Goal: Task Accomplishment & Management: Complete application form

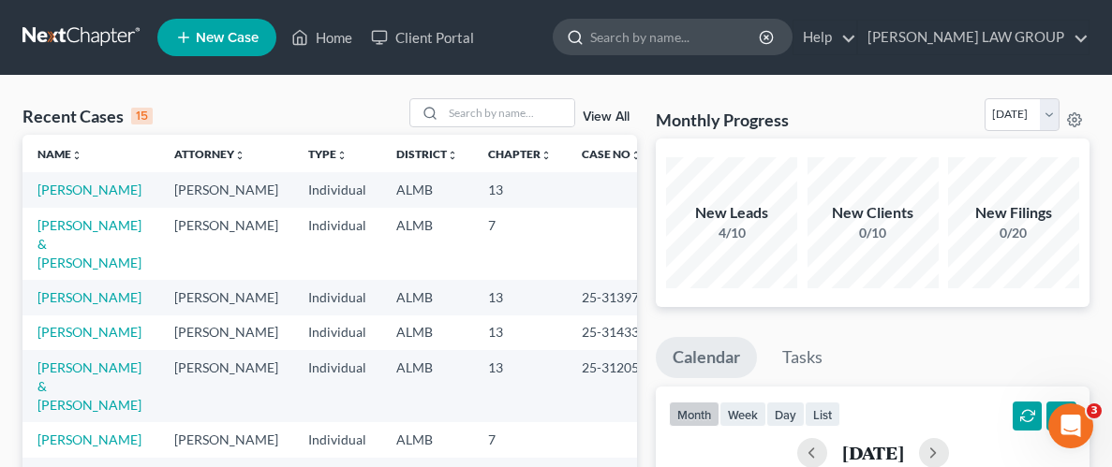
click at [714, 35] on input "search" at bounding box center [675, 37] width 171 height 35
type input "Springer"
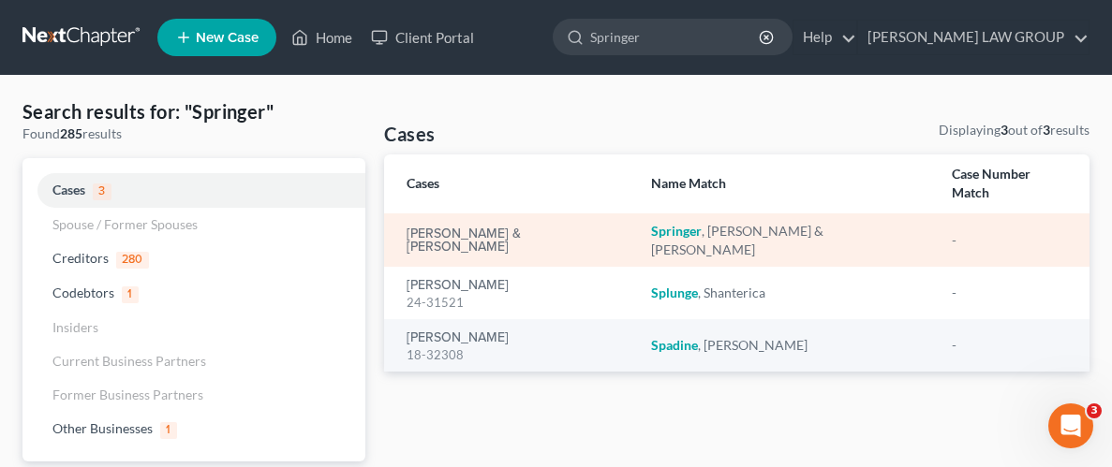
click at [577, 228] on div "[PERSON_NAME] & [PERSON_NAME]" at bounding box center [513, 241] width 214 height 26
click at [504, 228] on link "[PERSON_NAME] & [PERSON_NAME]" at bounding box center [513, 241] width 214 height 26
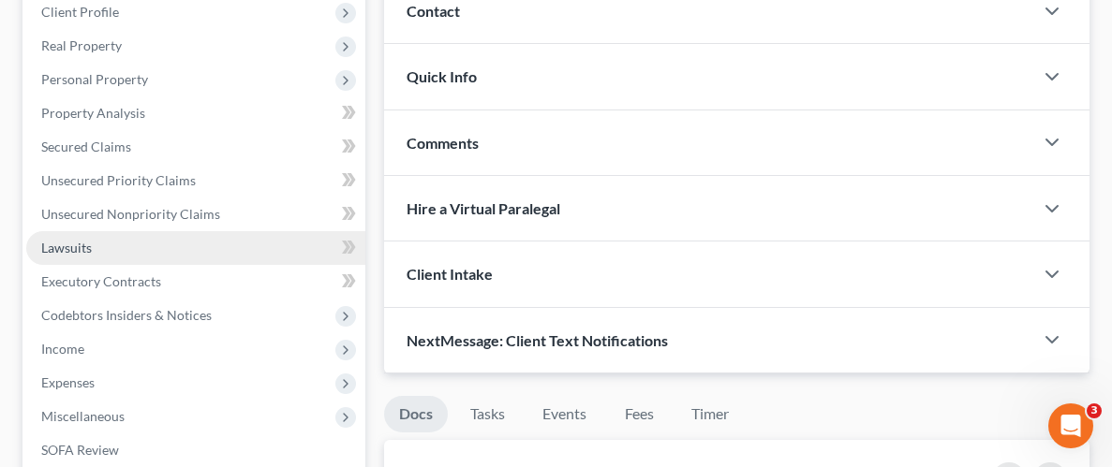
scroll to position [238, 0]
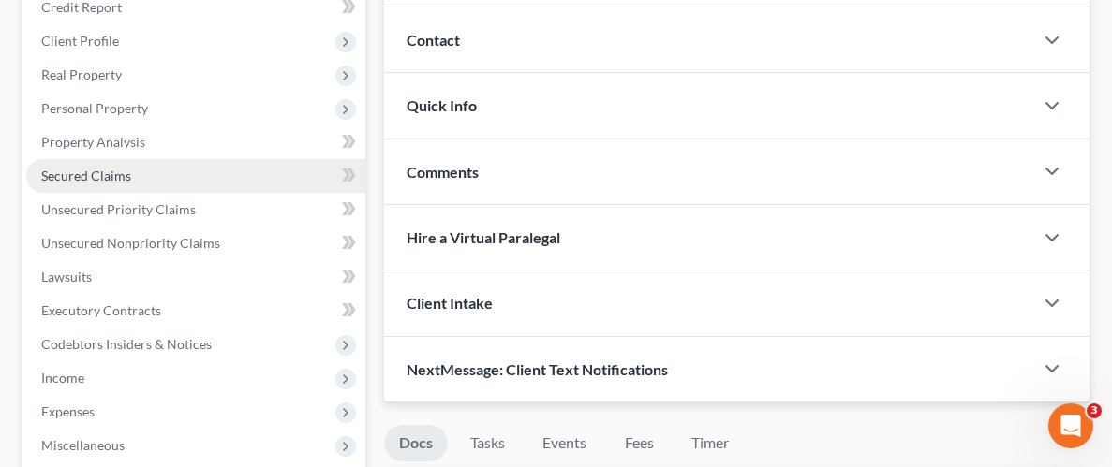
click at [107, 172] on span "Secured Claims" at bounding box center [86, 176] width 90 height 16
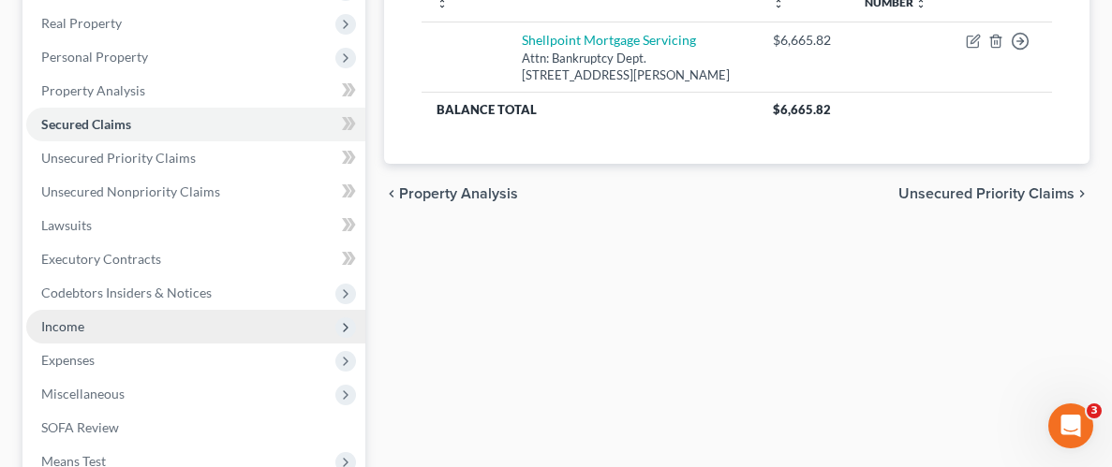
scroll to position [303, 0]
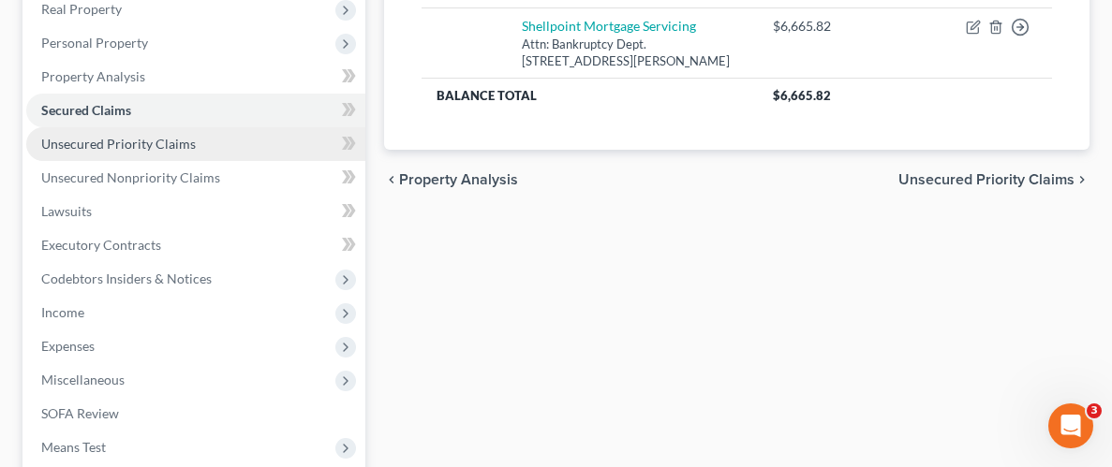
click at [126, 145] on span "Unsecured Priority Claims" at bounding box center [118, 144] width 155 height 16
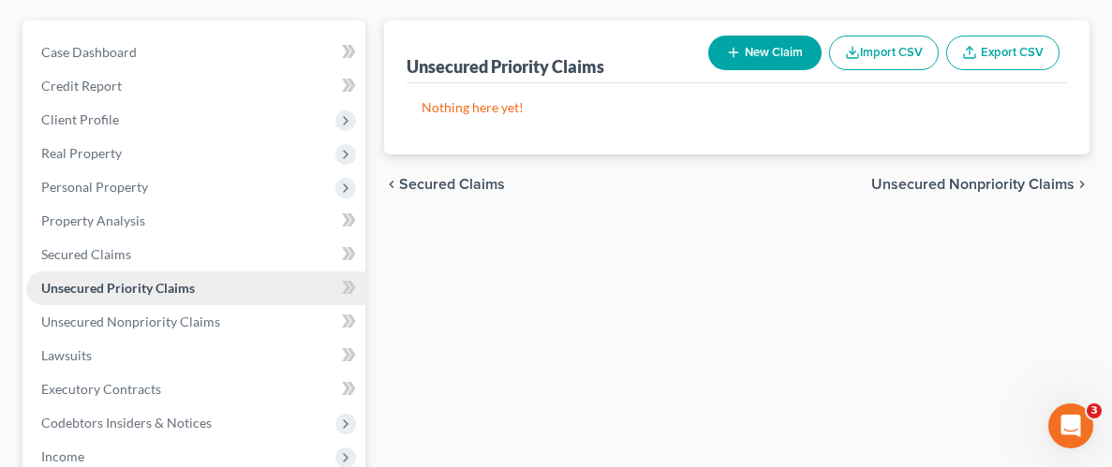
scroll to position [171, 0]
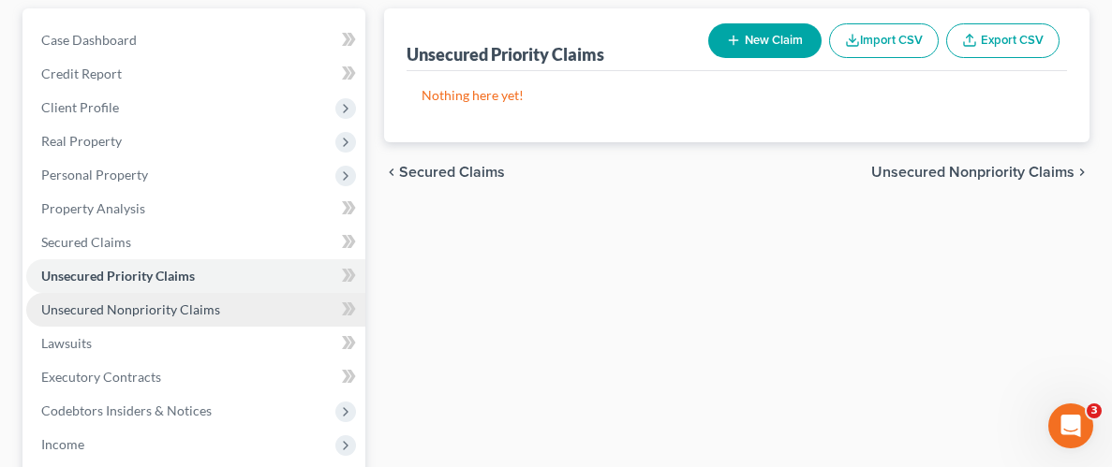
click at [62, 304] on span "Unsecured Nonpriority Claims" at bounding box center [130, 310] width 179 height 16
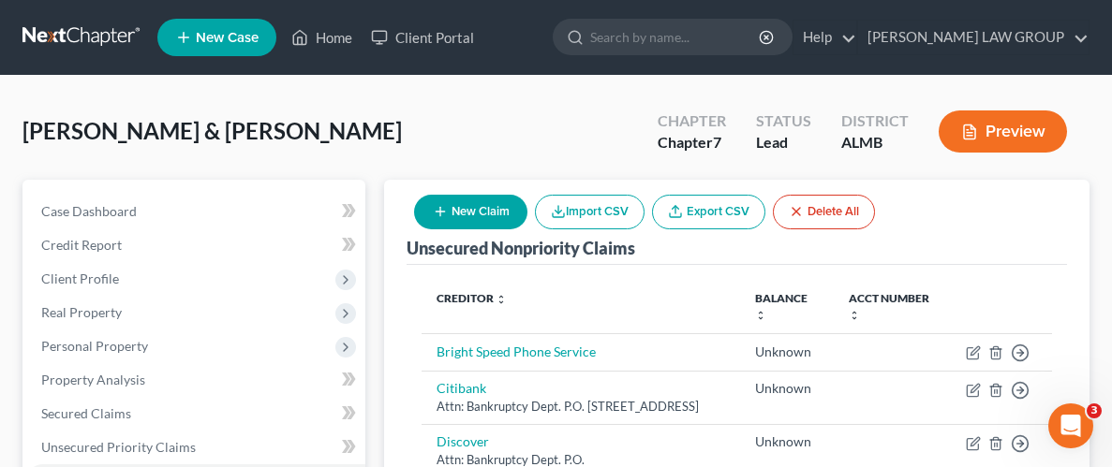
click at [475, 215] on button "New Claim" at bounding box center [470, 212] width 113 height 35
select select "2"
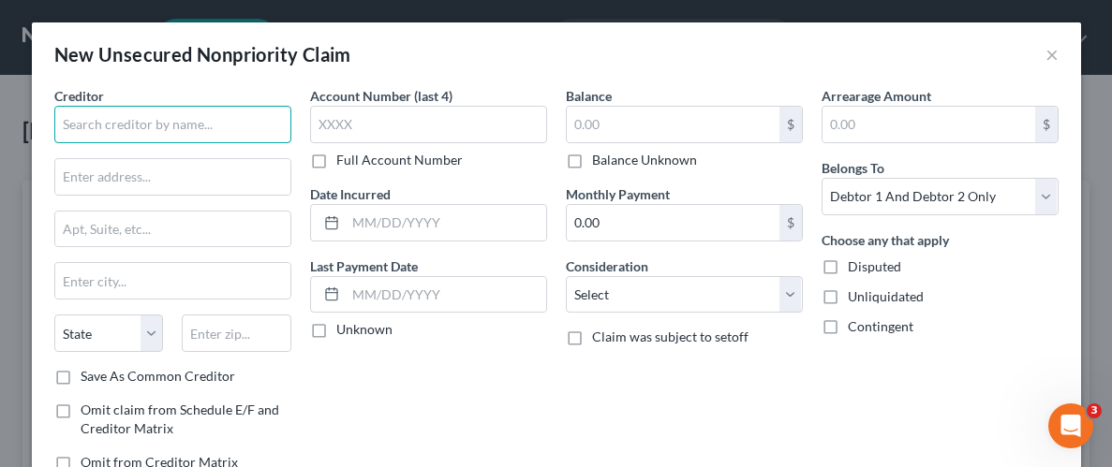
click at [209, 130] on input "text" at bounding box center [172, 124] width 237 height 37
click at [203, 116] on input "text" at bounding box center [172, 124] width 237 height 37
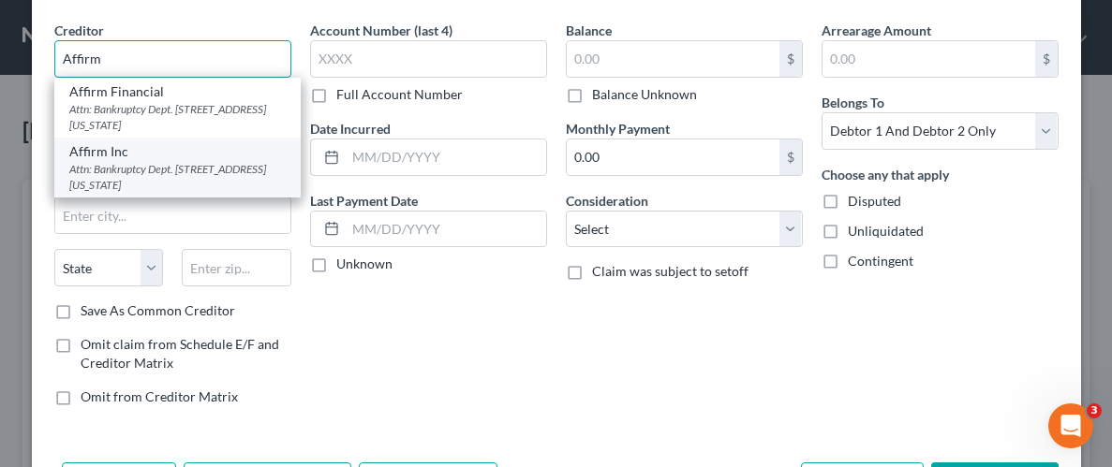
scroll to position [69, 0]
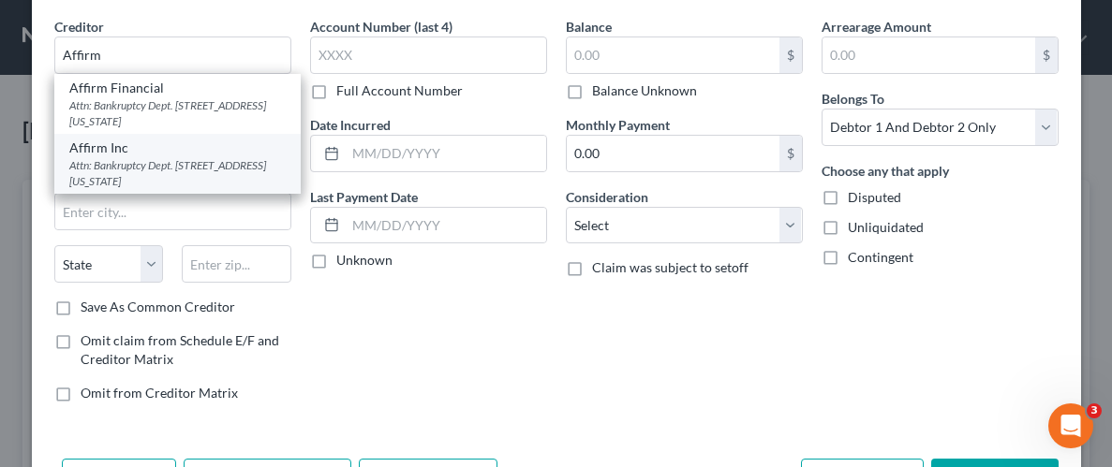
click at [105, 153] on div "Affirm Inc" at bounding box center [177, 148] width 216 height 19
type input "Affirm Inc"
type input "Attn: Bankruptcy Dept."
type input "[STREET_ADDRESS][US_STATE]"
type input "[GEOGRAPHIC_DATA]"
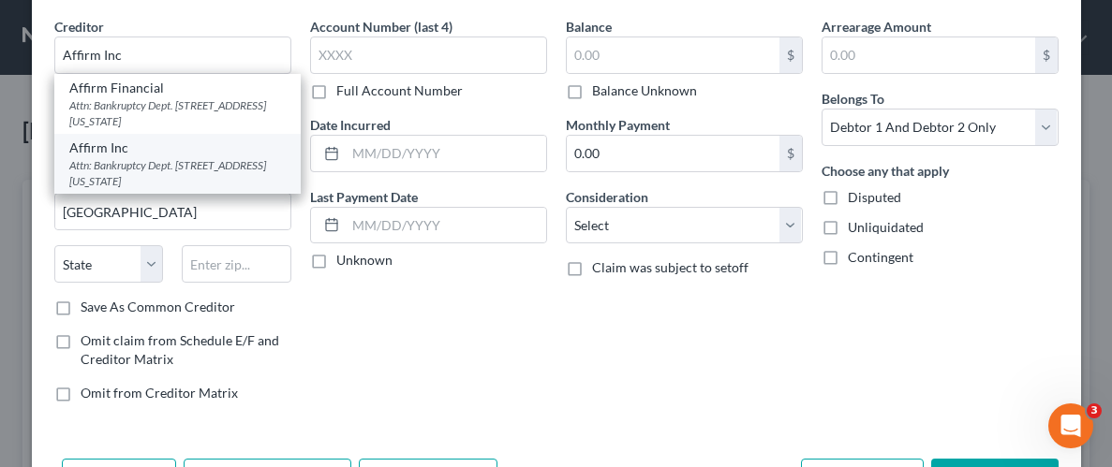
select select "4"
type input "94108"
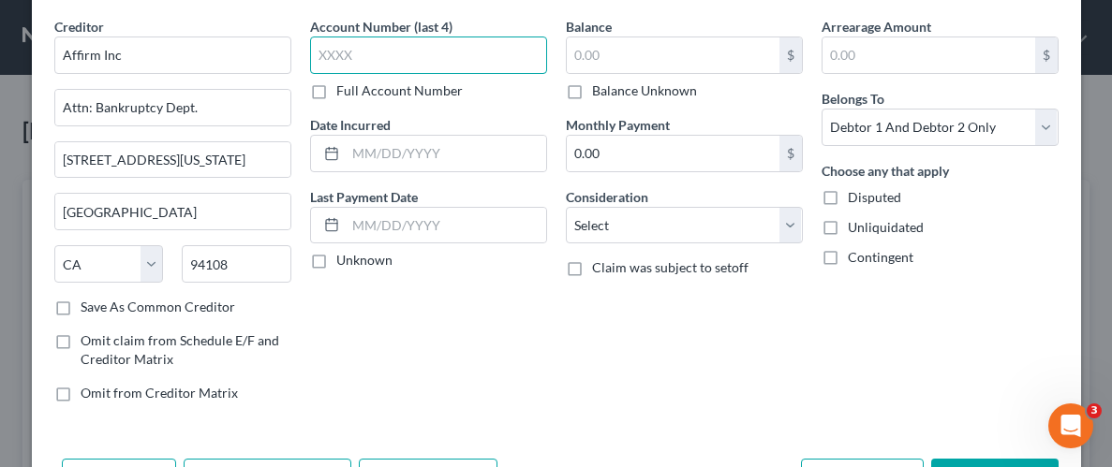
click at [465, 53] on input "text" at bounding box center [428, 55] width 237 height 37
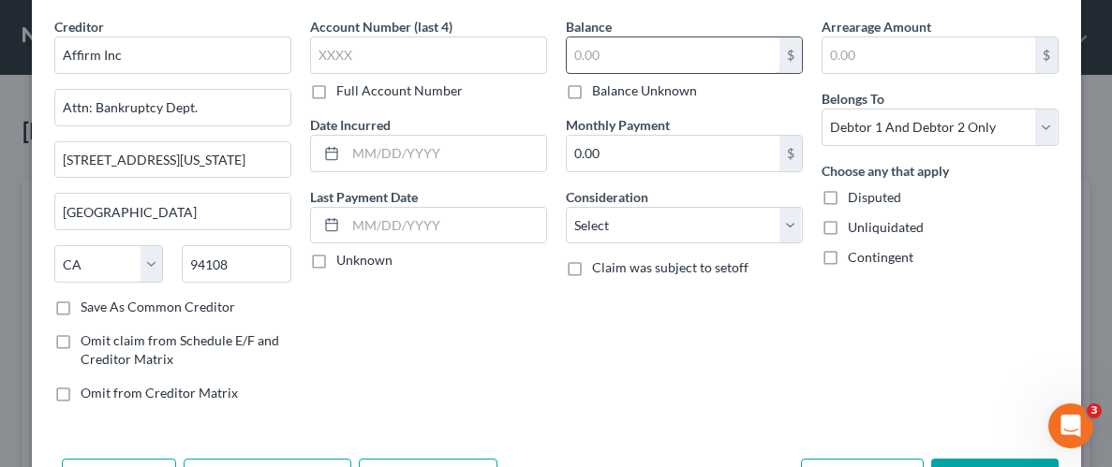
click at [644, 60] on input "text" at bounding box center [673, 55] width 213 height 36
type input "1,153.23"
click at [848, 225] on label "Unliquidated" at bounding box center [886, 227] width 76 height 19
click at [855, 225] on input "Unliquidated" at bounding box center [861, 224] width 12 height 12
checkbox input "true"
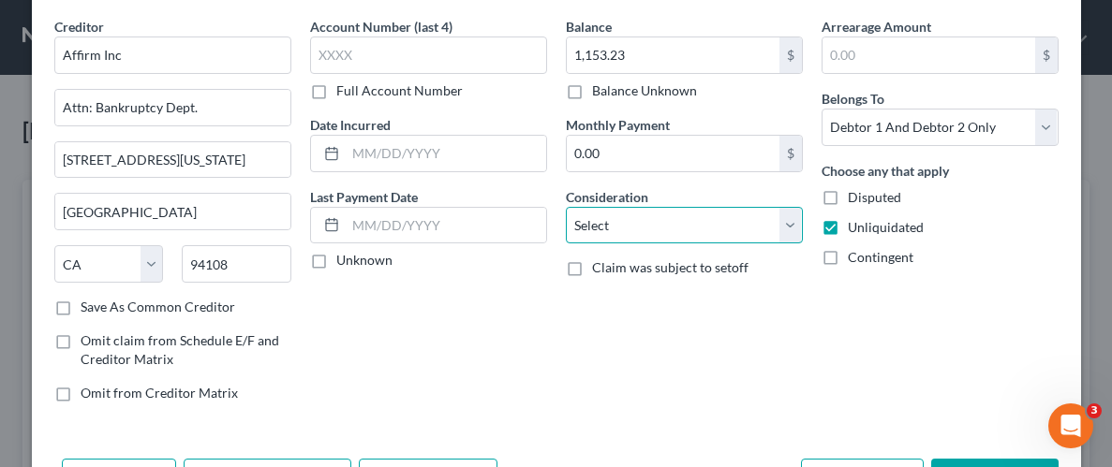
click at [789, 223] on select "Select Cable / Satellite Services Collection Agency Credit Card Debt Debt Couns…" at bounding box center [684, 225] width 237 height 37
click at [566, 207] on select "Select Cable / Satellite Services Collection Agency Credit Card Debt Debt Couns…" at bounding box center [684, 225] width 237 height 37
click at [795, 212] on select "Select Cable / Satellite Services Collection Agency Credit Card Debt Debt Couns…" at bounding box center [684, 225] width 237 height 37
select select "10"
click at [566, 207] on select "Select Cable / Satellite Services Collection Agency Credit Card Debt Debt Couns…" at bounding box center [684, 225] width 237 height 37
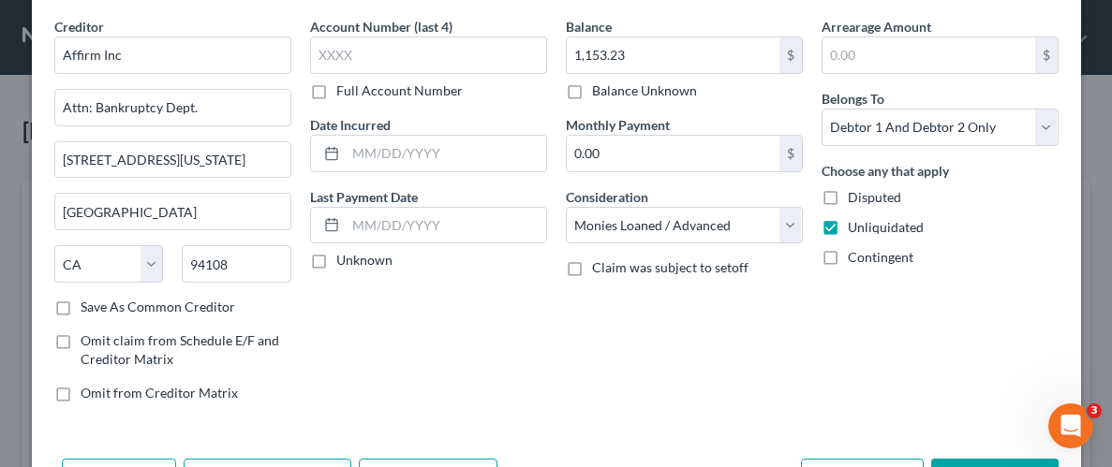
drag, startPoint x: 475, startPoint y: 316, endPoint x: 447, endPoint y: 336, distance: 34.8
click at [475, 317] on div "Account Number (last 4) Full Account Number Date Incurred Last Payment Date Unk…" at bounding box center [429, 217] width 256 height 401
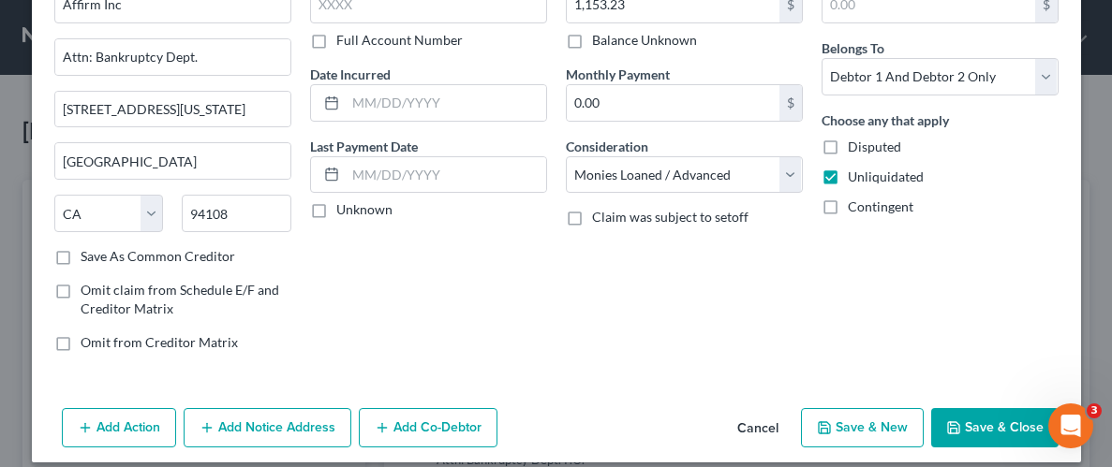
scroll to position [136, 0]
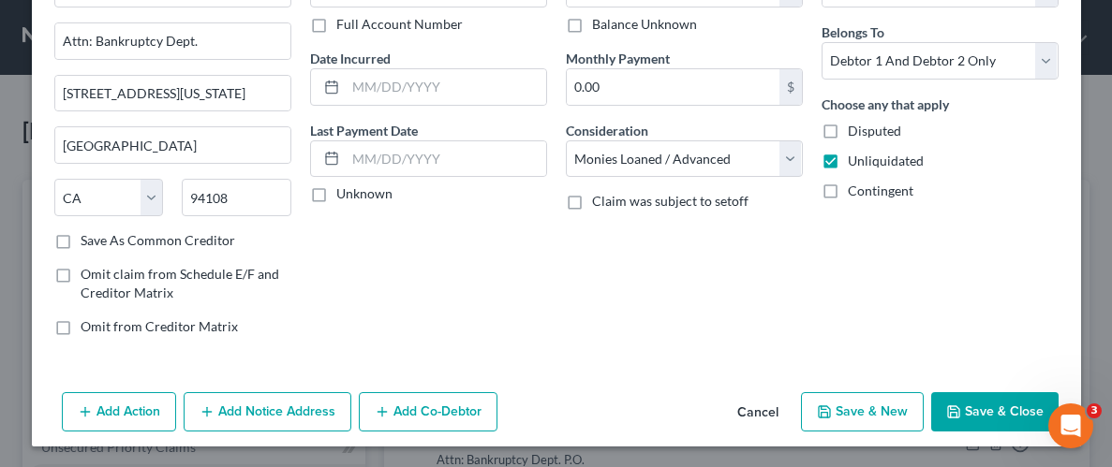
click at [267, 408] on button "Add Notice Address" at bounding box center [268, 411] width 168 height 39
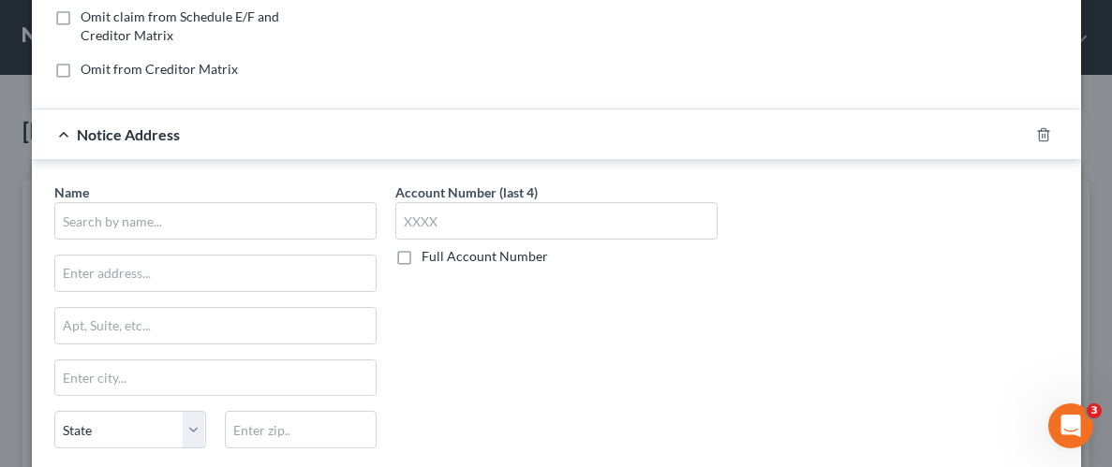
scroll to position [397, 0]
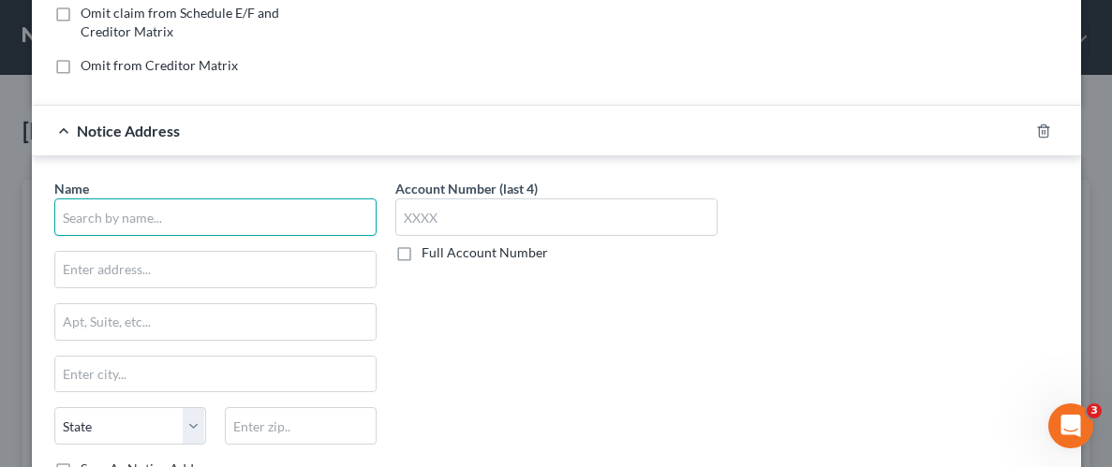
click at [229, 218] on input "text" at bounding box center [215, 217] width 322 height 37
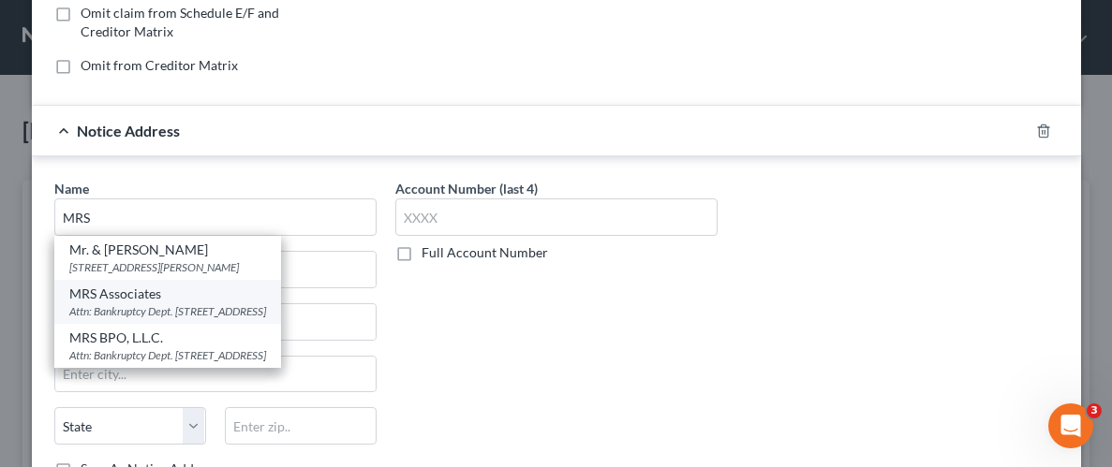
click at [168, 305] on div "Attn: Bankruptcy Dept. [STREET_ADDRESS]" at bounding box center [167, 311] width 197 height 16
type input "MRS Associates"
type input "Attn: Bankruptcy Dept."
type input "[STREET_ADDRESS]"
type input "[GEOGRAPHIC_DATA]"
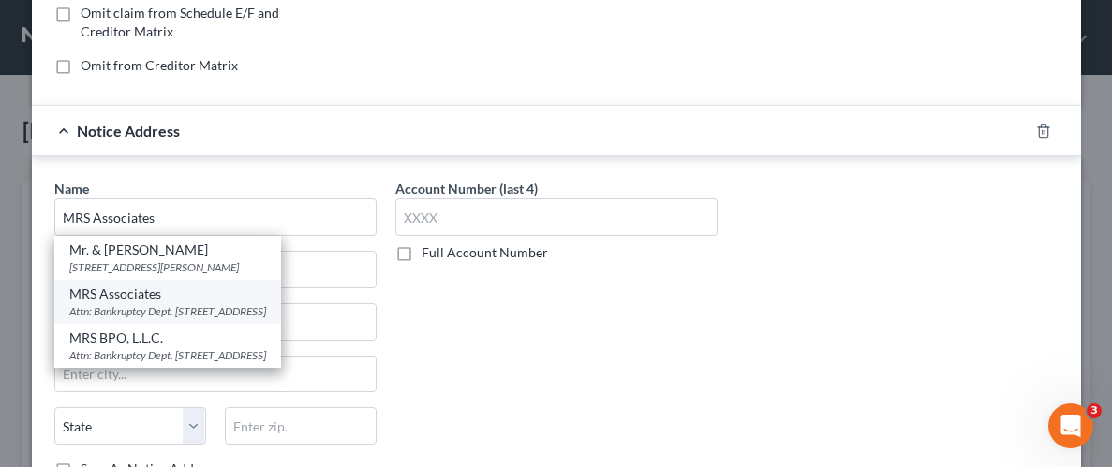
select select "33"
type input "08003-0000"
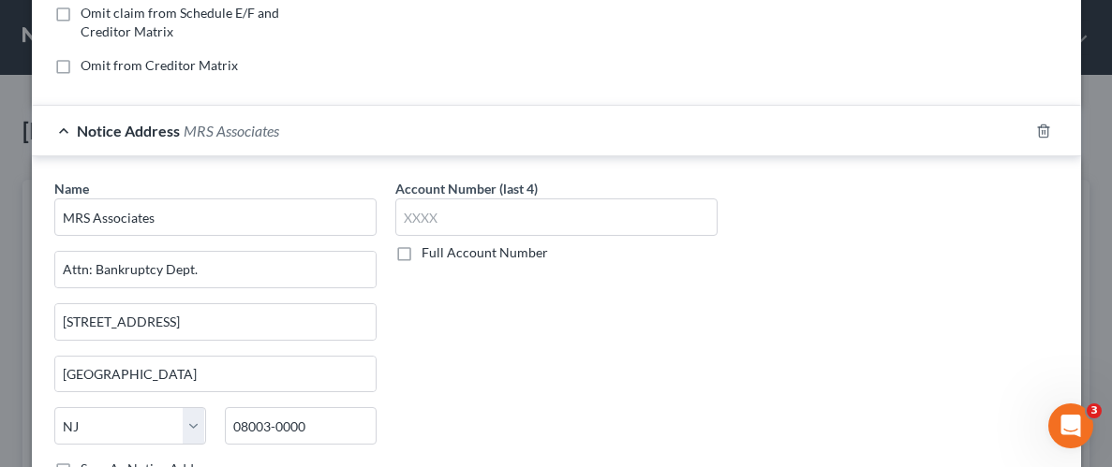
click at [480, 355] on div "Account Number (last 4) Full Account Number" at bounding box center [556, 336] width 341 height 315
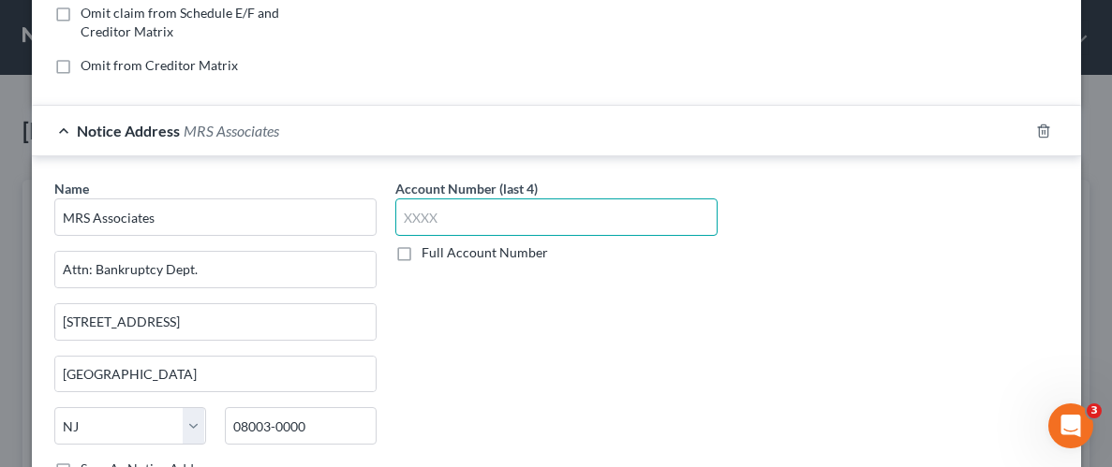
click at [481, 214] on input "text" at bounding box center [556, 217] width 322 height 37
type input "3363"
click at [494, 331] on div "Account Number (last 4) 3363 Full Account Number" at bounding box center [556, 336] width 341 height 315
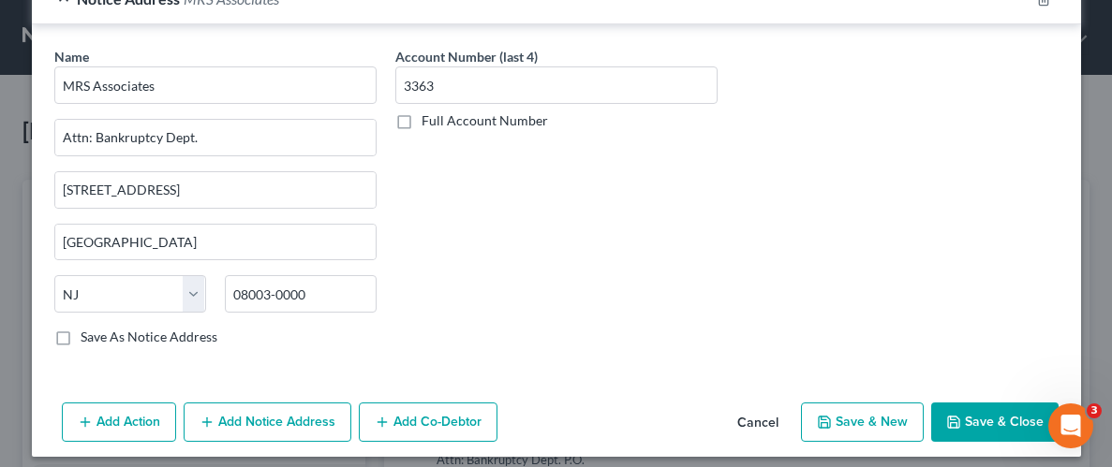
scroll to position [538, 0]
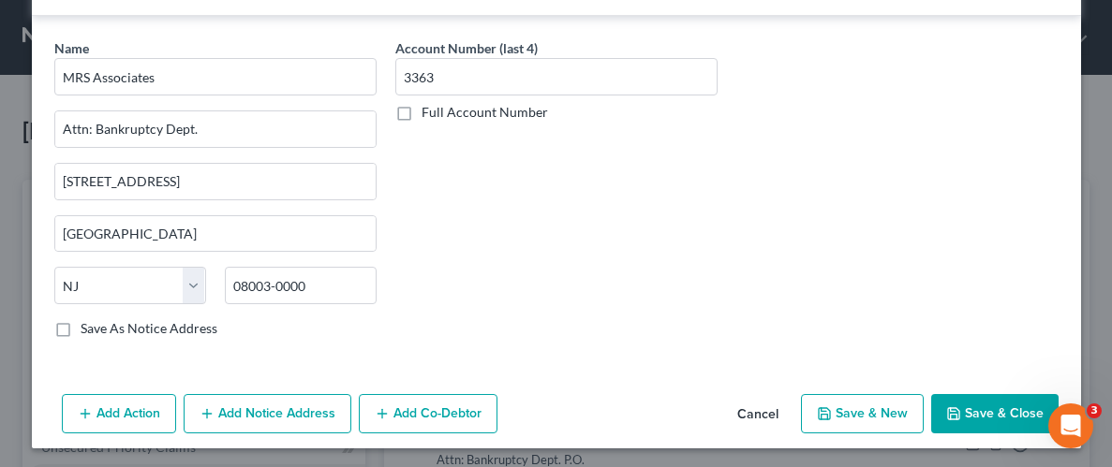
click at [963, 404] on button "Save & Close" at bounding box center [994, 413] width 127 height 39
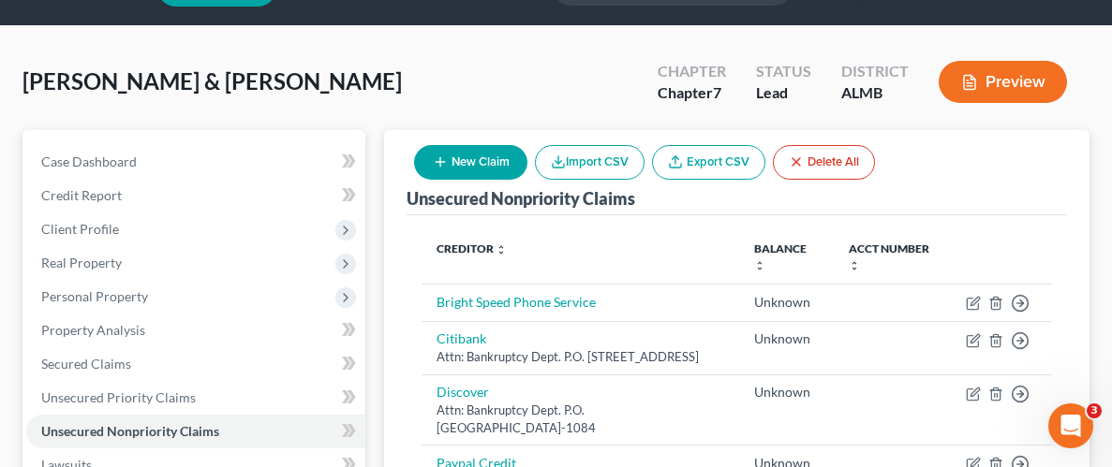
scroll to position [42, 0]
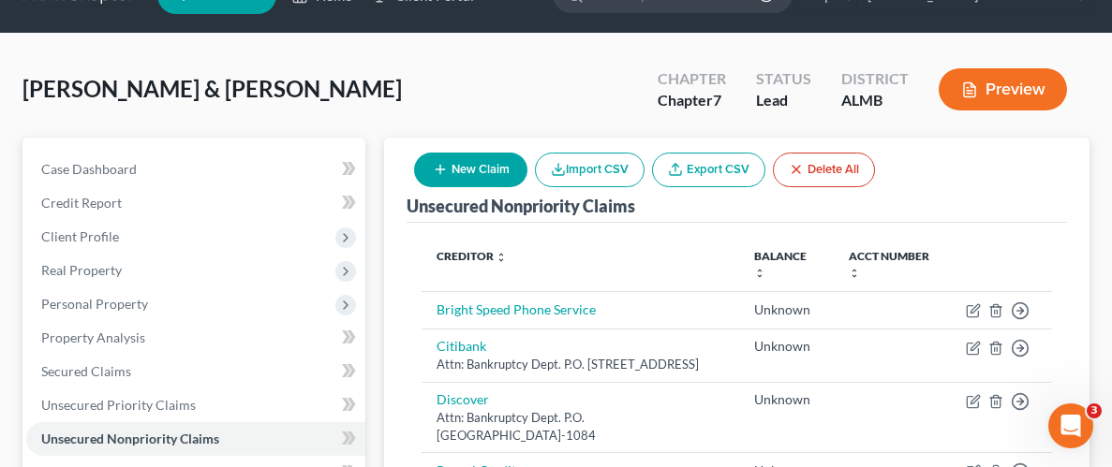
click at [452, 163] on button "New Claim" at bounding box center [470, 170] width 113 height 35
select select "2"
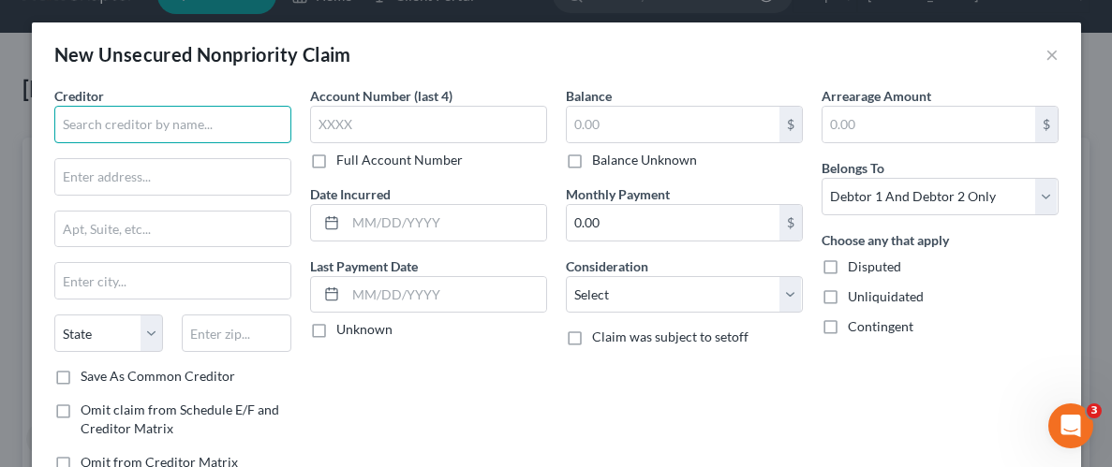
click at [235, 137] on input "text" at bounding box center [172, 124] width 237 height 37
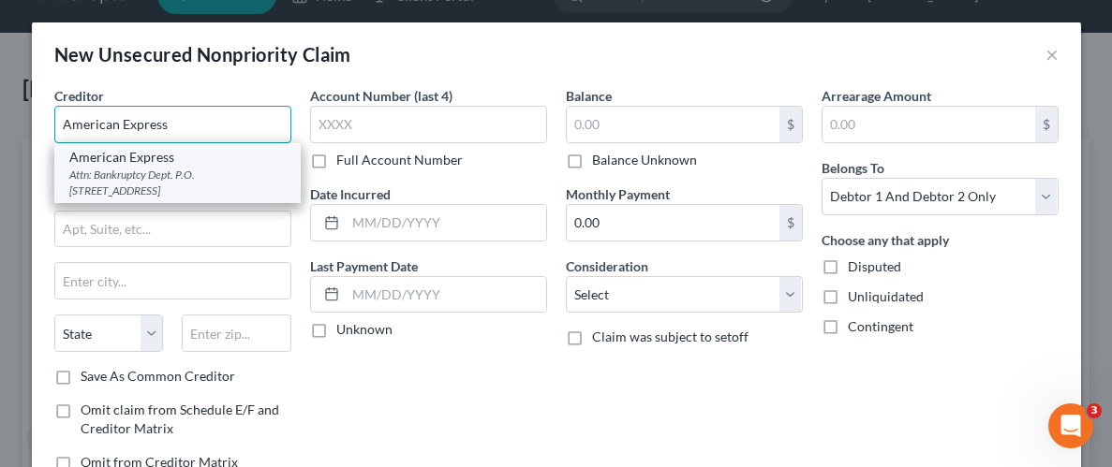
type input "American Express"
click at [175, 174] on div "Attn: Bankruptcy Dept. P.O. [STREET_ADDRESS]" at bounding box center [177, 183] width 216 height 32
type input "Attn: Bankruptcy Dept."
type input "P.O. Box 981537"
type input "[GEOGRAPHIC_DATA]"
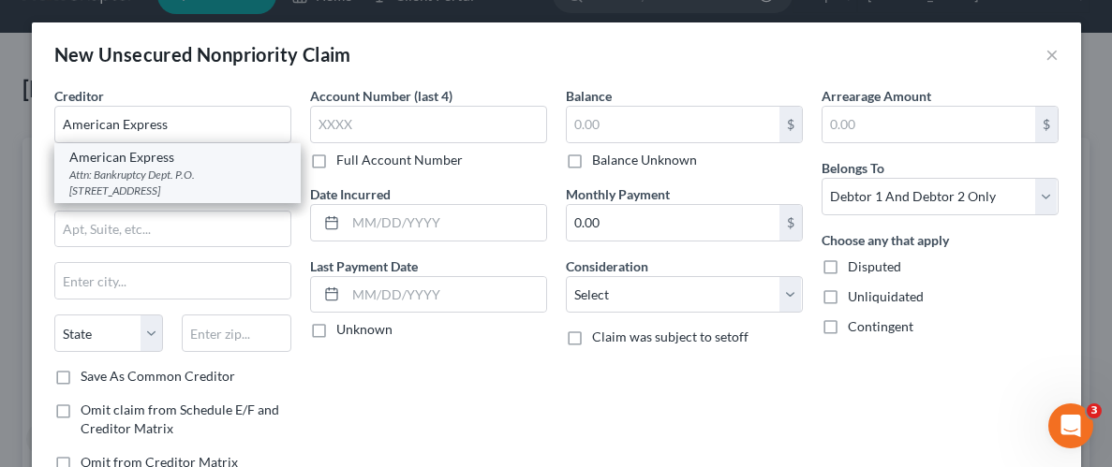
select select "45"
type input "79998"
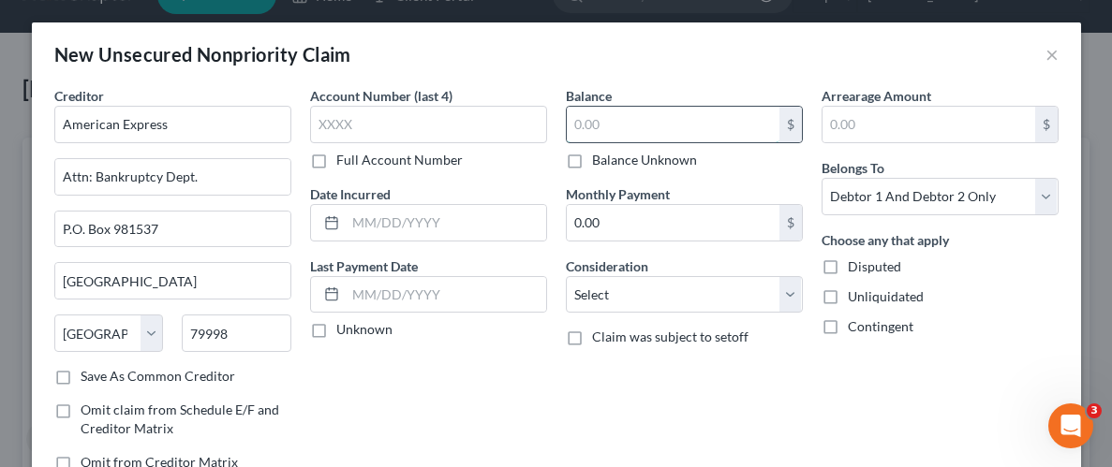
click at [659, 129] on input "text" at bounding box center [673, 125] width 213 height 36
type input "815.98"
click at [765, 374] on div "Balance 815.98 $ Balance Unknown Balance Undetermined 815.98 $ Balance Unknown …" at bounding box center [684, 286] width 256 height 401
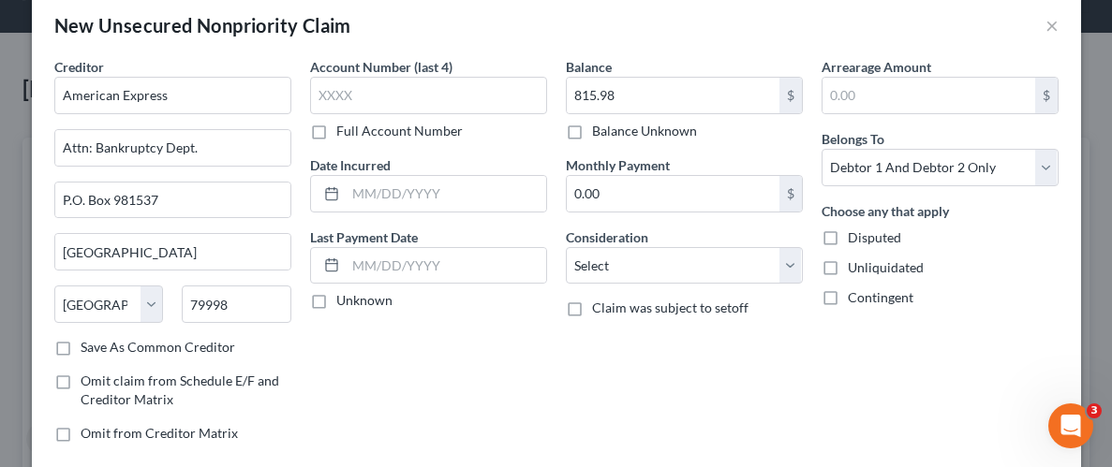
scroll to position [51, 0]
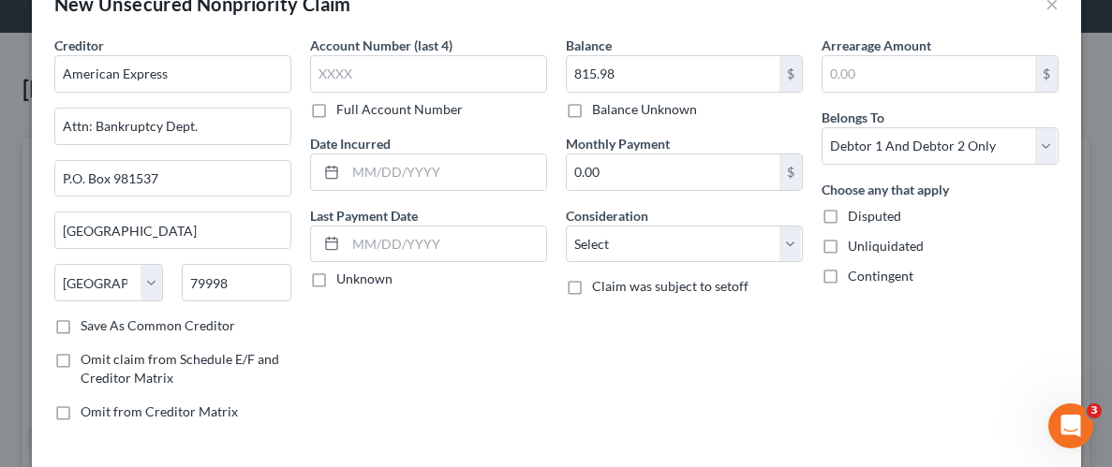
click at [848, 246] on label "Unliquidated" at bounding box center [886, 246] width 76 height 19
click at [855, 246] on input "Unliquidated" at bounding box center [861, 243] width 12 height 12
checkbox input "true"
click at [786, 235] on select "Select Cable / Satellite Services Collection Agency Credit Card Debt Debt Couns…" at bounding box center [684, 244] width 237 height 37
select select "2"
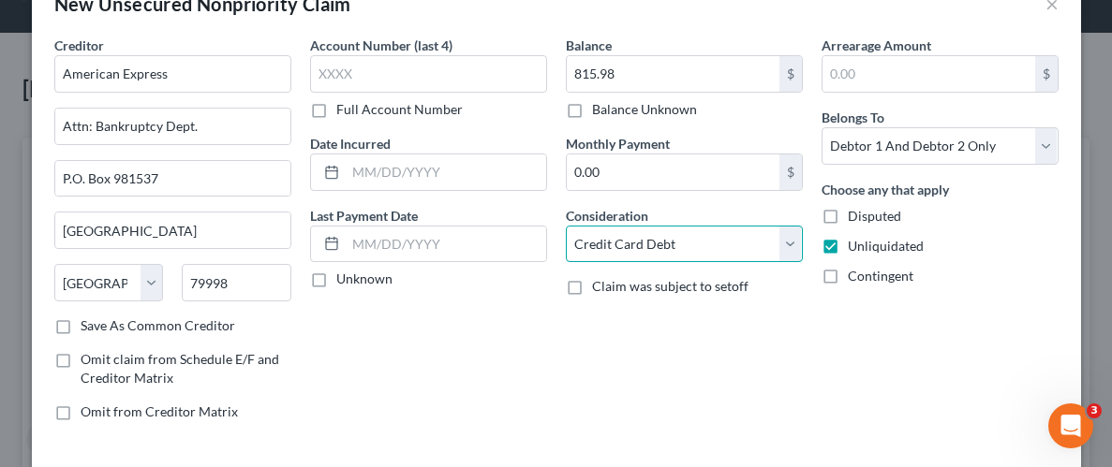
click at [566, 226] on select "Select Cable / Satellite Services Collection Agency Credit Card Debt Debt Couns…" at bounding box center [684, 244] width 237 height 37
click at [440, 372] on div "Account Number (last 4) Full Account Number Date Incurred Last Payment Date Unk…" at bounding box center [429, 236] width 256 height 401
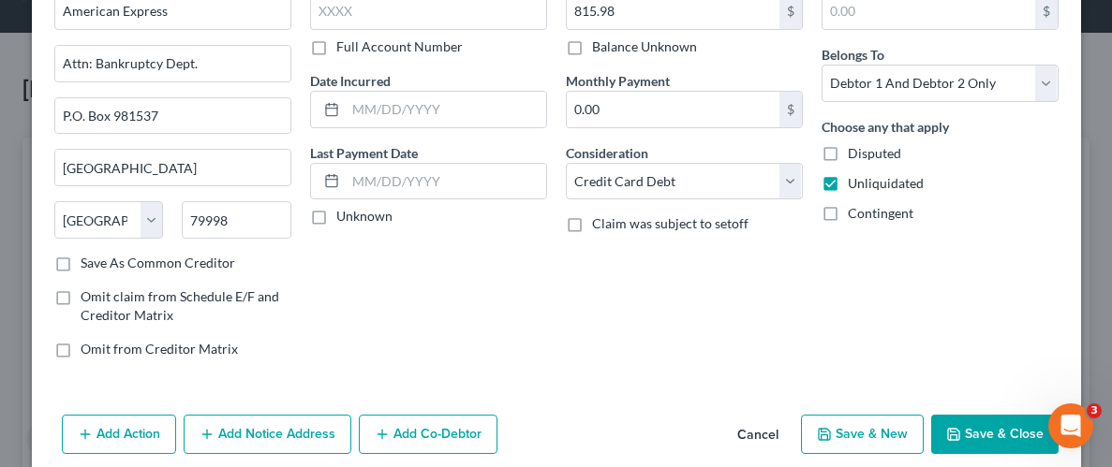
scroll to position [136, 0]
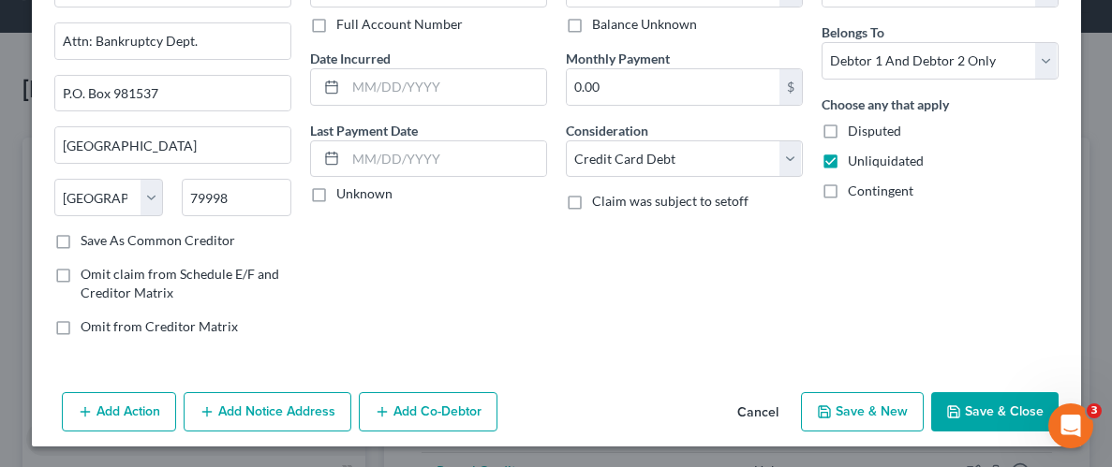
click at [259, 401] on button "Add Notice Address" at bounding box center [268, 411] width 168 height 39
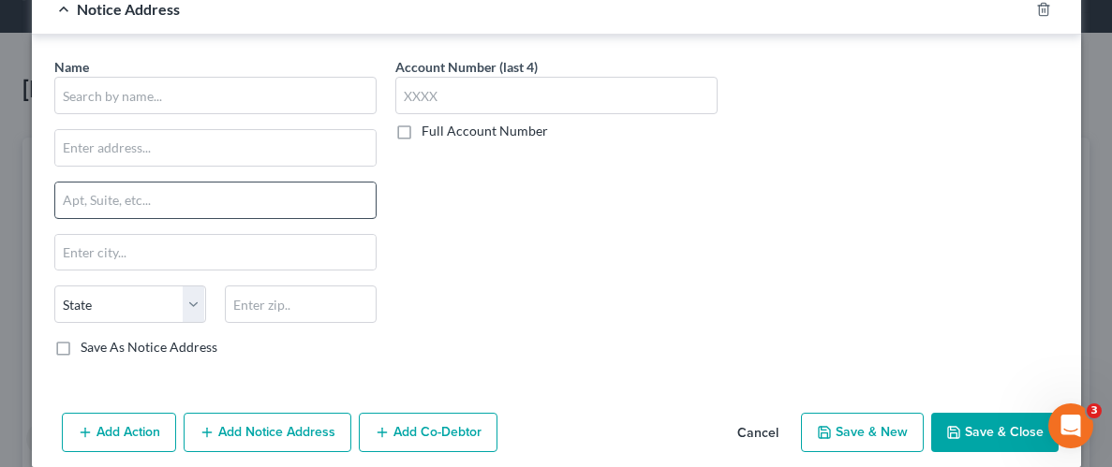
scroll to position [520, 0]
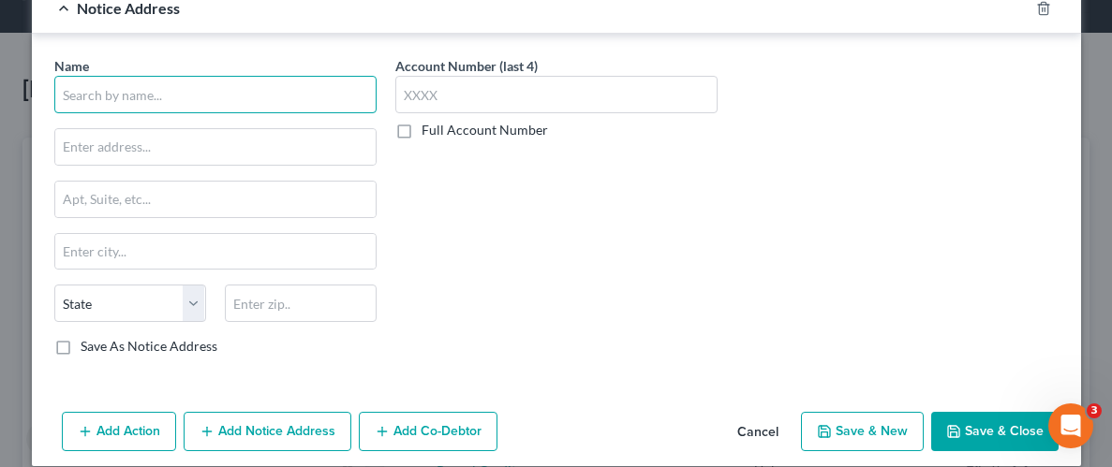
click at [285, 99] on input "text" at bounding box center [215, 94] width 322 height 37
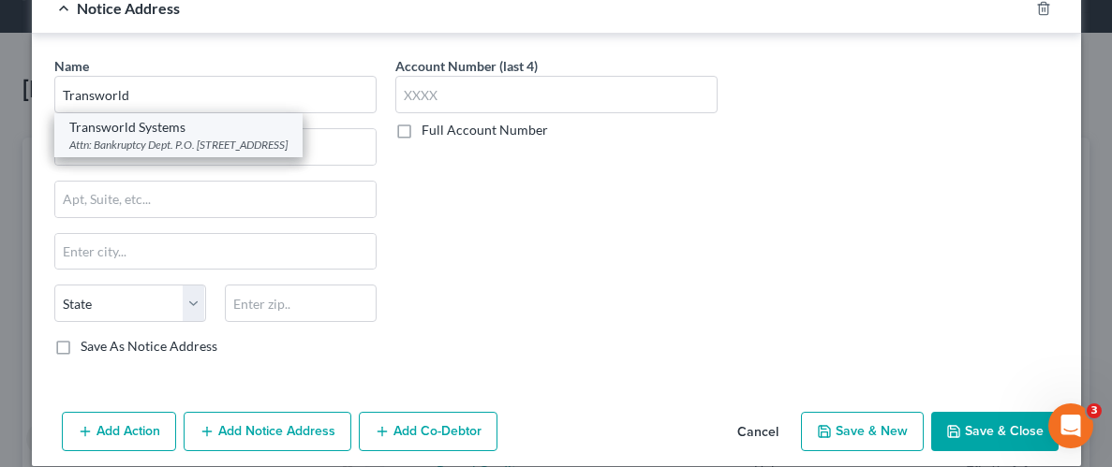
click at [125, 137] on div "Attn: Bankruptcy Dept. P.O. [STREET_ADDRESS]" at bounding box center [178, 145] width 218 height 16
type input "Transworld Systems"
type input "Attn: Bankruptcy Dept."
type input "P.O. Box 17205"
type input "Wilmington"
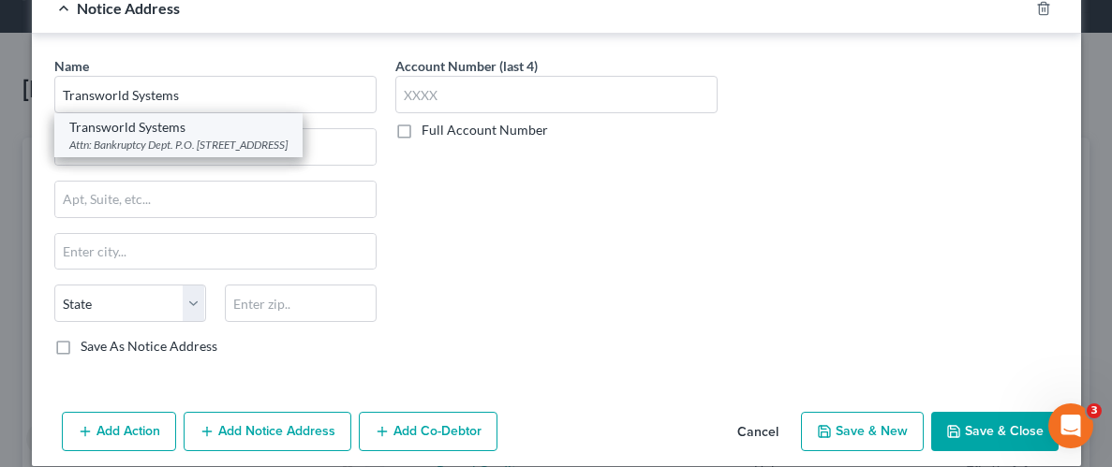
select select "7"
type input "19850-0000"
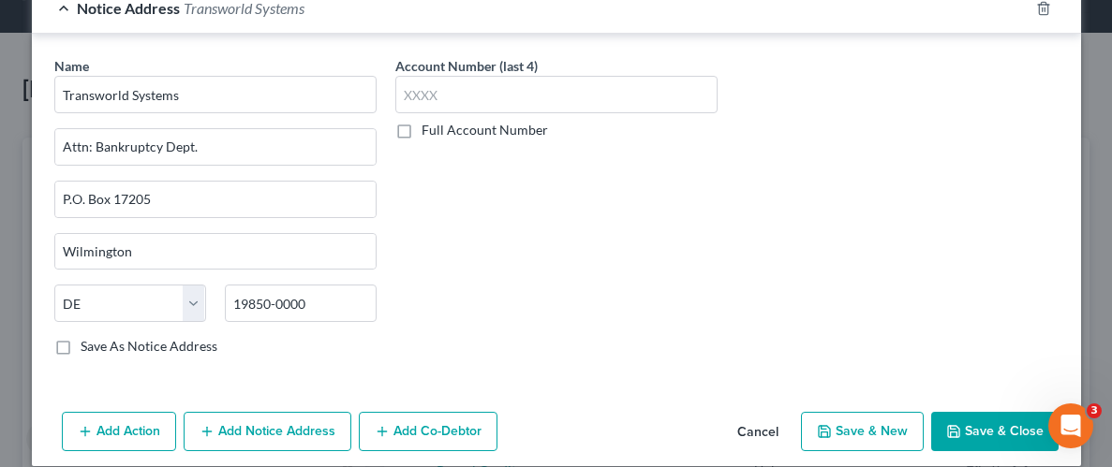
click at [507, 269] on div "Account Number (last 4) Full Account Number" at bounding box center [556, 213] width 341 height 315
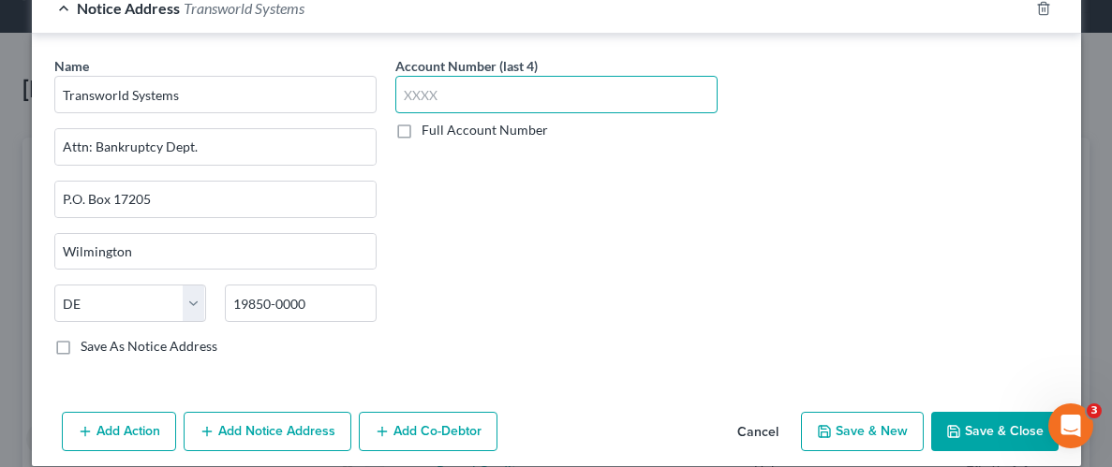
click at [482, 92] on input "text" at bounding box center [556, 94] width 322 height 37
type input "3422"
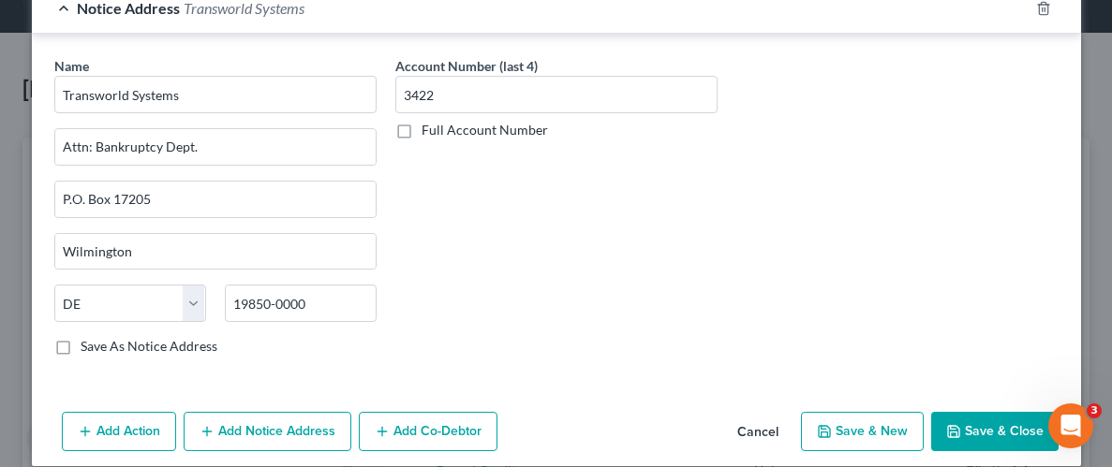
click at [526, 264] on div "Account Number (last 4) 3422 Full Account Number" at bounding box center [556, 213] width 341 height 315
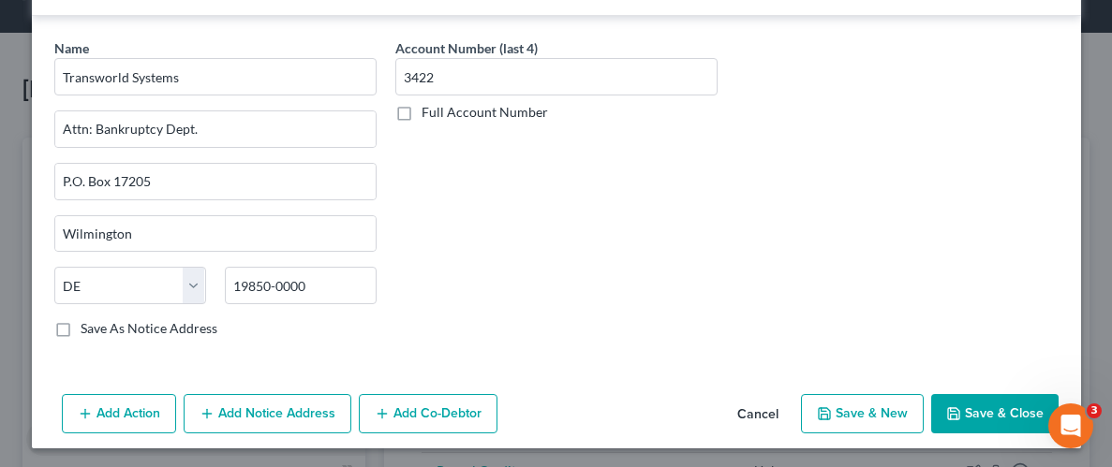
click at [946, 413] on button "Save & Close" at bounding box center [994, 413] width 127 height 39
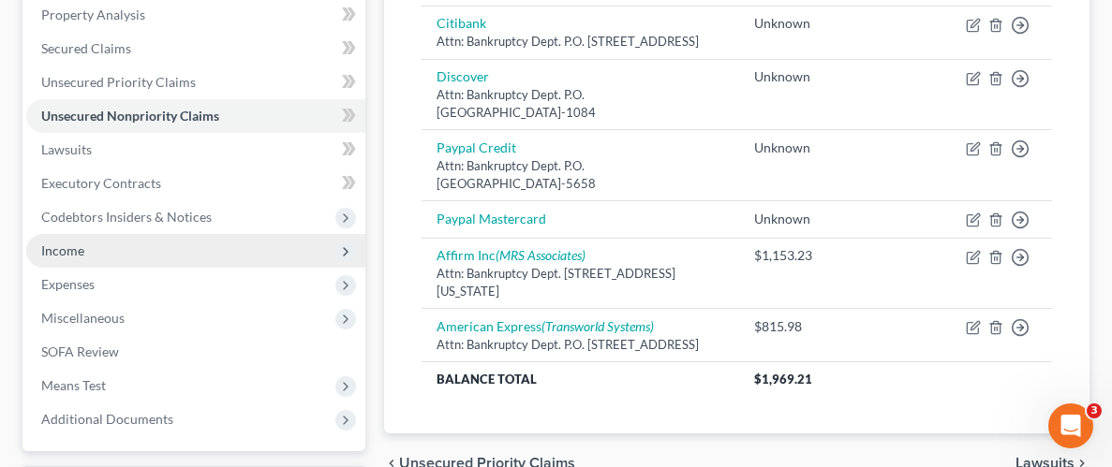
scroll to position [267, 0]
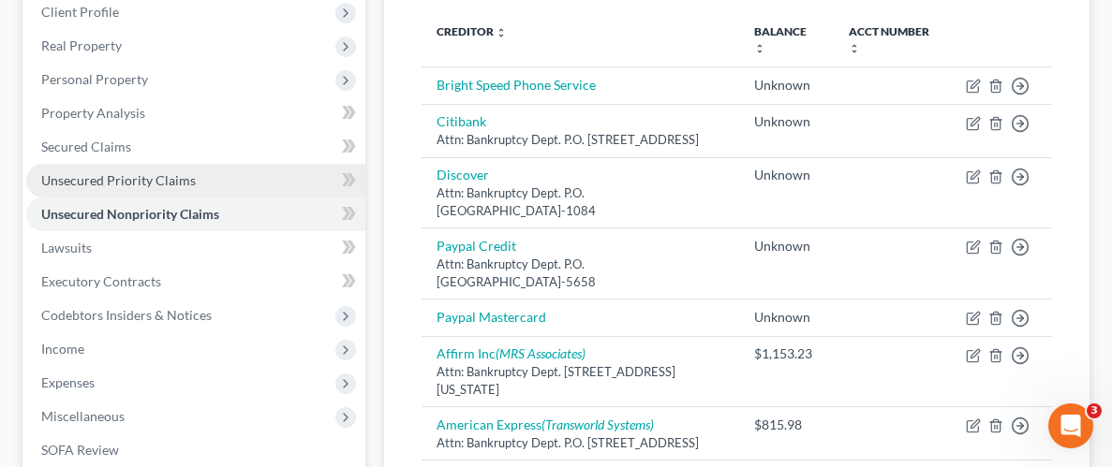
click at [81, 186] on link "Unsecured Priority Claims" at bounding box center [195, 181] width 339 height 34
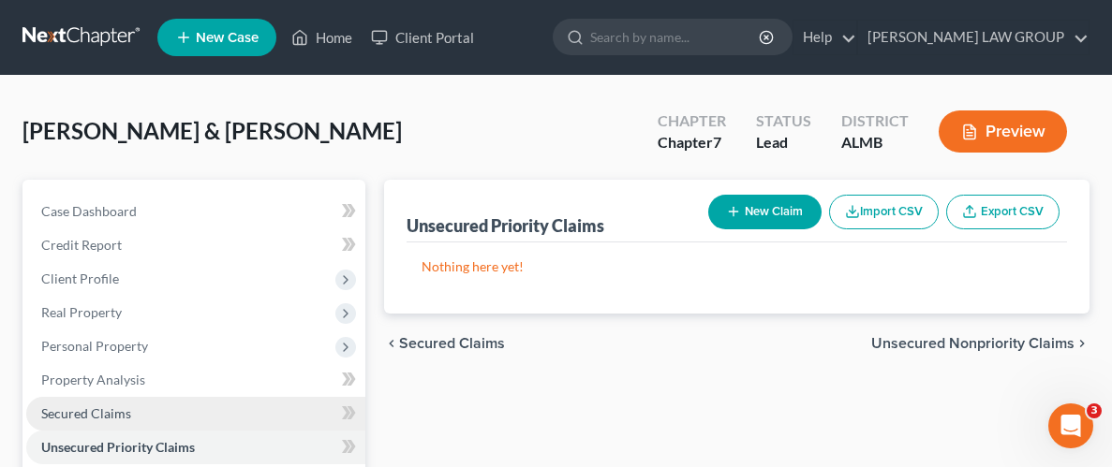
click at [101, 408] on span "Secured Claims" at bounding box center [86, 414] width 90 height 16
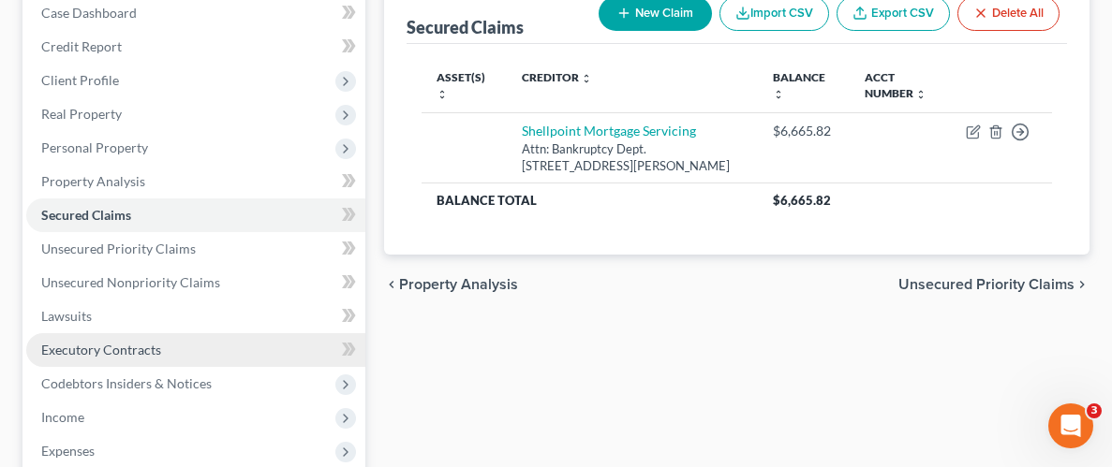
scroll to position [273, 0]
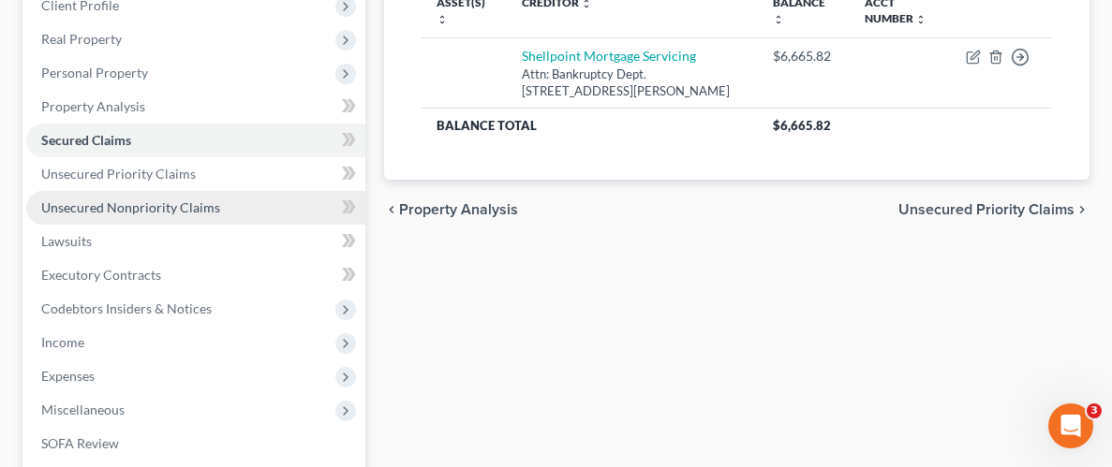
click at [148, 199] on span "Unsecured Nonpriority Claims" at bounding box center [130, 207] width 179 height 16
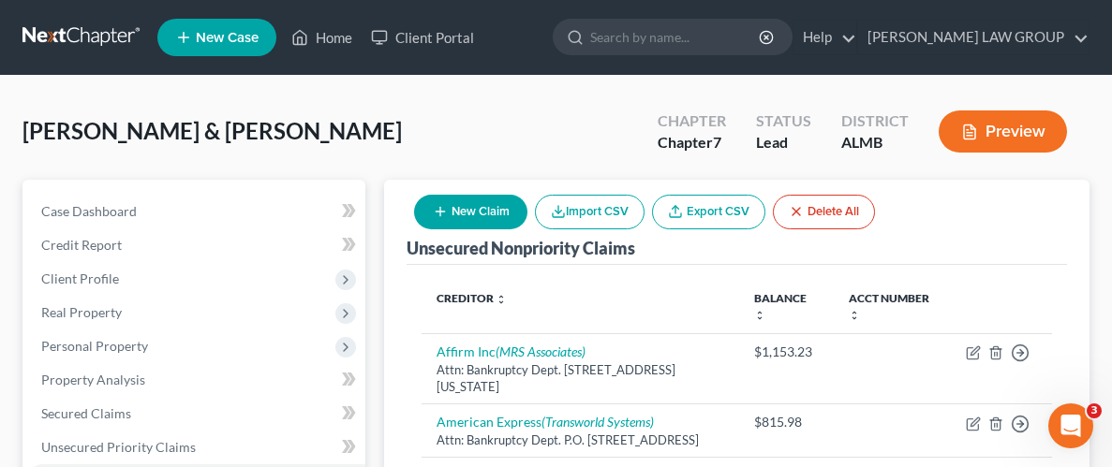
click at [467, 209] on button "New Claim" at bounding box center [470, 212] width 113 height 35
select select "2"
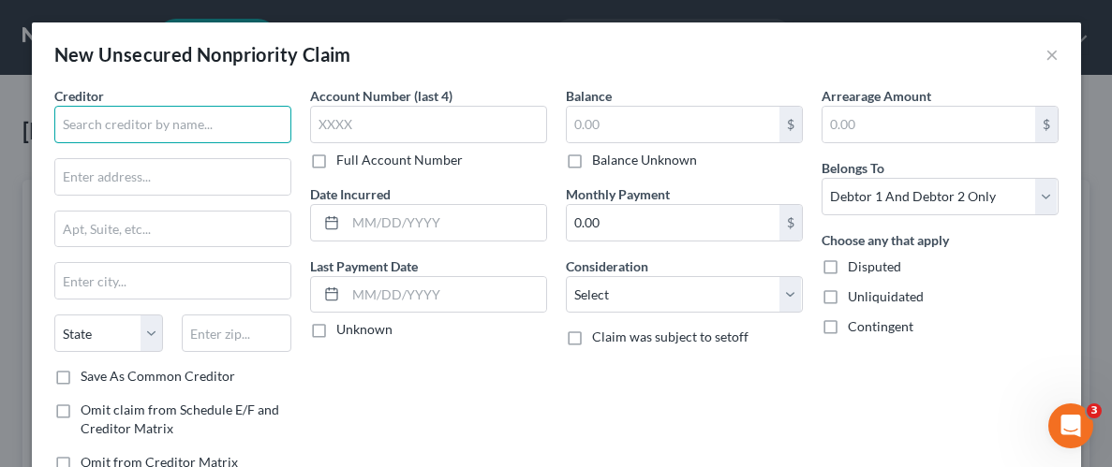
click at [228, 132] on input "text" at bounding box center [172, 124] width 237 height 37
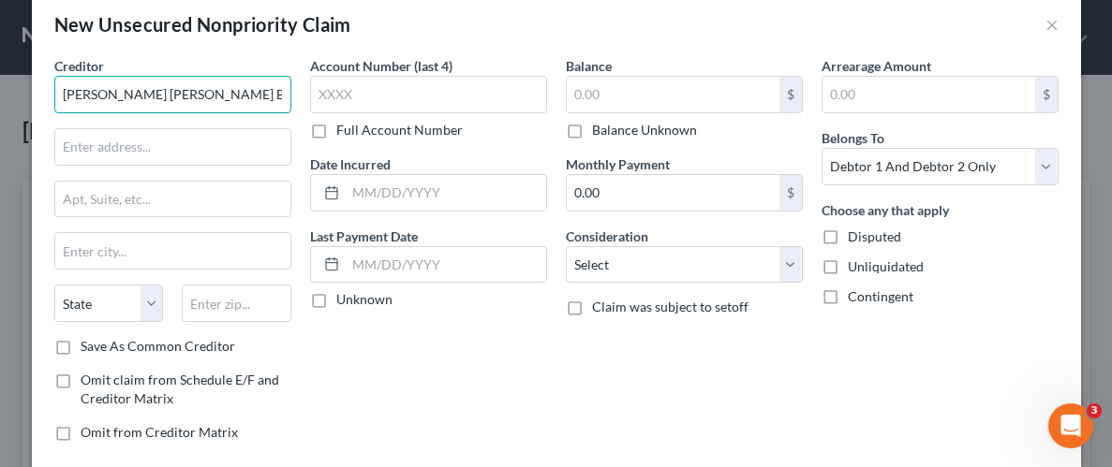
click at [211, 86] on input "[PERSON_NAME] [PERSON_NAME] Bank" at bounding box center [172, 94] width 237 height 37
type input "[PERSON_NAME] [PERSON_NAME] Bank"
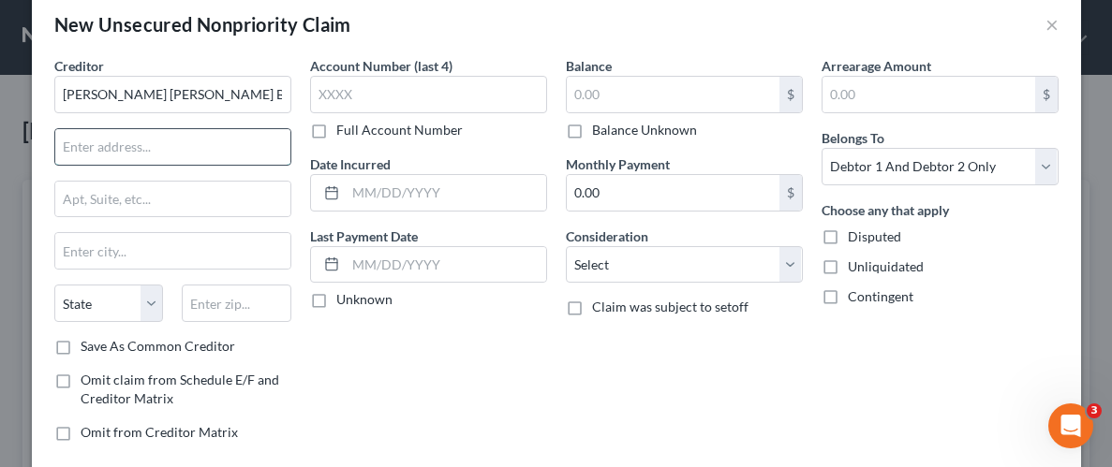
click at [178, 155] on input "text" at bounding box center [172, 147] width 235 height 36
paste input "Mail Code LA4-7100"
type input "Mail Code LA4-7100"
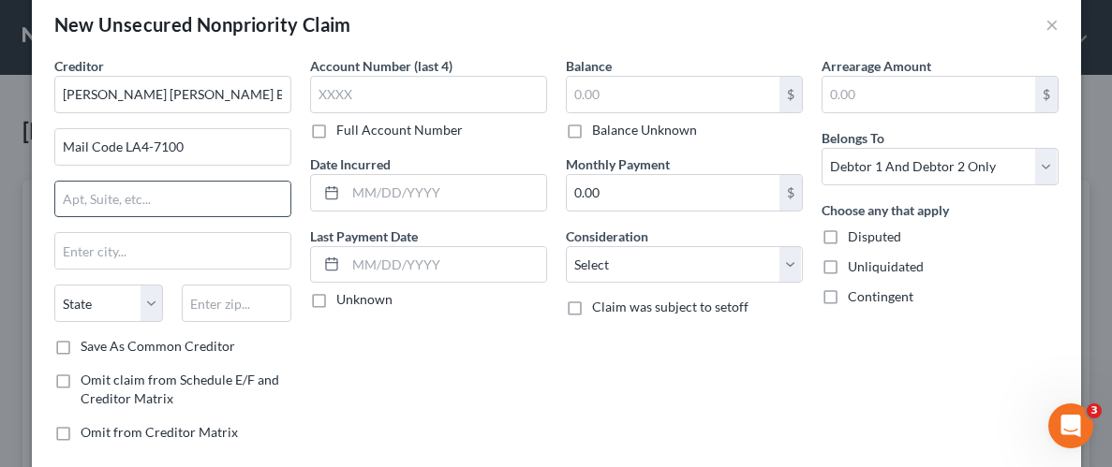
click at [137, 206] on input "text" at bounding box center [172, 200] width 235 height 36
paste input "[STREET_ADDRESS][US_STATE]"
type input "[STREET_ADDRESS][US_STATE]"
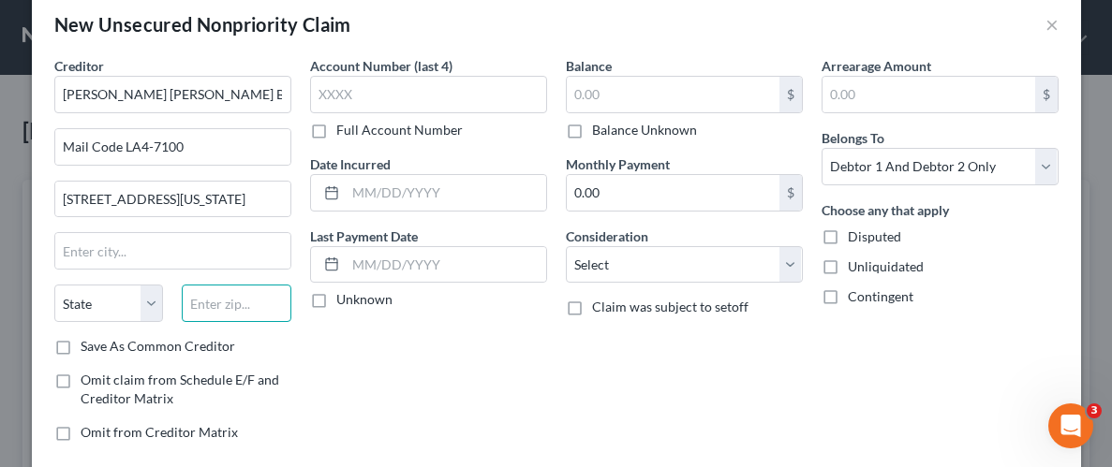
click at [226, 309] on input "text" at bounding box center [237, 303] width 110 height 37
paste input "71203"
type input "71203"
click at [129, 245] on input "text" at bounding box center [172, 251] width 235 height 36
type input "Monroe"
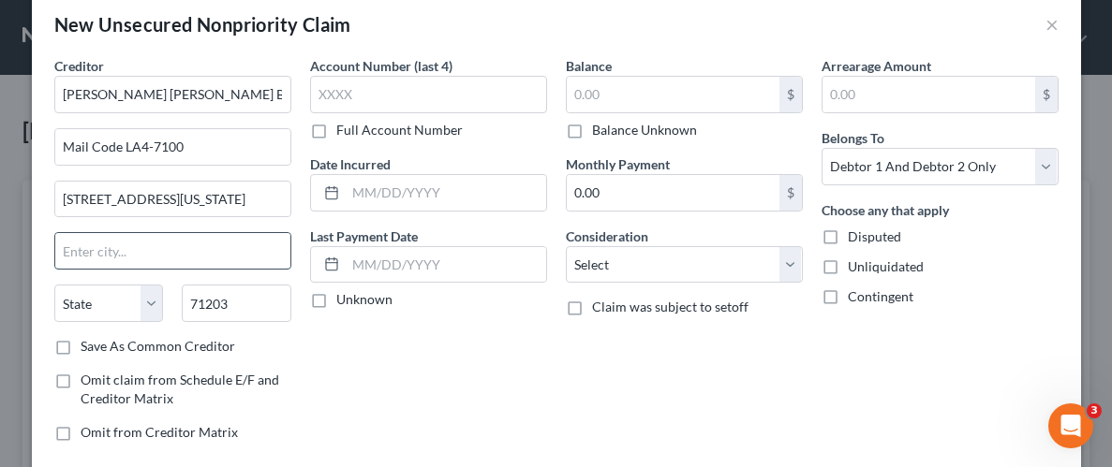
select select "19"
click at [466, 372] on div "Account Number (last 4) Full Account Number Date Incurred Last Payment Date Unk…" at bounding box center [429, 256] width 256 height 401
click at [658, 82] on input "text" at bounding box center [673, 95] width 213 height 36
click at [592, 131] on label "Balance Unknown" at bounding box center [644, 130] width 105 height 19
click at [599, 131] on input "Balance Unknown" at bounding box center [605, 127] width 12 height 12
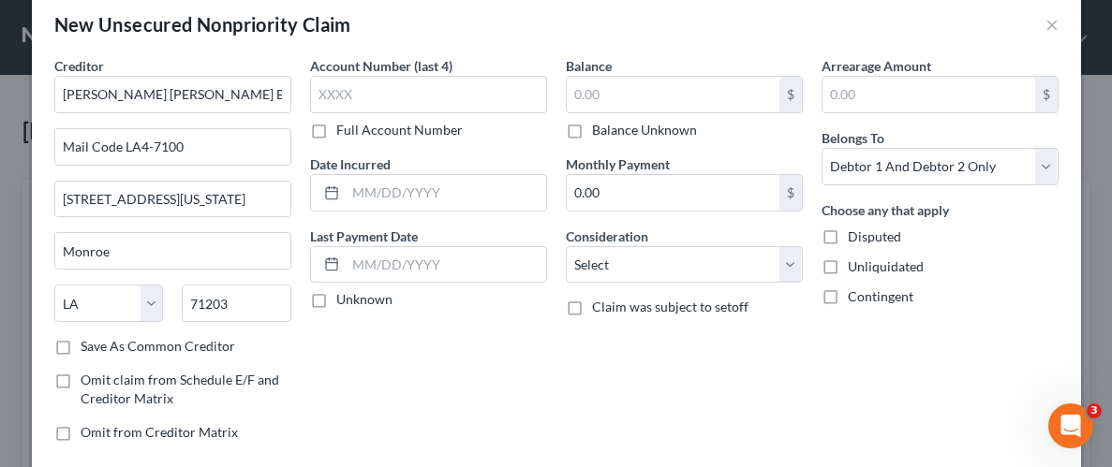
checkbox input "true"
type input "0.00"
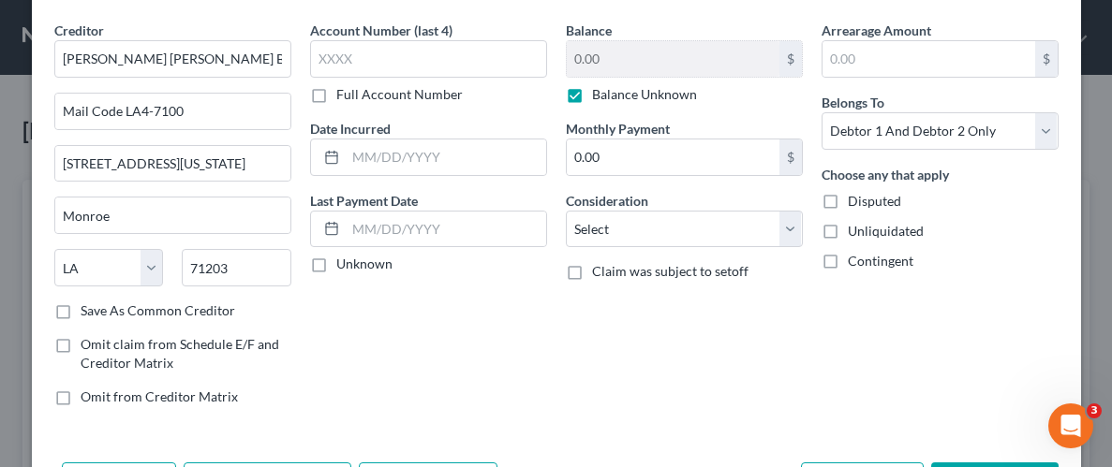
scroll to position [136, 0]
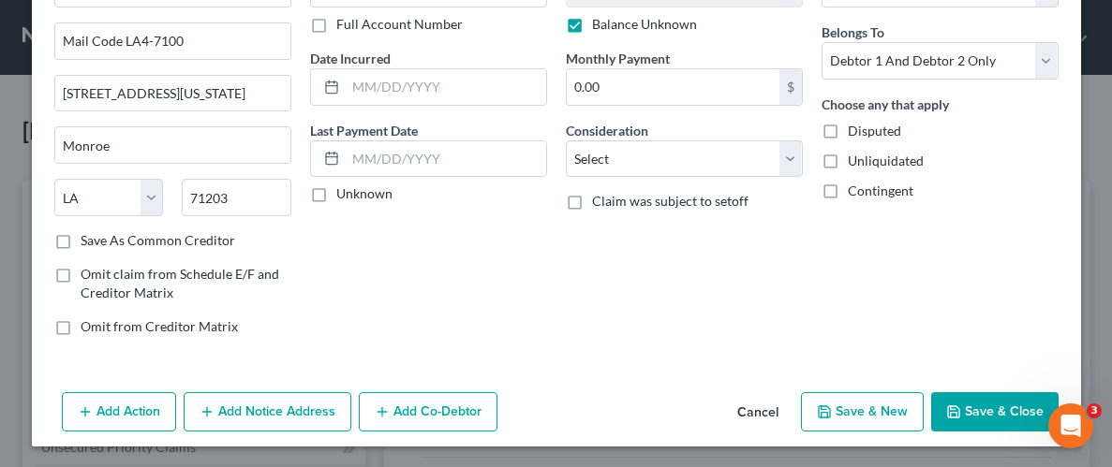
click at [291, 418] on button "Add Notice Address" at bounding box center [268, 411] width 168 height 39
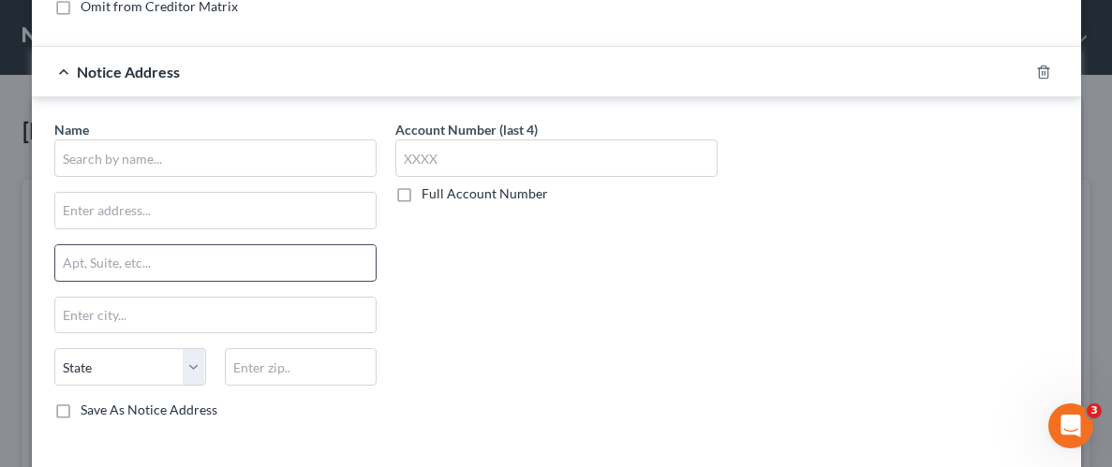
scroll to position [480, 0]
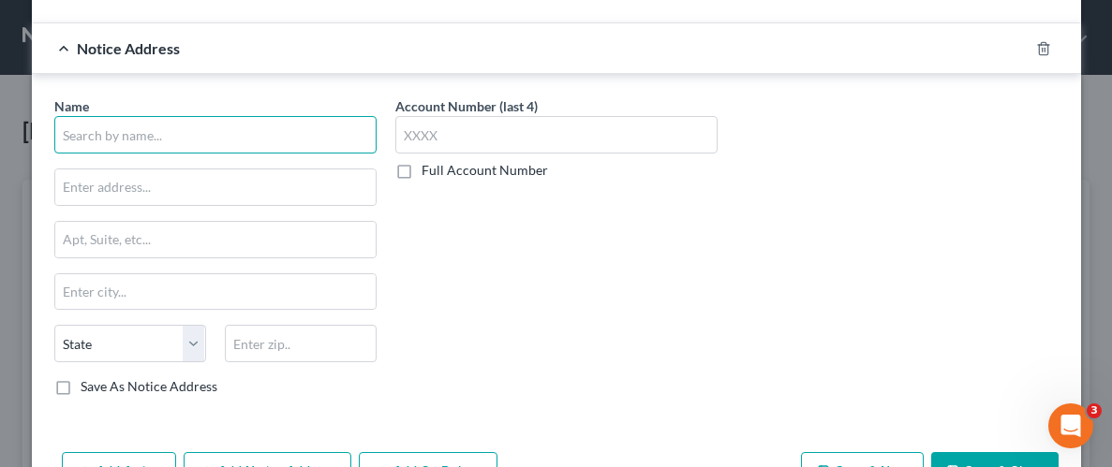
click at [218, 116] on input "text" at bounding box center [215, 134] width 322 height 37
type input "c"
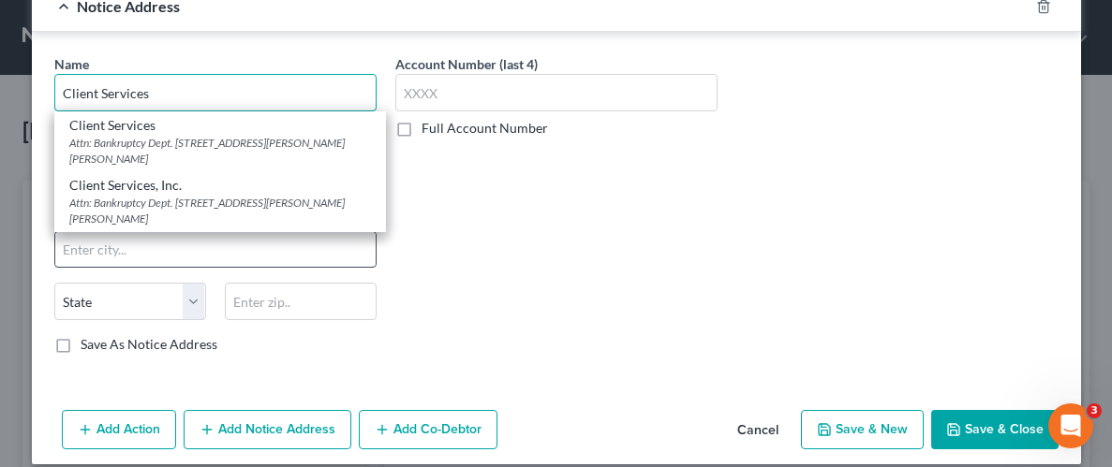
scroll to position [529, 0]
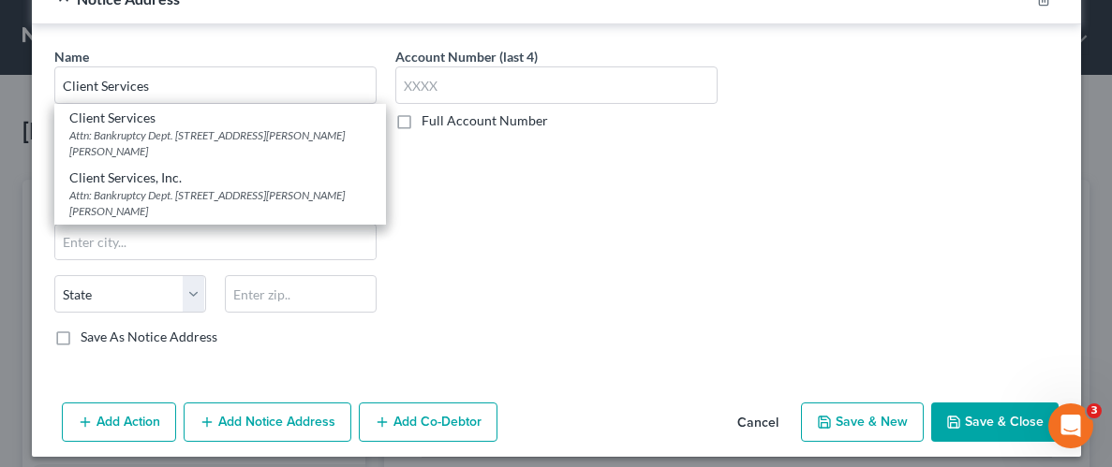
click at [499, 178] on div "Account Number (last 4) Full Account Number" at bounding box center [556, 204] width 341 height 315
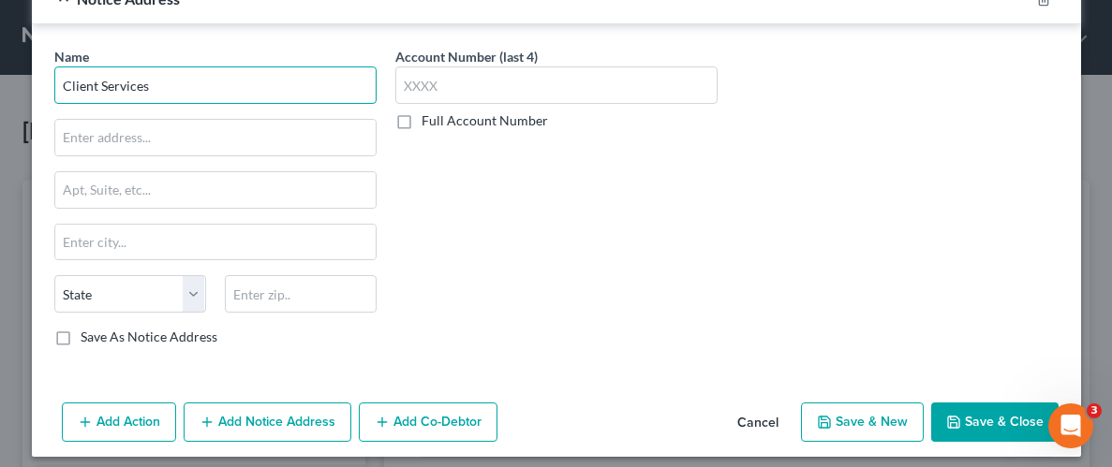
click at [174, 83] on input "Client Services" at bounding box center [215, 84] width 322 height 37
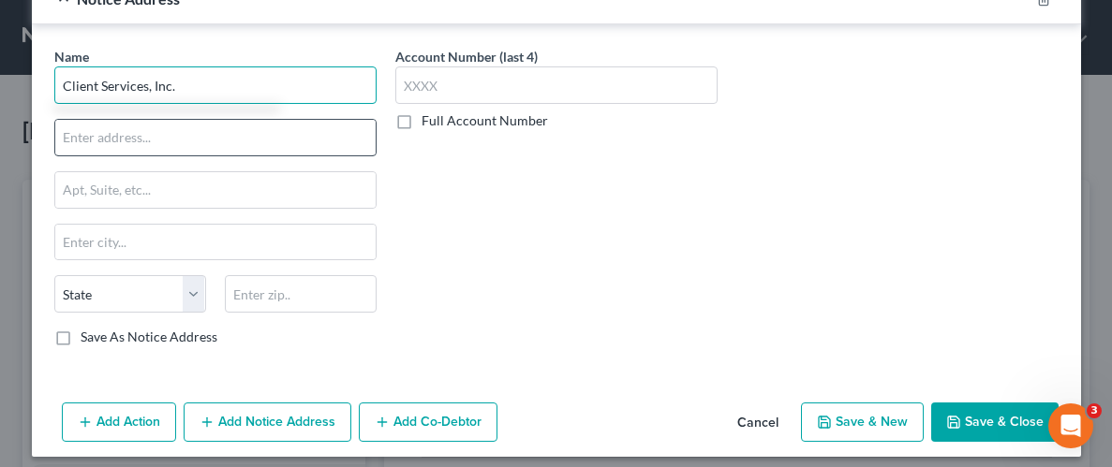
type input "Client Services, Inc."
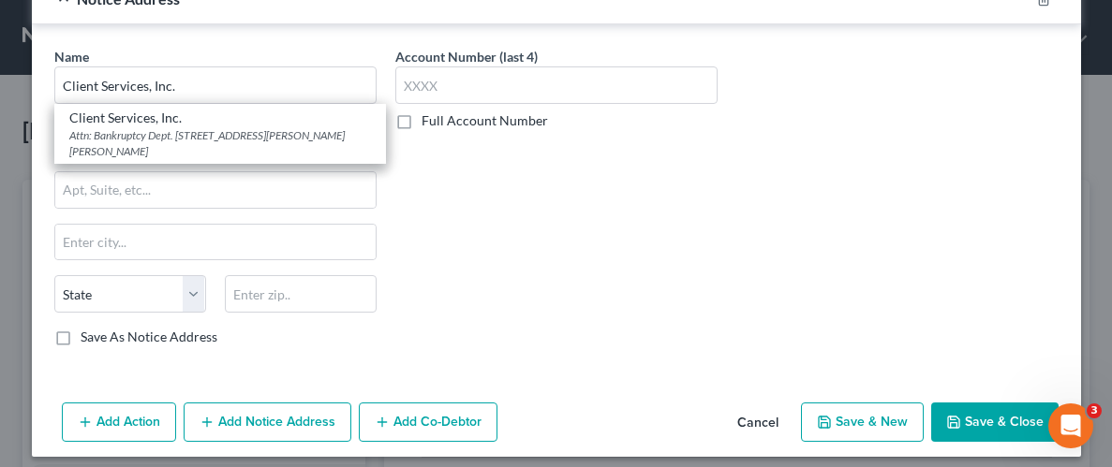
click at [77, 140] on div "Attn: Bankruptcy Dept. [STREET_ADDRESS][PERSON_NAME][PERSON_NAME]" at bounding box center [220, 143] width 302 height 32
type input "Attn: Bankruptcy Dept."
type input "[STREET_ADDRESS][PERSON_NAME]"
type input "St. [PERSON_NAME]"
select select "26"
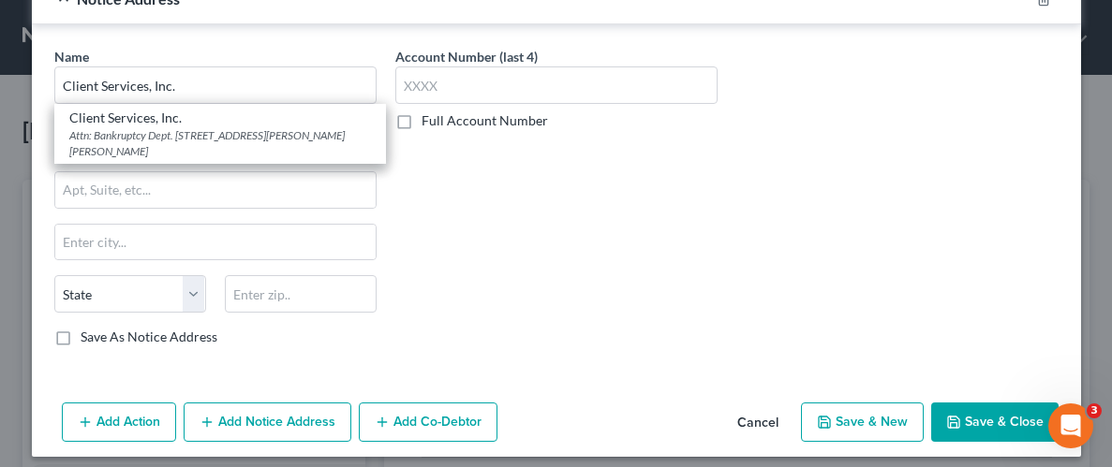
type input "63301-4047"
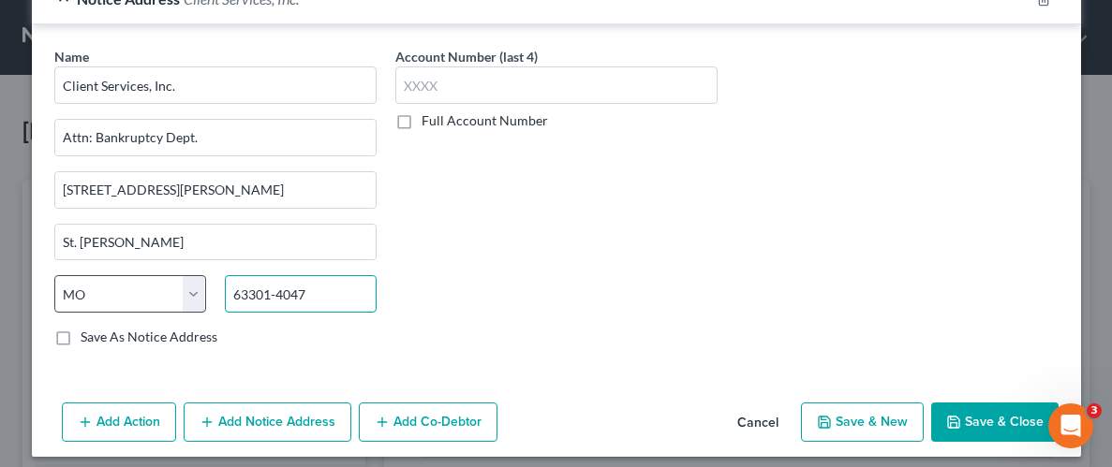
drag, startPoint x: 318, startPoint y: 291, endPoint x: 194, endPoint y: 291, distance: 123.6
click at [203, 293] on div "State [US_STATE] AK AR AZ CA CO CT DE DC [GEOGRAPHIC_DATA] [GEOGRAPHIC_DATA] GU…" at bounding box center [215, 301] width 341 height 52
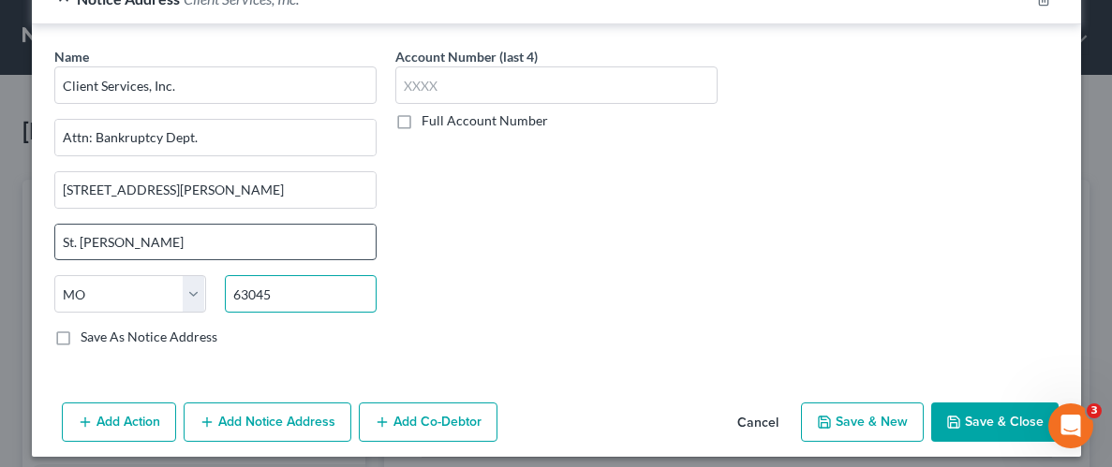
type input "63045"
click at [140, 238] on input "St. [PERSON_NAME]" at bounding box center [215, 243] width 320 height 36
type input "Earth City"
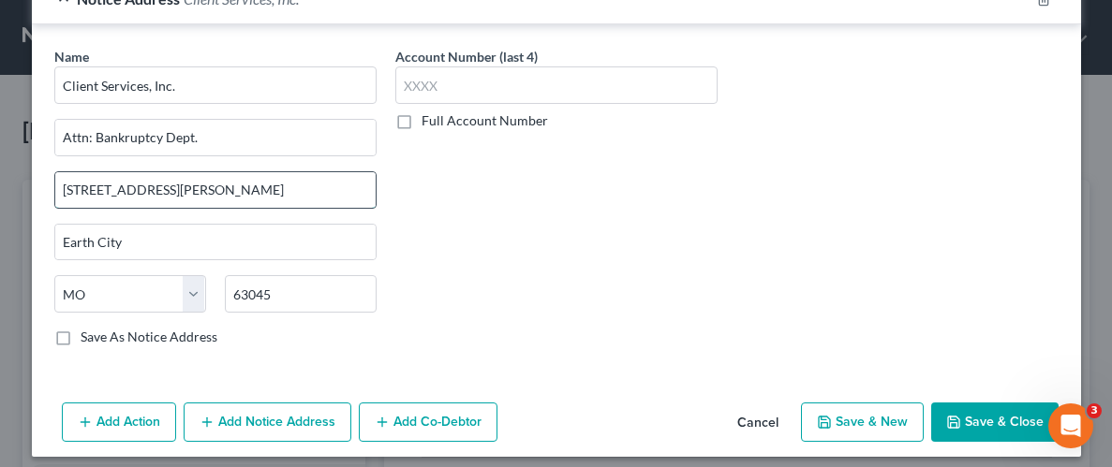
click at [239, 197] on input "[STREET_ADDRESS][PERSON_NAME]" at bounding box center [215, 190] width 320 height 36
click at [242, 186] on input "[STREET_ADDRESS][PERSON_NAME]" at bounding box center [215, 190] width 320 height 36
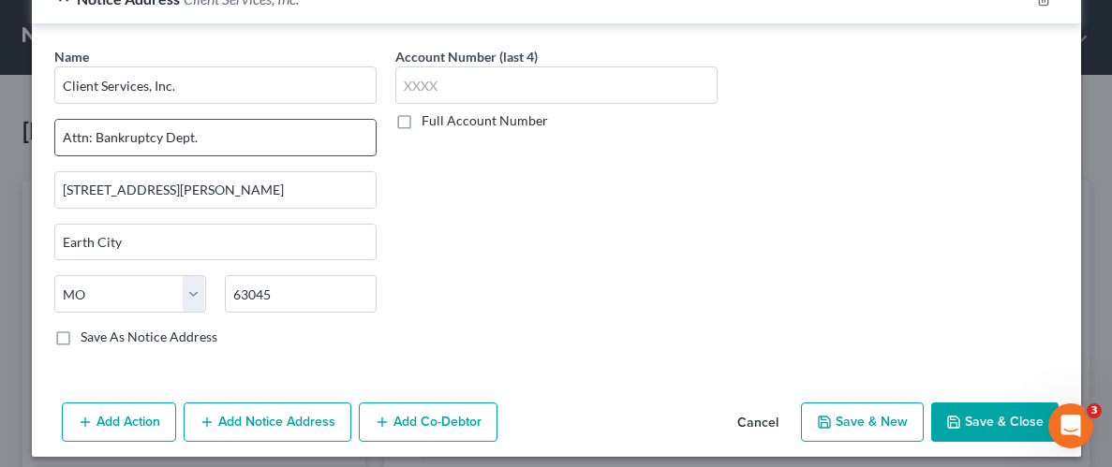
click at [214, 140] on input "Attn: Bankruptcy Dept." at bounding box center [215, 138] width 320 height 36
type input "514 Earth City Expy"
click at [248, 199] on input "[STREET_ADDRESS][PERSON_NAME]" at bounding box center [215, 190] width 320 height 36
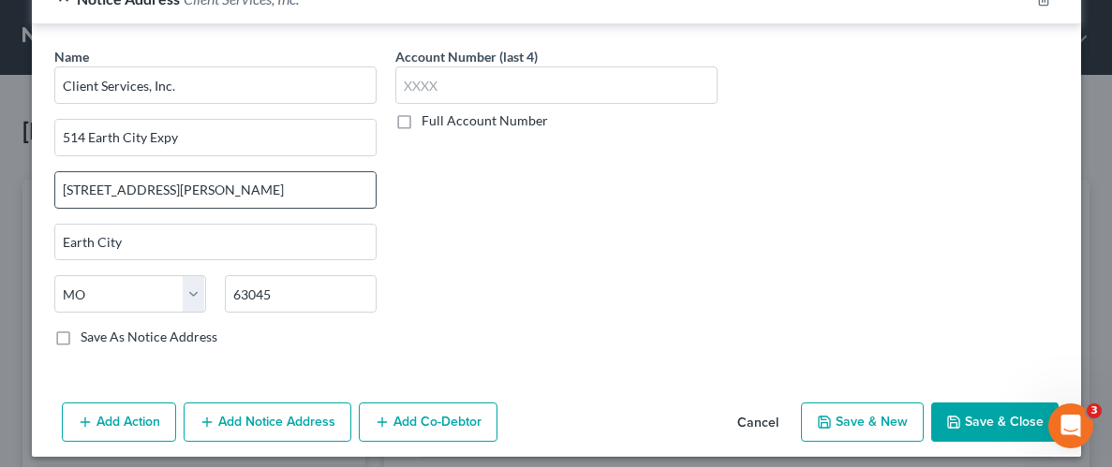
click at [248, 199] on input "[STREET_ADDRESS][PERSON_NAME]" at bounding box center [215, 190] width 320 height 36
drag, startPoint x: 81, startPoint y: 187, endPoint x: 60, endPoint y: 190, distance: 21.7
click at [60, 190] on input "ste 310" at bounding box center [215, 190] width 320 height 36
type input "Ste. 310"
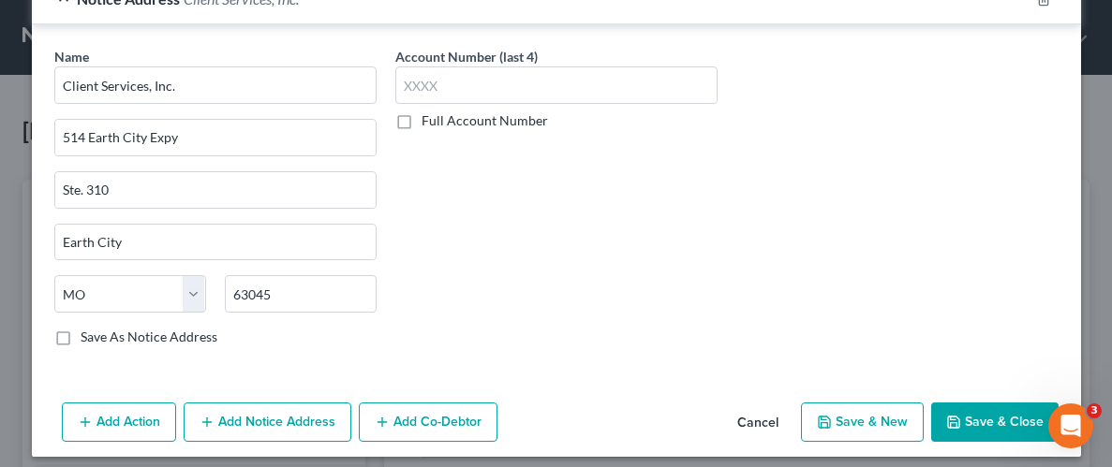
click at [987, 410] on button "Save & Close" at bounding box center [994, 422] width 127 height 39
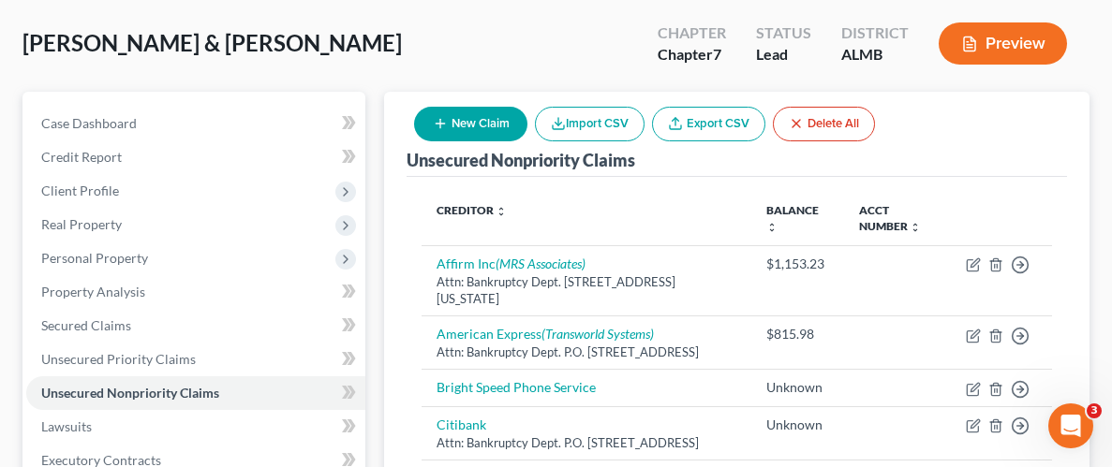
scroll to position [47, 0]
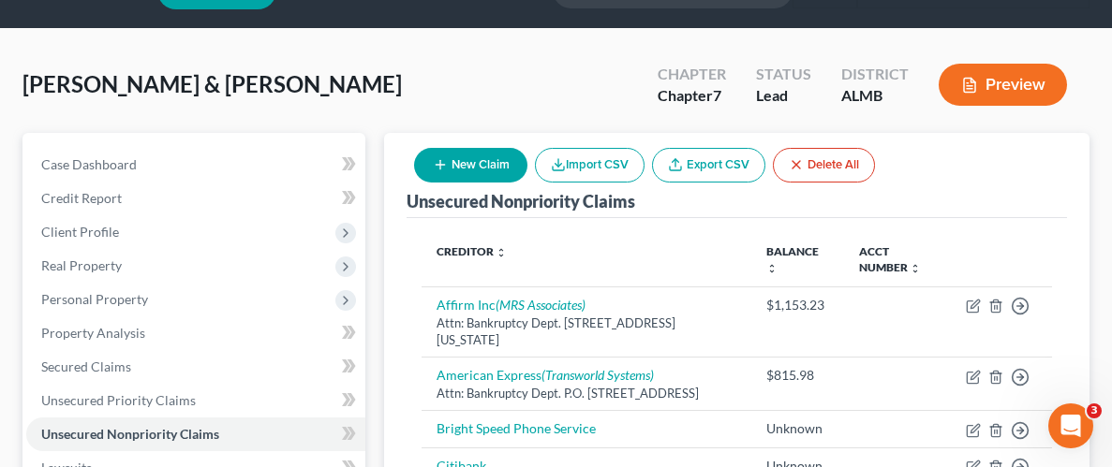
click at [493, 175] on button "New Claim" at bounding box center [470, 165] width 113 height 35
select select "2"
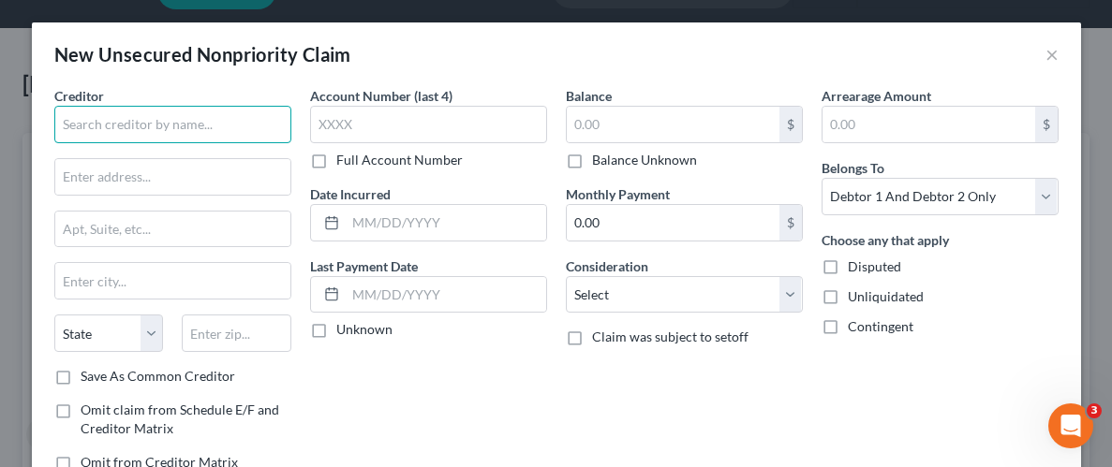
click at [241, 133] on input "text" at bounding box center [172, 124] width 237 height 37
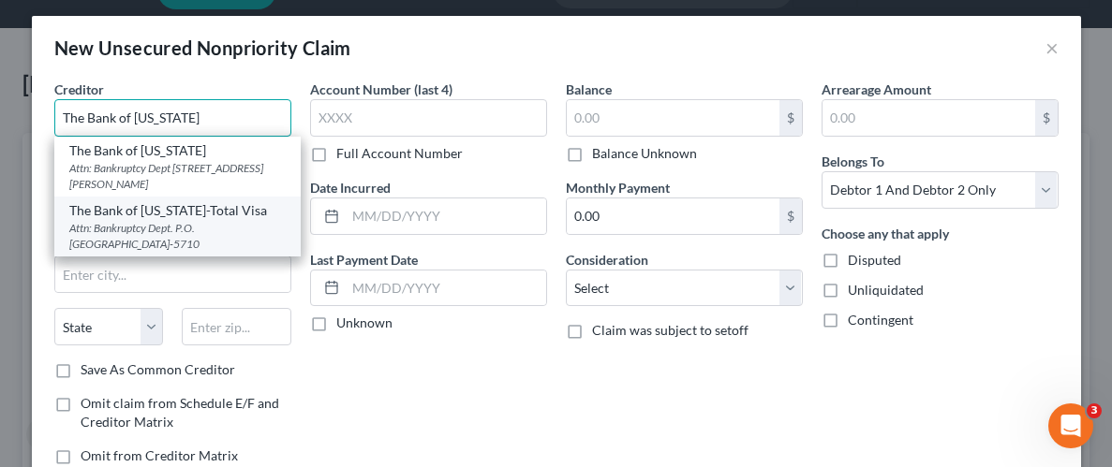
scroll to position [0, 0]
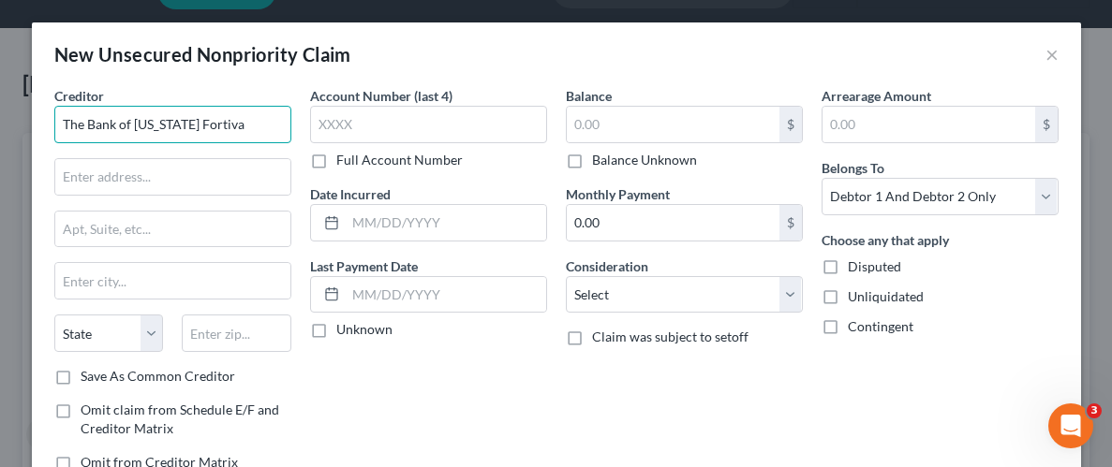
click at [223, 125] on input "The Bank of [US_STATE] Fortiva" at bounding box center [172, 124] width 237 height 37
type input "a"
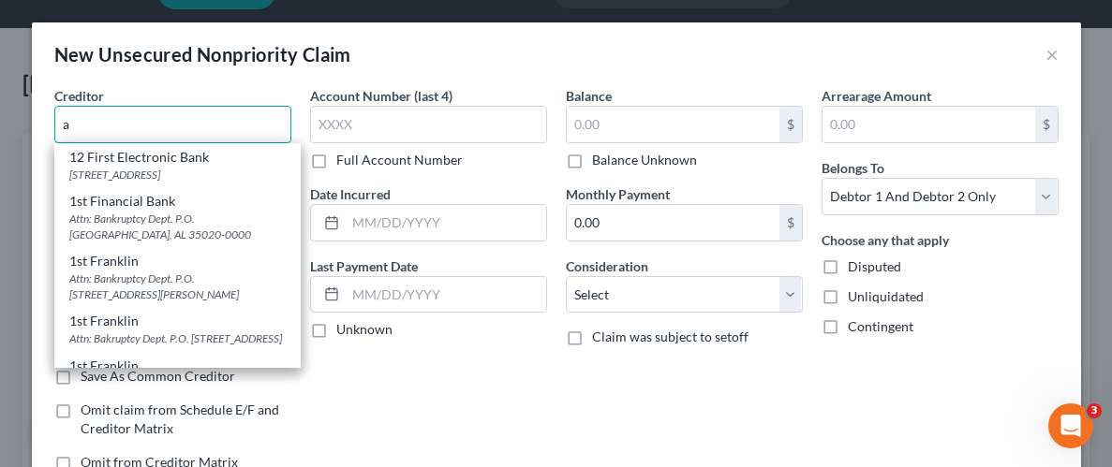
click at [139, 117] on input "a" at bounding box center [172, 124] width 237 height 37
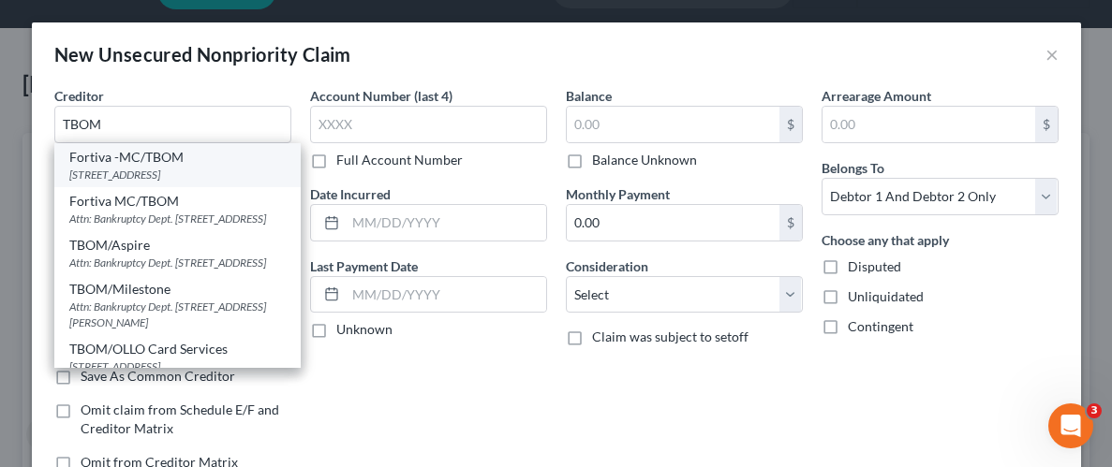
click at [166, 163] on div "Fortiva -MC/TBOM" at bounding box center [177, 157] width 216 height 19
type input "Fortiva -MC/TBOM"
type input "[STREET_ADDRESS]"
type input "Suite 400"
type input "[GEOGRAPHIC_DATA]"
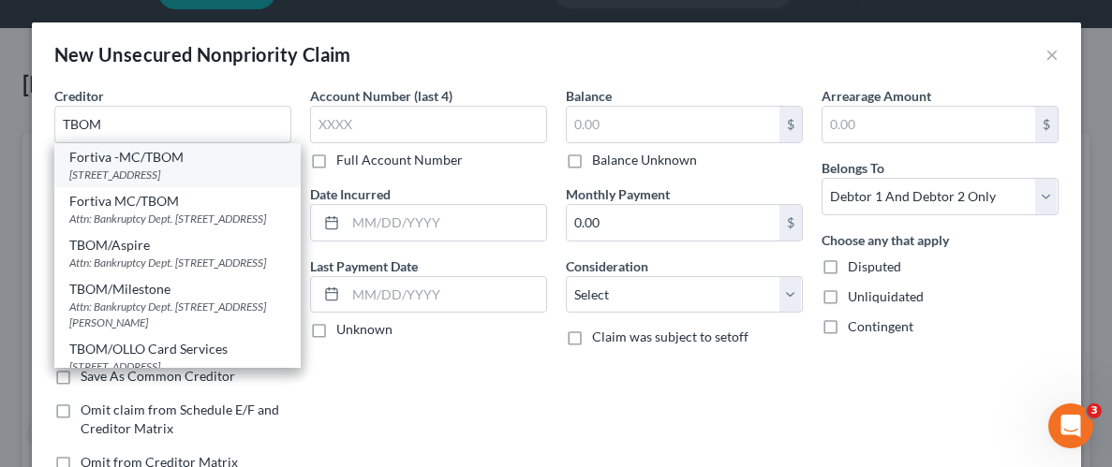
select select "10"
type input "30328"
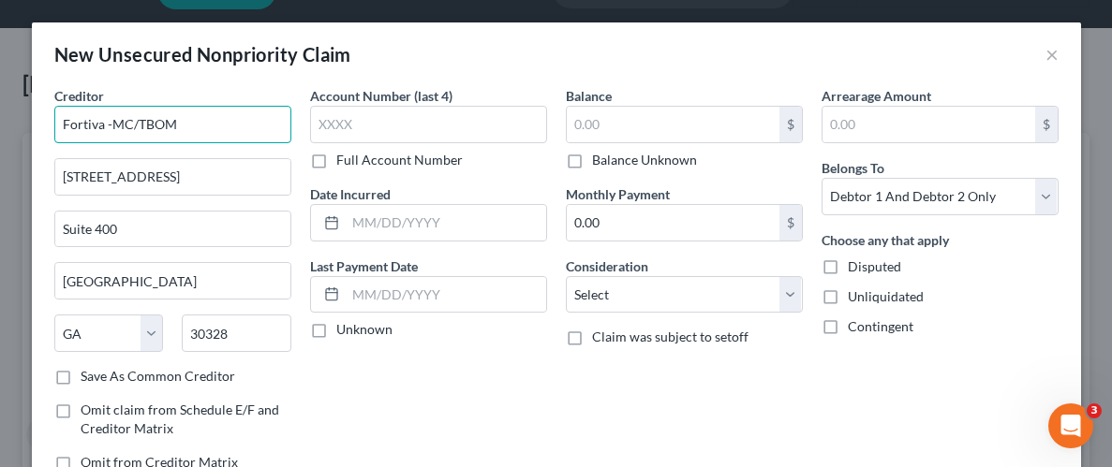
drag, startPoint x: 138, startPoint y: 124, endPoint x: 108, endPoint y: 118, distance: 30.5
click at [108, 118] on input "Fortiva -MC/TBOM" at bounding box center [172, 124] width 237 height 37
type input "Fortiva /TBOM"
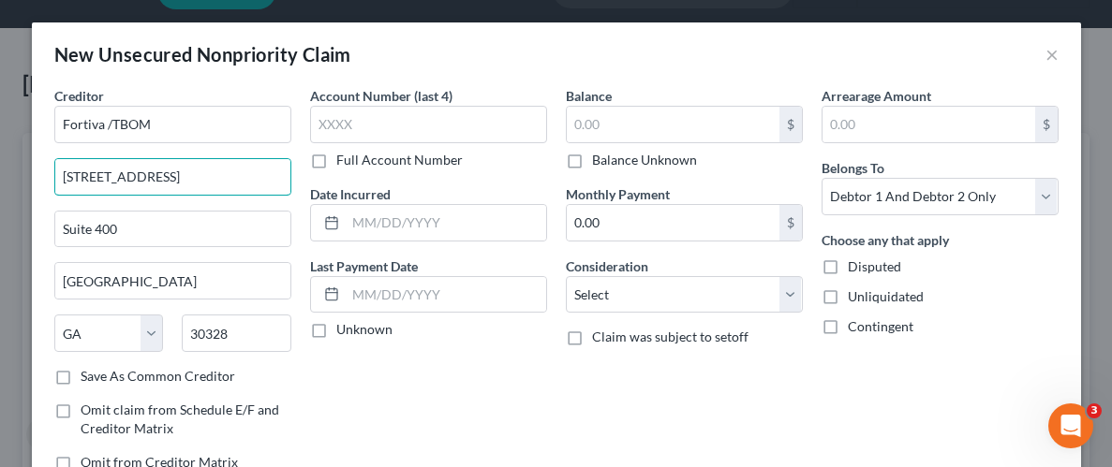
drag, startPoint x: 231, startPoint y: 173, endPoint x: 12, endPoint y: 175, distance: 219.2
click at [12, 175] on div "New Unsecured Nonpriority Claim × Creditor * Fortiva /[GEOGRAPHIC_DATA][US_STAT…" at bounding box center [556, 233] width 1112 height 467
paste input "PO Box 105096"
type input "PO Box 105096"
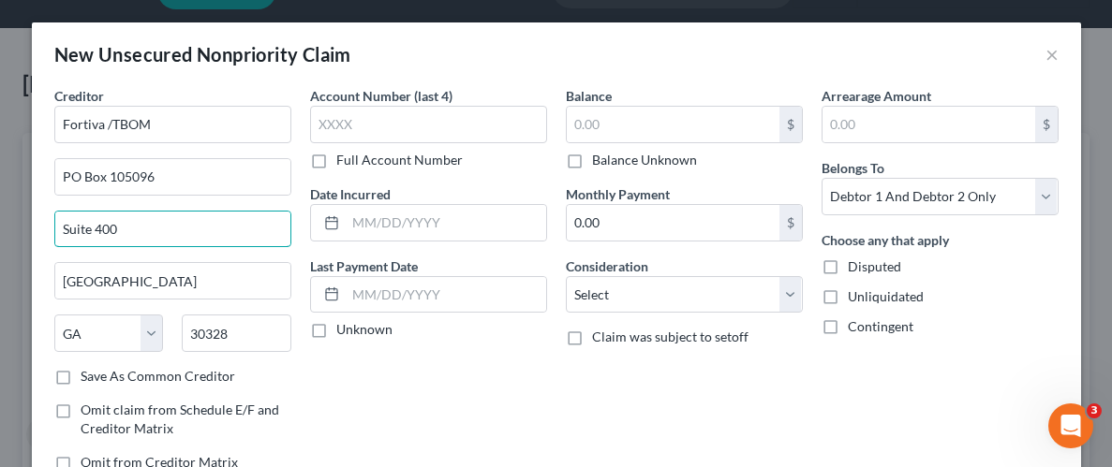
drag, startPoint x: 121, startPoint y: 218, endPoint x: 0, endPoint y: 221, distance: 120.9
click at [7, 220] on div "New Unsecured Nonpriority Claim × Creditor * Fortiva /TBOM [GEOGRAPHIC_DATA][US…" at bounding box center [556, 233] width 1112 height 467
click at [231, 331] on input "30328" at bounding box center [237, 333] width 110 height 37
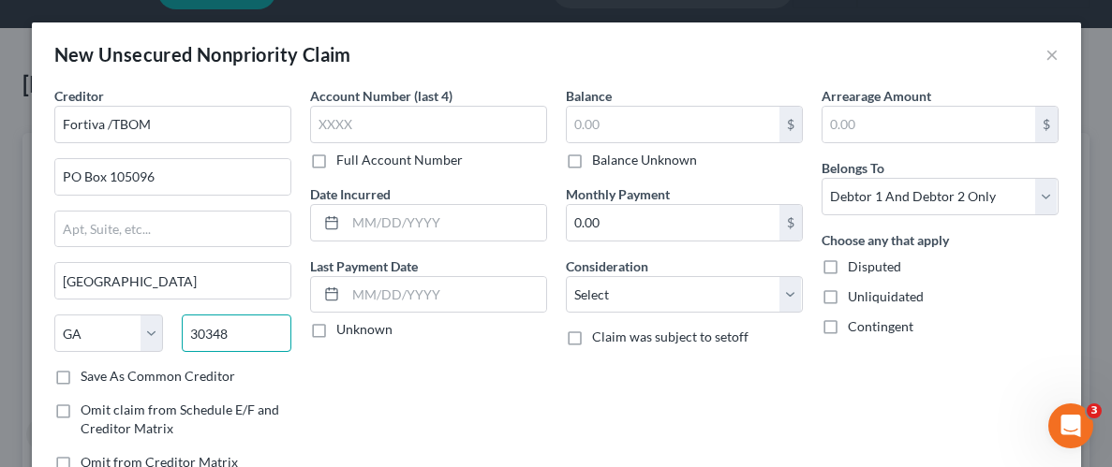
type input "30348"
click at [471, 427] on div "Account Number (last 4) Full Account Number Date Incurred Last Payment Date Unk…" at bounding box center [429, 286] width 256 height 401
drag, startPoint x: 455, startPoint y: 352, endPoint x: 472, endPoint y: 382, distance: 34.4
click at [455, 352] on div "Account Number (last 4) Full Account Number Date Incurred Last Payment Date Unk…" at bounding box center [429, 286] width 256 height 401
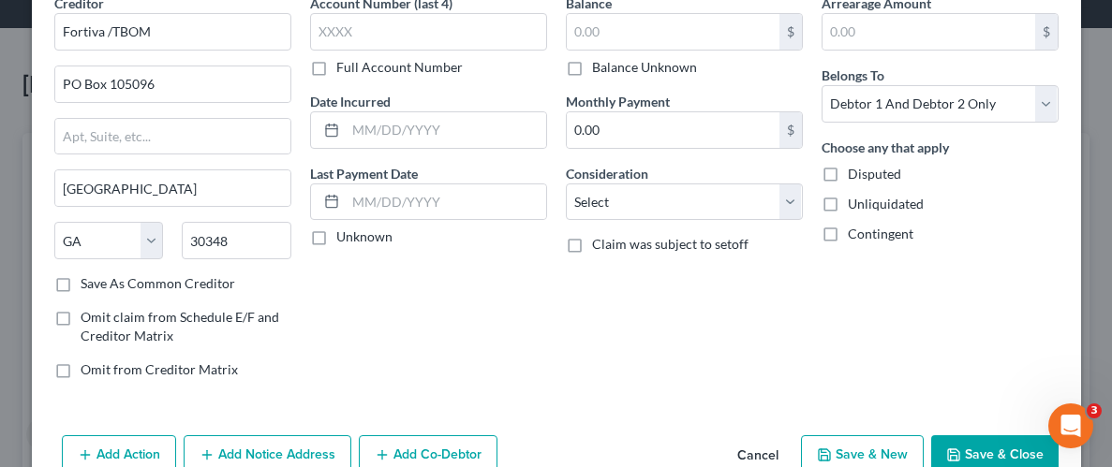
scroll to position [103, 0]
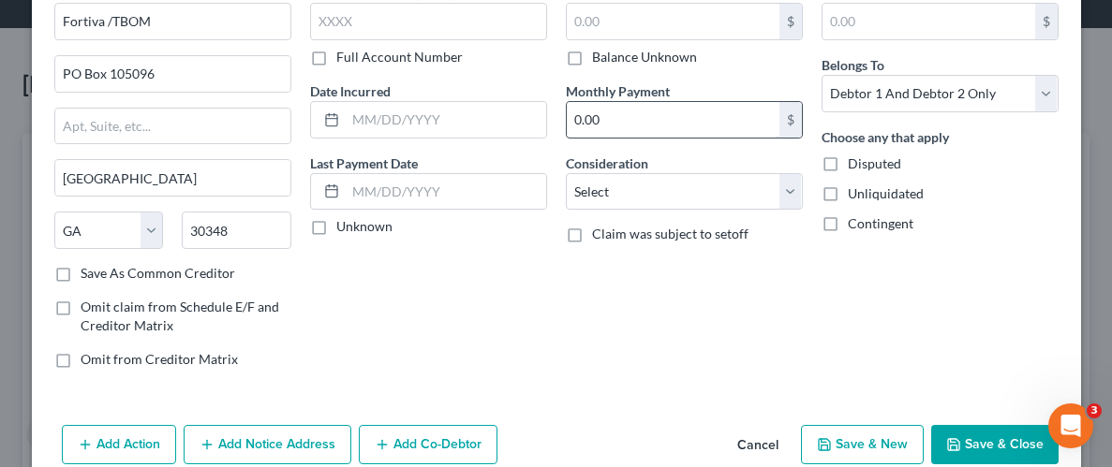
drag, startPoint x: 574, startPoint y: 60, endPoint x: 642, endPoint y: 107, distance: 82.1
click at [592, 59] on label "Balance Unknown" at bounding box center [644, 57] width 105 height 19
click at [599, 59] on input "Balance Unknown" at bounding box center [605, 54] width 12 height 12
checkbox input "true"
type input "0.00"
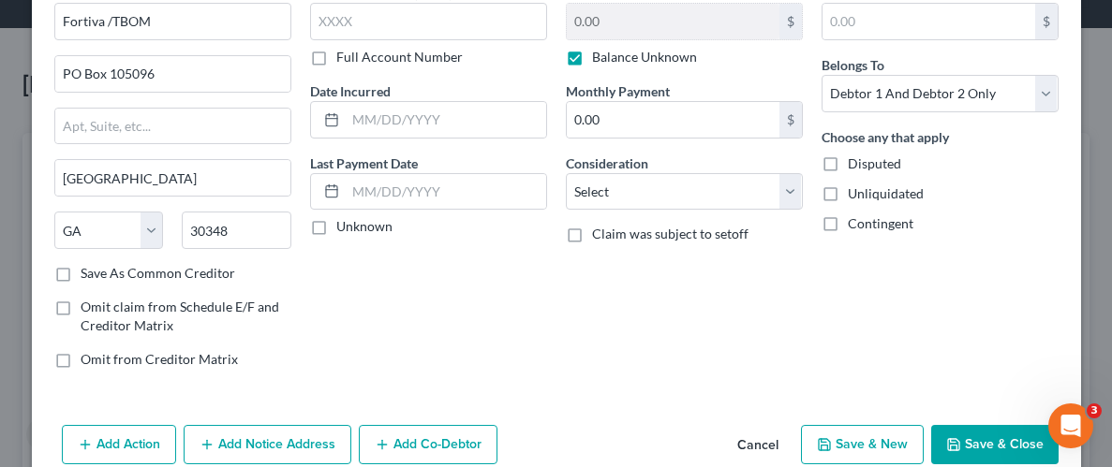
click at [848, 190] on label "Unliquidated" at bounding box center [886, 194] width 76 height 19
click at [855, 190] on input "Unliquidated" at bounding box center [861, 191] width 12 height 12
checkbox input "true"
click at [799, 187] on select "Select Cable / Satellite Services Collection Agency Credit Card Debt Debt Couns…" at bounding box center [684, 191] width 237 height 37
select select "2"
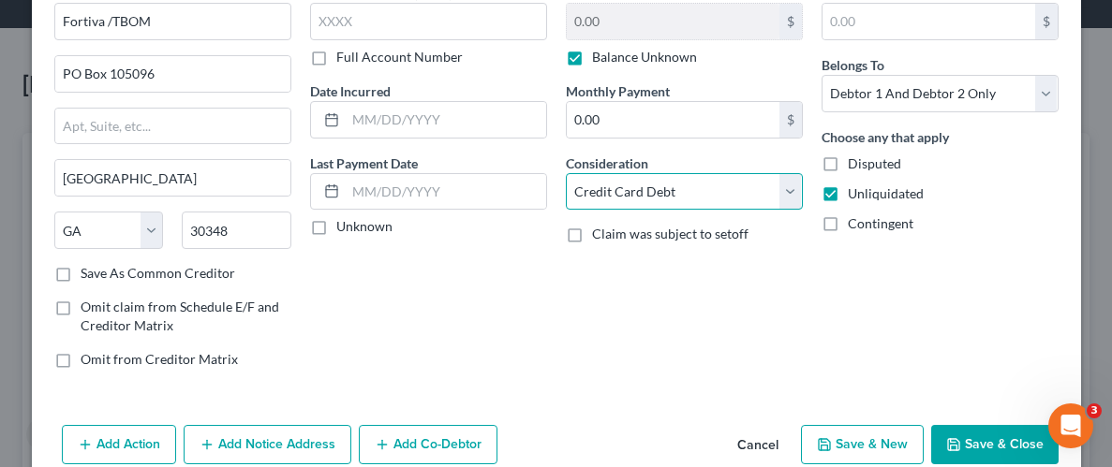
click at [566, 173] on select "Select Cable / Satellite Services Collection Agency Credit Card Debt Debt Couns…" at bounding box center [684, 191] width 237 height 37
click at [541, 319] on div "Account Number (last 4) Full Account Number Date Incurred Last Payment Date Unk…" at bounding box center [429, 183] width 256 height 401
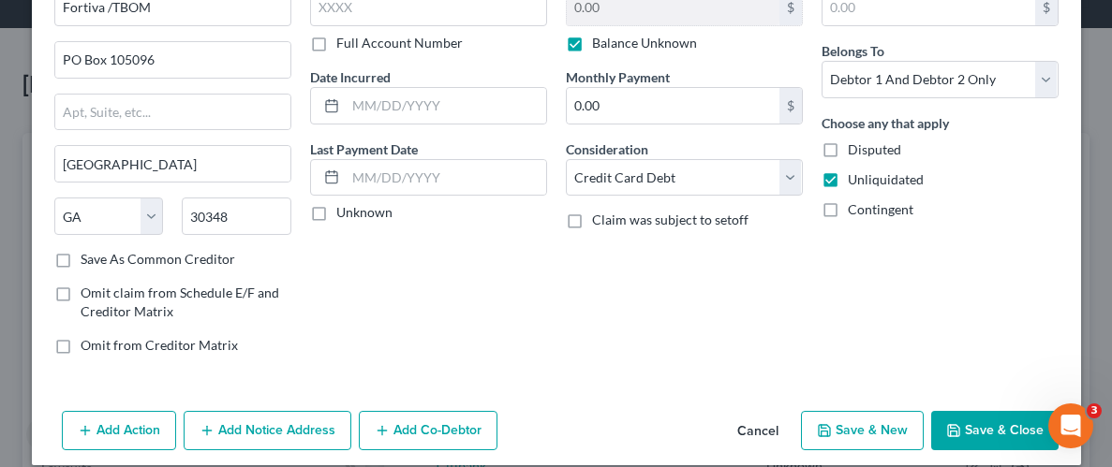
scroll to position [136, 0]
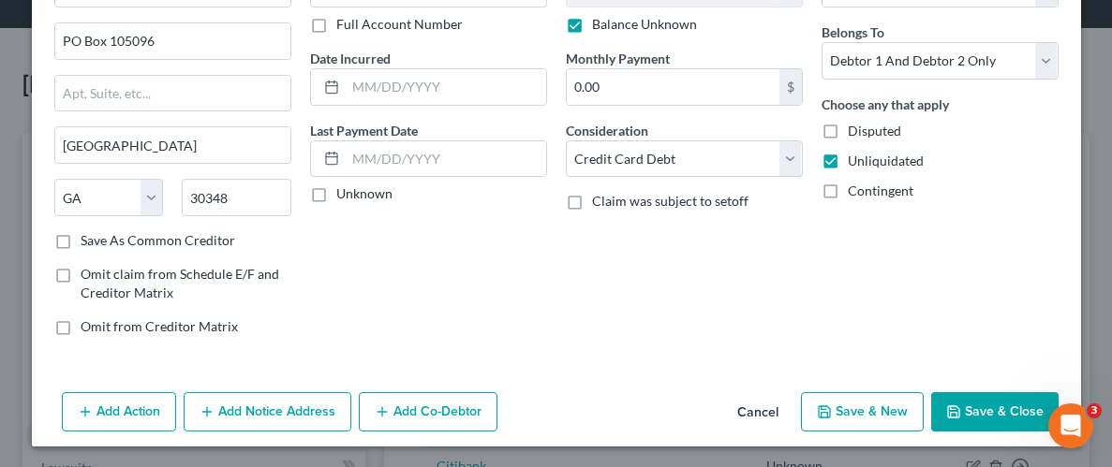
click at [244, 408] on button "Add Notice Address" at bounding box center [268, 411] width 168 height 39
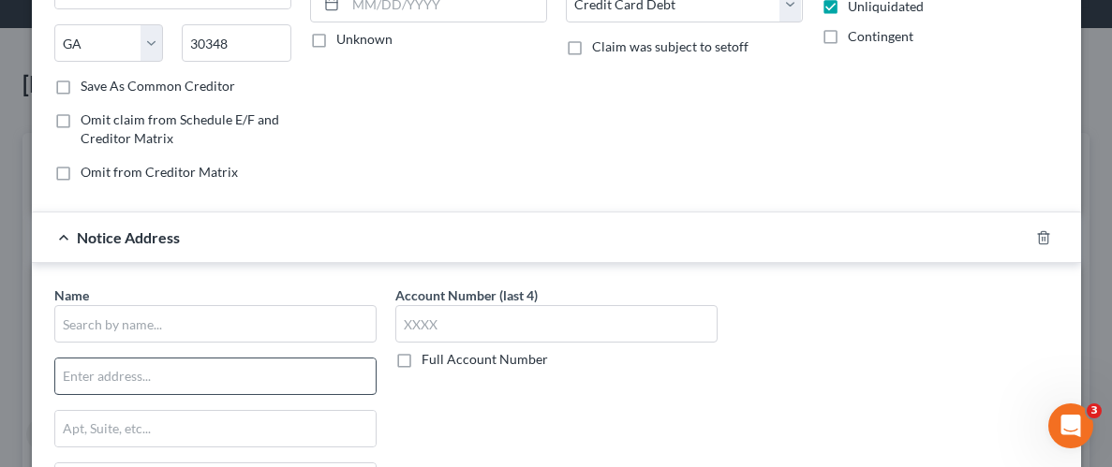
scroll to position [316, 0]
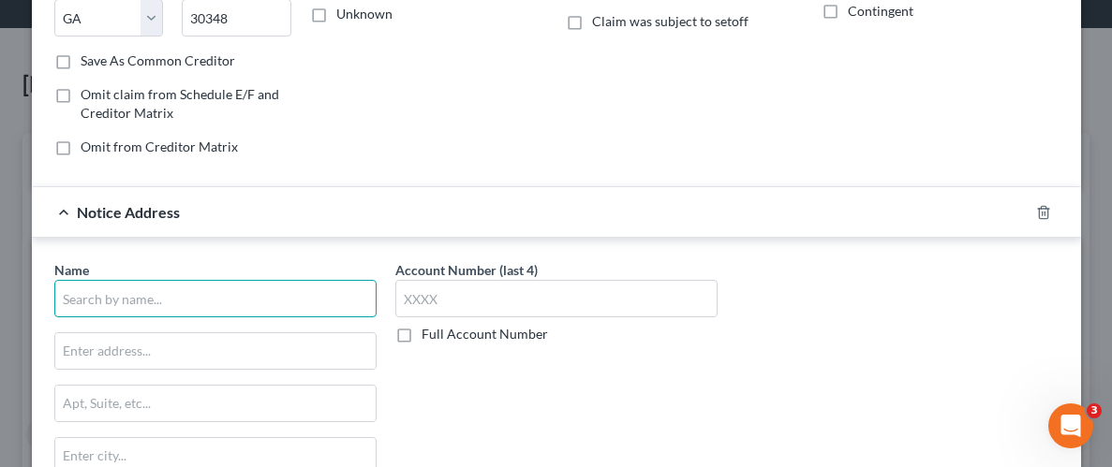
click at [264, 309] on input "text" at bounding box center [215, 298] width 322 height 37
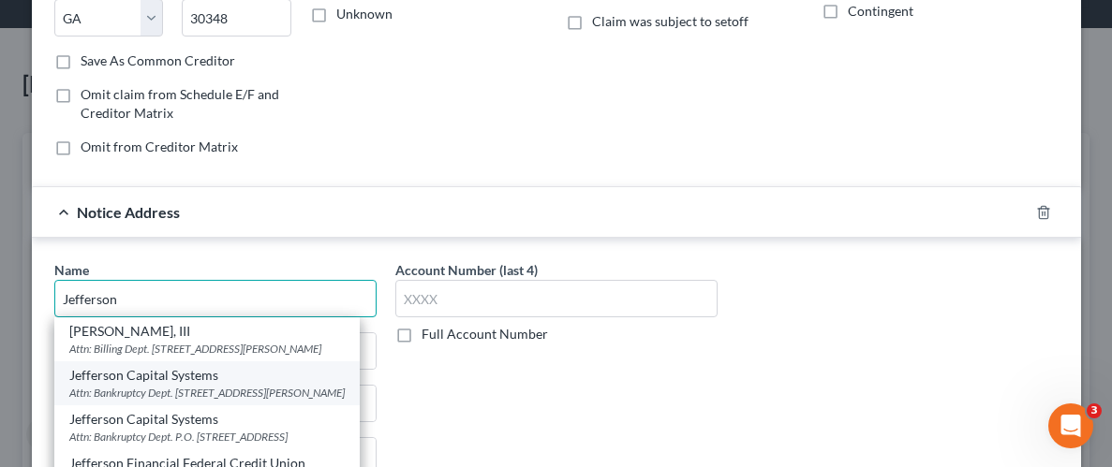
scroll to position [60, 0]
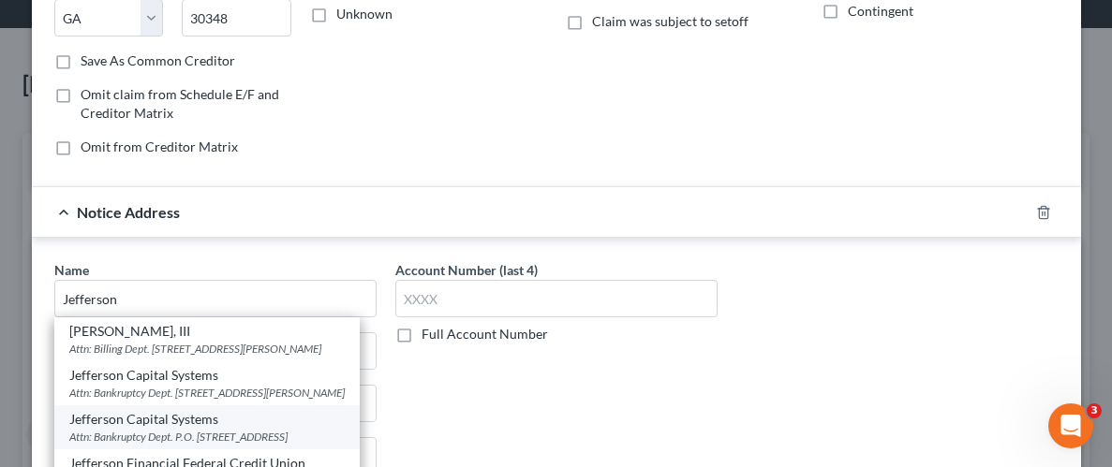
click at [200, 429] on div "Attn: Bankruptcy Dept. P.O. [STREET_ADDRESS]" at bounding box center [206, 437] width 275 height 16
type input "Jefferson Capital Systems"
type input "Attn: Bankruptcy Dept."
type input "P.O. Box 7999"
type input "St. Cloud"
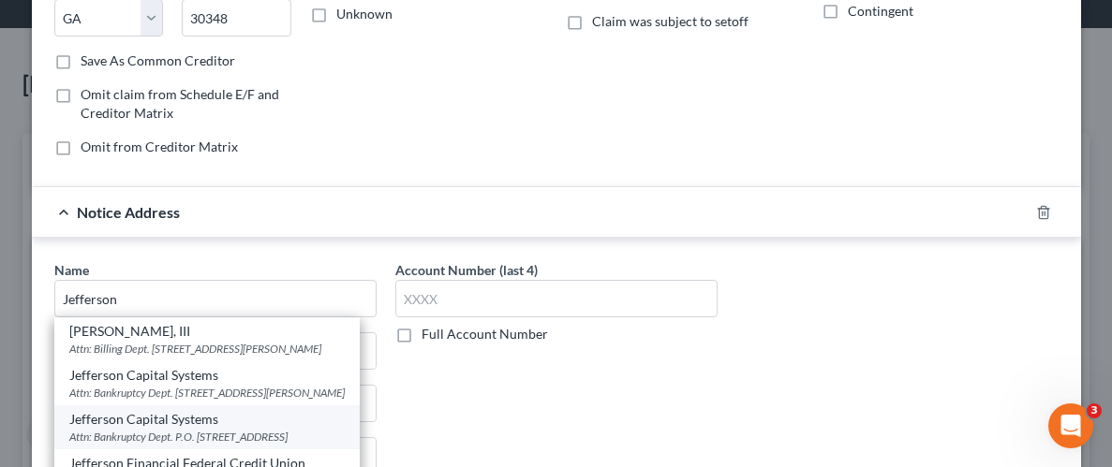
select select "24"
type input "56302-9617"
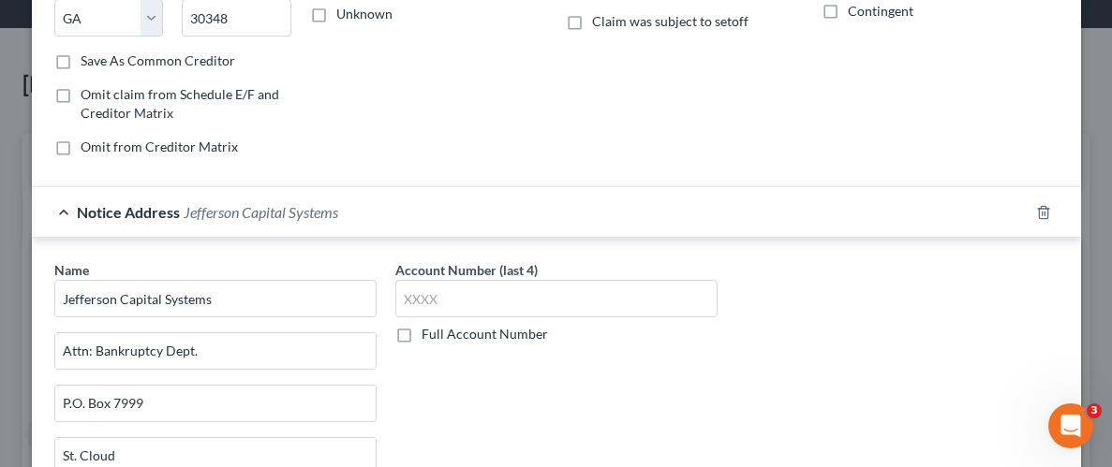
scroll to position [0, 0]
click at [837, 341] on div "Name * Jefferson Capital Systems Attn: Bankruptcy Dept. P.O. [GEOGRAPHIC_DATA][…" at bounding box center [556, 417] width 1023 height 315
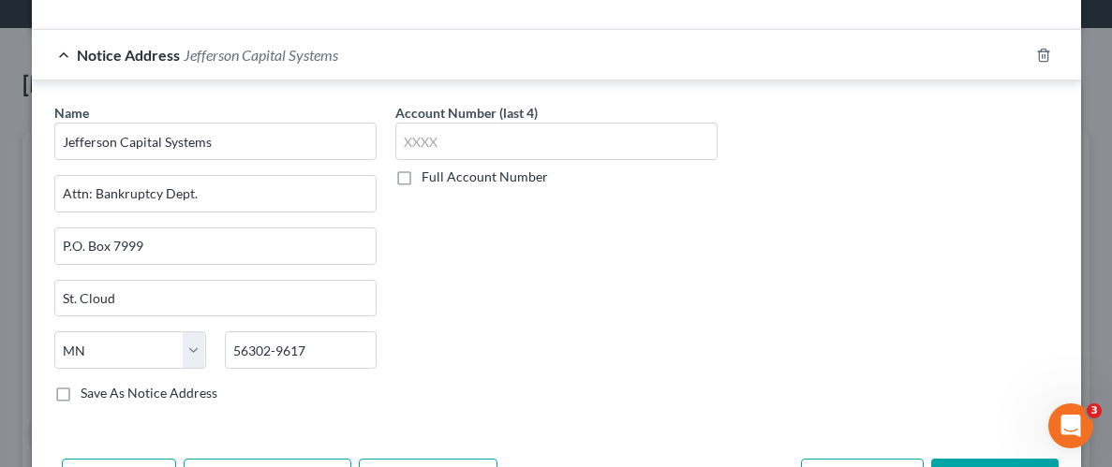
scroll to position [538, 0]
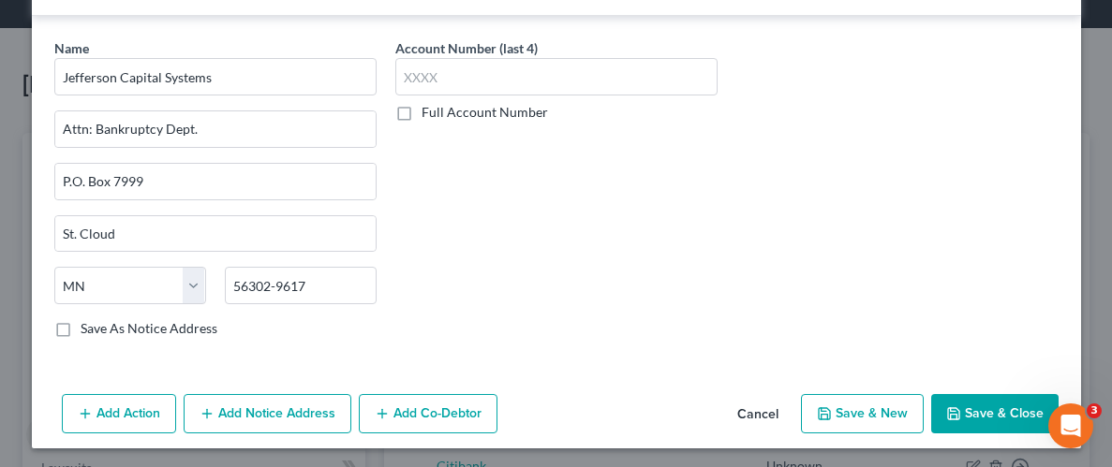
click at [1004, 411] on button "Save & Close" at bounding box center [994, 413] width 127 height 39
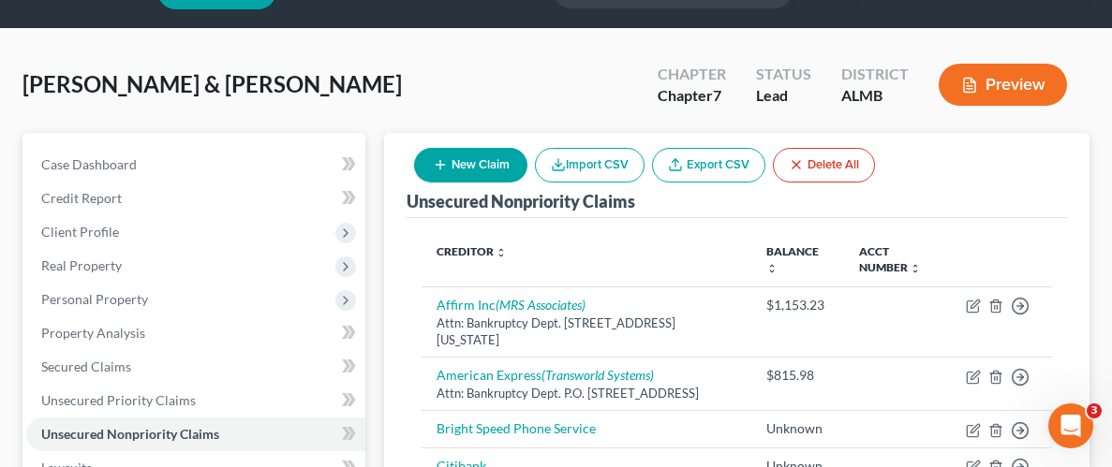
click at [502, 162] on button "New Claim" at bounding box center [470, 165] width 113 height 35
select select "2"
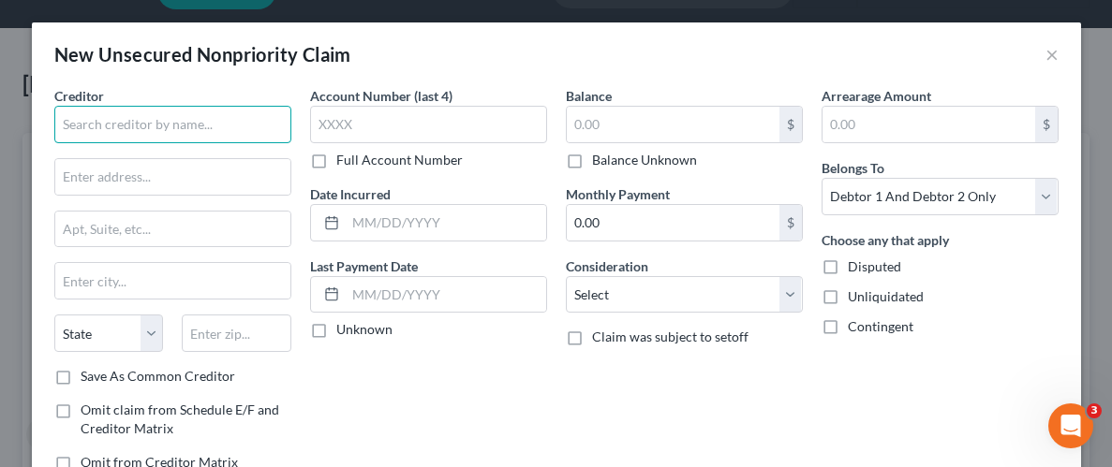
click at [188, 134] on input "text" at bounding box center [172, 124] width 237 height 37
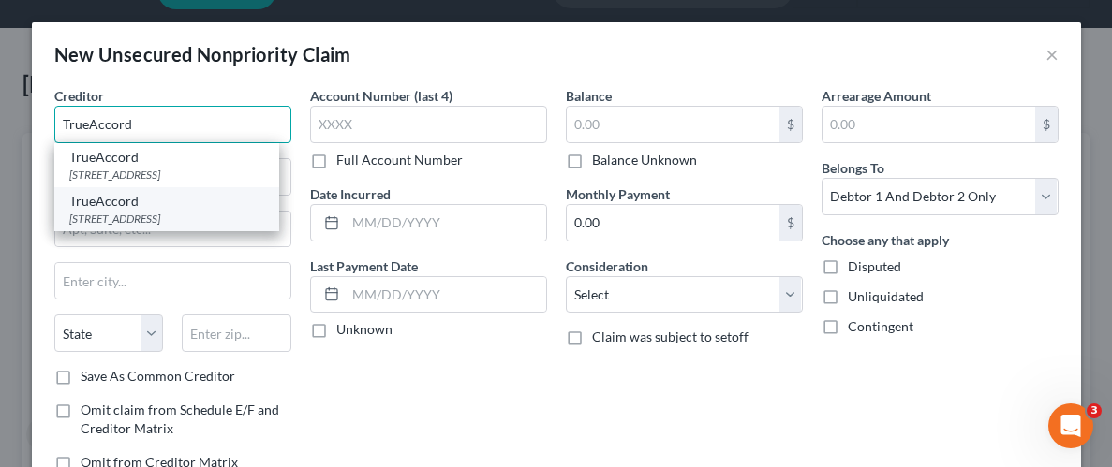
type input "TrueAccord"
click at [175, 227] on div "[STREET_ADDRESS]" at bounding box center [166, 219] width 195 height 16
type input "[STREET_ADDRESS]"
type input "Suite 130"
type input "Lenexa"
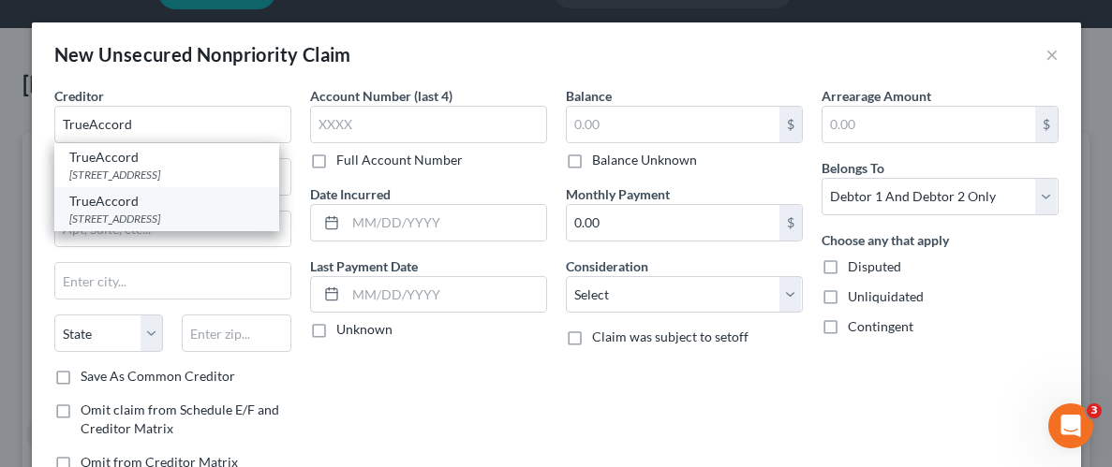
select select "17"
type input "66219"
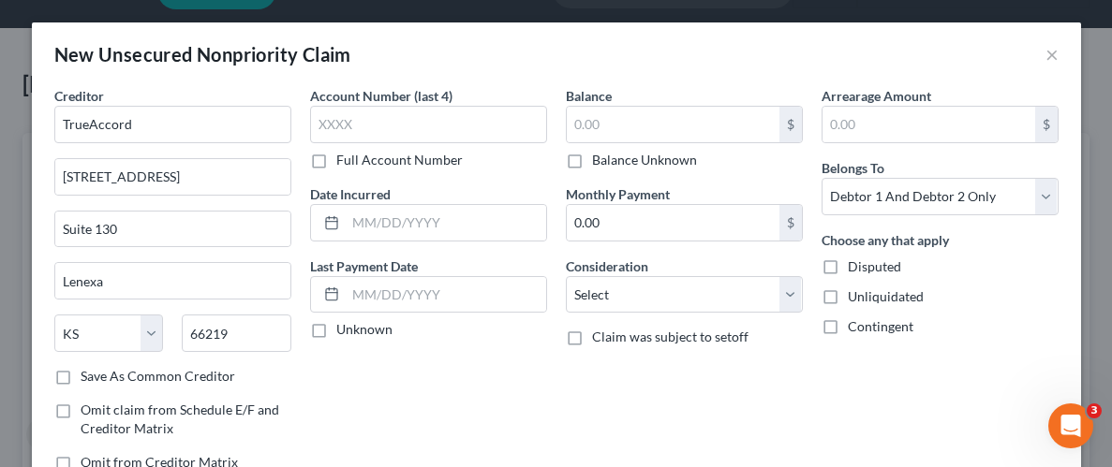
click at [592, 162] on label "Balance Unknown" at bounding box center [644, 160] width 105 height 19
click at [599, 162] on input "Balance Unknown" at bounding box center [605, 157] width 12 height 12
checkbox input "true"
type input "0.00"
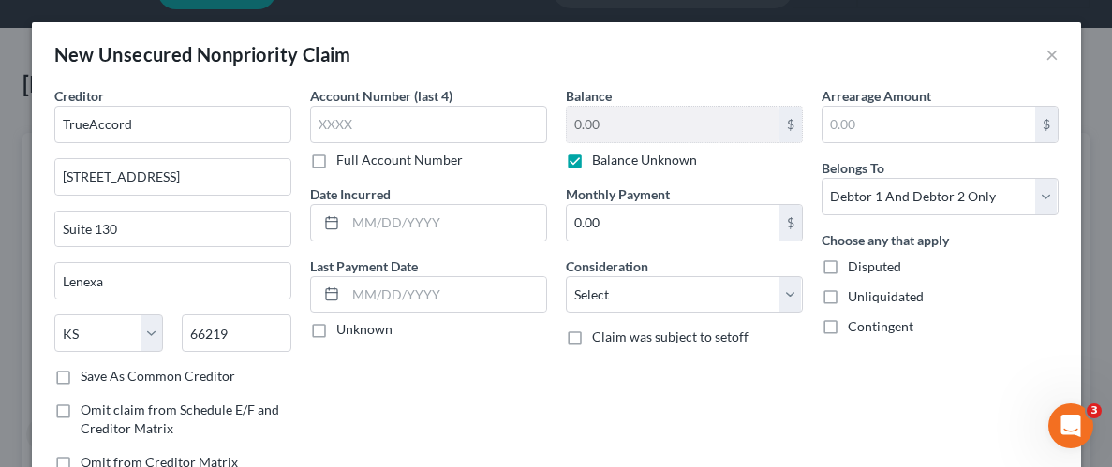
click at [848, 296] on label "Unliquidated" at bounding box center [886, 297] width 76 height 19
click at [855, 296] on input "Unliquidated" at bounding box center [861, 294] width 12 height 12
checkbox input "true"
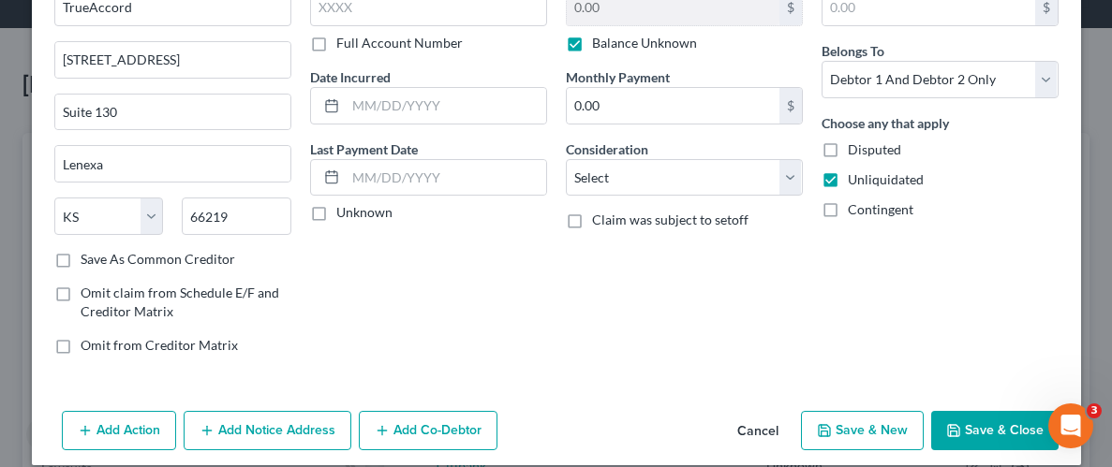
scroll to position [136, 0]
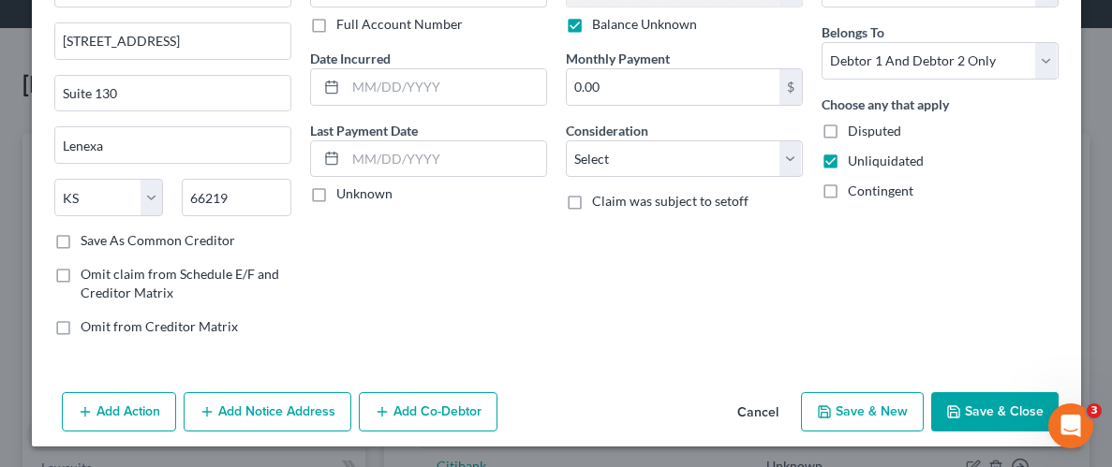
click at [1006, 417] on button "Save & Close" at bounding box center [994, 411] width 127 height 39
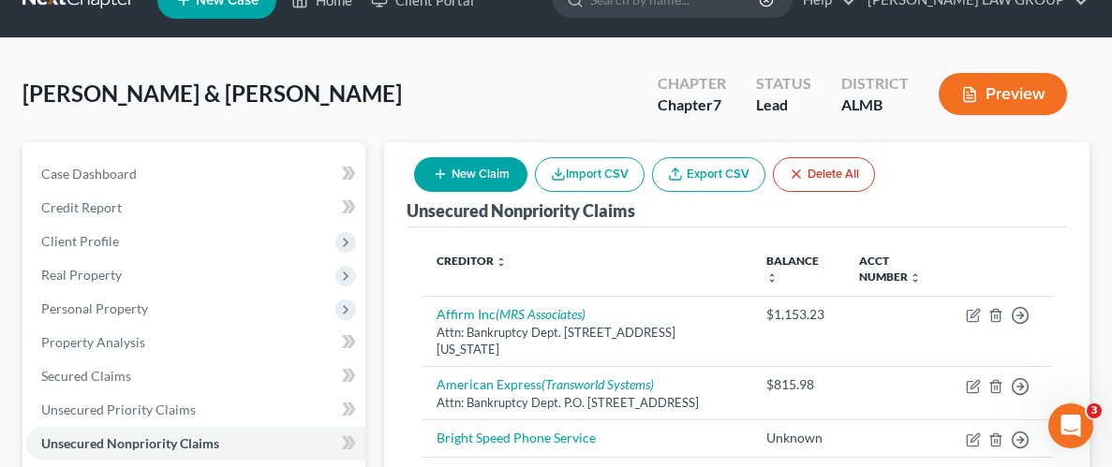
scroll to position [37, 0]
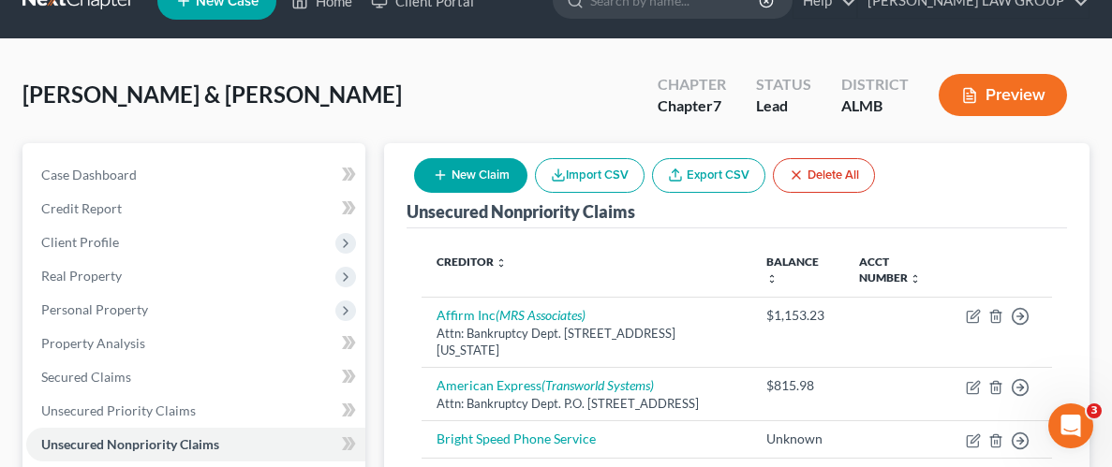
click at [488, 173] on button "New Claim" at bounding box center [470, 175] width 113 height 35
select select "2"
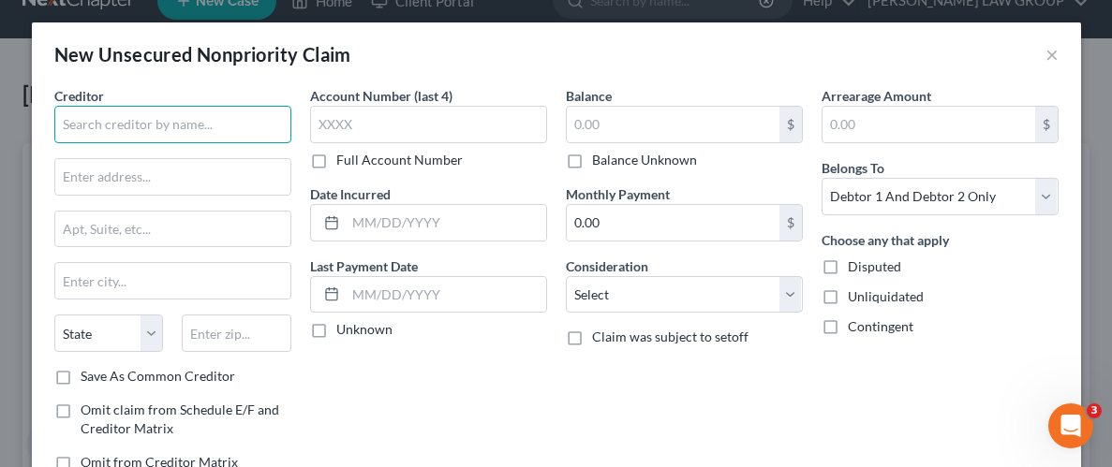
click at [192, 126] on input "text" at bounding box center [172, 124] width 237 height 37
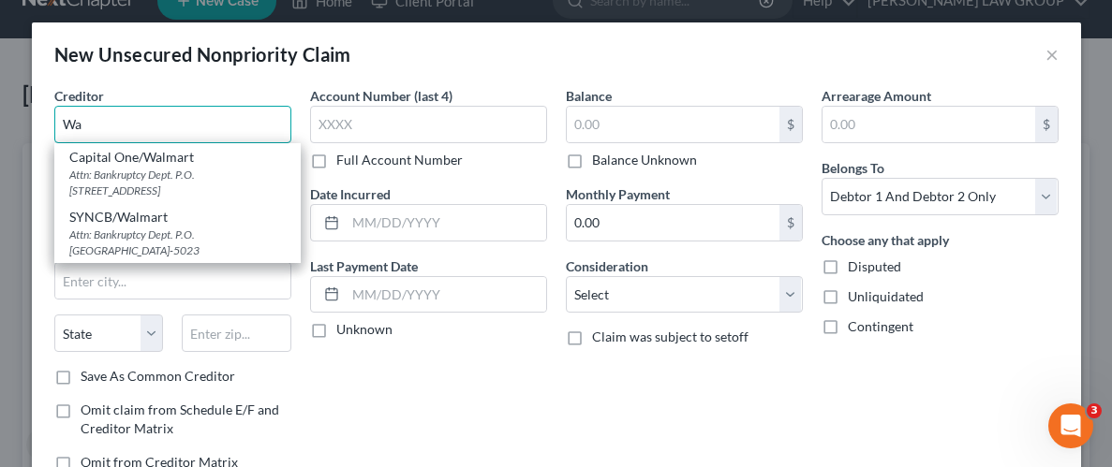
type input "W"
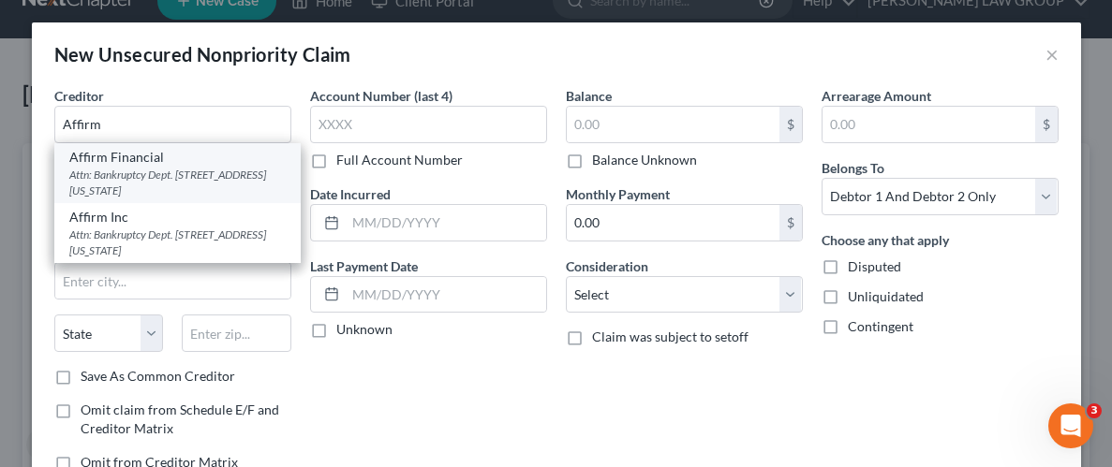
click at [132, 158] on div "Affirm Financial" at bounding box center [177, 157] width 216 height 19
type input "Affirm Financial"
type input "Attn: Bankruptcy Dept."
type input "[STREET_ADDRESS][US_STATE]"
type input "[GEOGRAPHIC_DATA]"
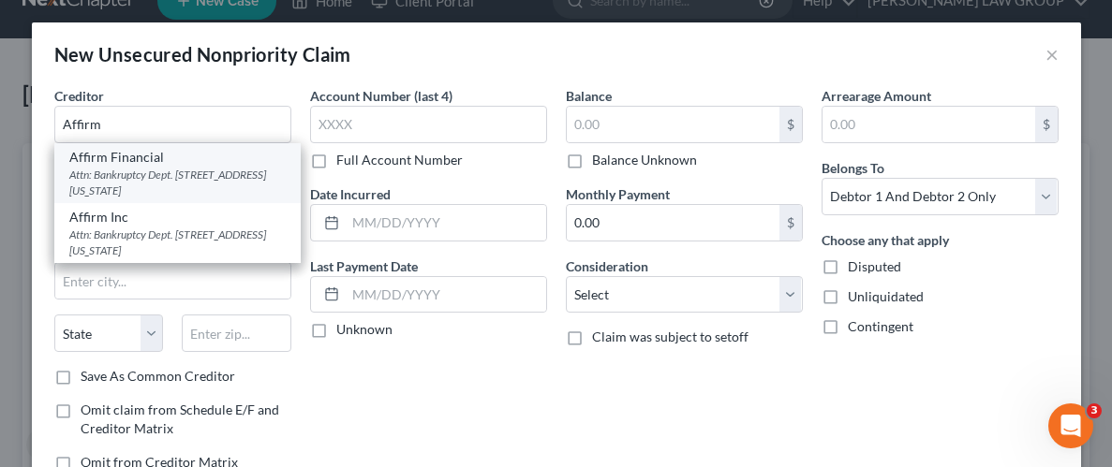
select select "4"
type input "94108"
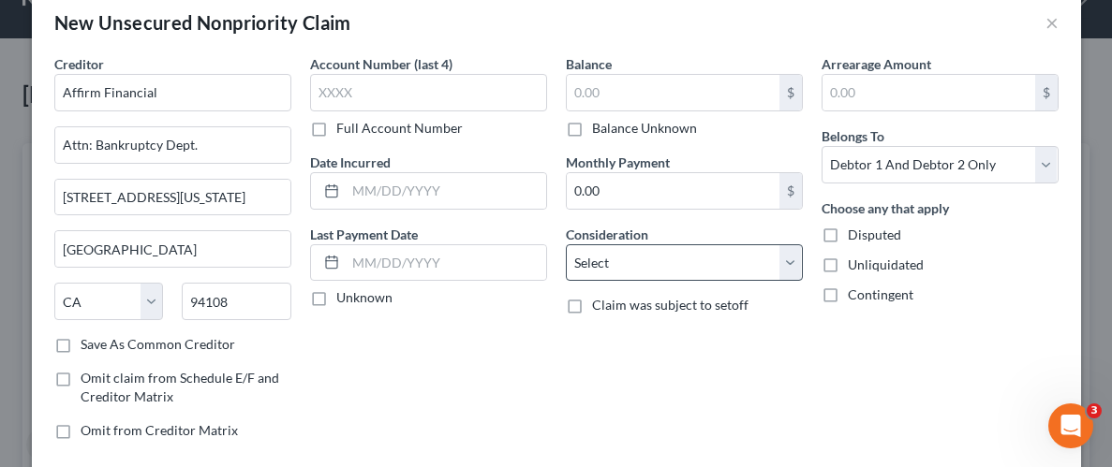
scroll to position [44, 0]
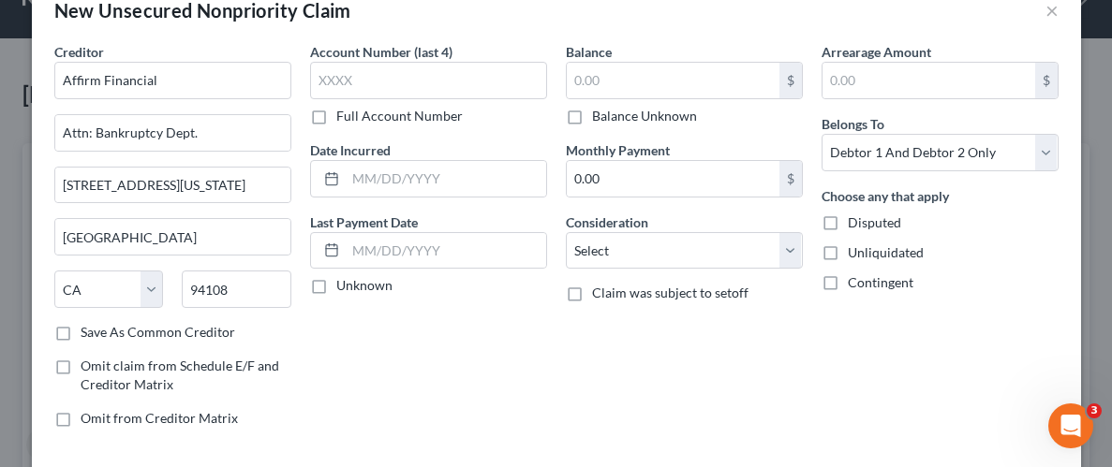
click at [592, 116] on label "Balance Unknown" at bounding box center [644, 116] width 105 height 19
click at [599, 116] on input "Balance Unknown" at bounding box center [605, 113] width 12 height 12
checkbox input "true"
type input "0.00"
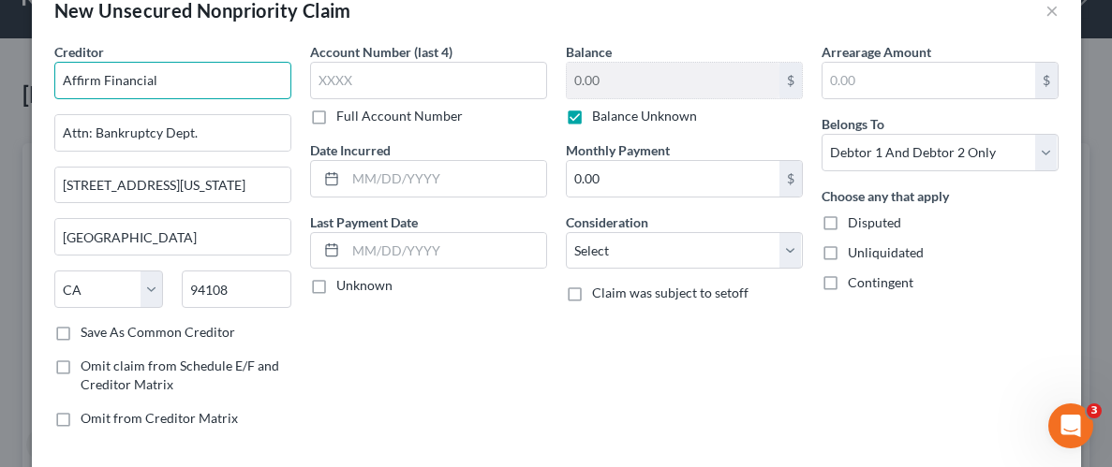
click at [156, 76] on input "Affirm Financial" at bounding box center [172, 80] width 237 height 37
type input "Affirm Financial/Walmart"
click at [848, 252] on label "Unliquidated" at bounding box center [886, 253] width 76 height 19
click at [855, 252] on input "Unliquidated" at bounding box center [861, 250] width 12 height 12
checkbox input "true"
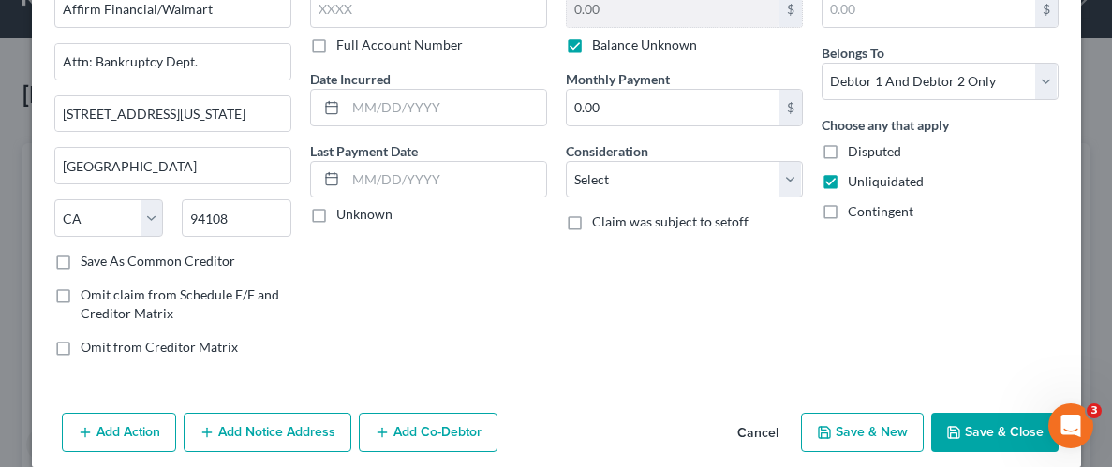
scroll to position [116, 0]
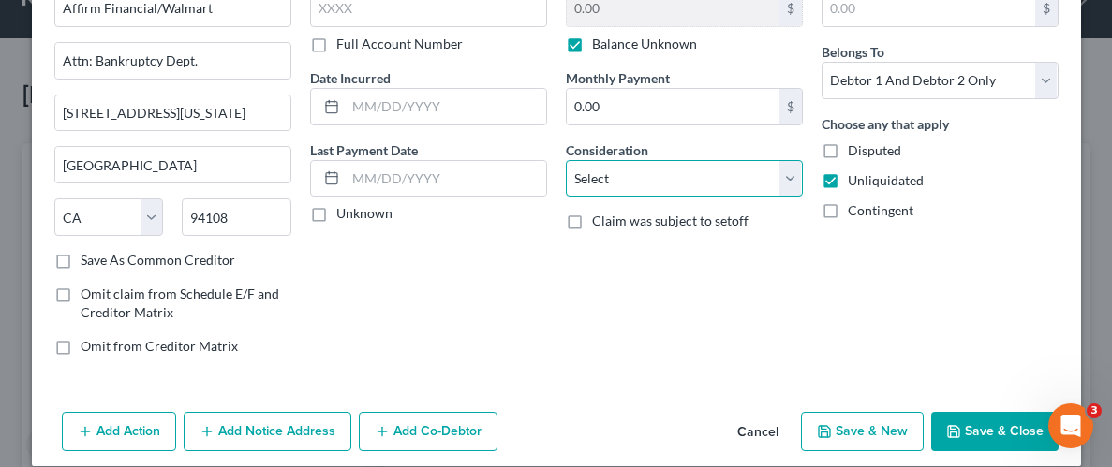
click at [786, 178] on select "Select Cable / Satellite Services Collection Agency Credit Card Debt Debt Couns…" at bounding box center [684, 178] width 237 height 37
select select "10"
click at [566, 160] on select "Select Cable / Satellite Services Collection Agency Credit Card Debt Debt Couns…" at bounding box center [684, 178] width 237 height 37
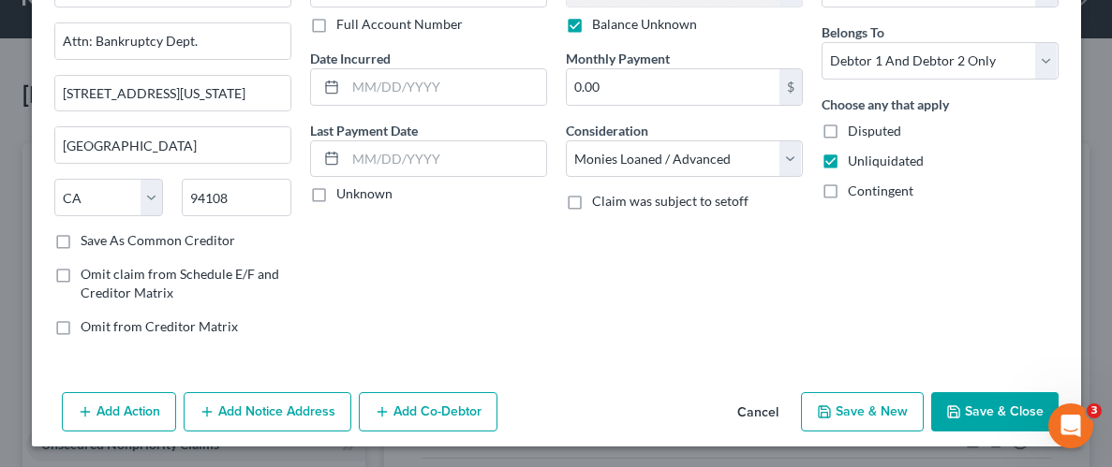
click at [324, 397] on button "Add Notice Address" at bounding box center [268, 411] width 168 height 39
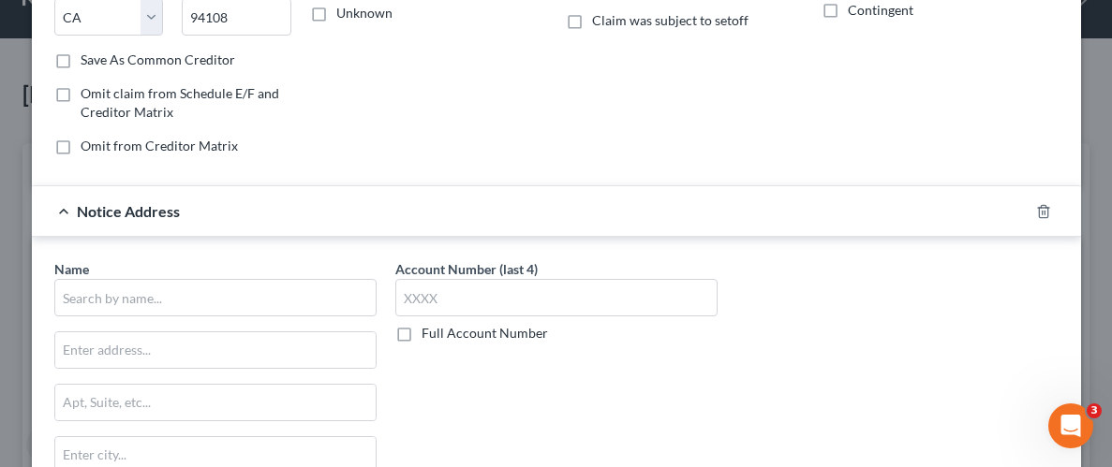
scroll to position [343, 0]
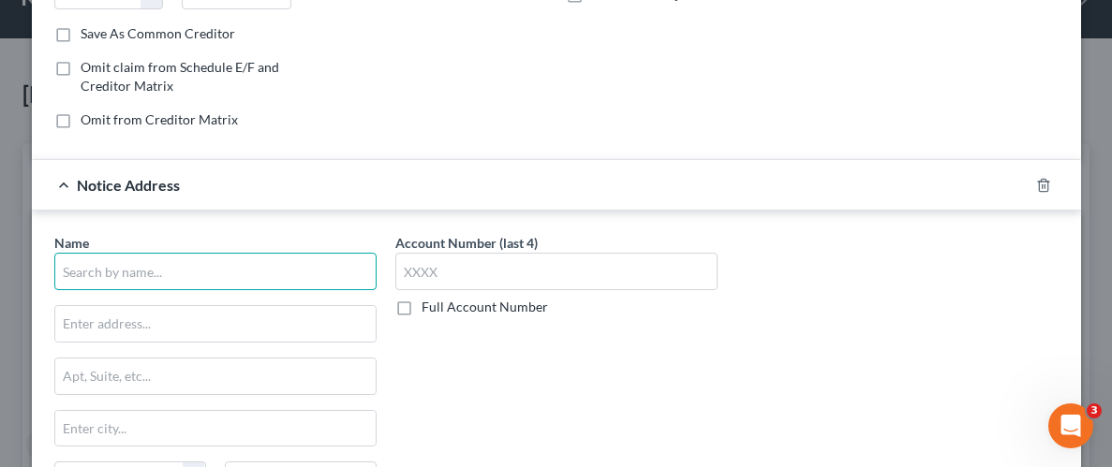
click at [205, 259] on input "text" at bounding box center [215, 271] width 322 height 37
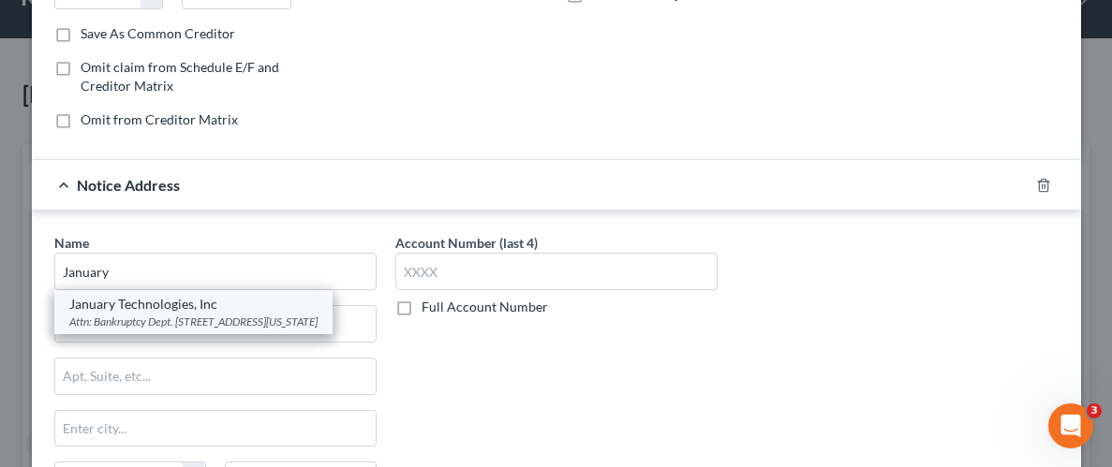
click at [155, 303] on div "January Technologies, Inc" at bounding box center [193, 304] width 248 height 19
type input "January Technologies, Inc"
type input "Attn: Bankruptcy Dept."
type input "[STREET_ADDRESS]"
type input "[US_STATE]"
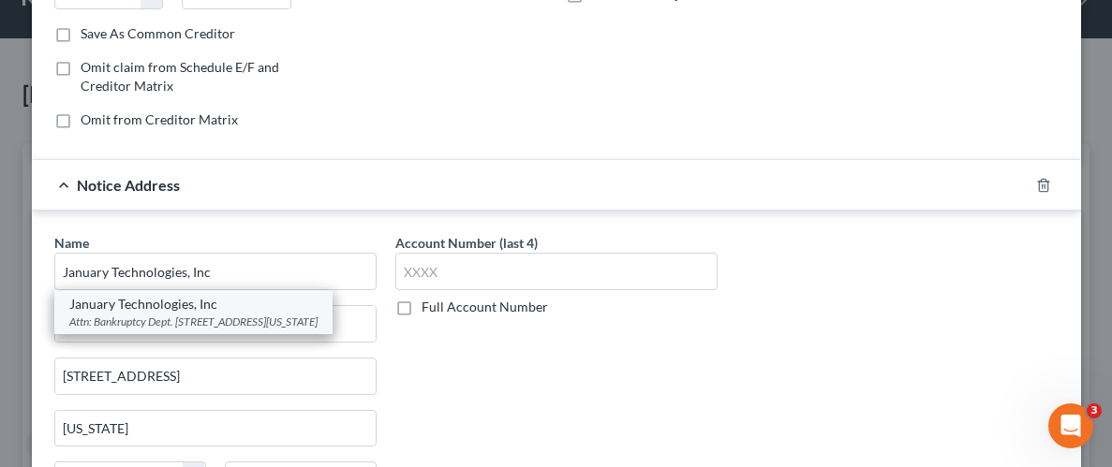
select select "35"
type input "10013"
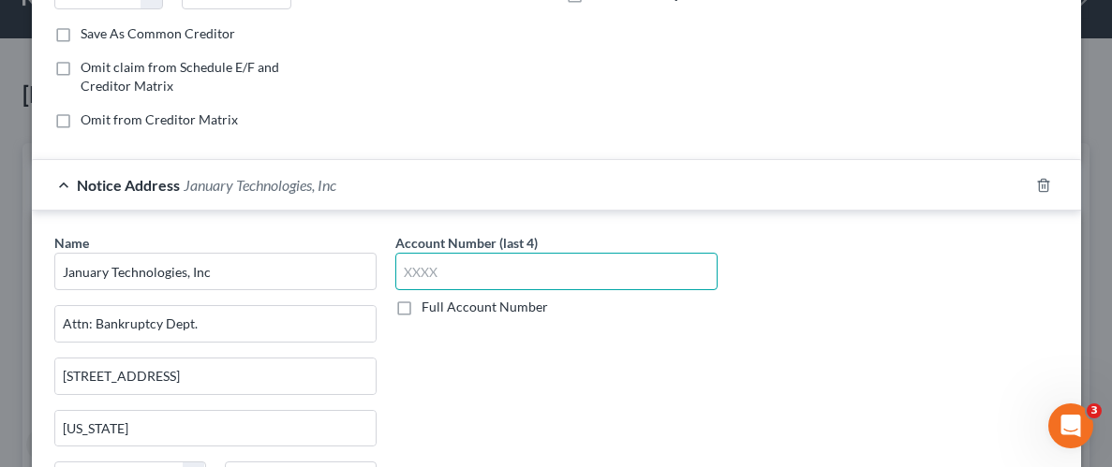
click at [474, 259] on input "text" at bounding box center [556, 271] width 322 height 37
type input "g8IY"
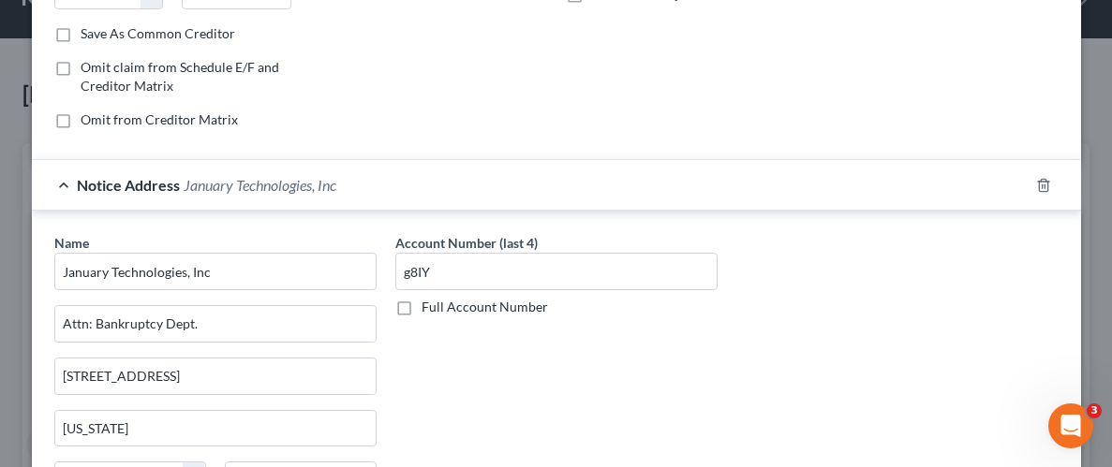
click at [572, 354] on div "Account Number (last 4) g8IY Full Account Number" at bounding box center [556, 390] width 341 height 315
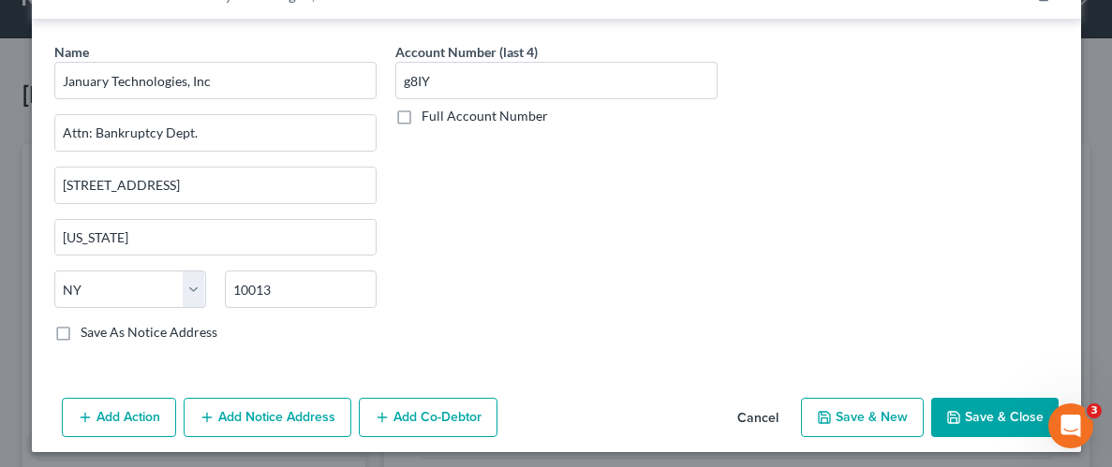
scroll to position [538, 0]
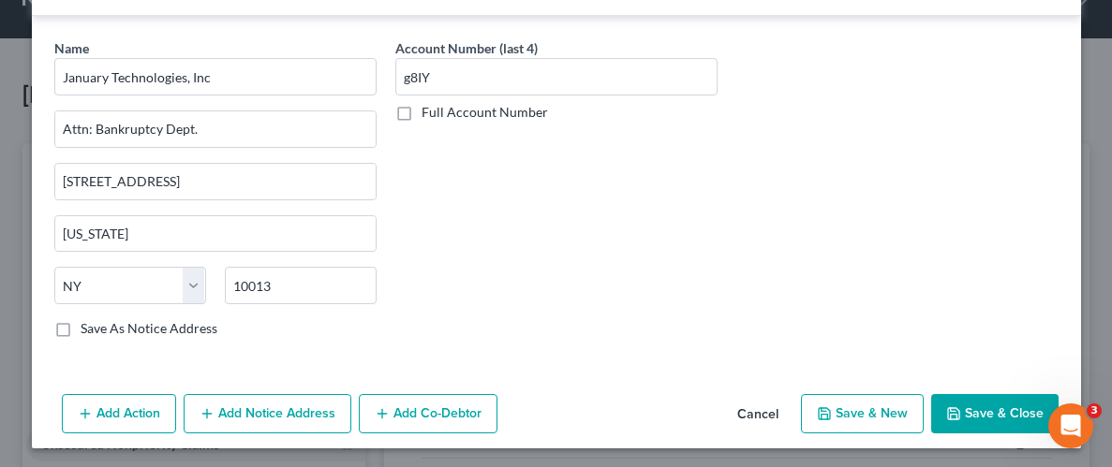
click at [987, 408] on button "Save & Close" at bounding box center [994, 413] width 127 height 39
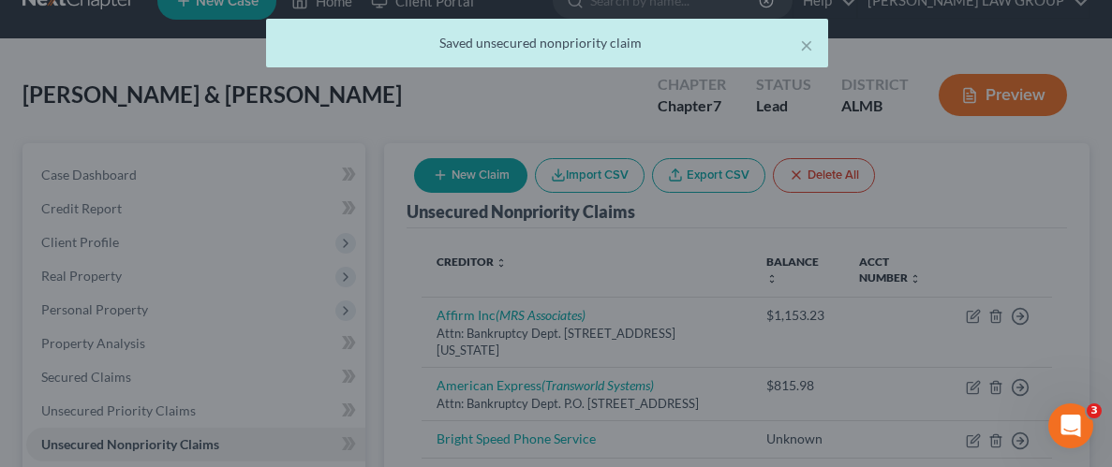
scroll to position [0, 0]
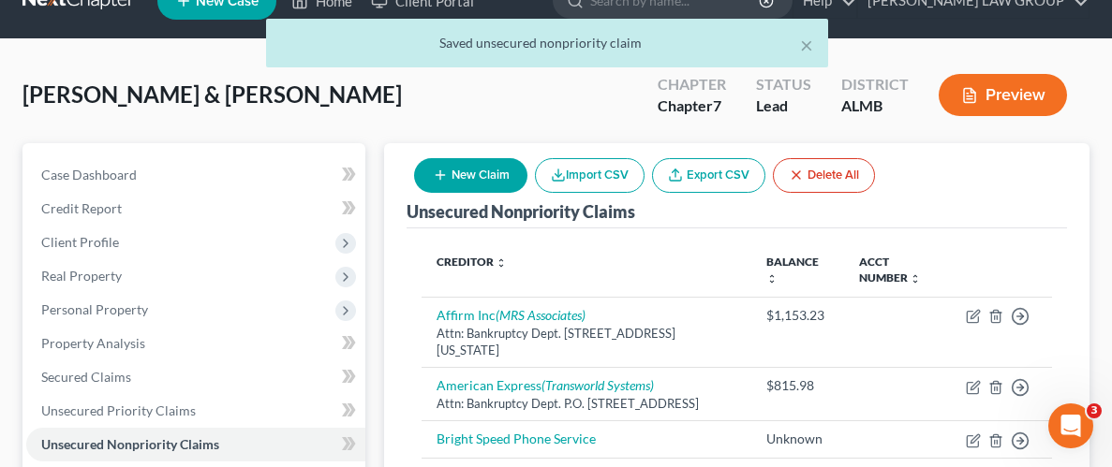
click at [472, 175] on button "New Claim" at bounding box center [470, 175] width 113 height 35
select select "2"
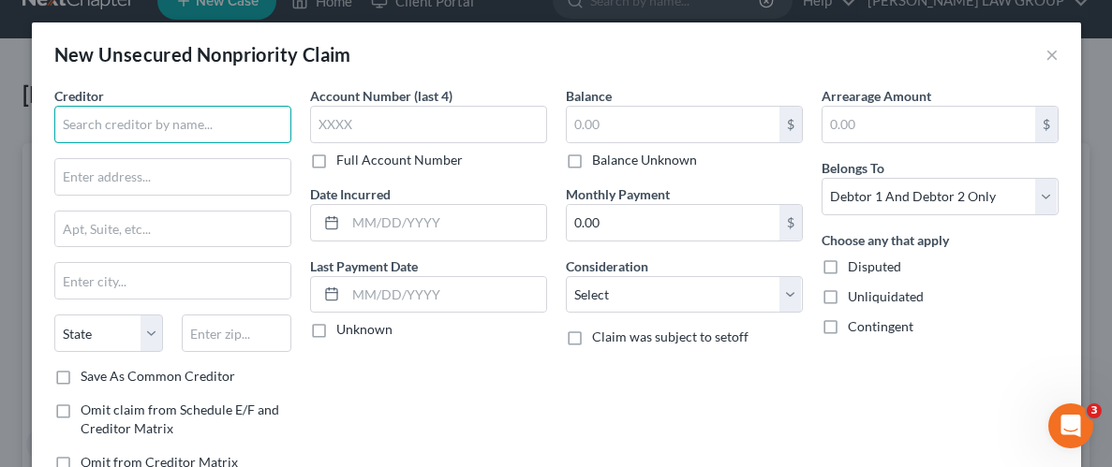
click at [219, 125] on input "text" at bounding box center [172, 124] width 237 height 37
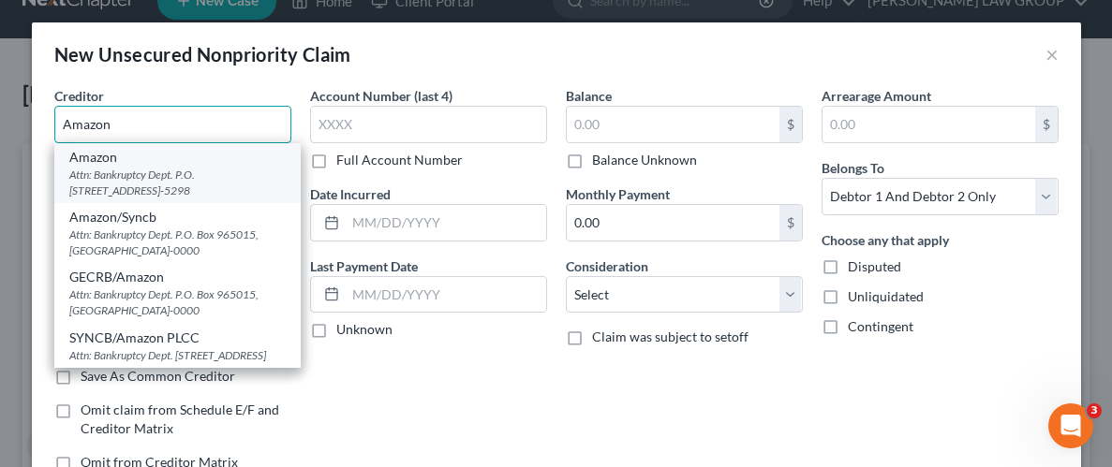
type input "Amazon"
click at [125, 175] on div "Attn: Bankruptcy Dept. P.O. [STREET_ADDRESS]-5298" at bounding box center [177, 183] width 216 height 32
type input "Attn: Bankruptcy Dept."
type input "P.O. Box 15298"
type input "Wilmington"
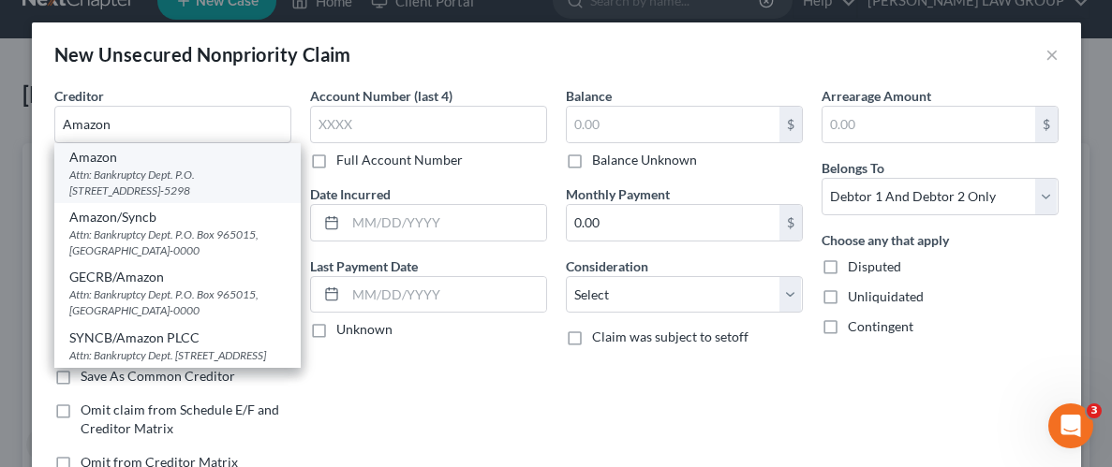
select select "7"
type input "19850-5298"
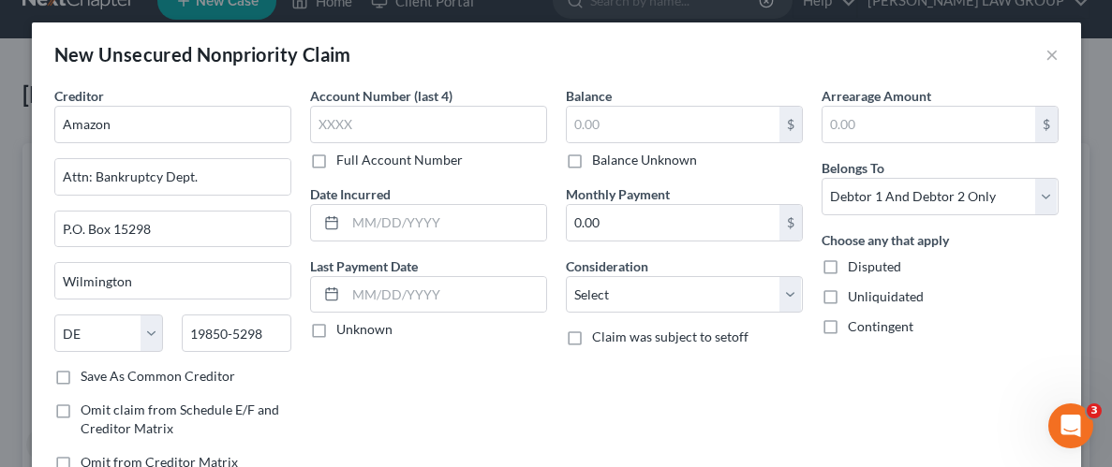
click at [592, 160] on label "Balance Unknown" at bounding box center [644, 160] width 105 height 19
click at [599, 160] on input "Balance Unknown" at bounding box center [605, 157] width 12 height 12
checkbox input "true"
type input "0.00"
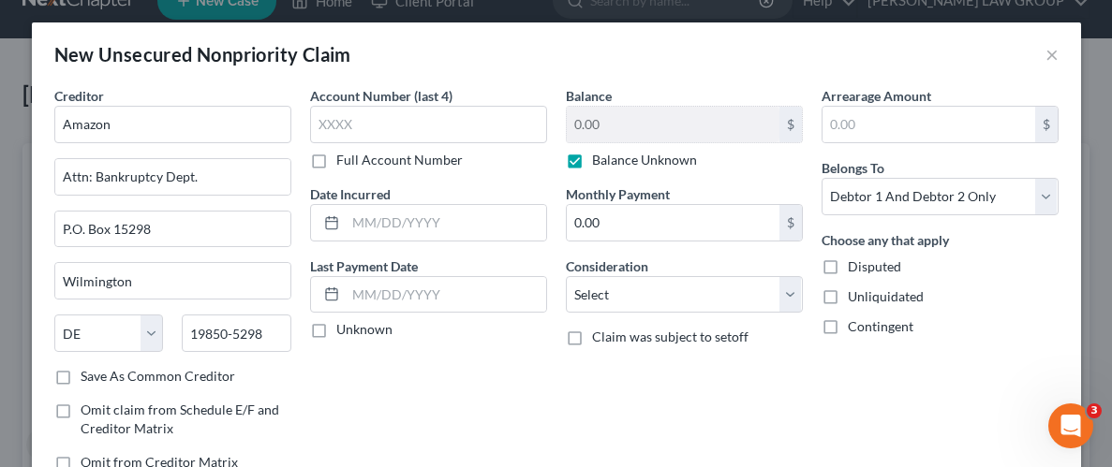
click at [848, 295] on label "Unliquidated" at bounding box center [886, 297] width 76 height 19
click at [855, 295] on input "Unliquidated" at bounding box center [861, 294] width 12 height 12
checkbox input "true"
click at [786, 292] on select "Select Cable / Satellite Services Collection Agency Credit Card Debt Debt Couns…" at bounding box center [684, 294] width 237 height 37
select select "10"
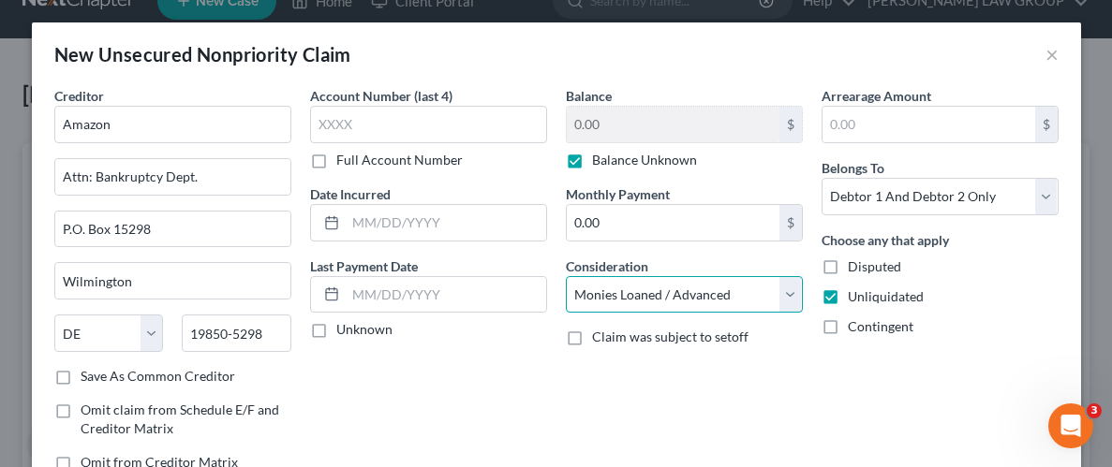
click at [566, 276] on select "Select Cable / Satellite Services Collection Agency Credit Card Debt Debt Couns…" at bounding box center [684, 294] width 237 height 37
click at [519, 354] on div "Account Number (last 4) Full Account Number Date Incurred Last Payment Date Unk…" at bounding box center [429, 286] width 256 height 401
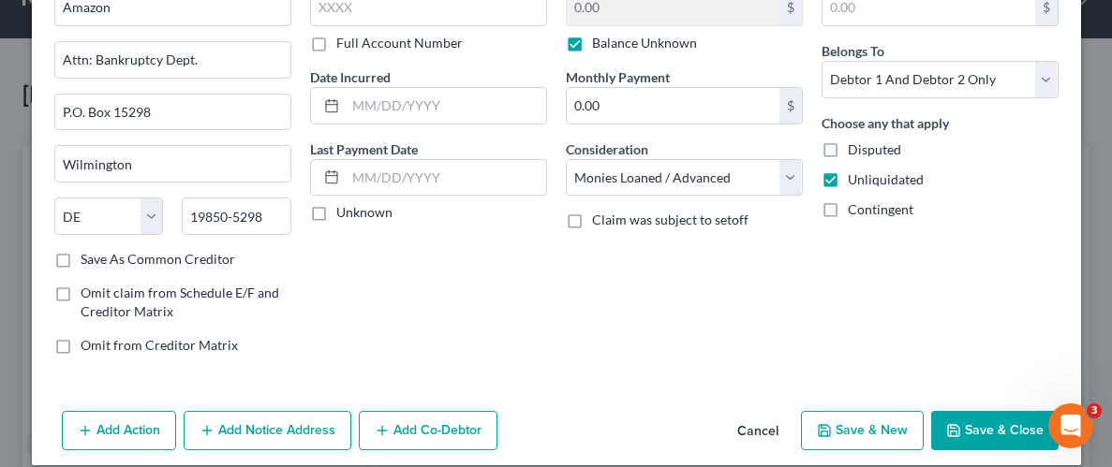
scroll to position [136, 0]
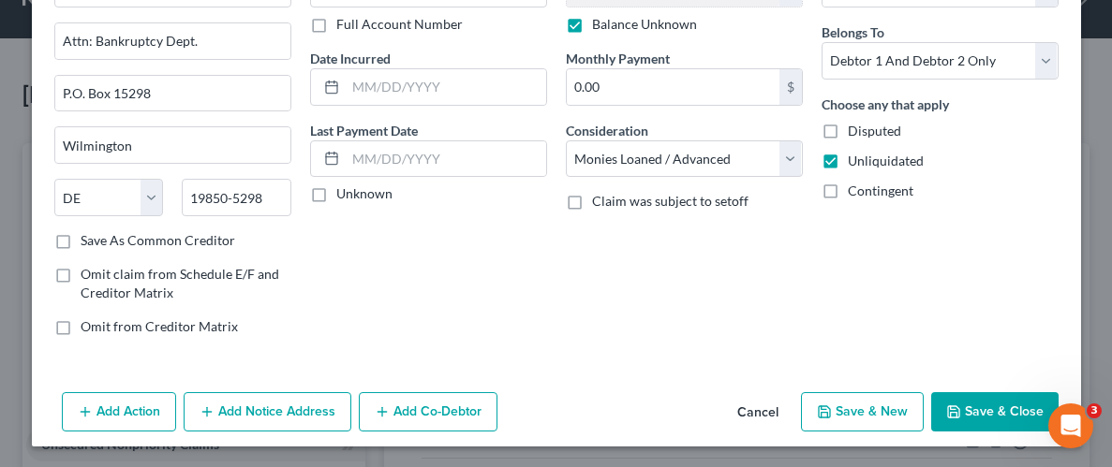
click at [319, 408] on button "Add Notice Address" at bounding box center [268, 411] width 168 height 39
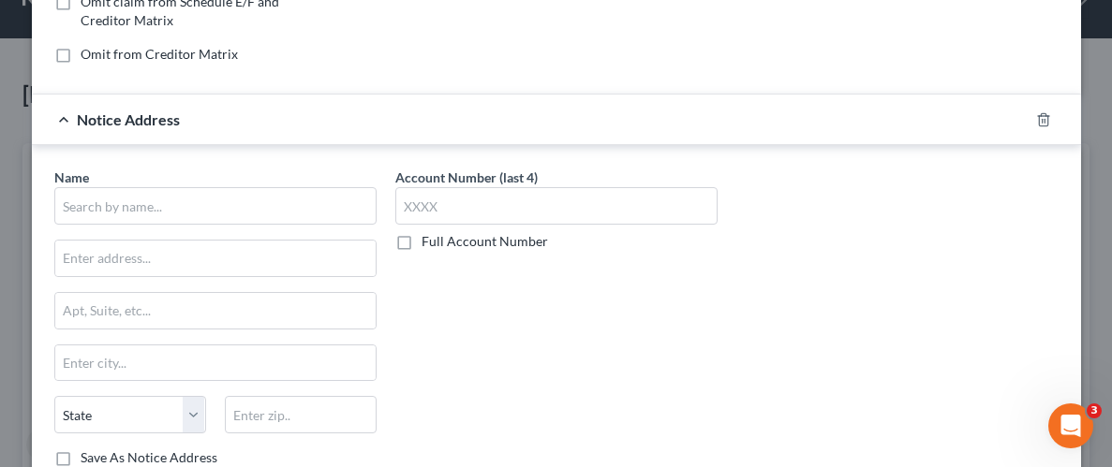
scroll to position [496, 0]
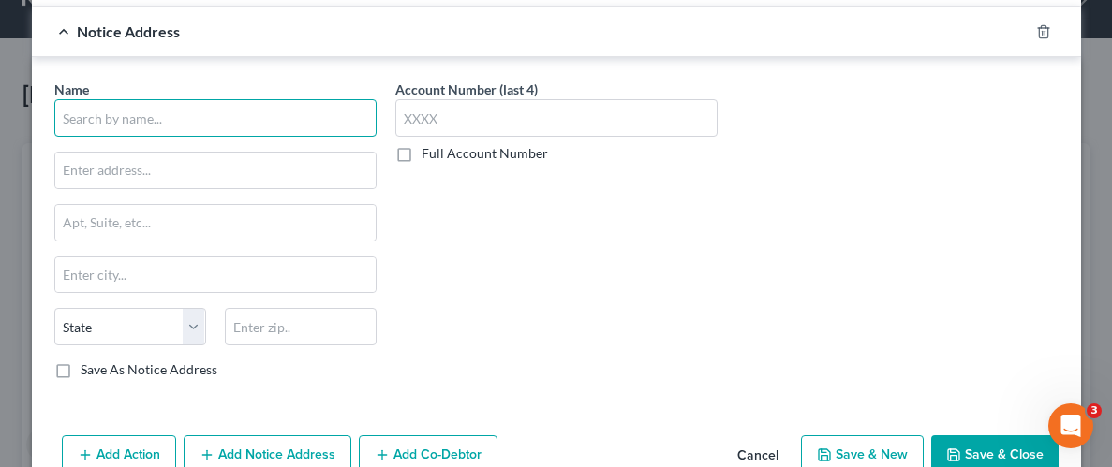
click at [227, 111] on input "text" at bounding box center [215, 117] width 322 height 37
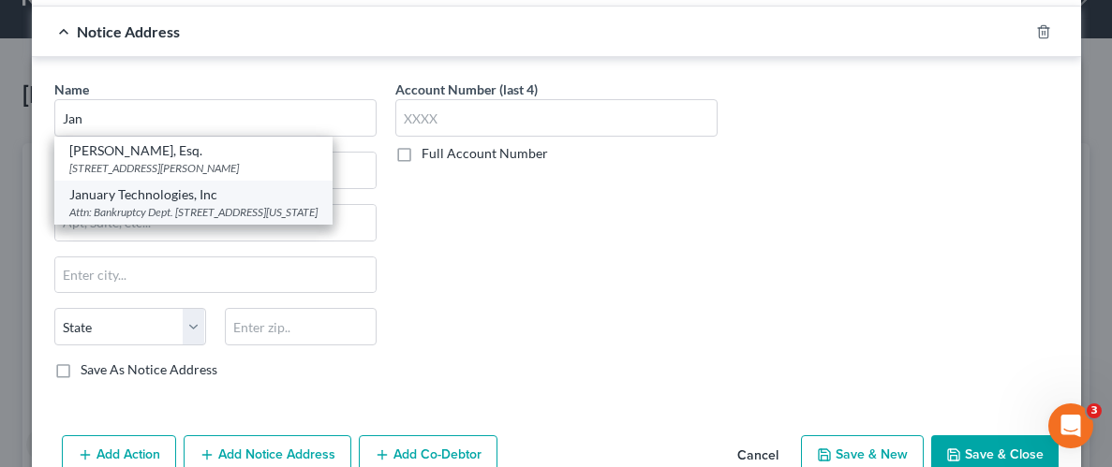
click at [215, 220] on div "Attn: Bankruptcy Dept. [STREET_ADDRESS][US_STATE]" at bounding box center [193, 212] width 248 height 16
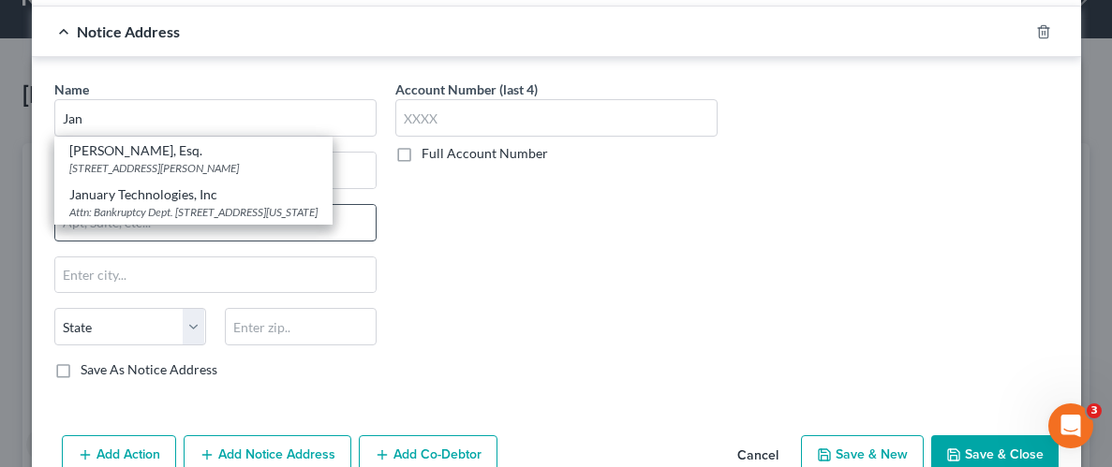
type input "January Technologies, Inc"
type input "Attn: Bankruptcy Dept."
type input "[STREET_ADDRESS]"
type input "[US_STATE]"
select select "35"
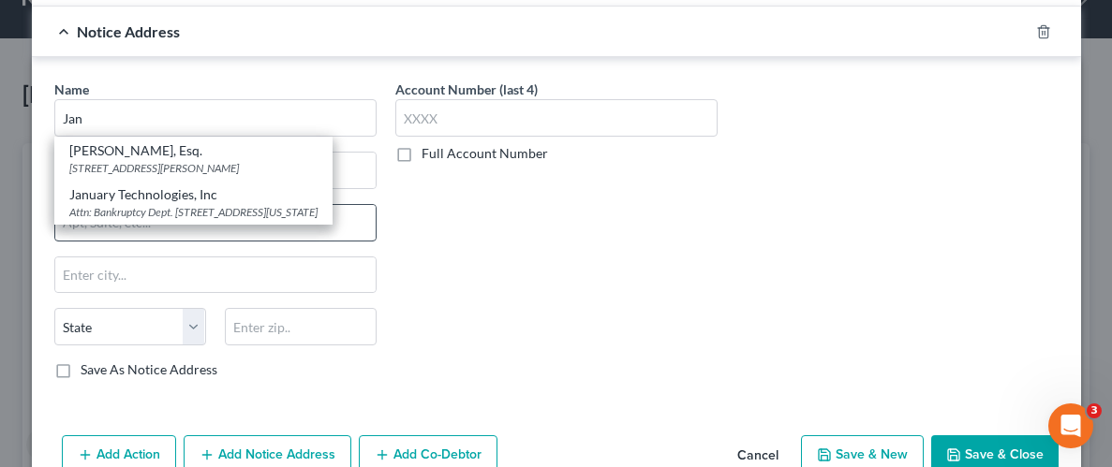
type input "10013"
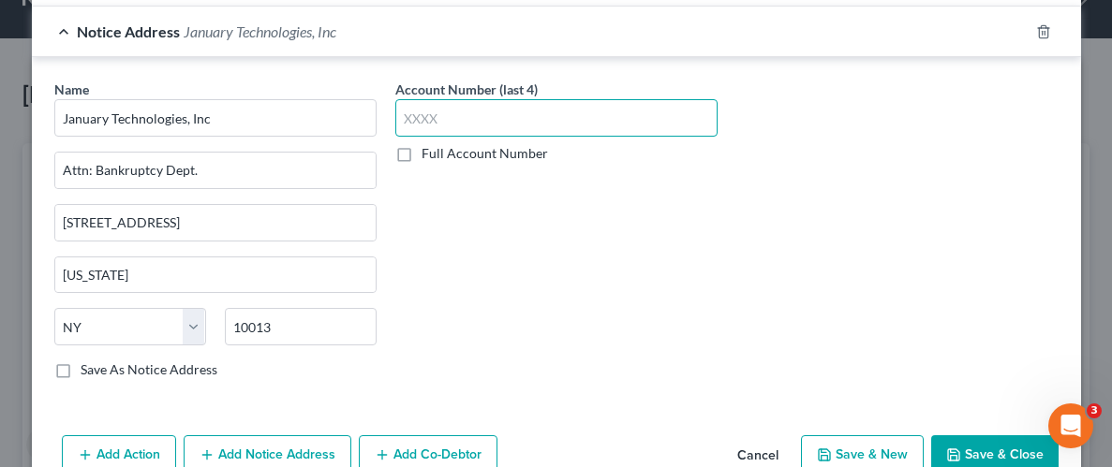
click at [579, 118] on input "text" at bounding box center [556, 117] width 322 height 37
click at [484, 123] on input "L" at bounding box center [556, 117] width 322 height 37
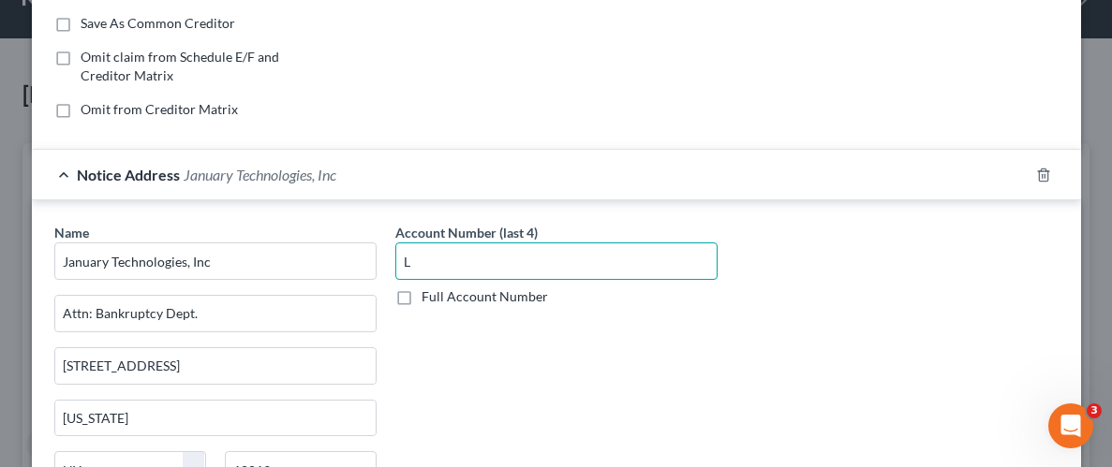
scroll to position [401, 0]
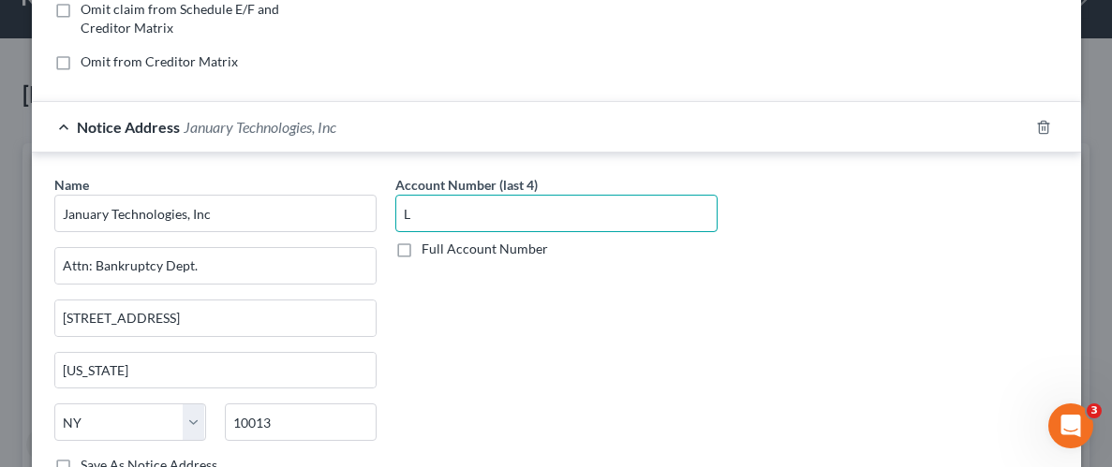
click at [464, 212] on input "L" at bounding box center [556, 213] width 322 height 37
type input "LWIA"
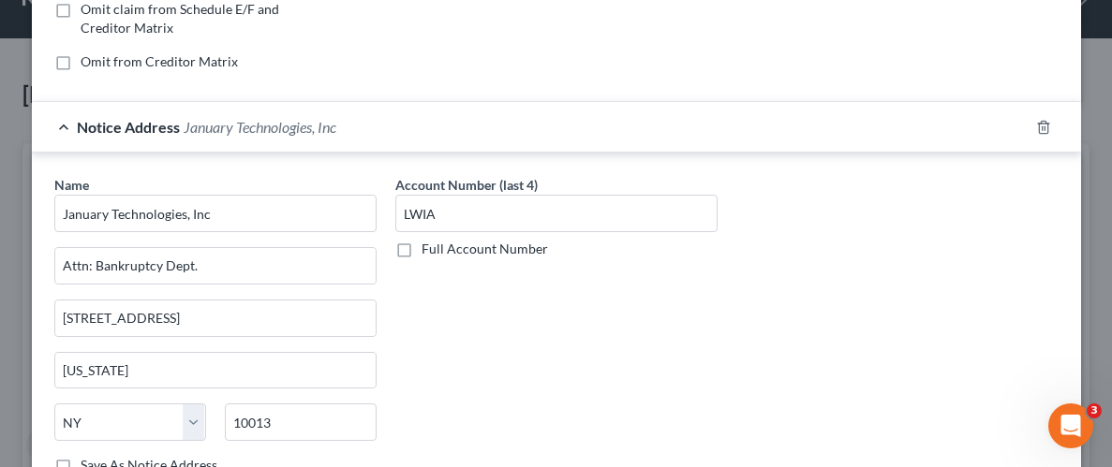
drag, startPoint x: 444, startPoint y: 336, endPoint x: 537, endPoint y: 342, distance: 92.9
click at [445, 336] on div "Account Number (last 4) LWIA Full Account Number" at bounding box center [556, 332] width 341 height 315
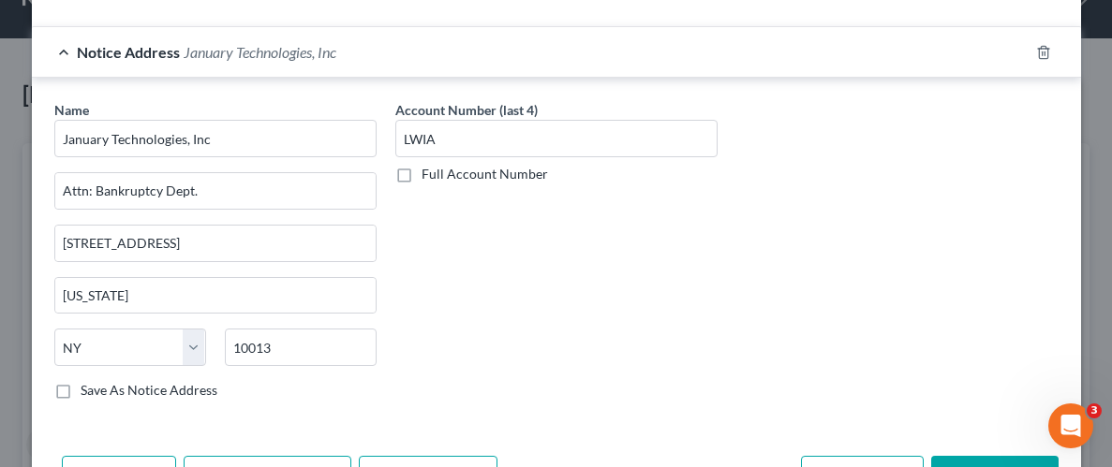
scroll to position [538, 0]
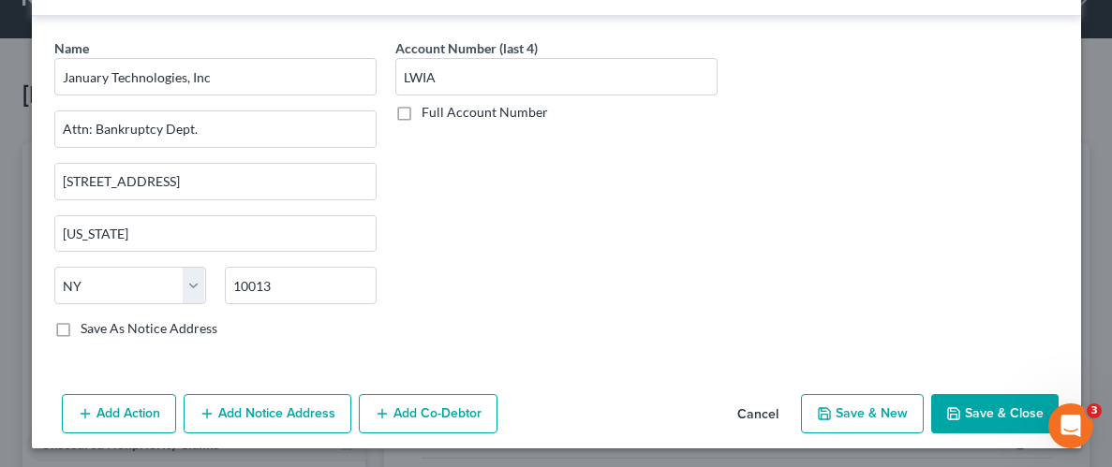
click at [953, 394] on button "Save & Close" at bounding box center [994, 413] width 127 height 39
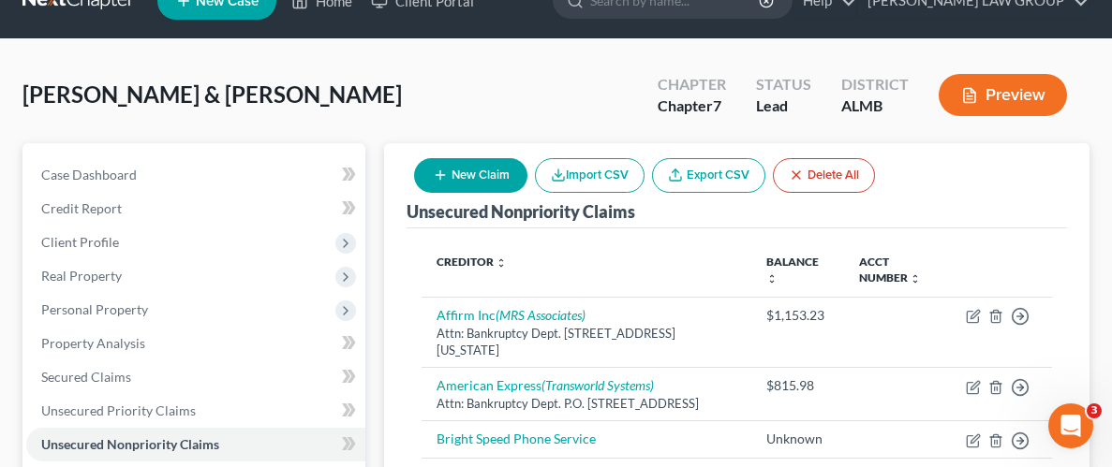
click at [503, 185] on button "New Claim" at bounding box center [470, 175] width 113 height 35
select select "2"
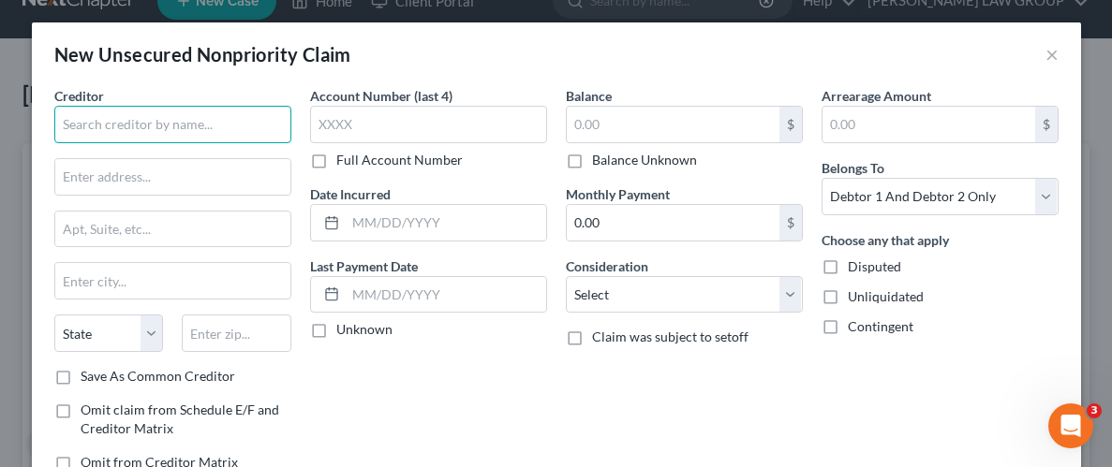
click at [192, 123] on input "text" at bounding box center [172, 124] width 237 height 37
type input "Expedia Hotels & Vacation Packages"
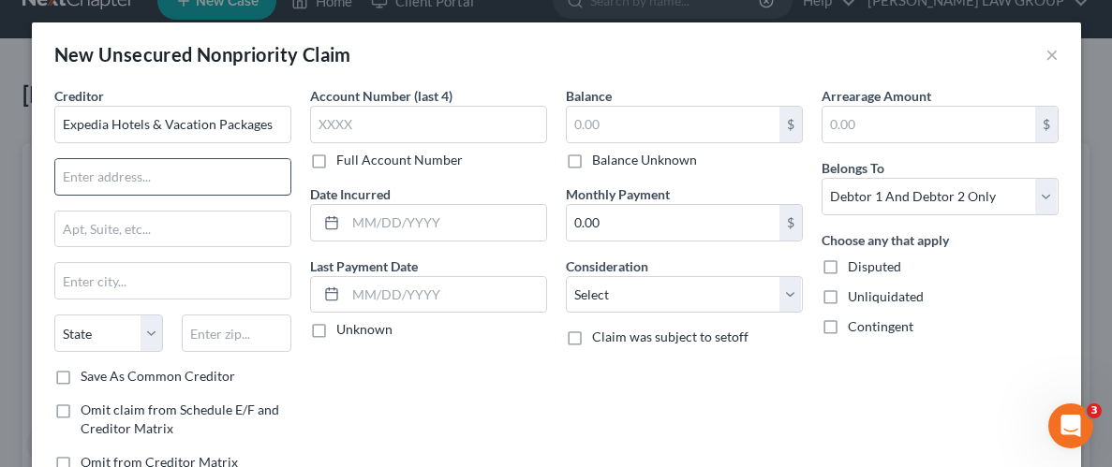
click at [233, 177] on input "text" at bounding box center [172, 177] width 235 height 36
paste input "[STREET_ADDRESS]"
type input "[STREET_ADDRESS]"
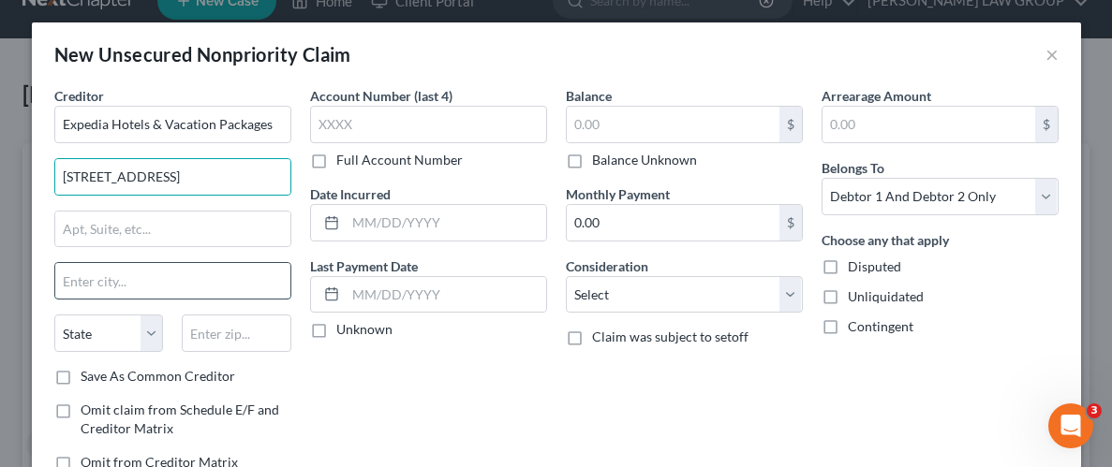
click at [229, 269] on input "text" at bounding box center [172, 281] width 235 height 36
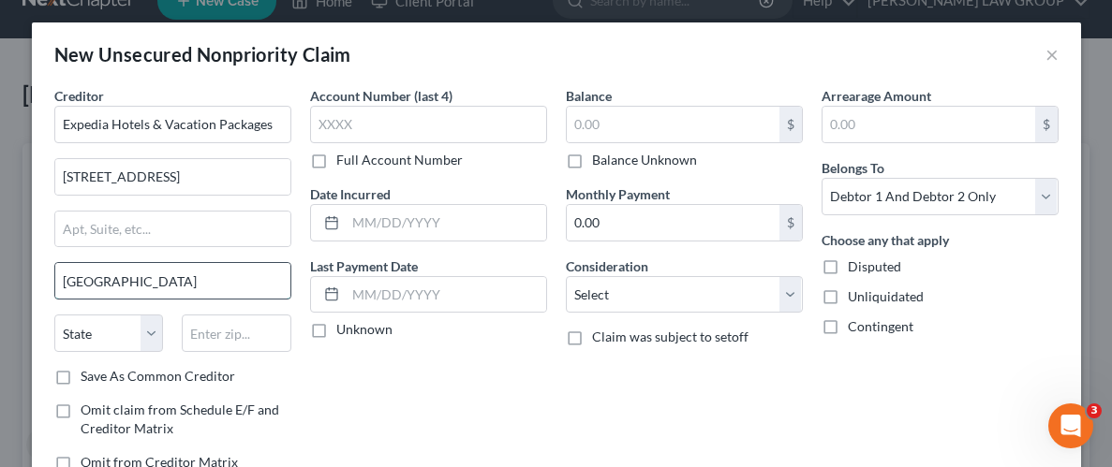
type input "[GEOGRAPHIC_DATA]"
select select "50"
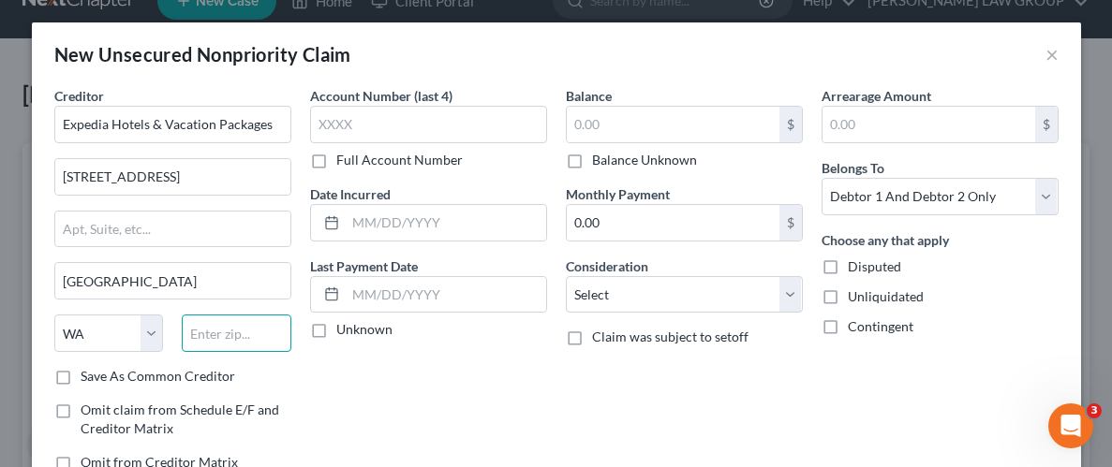
click at [274, 325] on input "text" at bounding box center [237, 333] width 110 height 37
click at [246, 347] on input "text" at bounding box center [237, 333] width 110 height 37
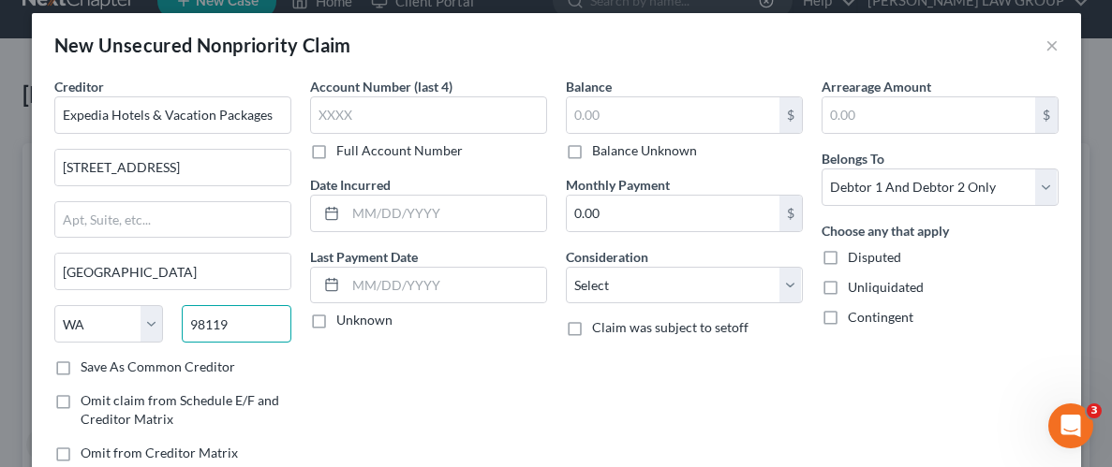
type input "98119"
click at [372, 385] on div "Account Number (last 4) Full Account Number Date Incurred Last Payment Date Unk…" at bounding box center [429, 277] width 256 height 401
type input "[GEOGRAPHIC_DATA]"
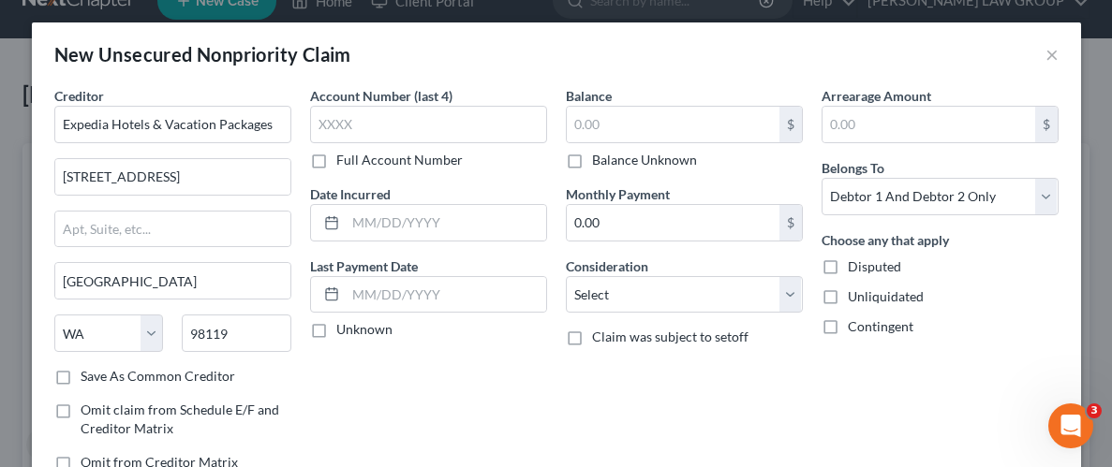
scroll to position [9, 0]
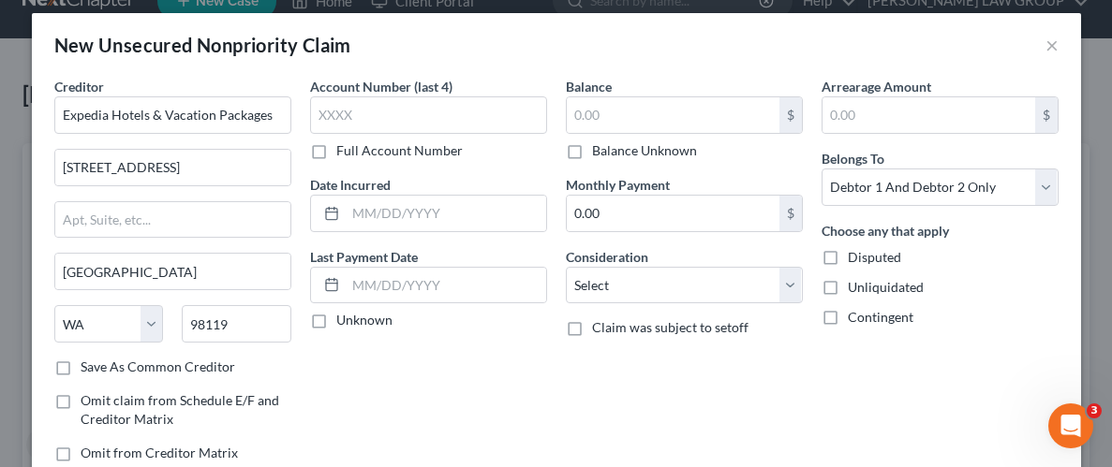
click at [592, 149] on label "Balance Unknown" at bounding box center [644, 150] width 105 height 19
click at [599, 149] on input "Balance Unknown" at bounding box center [605, 147] width 12 height 12
checkbox input "true"
type input "0.00"
click at [848, 282] on label "Unliquidated" at bounding box center [886, 287] width 76 height 19
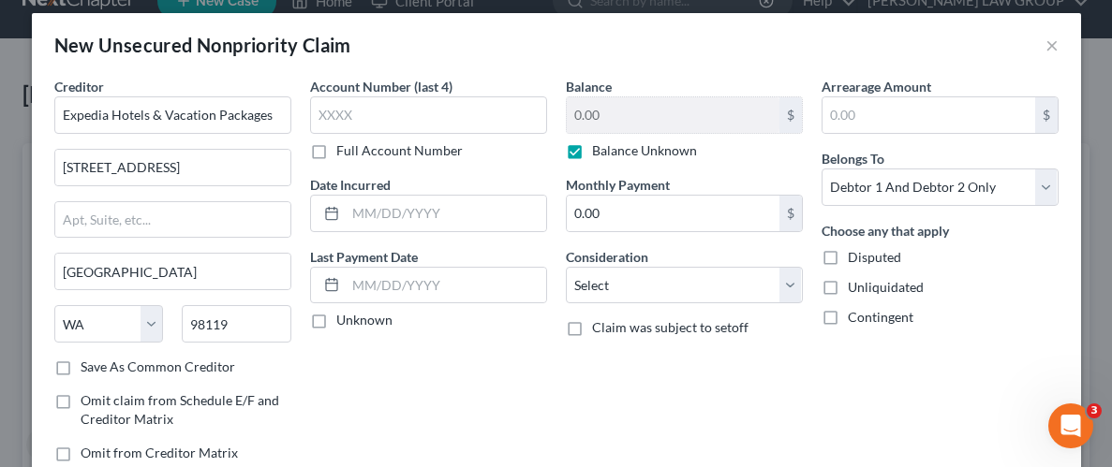
click at [855, 282] on input "Unliquidated" at bounding box center [861, 284] width 12 height 12
checkbox input "true"
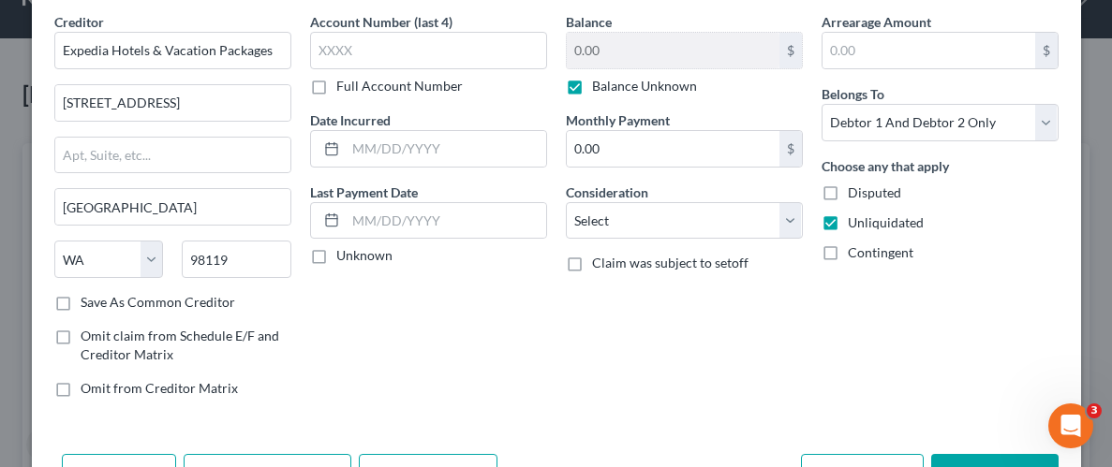
scroll to position [136, 0]
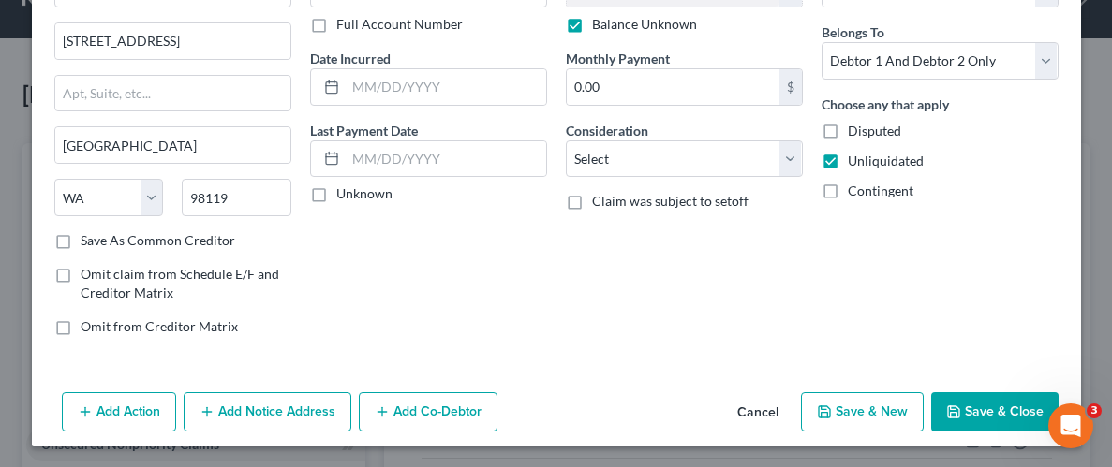
click at [108, 421] on button "Add Action" at bounding box center [119, 411] width 114 height 39
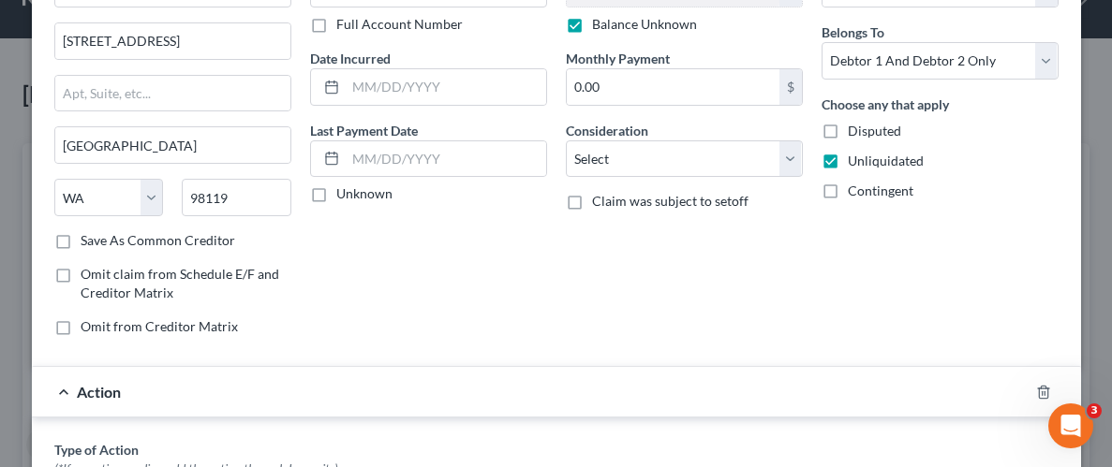
click at [87, 394] on span "Action" at bounding box center [99, 392] width 44 height 18
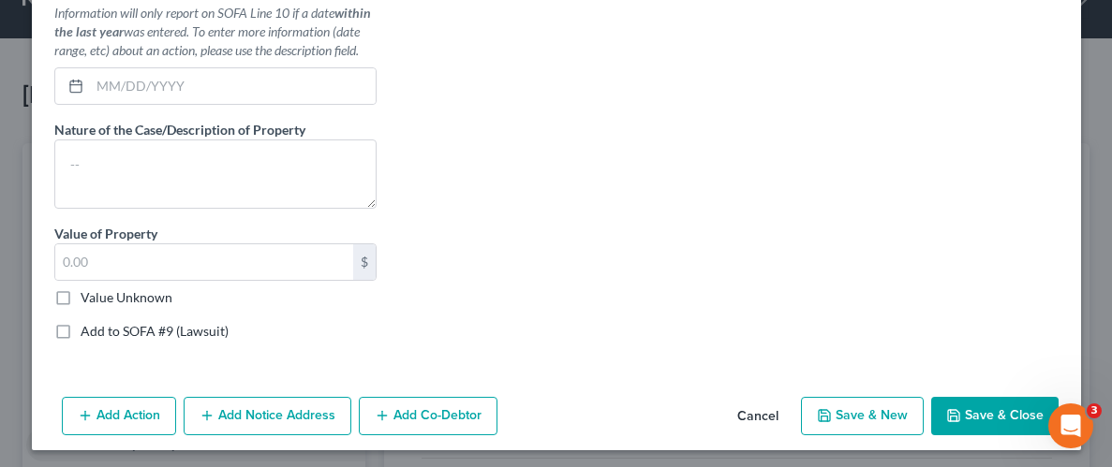
scroll to position [693, 0]
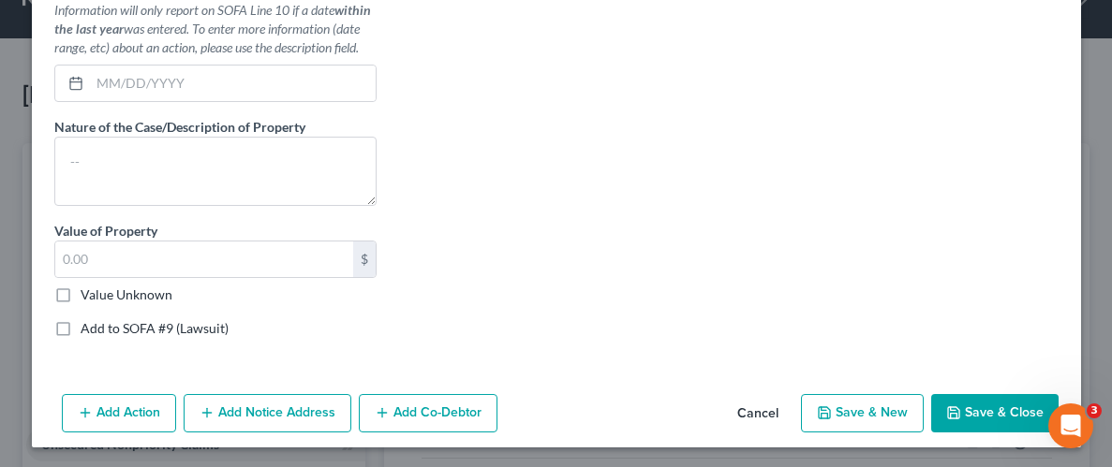
click at [763, 406] on button "Cancel" at bounding box center [757, 414] width 71 height 37
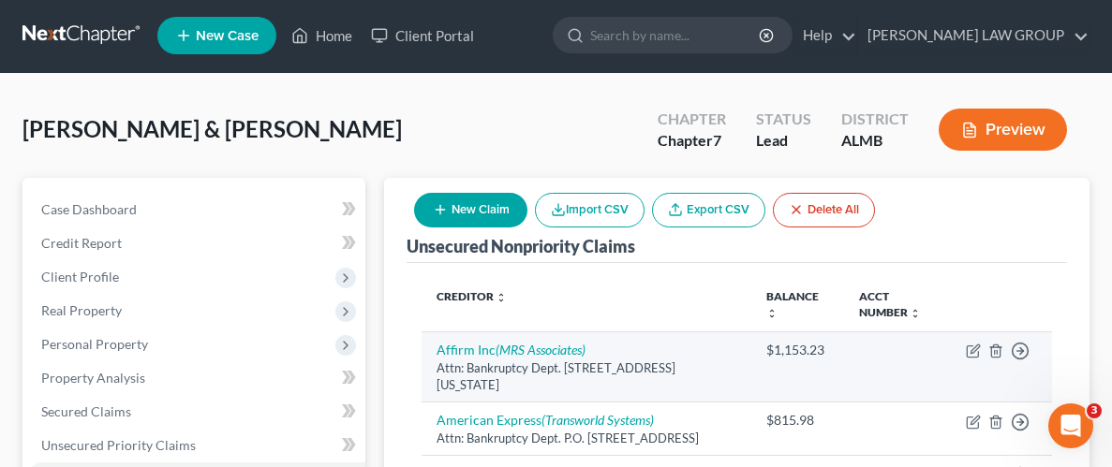
scroll to position [0, 0]
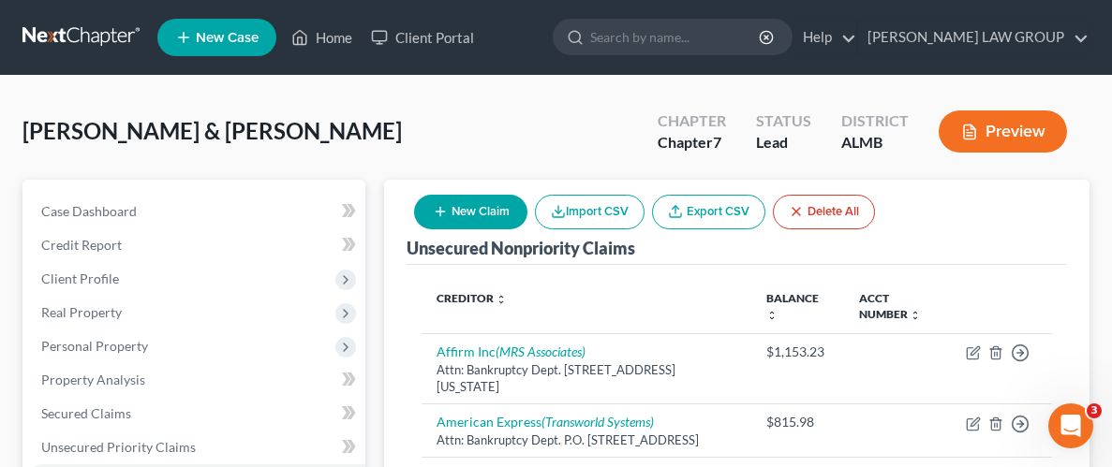
click at [470, 226] on button "New Claim" at bounding box center [470, 212] width 113 height 35
select select "2"
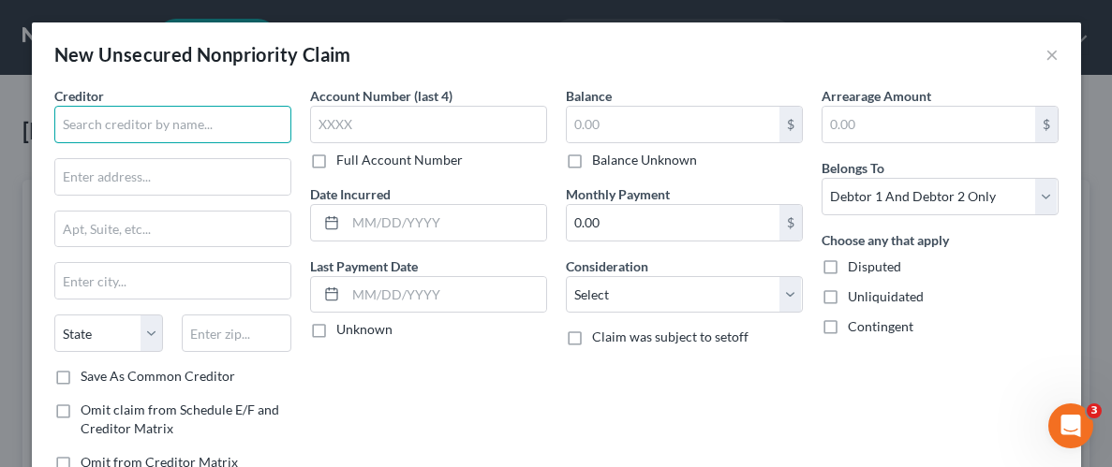
click at [210, 124] on input "text" at bounding box center [172, 124] width 237 height 37
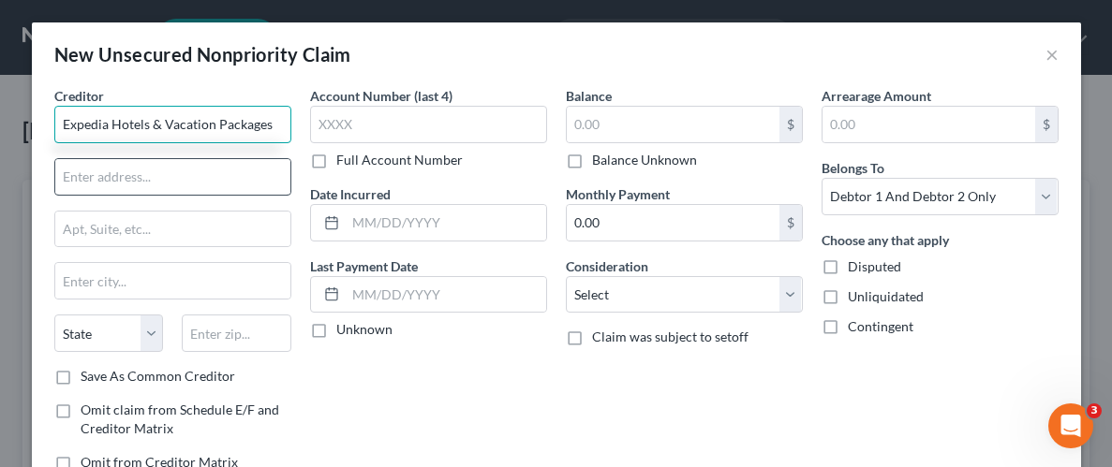
type input "Expedia Hotels & Vacation Packages"
click at [176, 182] on input "text" at bounding box center [172, 177] width 235 height 36
type input "[STREET_ADDRESS]"
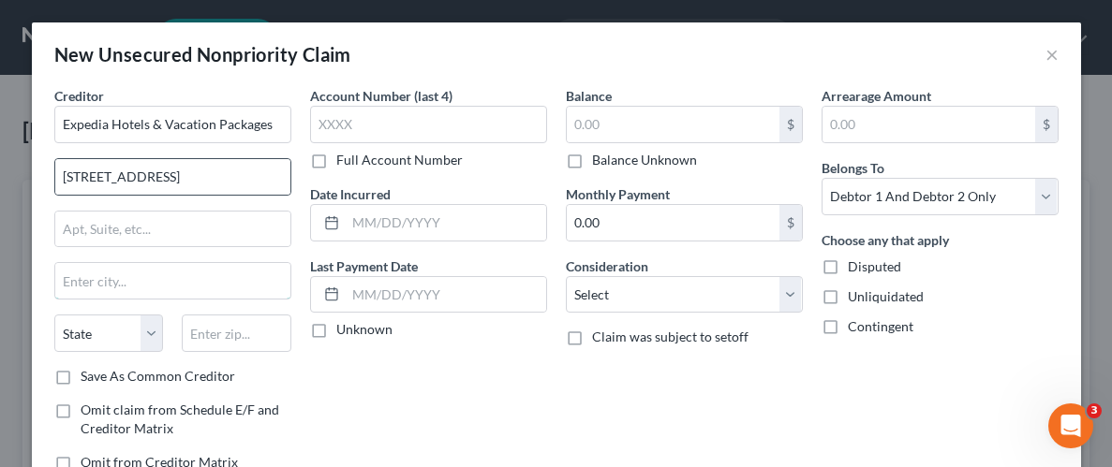
type input "[GEOGRAPHIC_DATA]"
type input "98119"
select select "50"
click at [348, 408] on div "Account Number (last 4) Full Account Number Date Incurred Last Payment Date Unk…" at bounding box center [429, 286] width 256 height 401
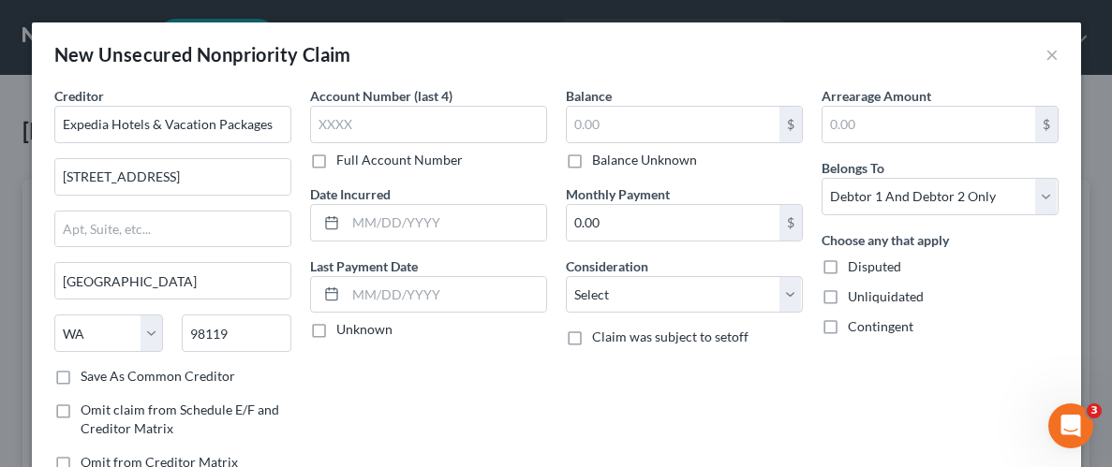
click at [848, 301] on label "Unliquidated" at bounding box center [886, 297] width 76 height 19
click at [855, 300] on input "Unliquidated" at bounding box center [861, 294] width 12 height 12
checkbox input "true"
click at [787, 286] on select "Select Cable / Satellite Services Collection Agency Credit Card Debt Debt Couns…" at bounding box center [684, 294] width 237 height 37
select select "10"
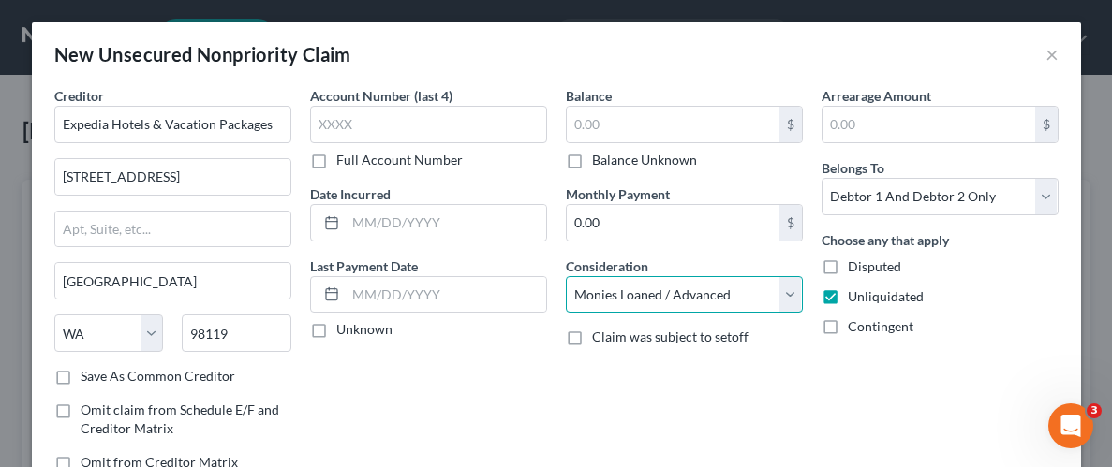
click at [566, 276] on select "Select Cable / Satellite Services Collection Agency Credit Card Debt Debt Couns…" at bounding box center [684, 294] width 237 height 37
click at [538, 373] on div "Account Number (last 4) Full Account Number Date Incurred Last Payment Date Unk…" at bounding box center [429, 286] width 256 height 401
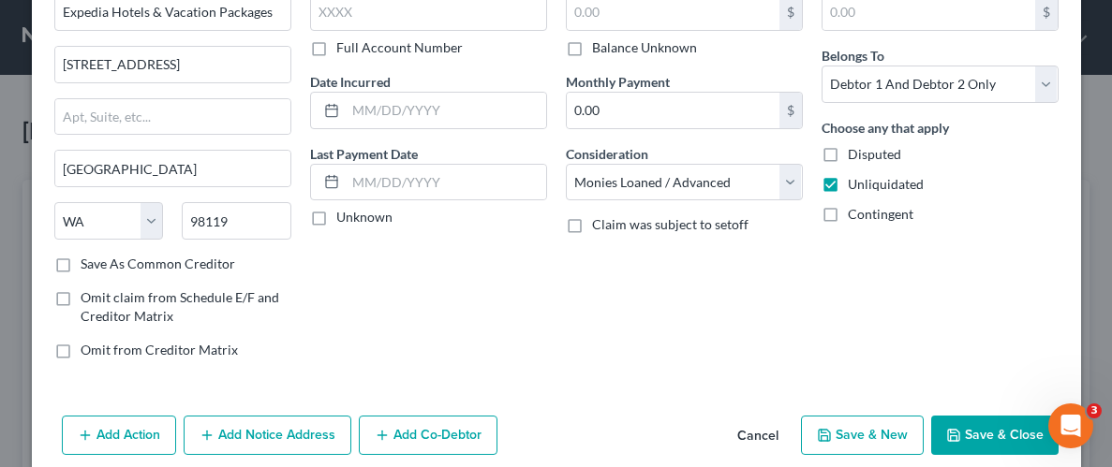
scroll to position [136, 0]
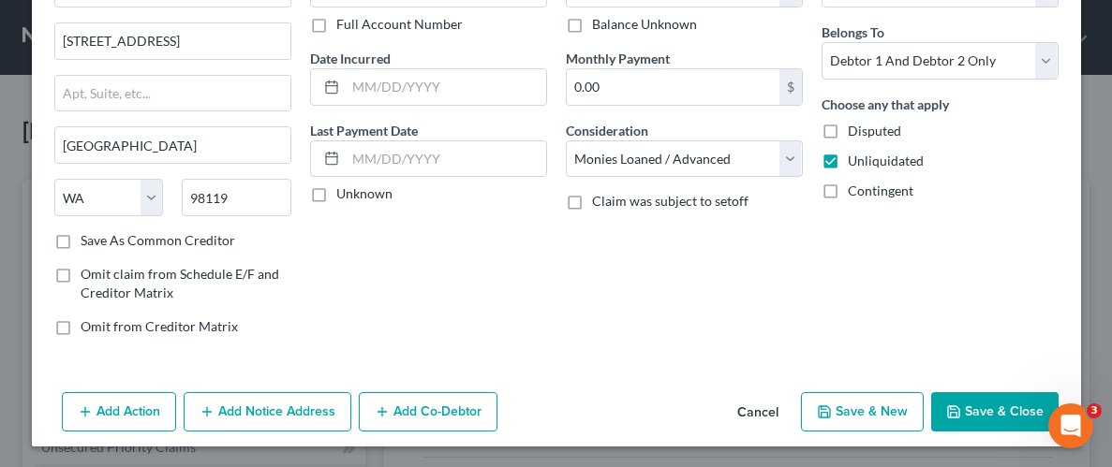
click at [295, 406] on button "Add Notice Address" at bounding box center [268, 411] width 168 height 39
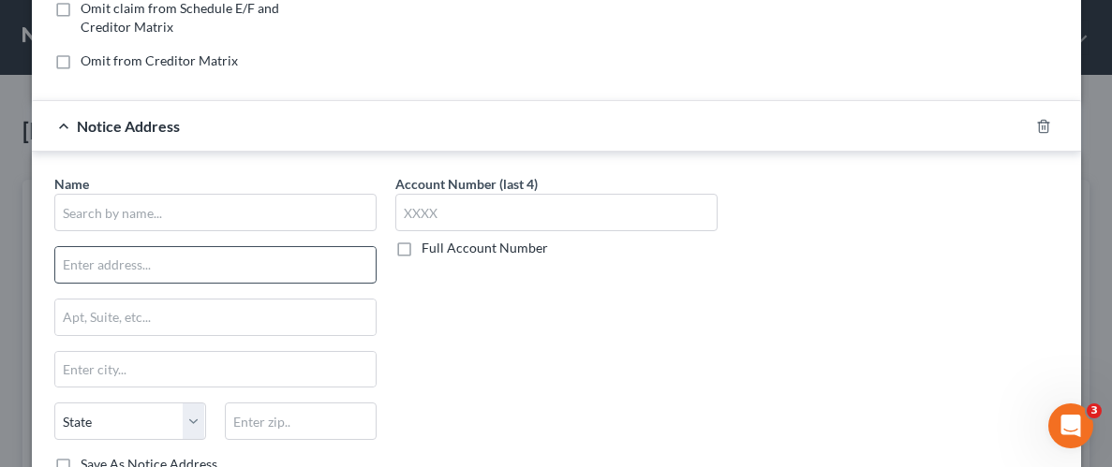
scroll to position [406, 0]
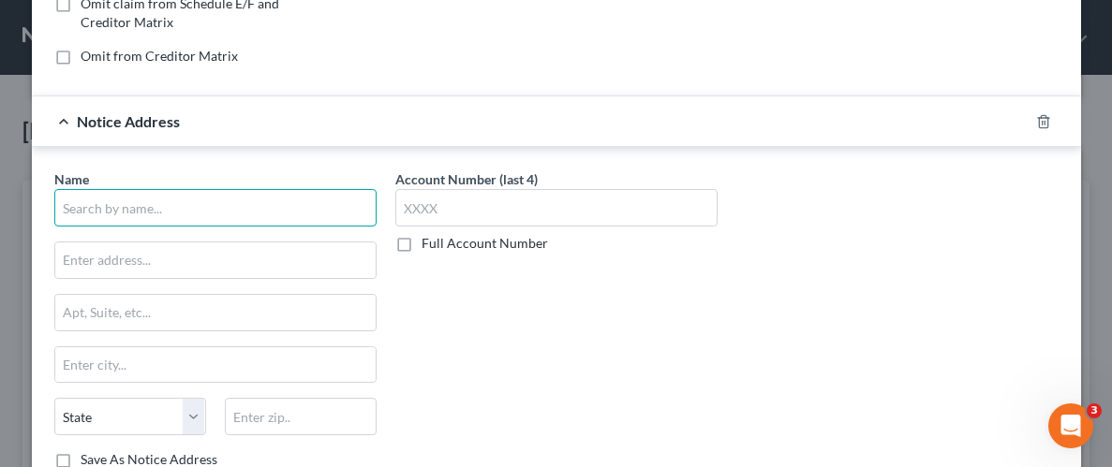
click at [230, 203] on input "text" at bounding box center [215, 207] width 322 height 37
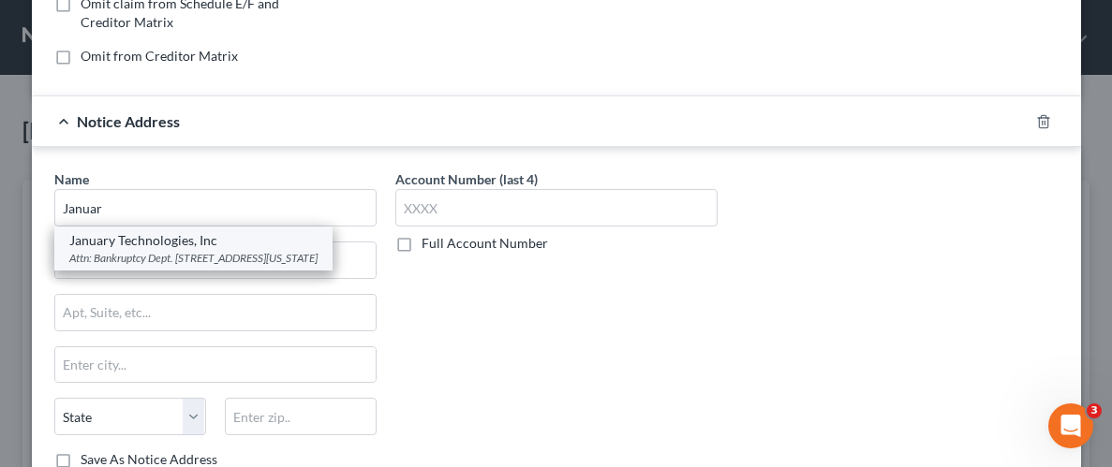
click at [211, 244] on div "January Technologies, Inc" at bounding box center [193, 240] width 248 height 19
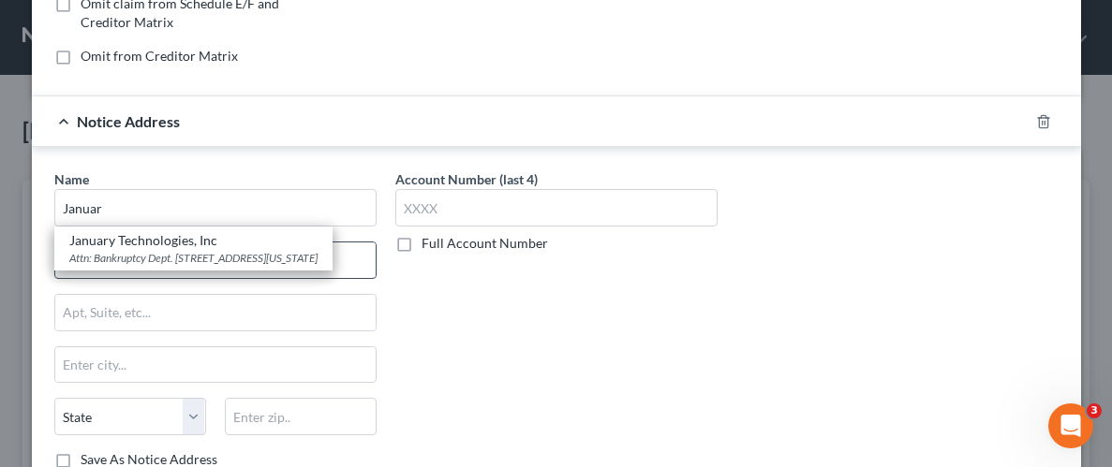
type input "January Technologies, Inc"
type input "Attn: Bankruptcy Dept."
type input "[STREET_ADDRESS]"
type input "[US_STATE]"
select select "35"
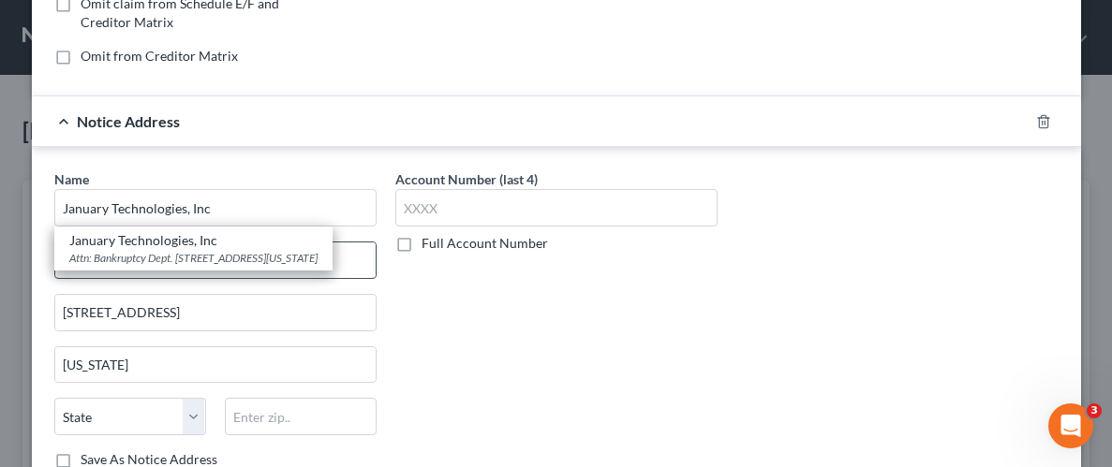
type input "10013"
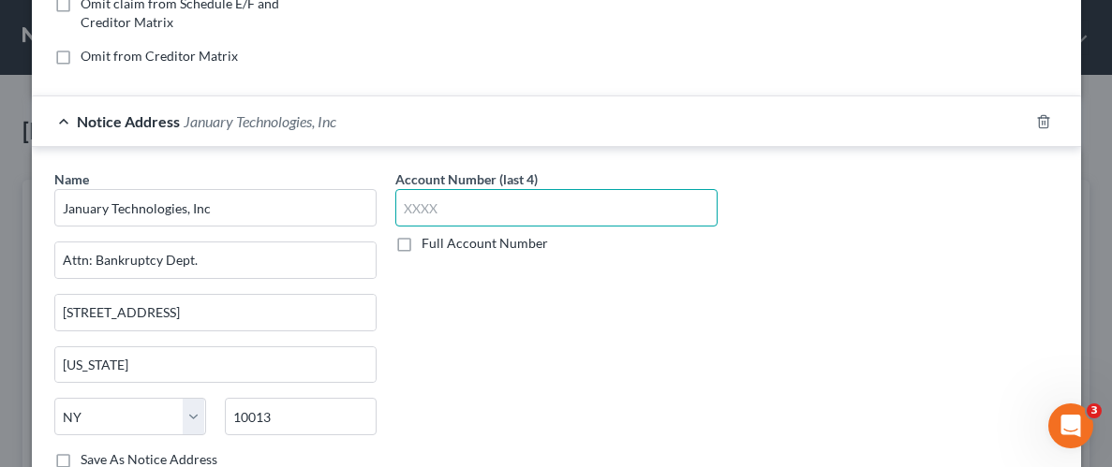
click at [448, 217] on input "text" at bounding box center [556, 207] width 322 height 37
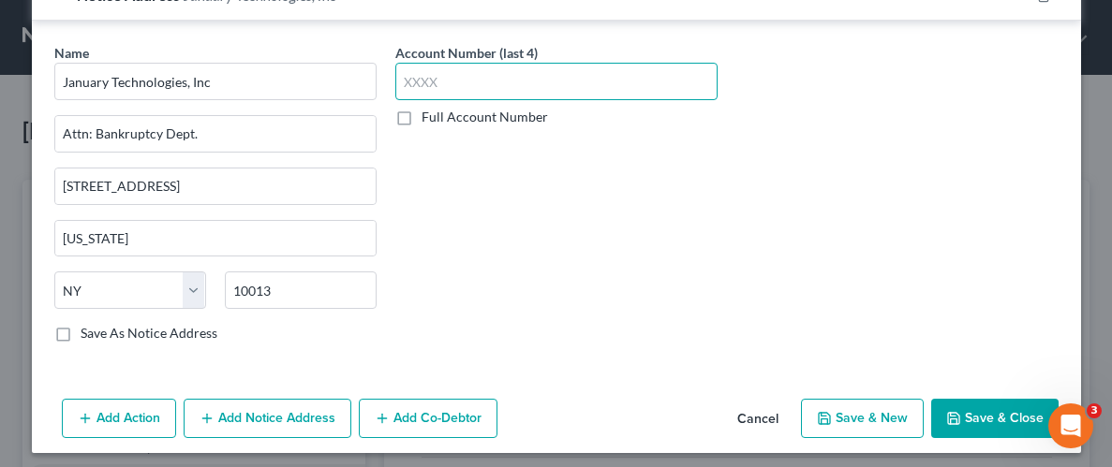
scroll to position [538, 0]
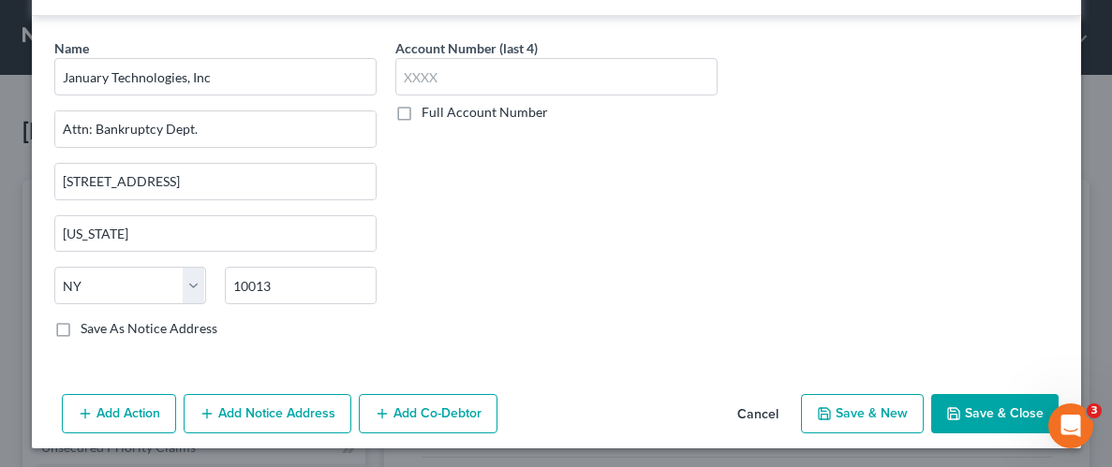
click at [992, 406] on button "Save & Close" at bounding box center [994, 413] width 127 height 39
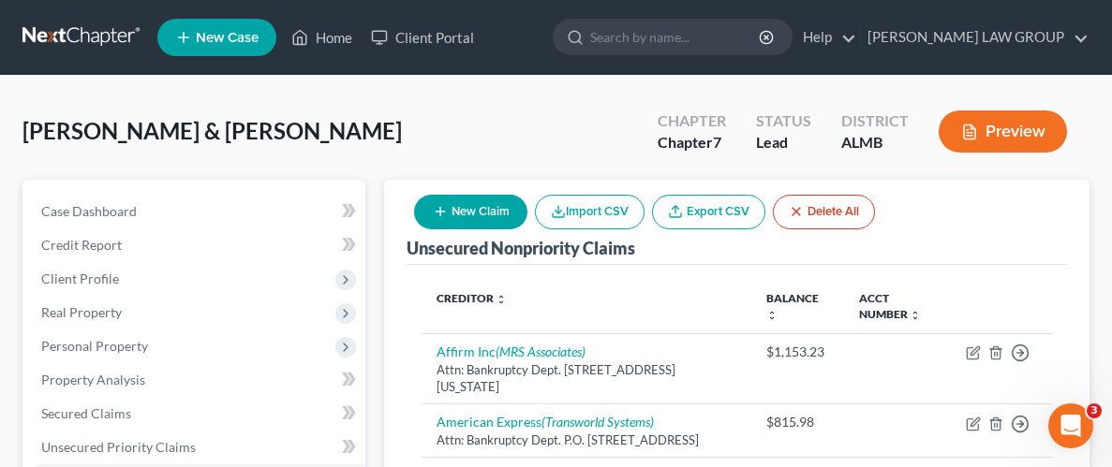
click at [490, 198] on button "New Claim" at bounding box center [470, 212] width 113 height 35
select select "2"
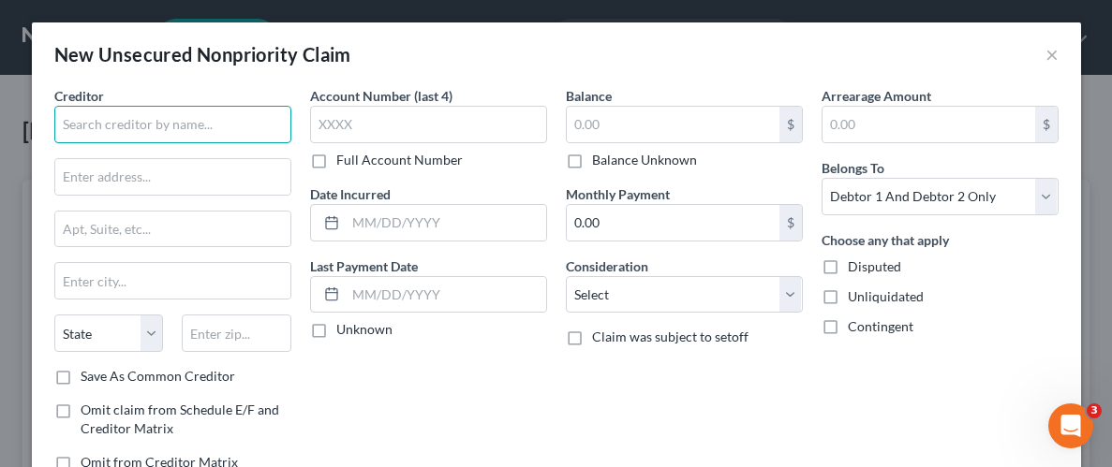
click at [153, 123] on input "text" at bounding box center [172, 124] width 237 height 37
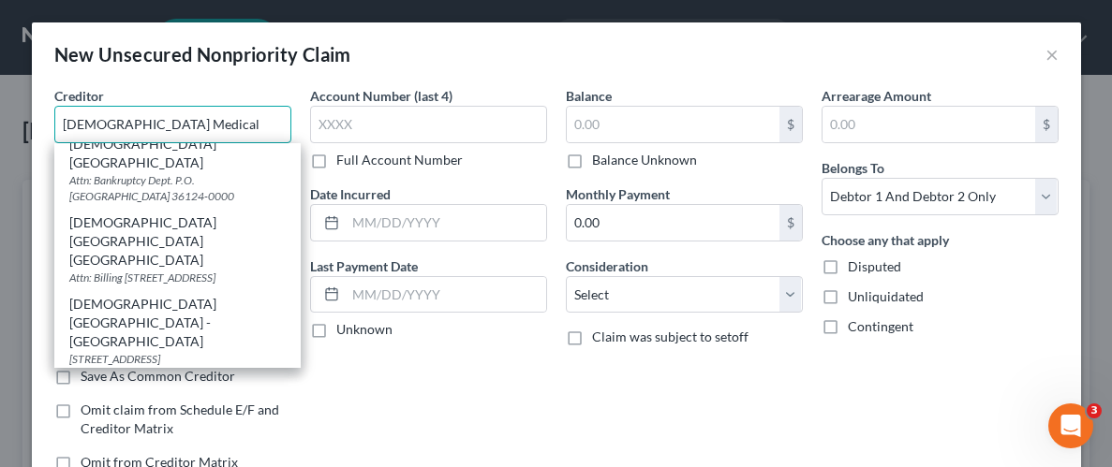
scroll to position [0, 0]
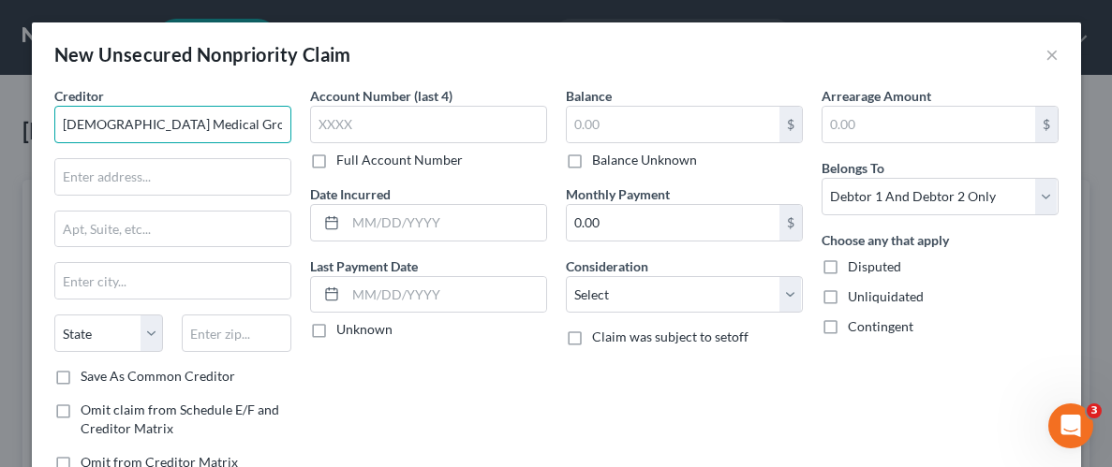
click at [229, 126] on input "[DEMOGRAPHIC_DATA] Medical Group" at bounding box center [172, 124] width 237 height 37
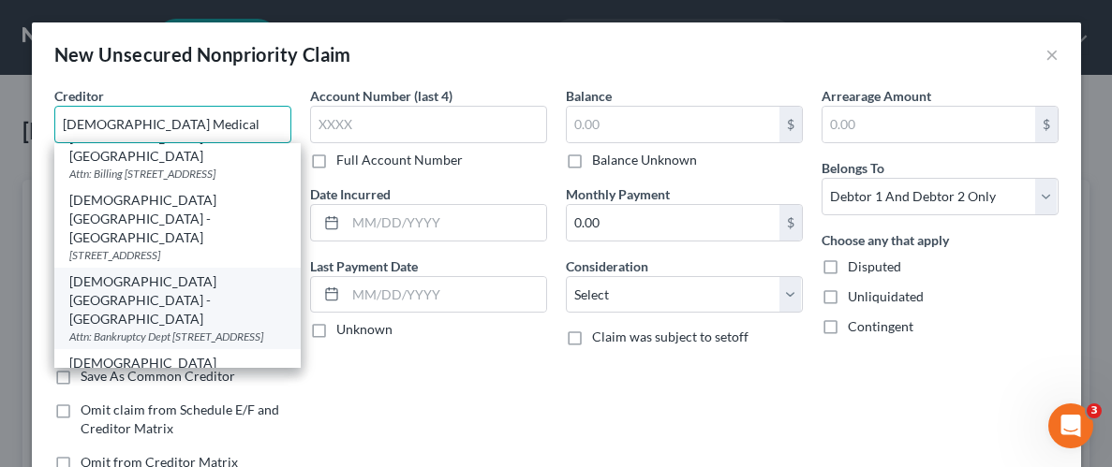
scroll to position [117, 0]
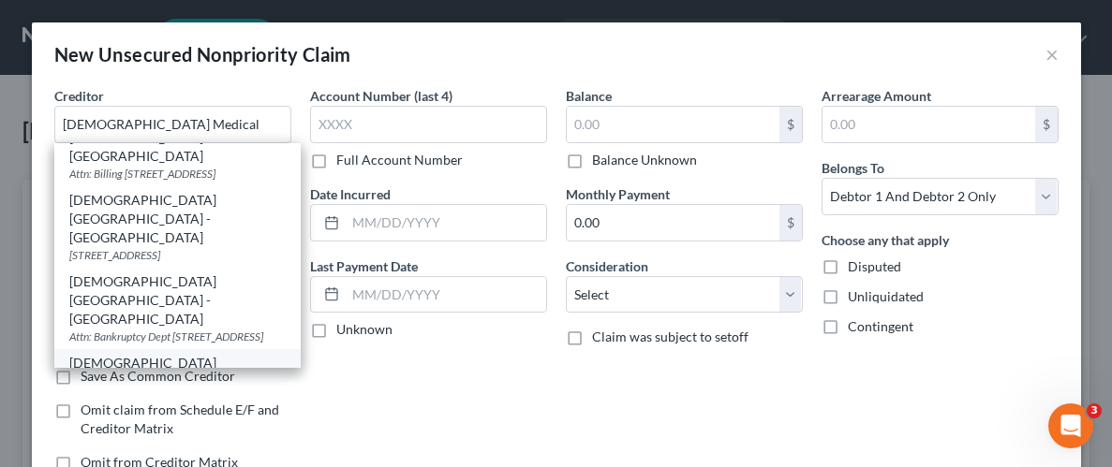
click at [185, 391] on div "Attn: Billing Dept. P.O. [GEOGRAPHIC_DATA] 36124-0000" at bounding box center [177, 407] width 216 height 32
type input "[DEMOGRAPHIC_DATA][GEOGRAPHIC_DATA]"
type input "Attn: Billing Dept."
type input "P.O. Box 241145"
type input "[PERSON_NAME]"
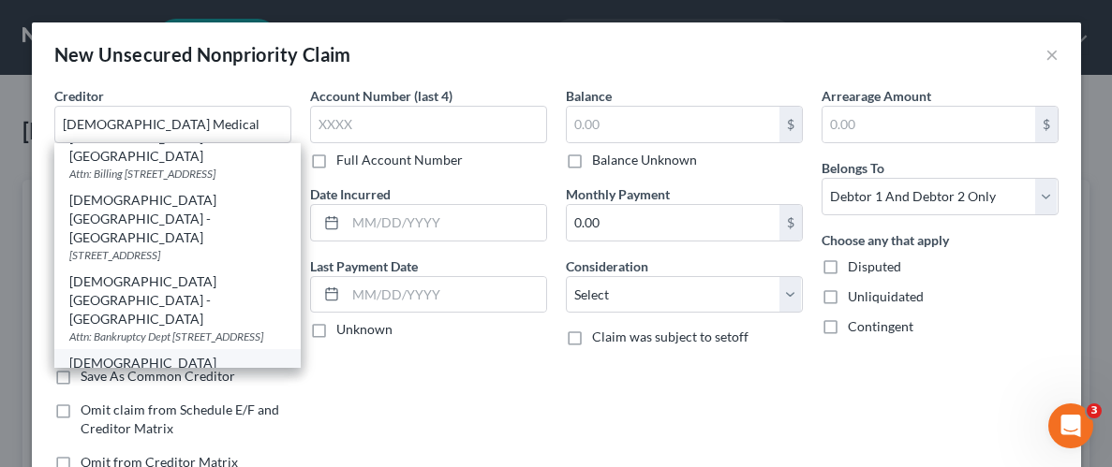
select select "0"
type input "36124-0000"
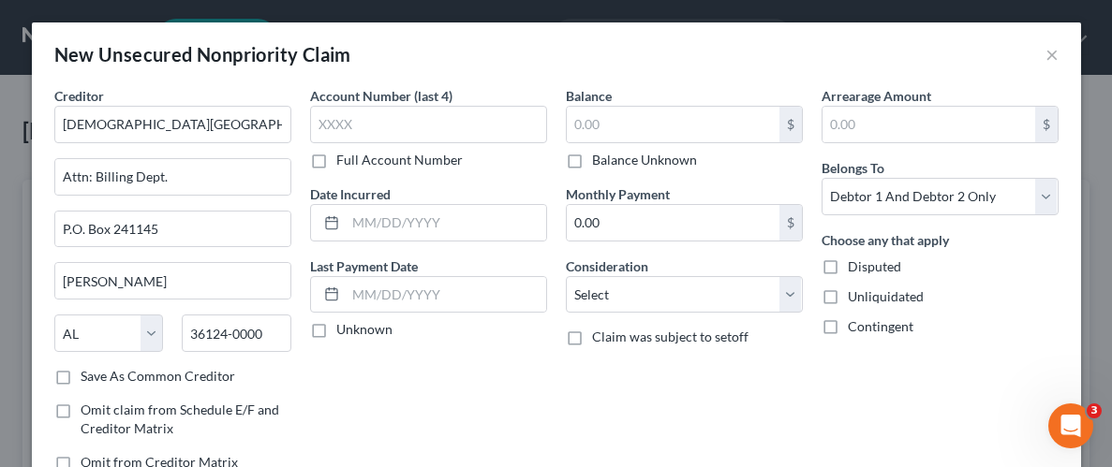
scroll to position [0, 0]
click at [456, 123] on input "text" at bounding box center [428, 124] width 237 height 37
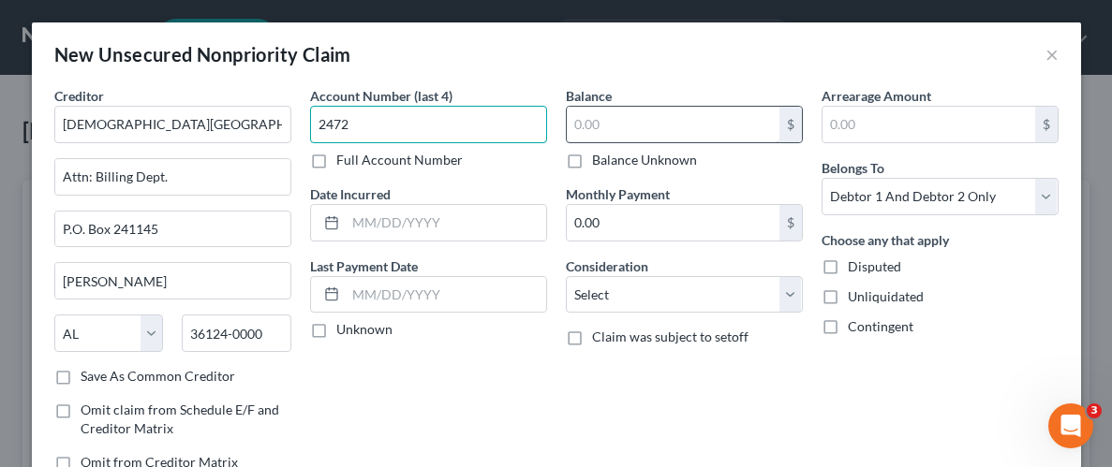
type input "2472"
click at [643, 121] on input "text" at bounding box center [673, 125] width 213 height 36
type input "40.00"
click at [848, 296] on label "Unliquidated" at bounding box center [886, 297] width 76 height 19
click at [855, 296] on input "Unliquidated" at bounding box center [861, 294] width 12 height 12
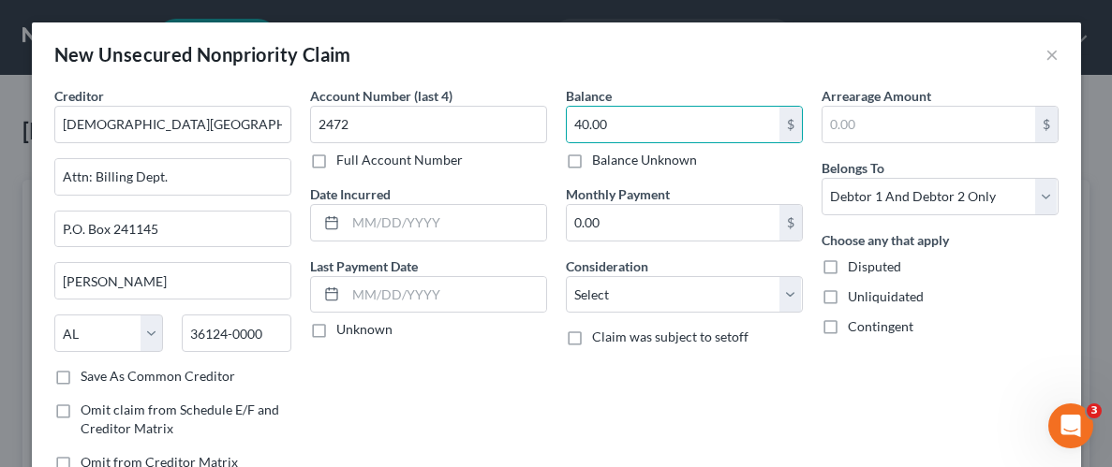
checkbox input "true"
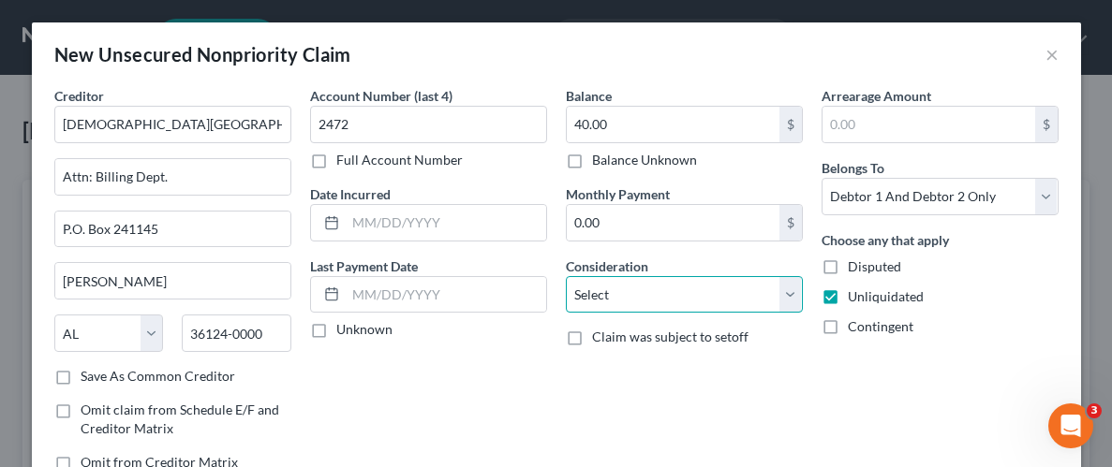
click at [794, 299] on select "Select Cable / Satellite Services Collection Agency Credit Card Debt Debt Couns…" at bounding box center [684, 294] width 237 height 37
select select "9"
click at [566, 276] on select "Select Cable / Satellite Services Collection Agency Credit Card Debt Debt Couns…" at bounding box center [684, 294] width 237 height 37
click at [528, 354] on div "Account Number (last 4) 2472 Full Account Number Date Incurred Last Payment Dat…" at bounding box center [429, 286] width 256 height 401
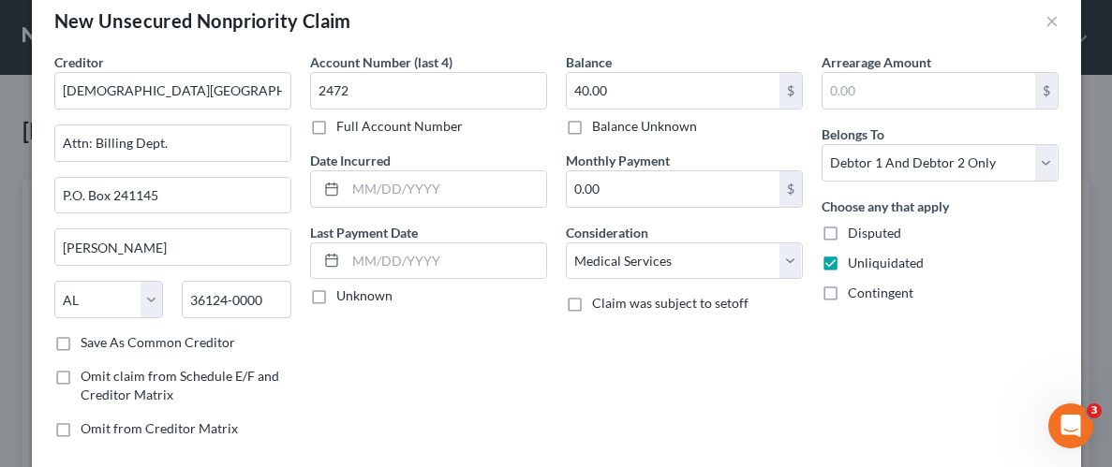
scroll to position [136, 0]
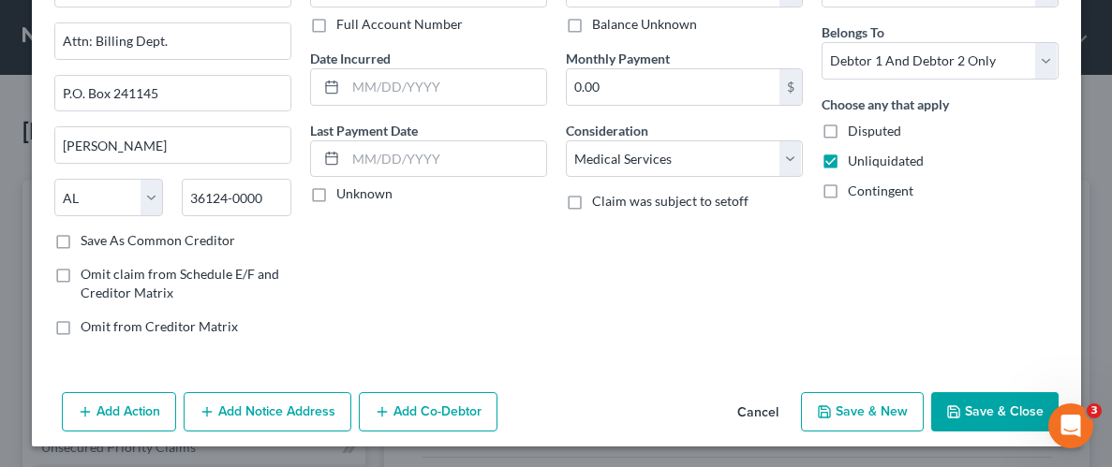
click at [275, 404] on button "Add Notice Address" at bounding box center [268, 411] width 168 height 39
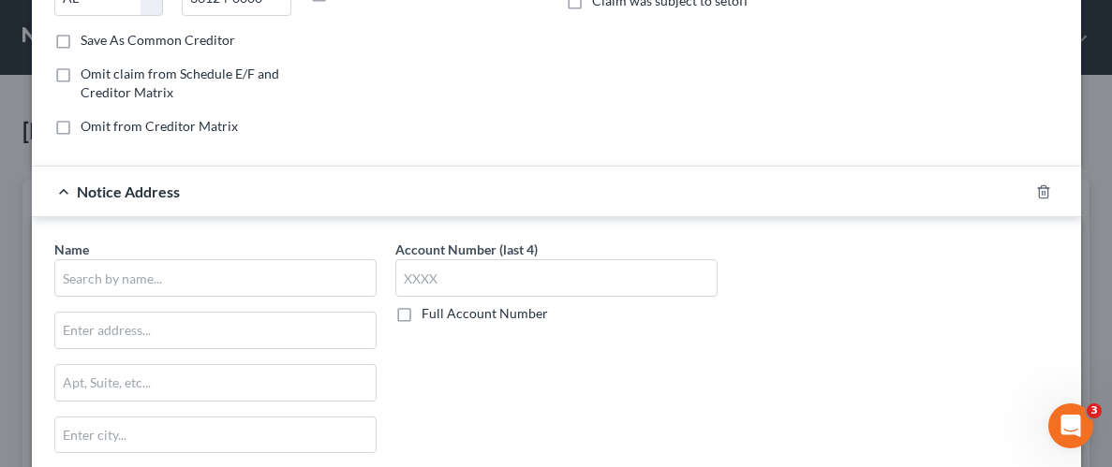
scroll to position [341, 0]
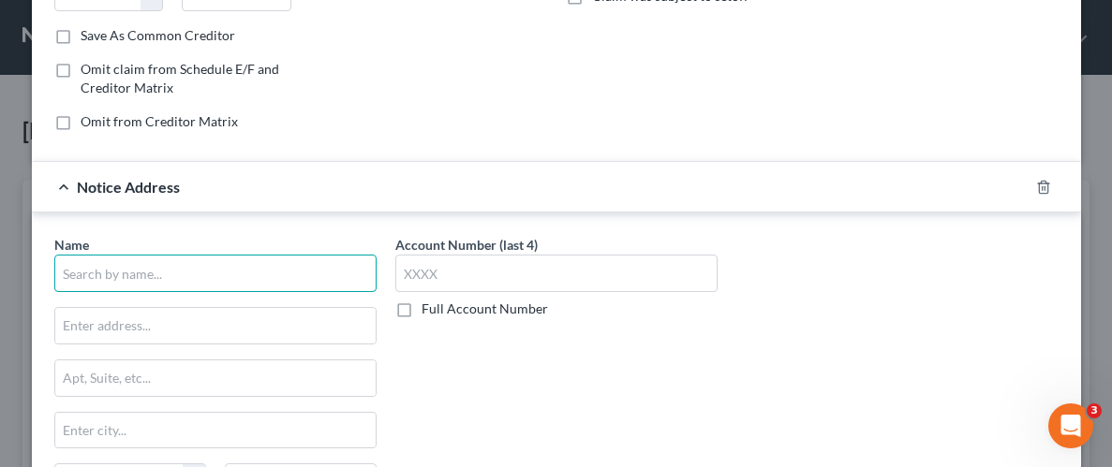
click at [211, 259] on input "text" at bounding box center [215, 273] width 322 height 37
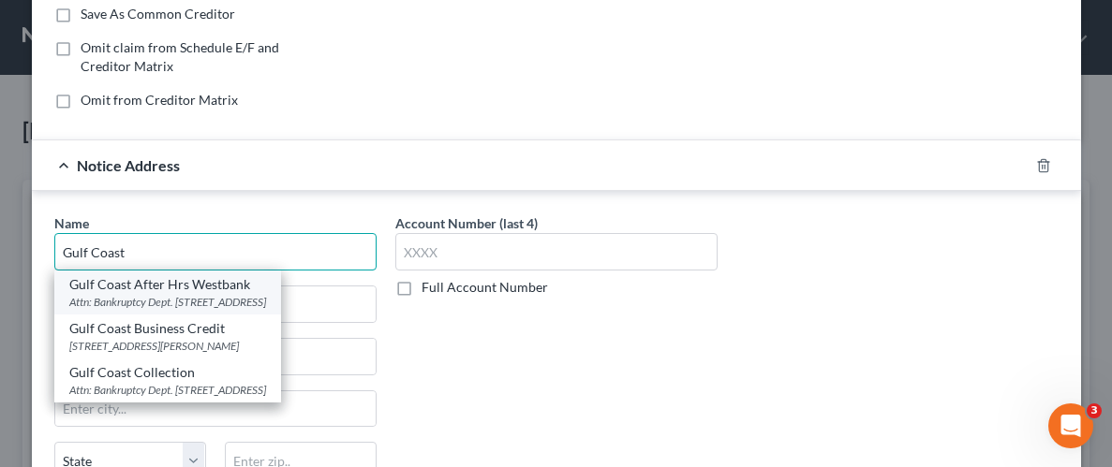
scroll to position [362, 0]
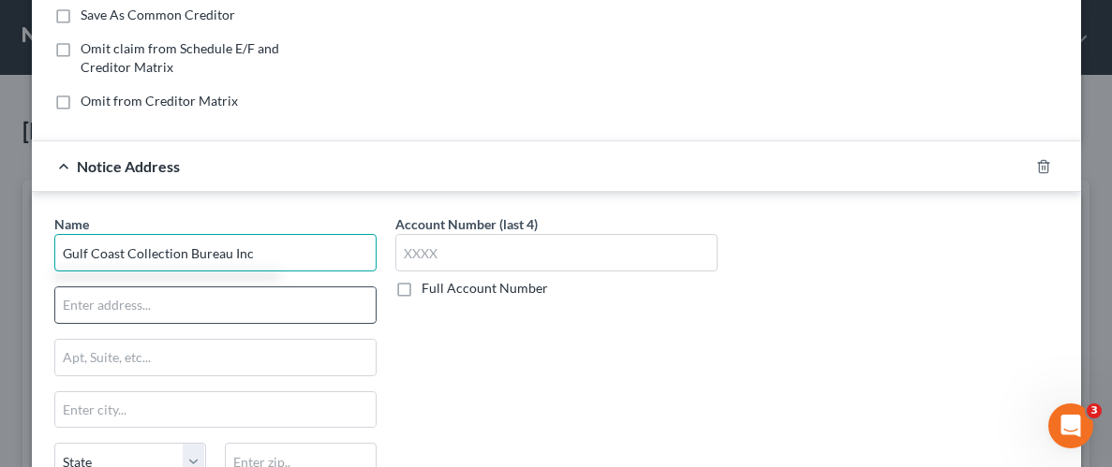
type input "Gulf Coast Collection Bureau Inc"
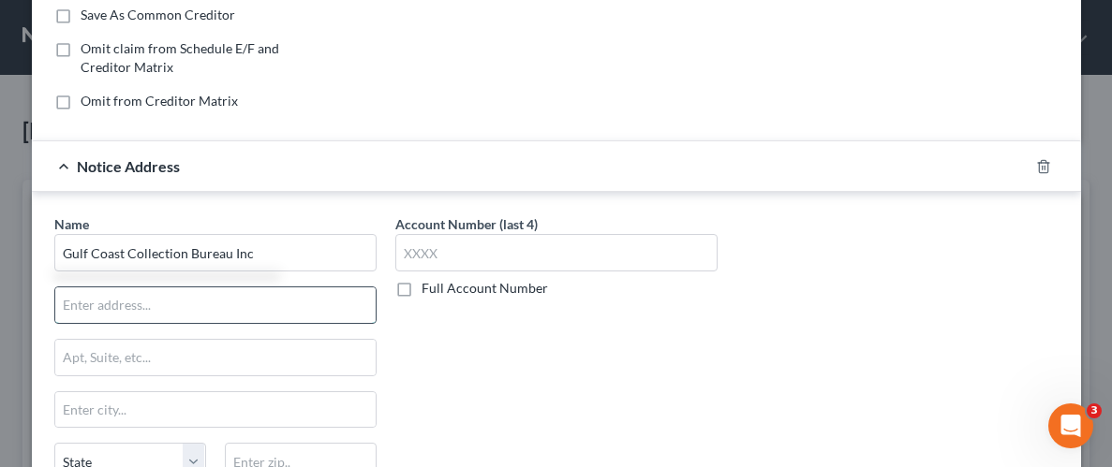
click at [166, 312] on input "text" at bounding box center [215, 306] width 320 height 36
type input "PO Box 987"
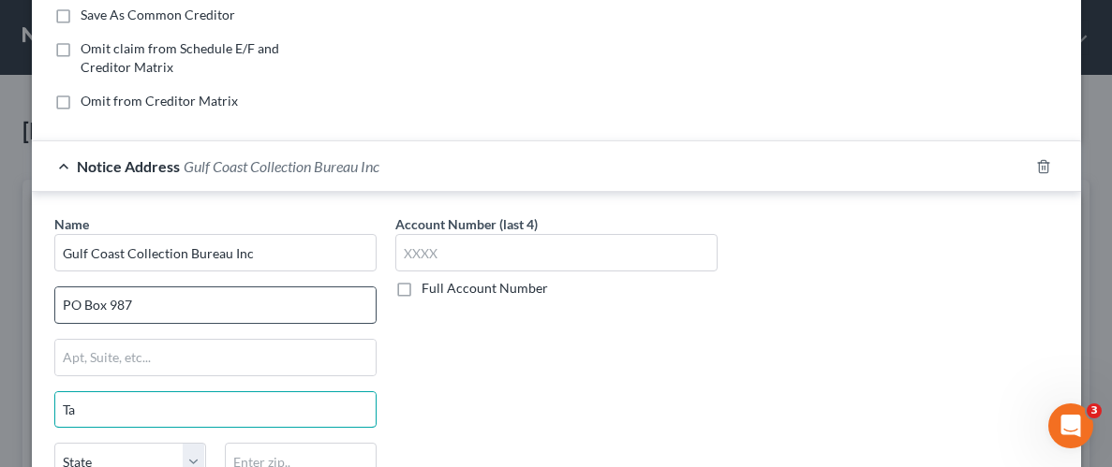
type input "T"
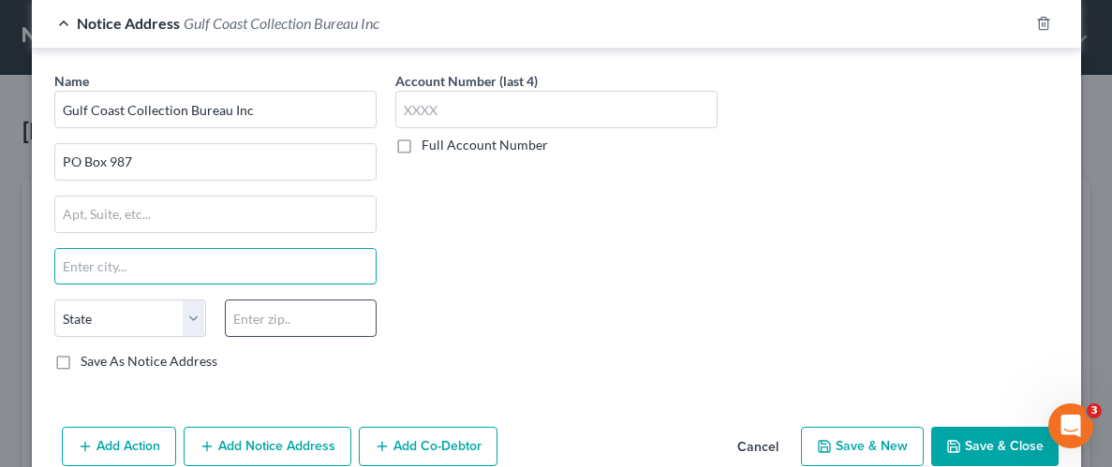
scroll to position [538, 0]
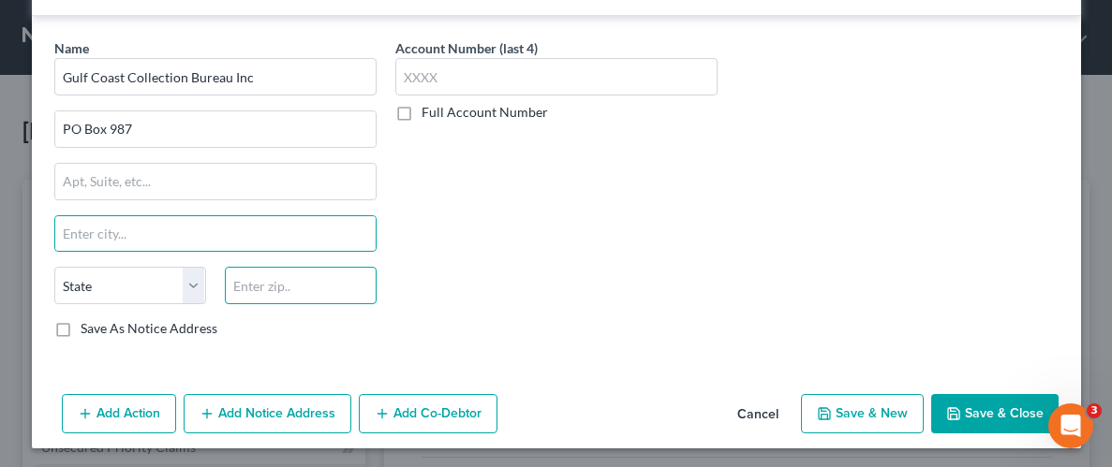
click at [310, 272] on input "text" at bounding box center [301, 285] width 152 height 37
type input "34270"
click at [116, 244] on input "text" at bounding box center [215, 234] width 320 height 36
type input "Tallevast"
select select "9"
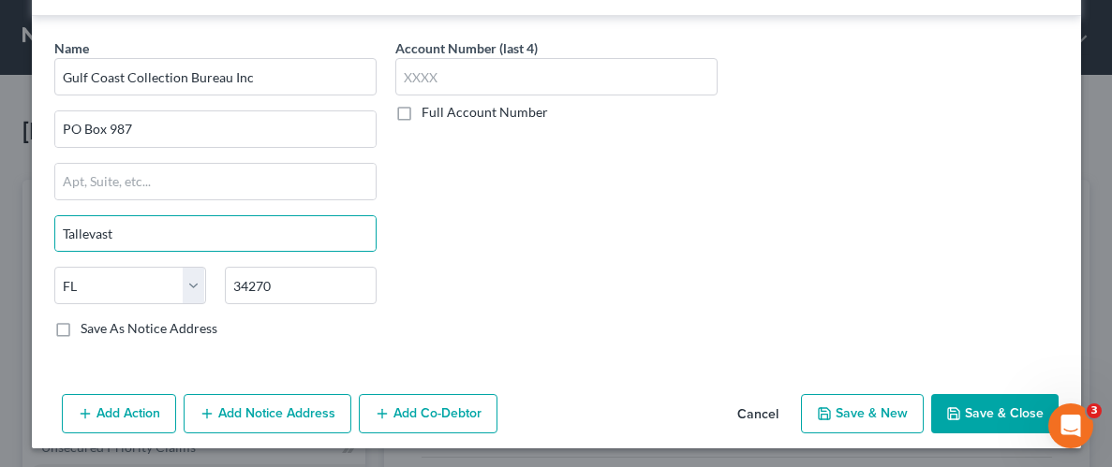
click at [282, 324] on div "Save As Notice Address" at bounding box center [215, 328] width 322 height 19
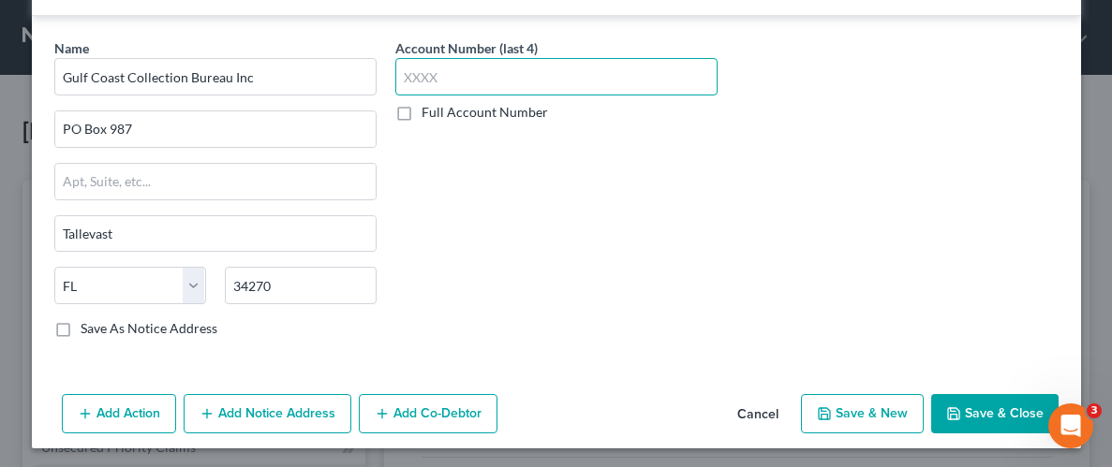
click at [506, 74] on input "text" at bounding box center [556, 76] width 322 height 37
type input "2472"
click at [988, 404] on button "Save & Close" at bounding box center [994, 413] width 127 height 39
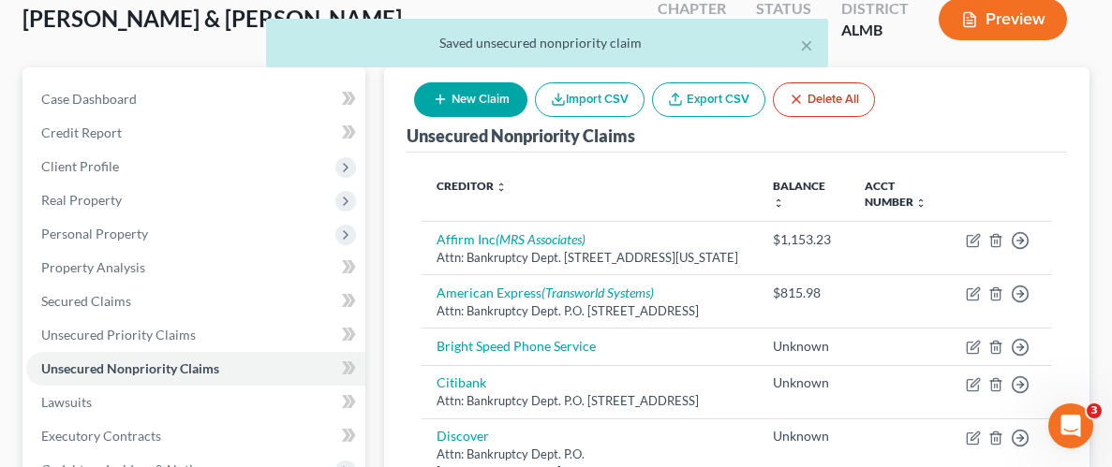
scroll to position [123, 0]
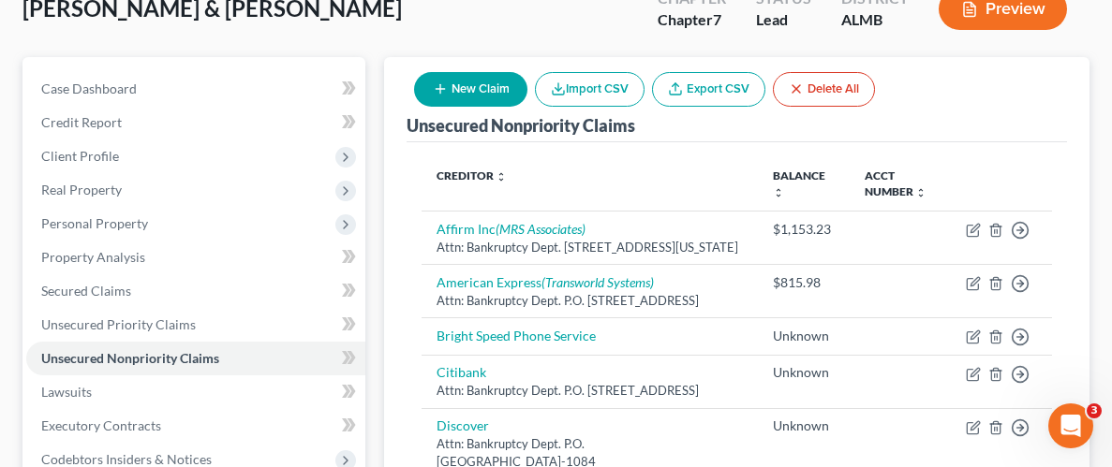
click at [497, 82] on button "New Claim" at bounding box center [470, 89] width 113 height 35
select select "2"
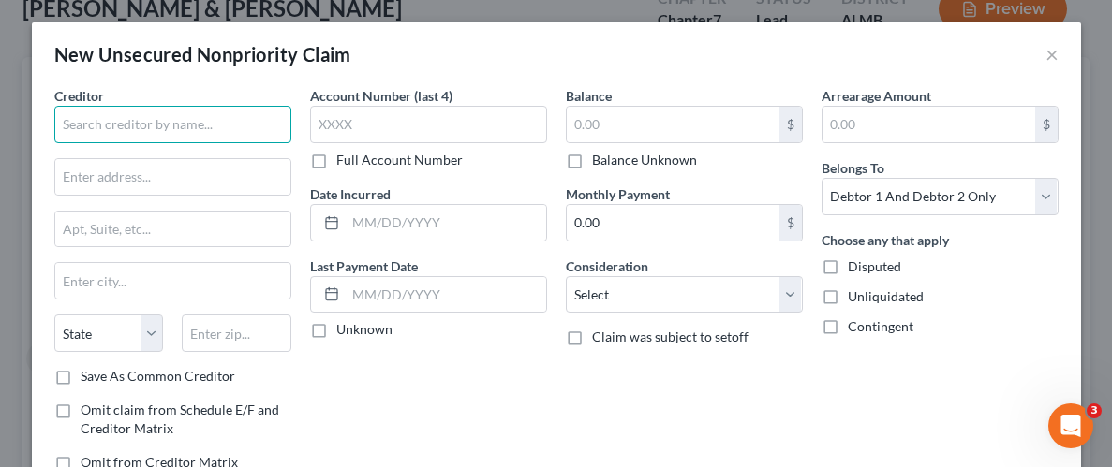
click at [243, 129] on input "text" at bounding box center [172, 124] width 237 height 37
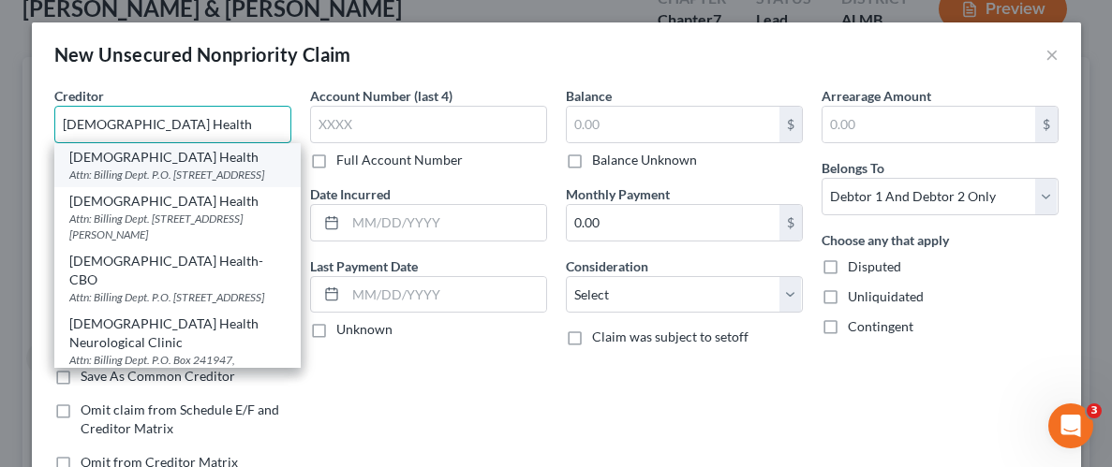
type input "[DEMOGRAPHIC_DATA] Health"
click at [146, 161] on div "[DEMOGRAPHIC_DATA] Health" at bounding box center [177, 157] width 216 height 19
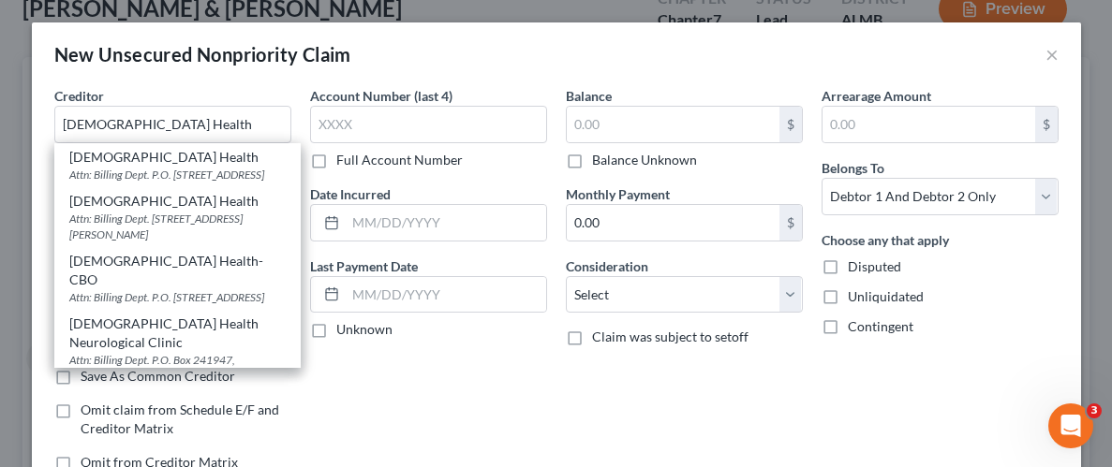
type input "Attn: Billing Dept."
type input "P.O. Box 241145"
type input "[PERSON_NAME]"
select select "0"
type input "36124"
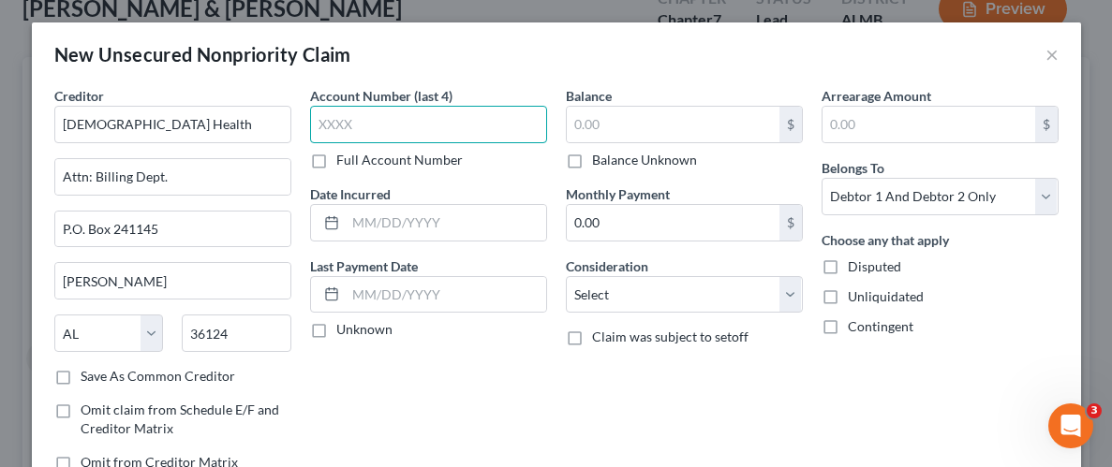
click at [520, 128] on input "text" at bounding box center [428, 124] width 237 height 37
type input "7685"
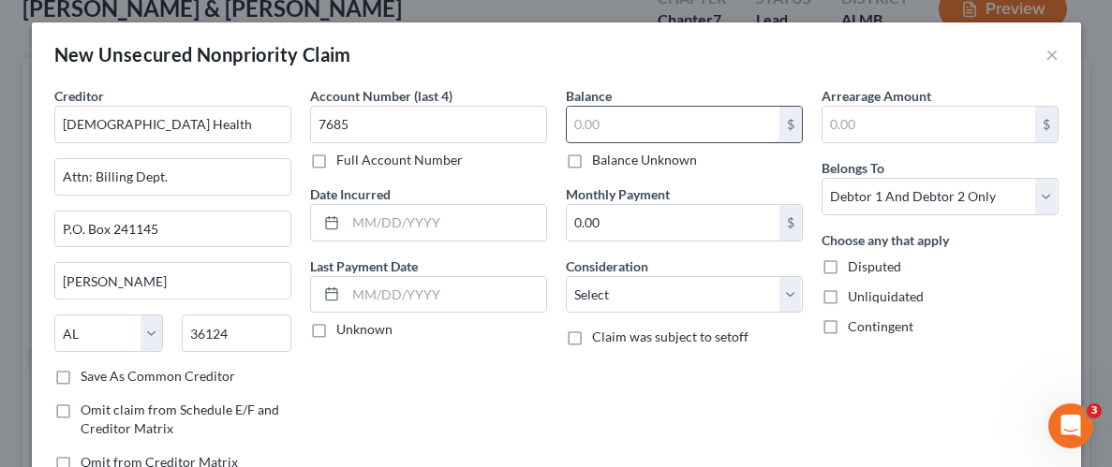
click at [753, 129] on input "text" at bounding box center [673, 125] width 213 height 36
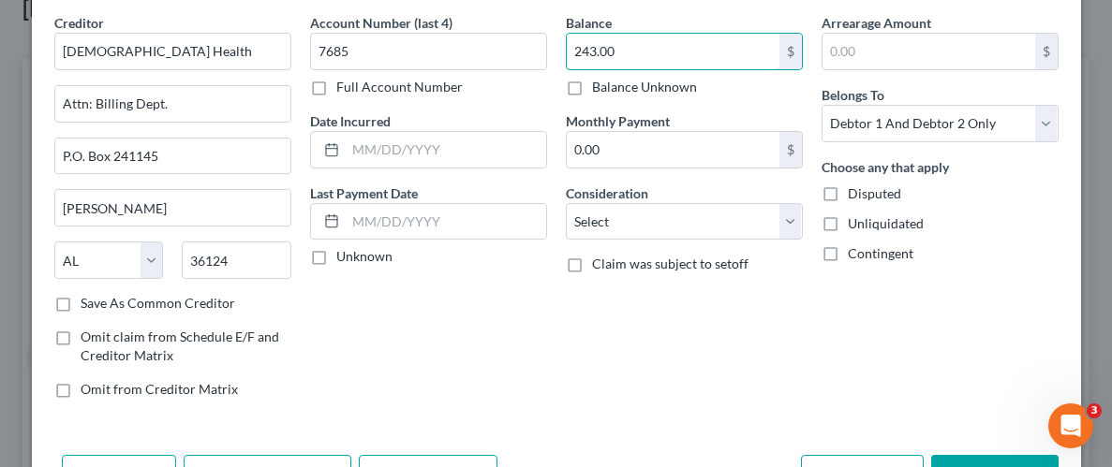
scroll to position [82, 0]
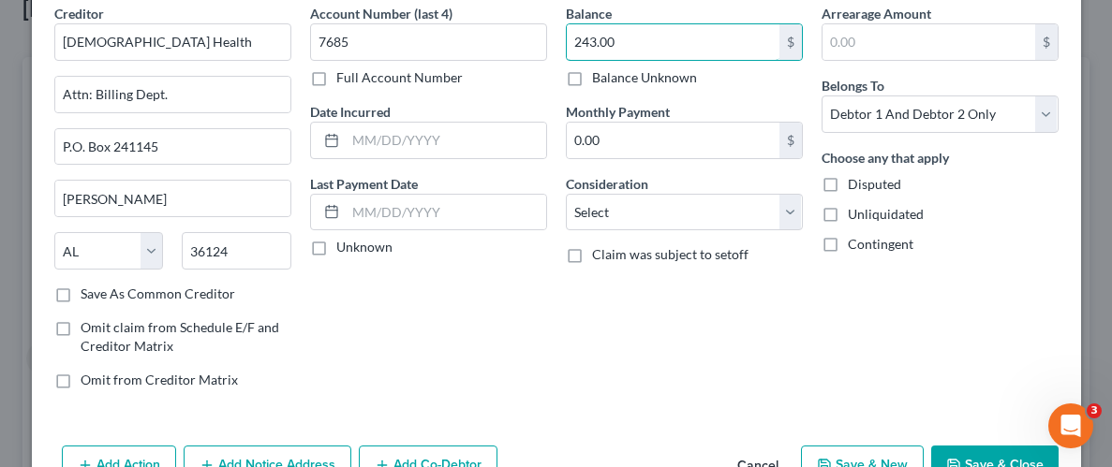
type input "243.00"
click at [848, 212] on label "Unliquidated" at bounding box center [886, 214] width 76 height 19
click at [855, 212] on input "Unliquidated" at bounding box center [861, 211] width 12 height 12
checkbox input "true"
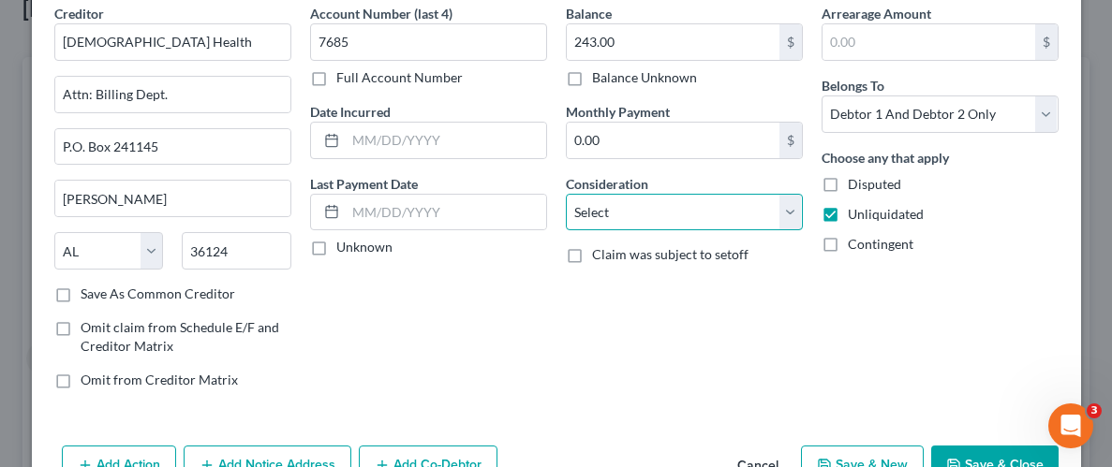
click at [798, 214] on select "Select Cable / Satellite Services Collection Agency Credit Card Debt Debt Couns…" at bounding box center [684, 212] width 237 height 37
select select "9"
click at [566, 194] on select "Select Cable / Satellite Services Collection Agency Credit Card Debt Debt Couns…" at bounding box center [684, 212] width 237 height 37
click at [493, 303] on div "Account Number (last 4) 7685 Full Account Number Date Incurred Last Payment Dat…" at bounding box center [429, 204] width 256 height 401
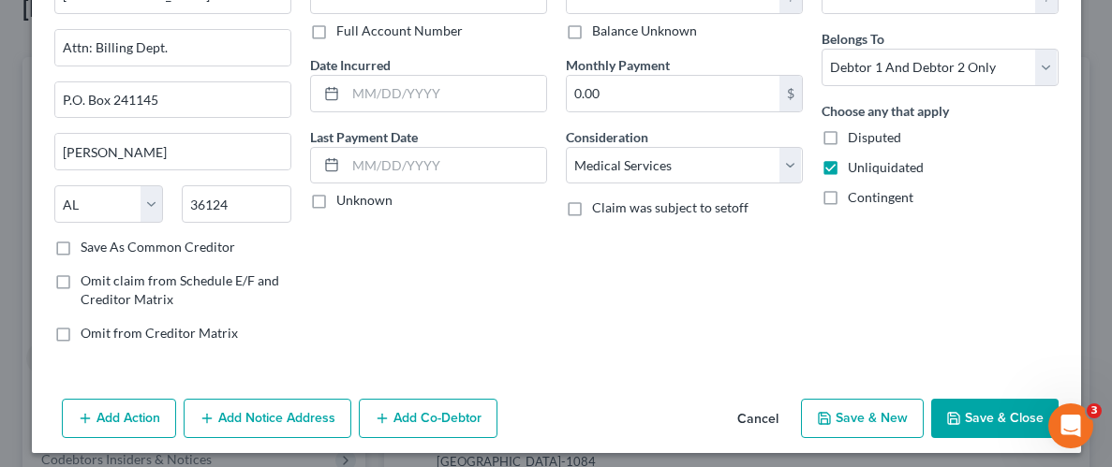
scroll to position [136, 0]
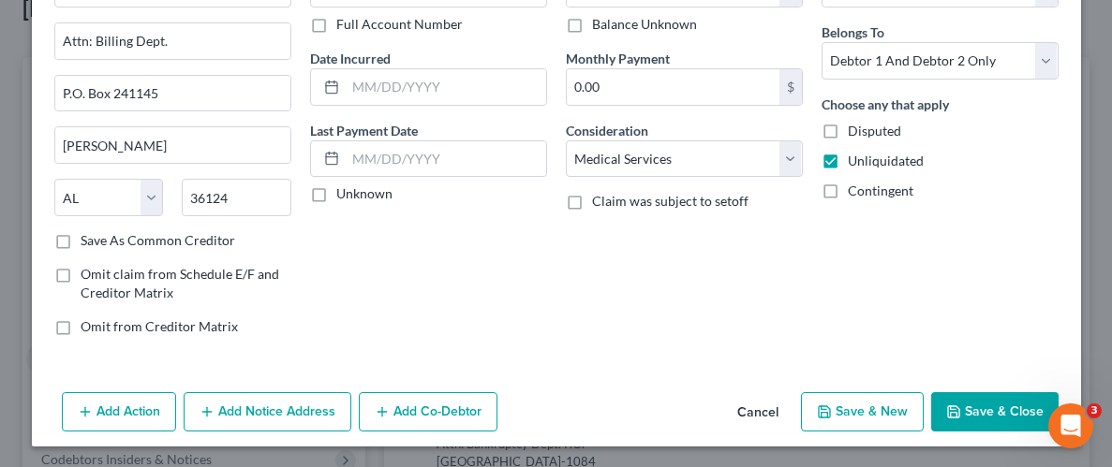
click at [267, 413] on button "Add Notice Address" at bounding box center [268, 411] width 168 height 39
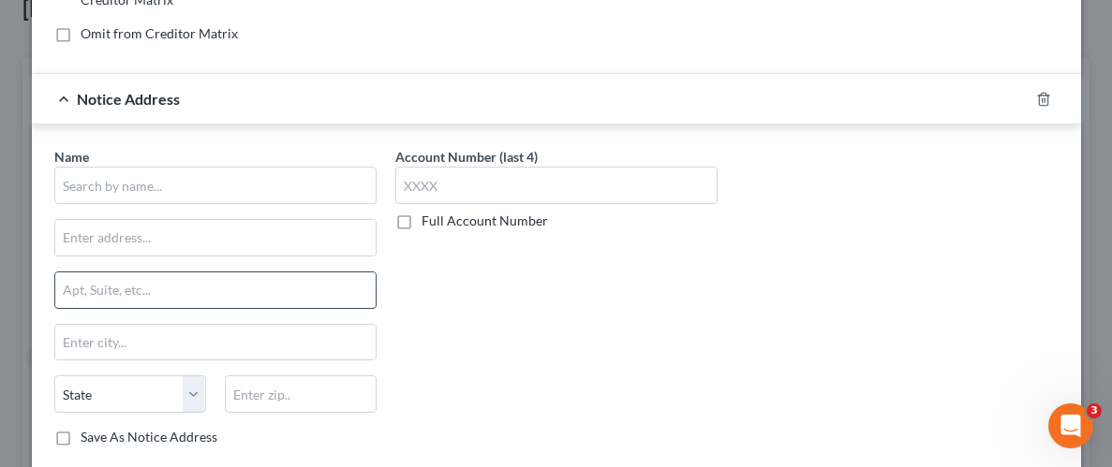
scroll to position [454, 0]
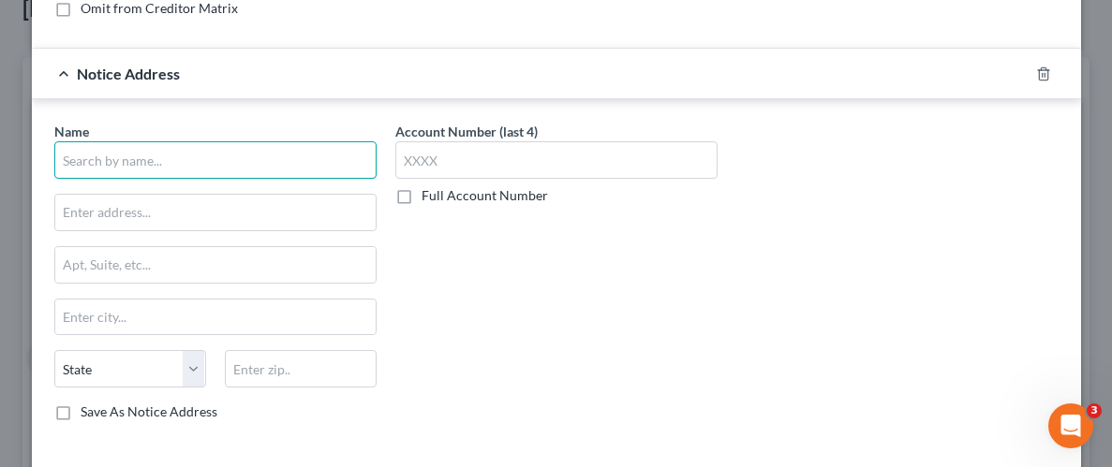
click at [227, 166] on input "text" at bounding box center [215, 159] width 322 height 37
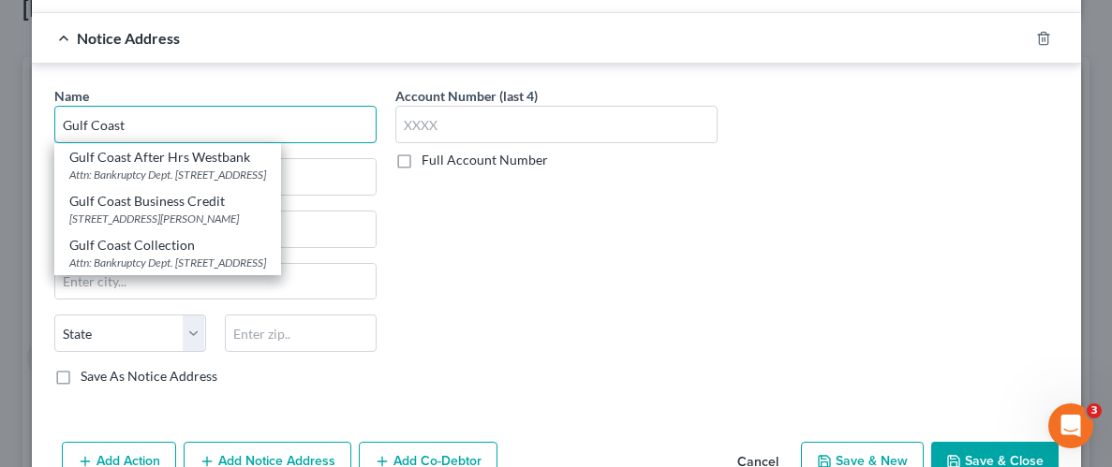
scroll to position [476, 0]
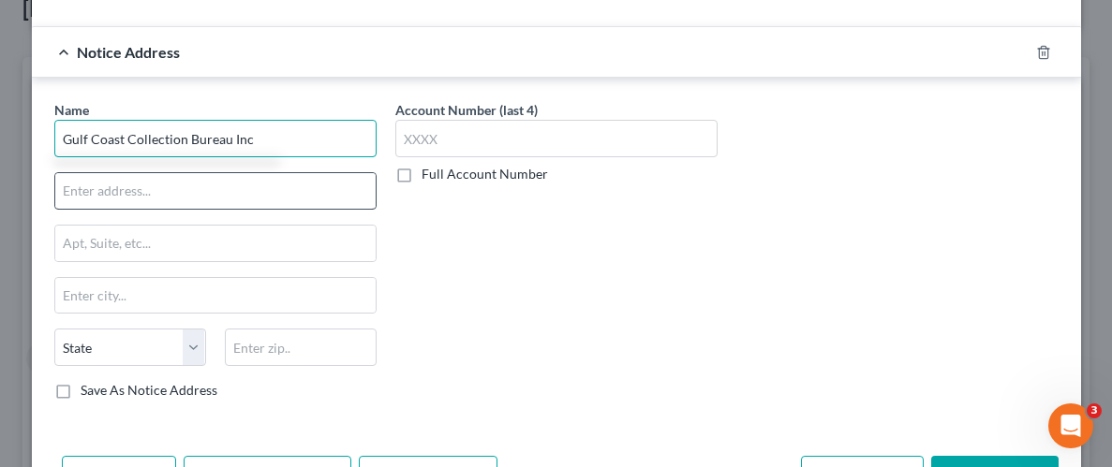
type input "Gulf Coast Collection Bureau Inc"
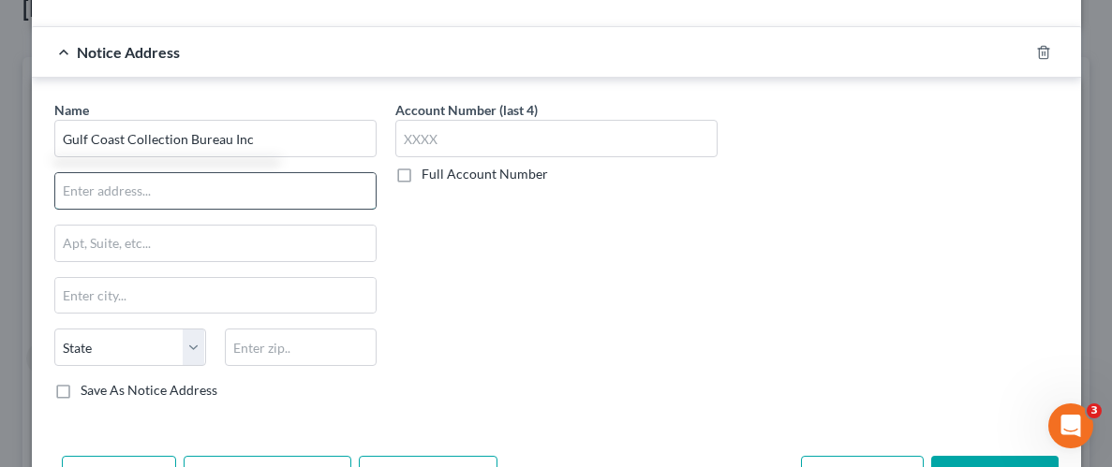
click at [178, 192] on input "text" at bounding box center [215, 191] width 320 height 36
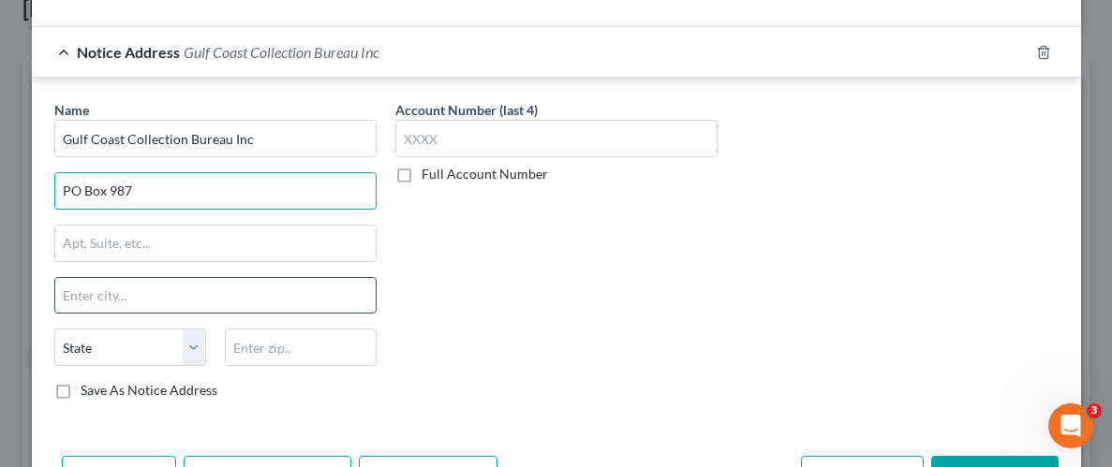
type input "PO Box 987"
click at [150, 278] on input "text" at bounding box center [215, 296] width 320 height 36
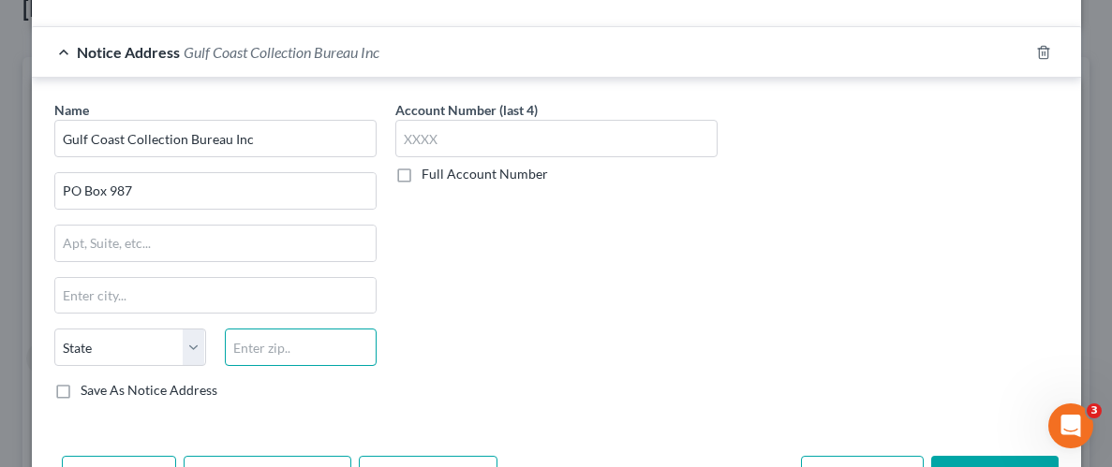
click at [286, 355] on input "text" at bounding box center [301, 347] width 152 height 37
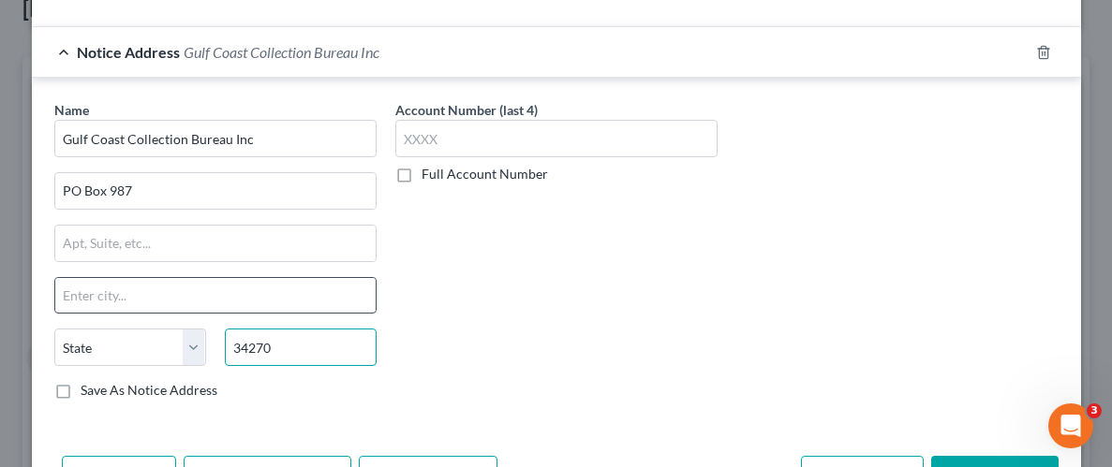
type input "34270"
click at [232, 302] on input "text" at bounding box center [215, 296] width 320 height 36
type input "Tallevast"
select select "9"
click at [703, 281] on div "Account Number (last 4) Full Account Number" at bounding box center [556, 257] width 341 height 315
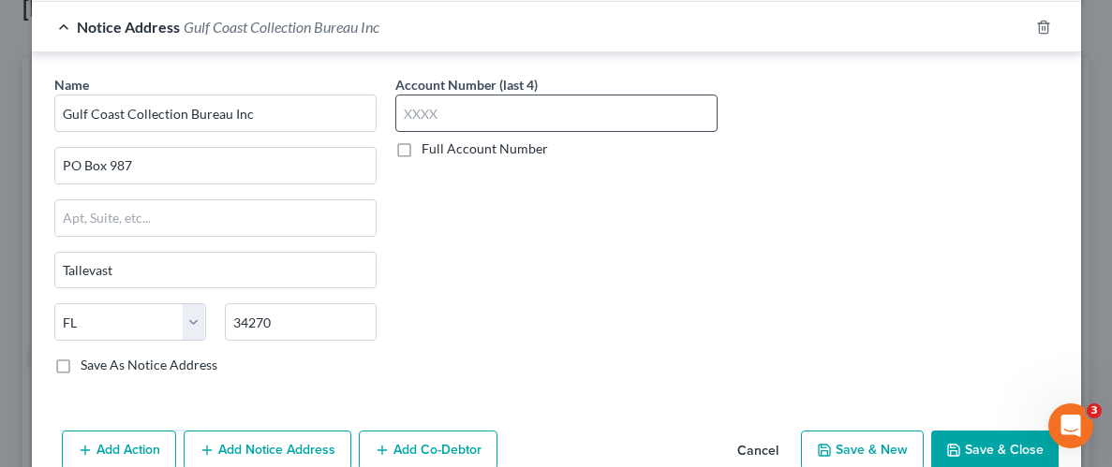
scroll to position [538, 0]
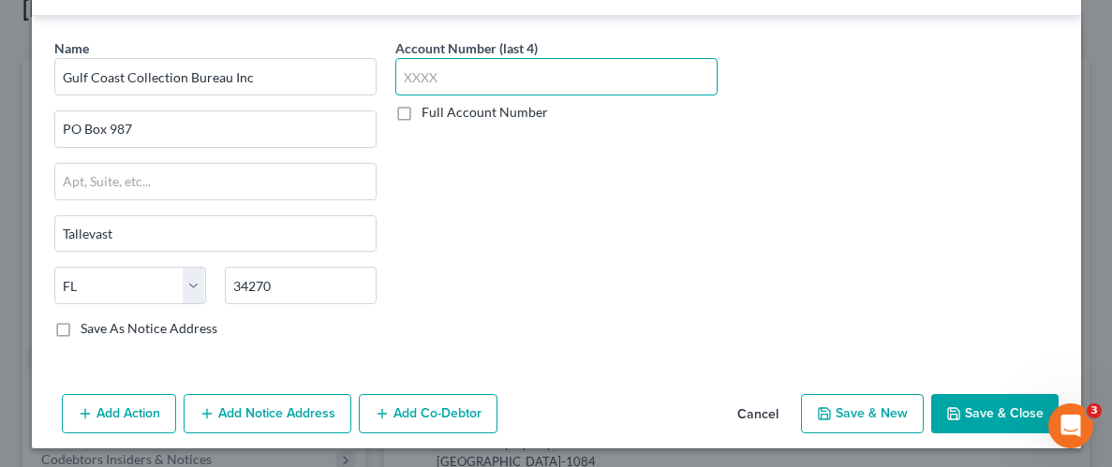
click at [518, 70] on input "text" at bounding box center [556, 76] width 322 height 37
type input "7685"
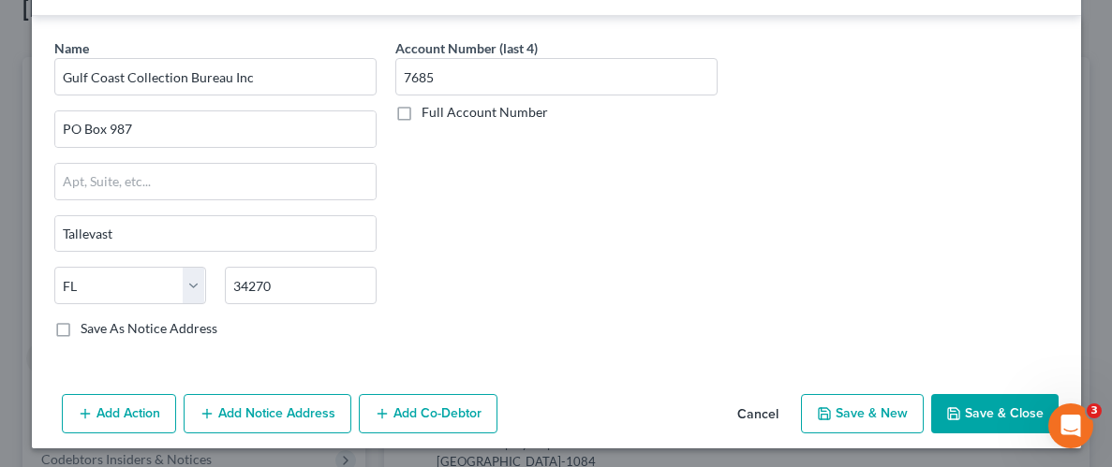
click at [963, 402] on button "Save & Close" at bounding box center [994, 413] width 127 height 39
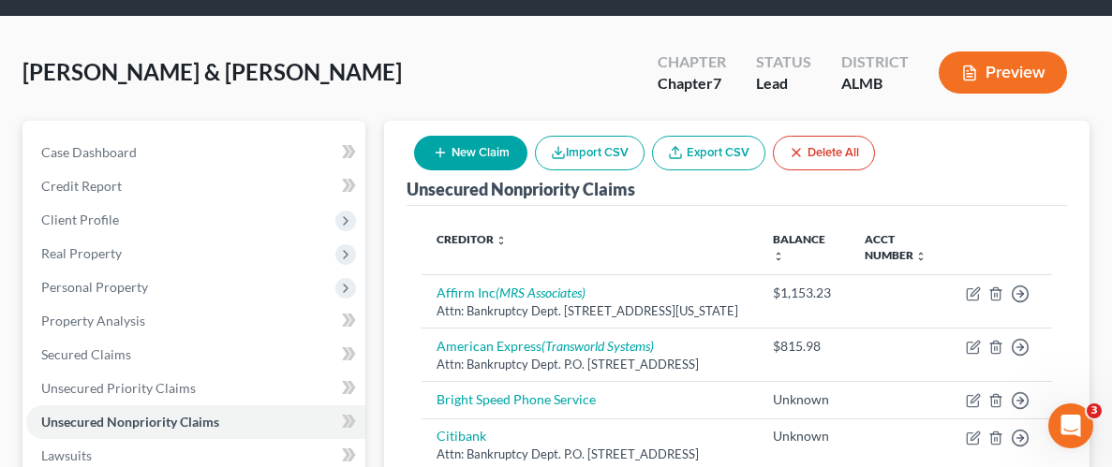
scroll to position [44, 0]
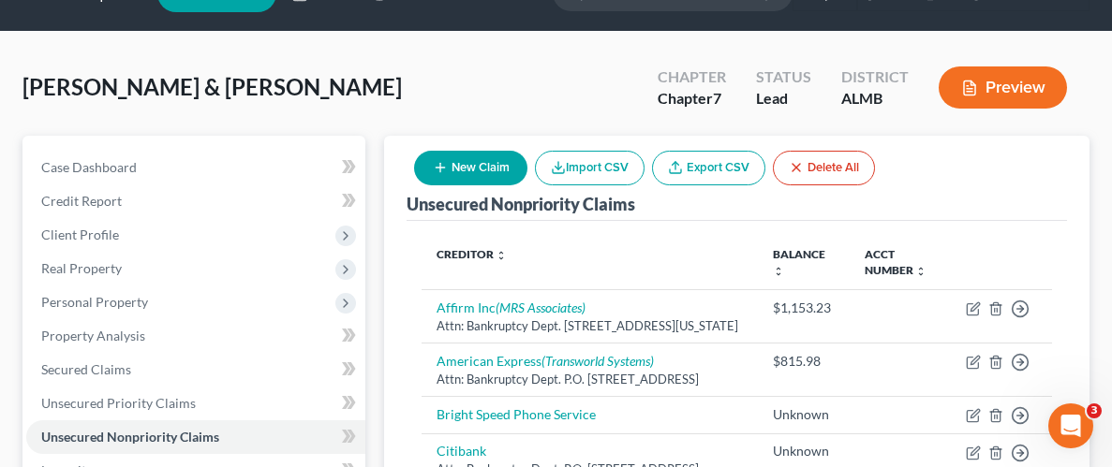
drag, startPoint x: 454, startPoint y: 169, endPoint x: 449, endPoint y: 178, distance: 10.9
click at [449, 178] on button "New Claim" at bounding box center [470, 168] width 113 height 35
select select "2"
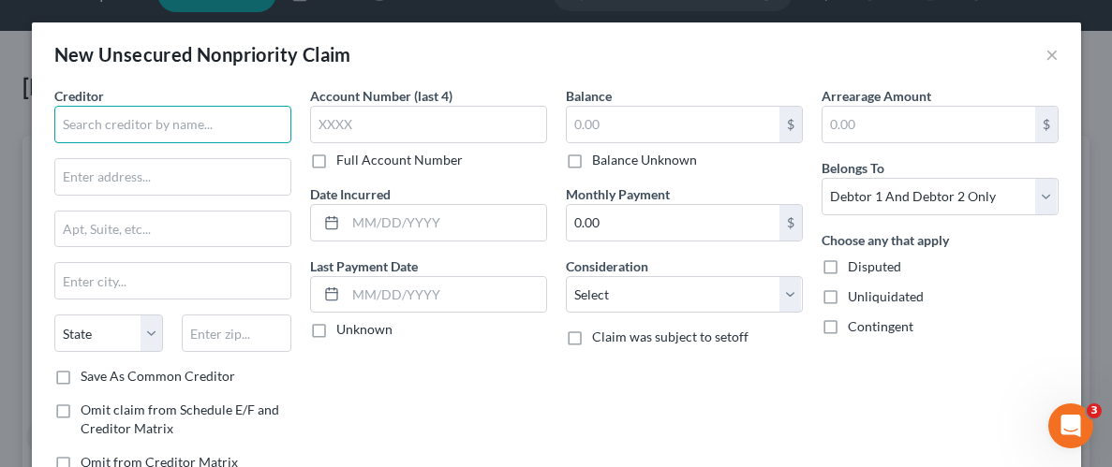
click at [230, 123] on input "text" at bounding box center [172, 124] width 237 height 37
type input "T"
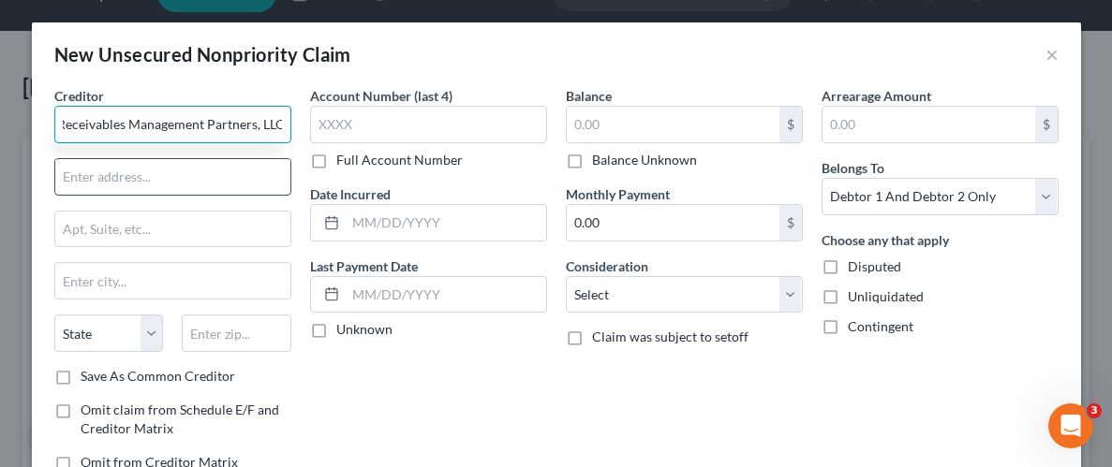
type input "Receivables Management Partners, LLC"
click at [232, 181] on input "text" at bounding box center [172, 177] width 235 height 36
click at [221, 185] on input "text" at bounding box center [172, 177] width 235 height 36
paste input "PO Box 630844"
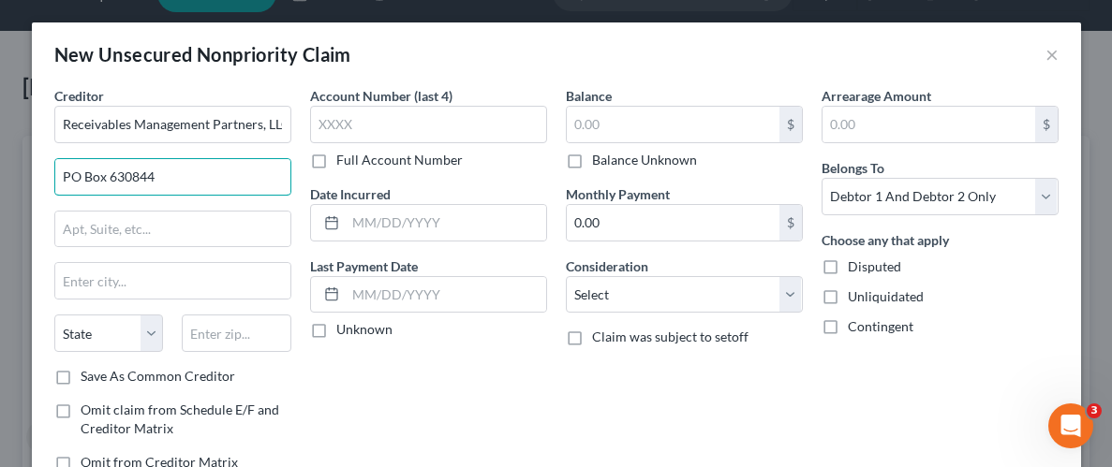
type input "PO Box 630844"
click at [273, 337] on input "text" at bounding box center [237, 333] width 110 height 37
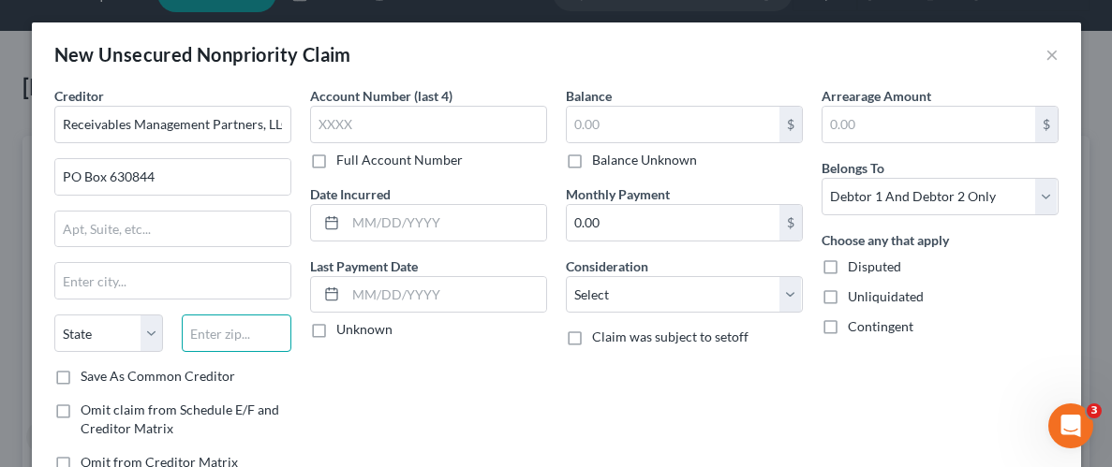
paste input "45263"
type input "45263"
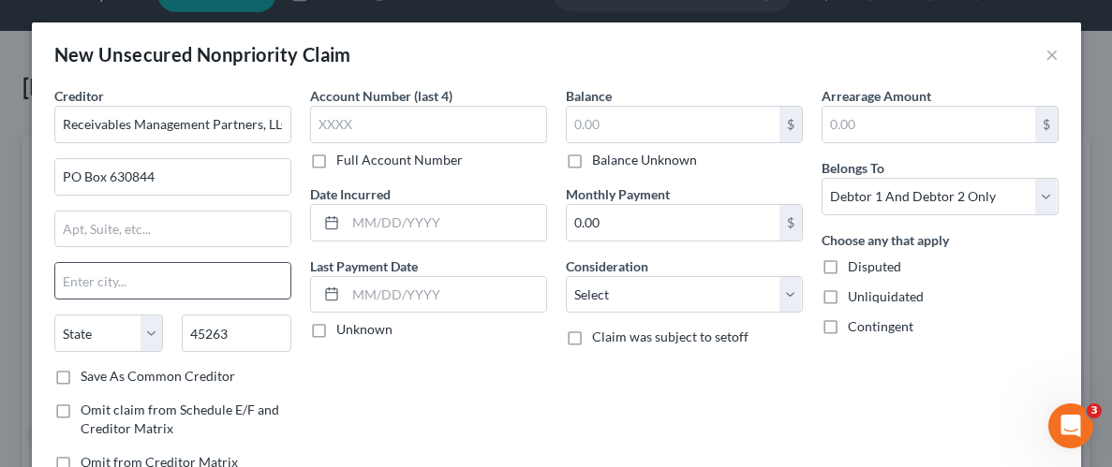
click at [174, 284] on input "text" at bounding box center [172, 281] width 235 height 36
type input "[GEOGRAPHIC_DATA]"
select select "36"
click at [592, 372] on div "Balance $ Balance Unknown Balance Undetermined $ Balance Unknown Monthly Paymen…" at bounding box center [684, 286] width 256 height 401
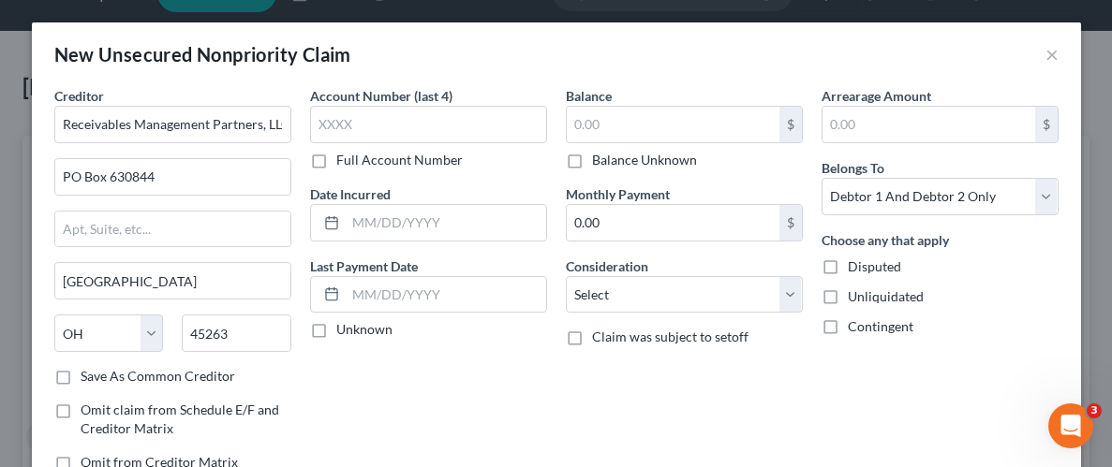
click at [592, 160] on label "Balance Unknown" at bounding box center [644, 160] width 105 height 19
click at [599, 160] on input "Balance Unknown" at bounding box center [605, 157] width 12 height 12
checkbox input "true"
type input "0.00"
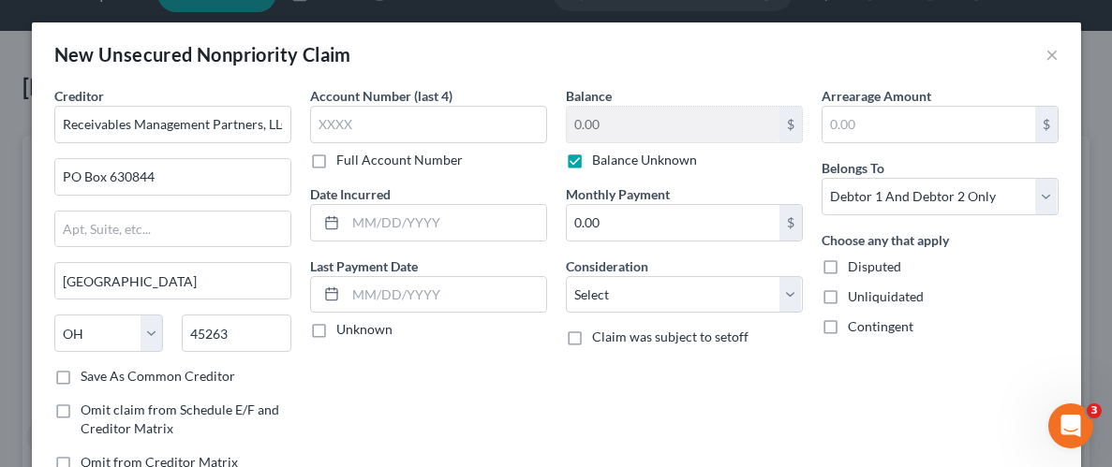
drag, startPoint x: 875, startPoint y: 377, endPoint x: 814, endPoint y: 406, distance: 67.1
click at [874, 380] on div "Arrearage Amount $ Belongs To * Select Debtor 1 Only Debtor 2 Only Debtor 1 And…" at bounding box center [940, 286] width 256 height 401
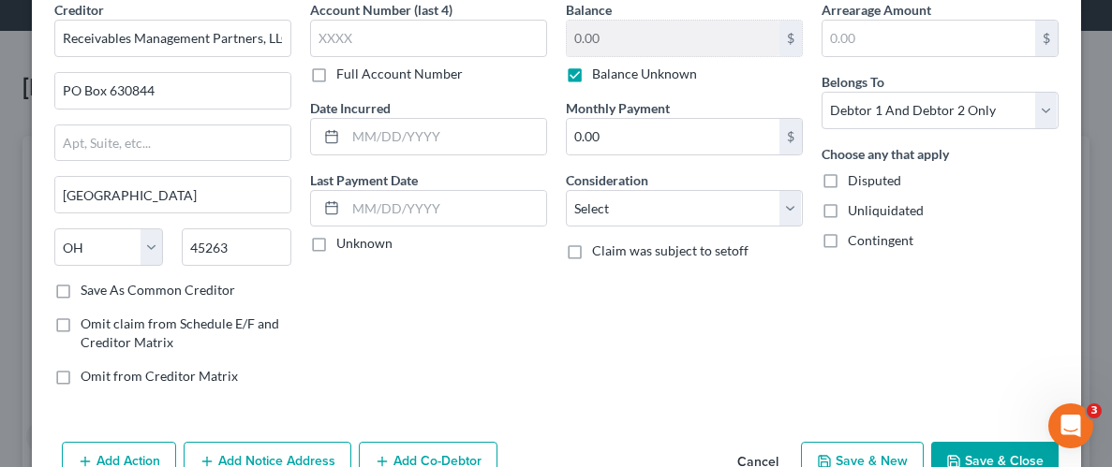
scroll to position [87, 0]
click at [579, 371] on div "Balance 0.00 $ Balance Unknown Balance Undetermined 0.00 $ Balance Unknown Mont…" at bounding box center [684, 199] width 256 height 401
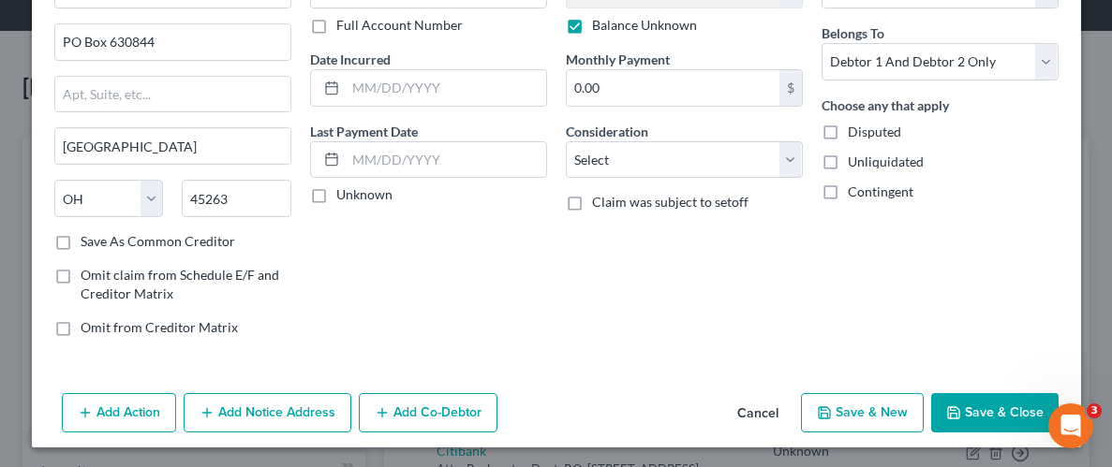
scroll to position [136, 0]
click at [1026, 406] on button "Save & Close" at bounding box center [994, 411] width 127 height 39
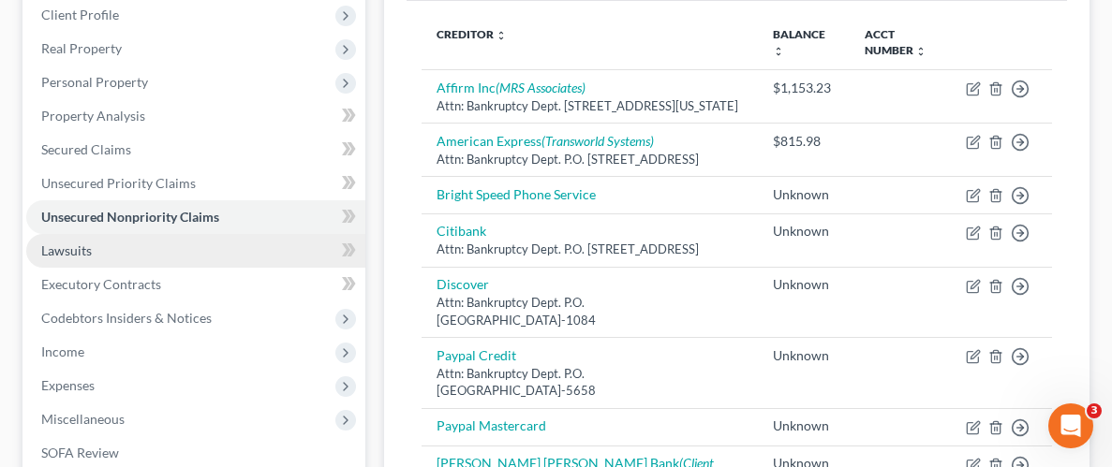
scroll to position [267, 0]
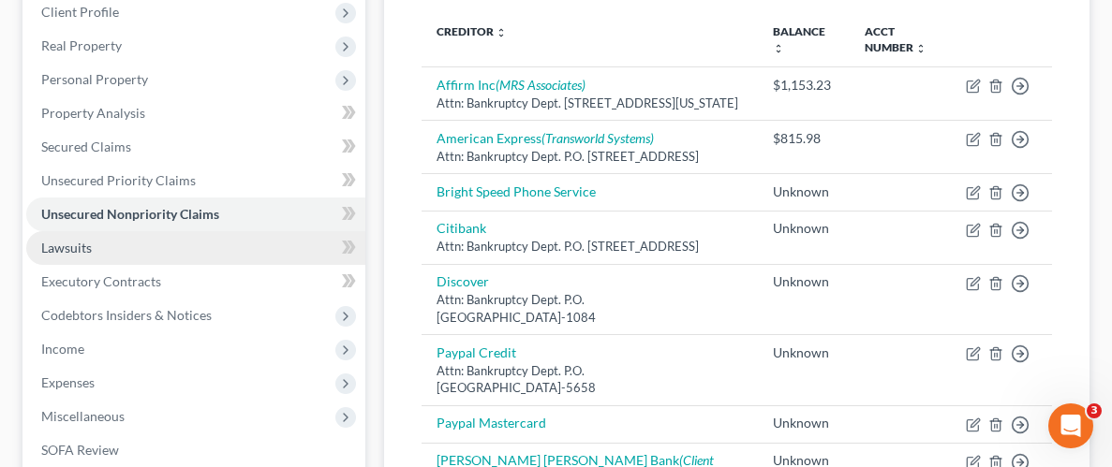
click at [51, 244] on span "Lawsuits" at bounding box center [66, 248] width 51 height 16
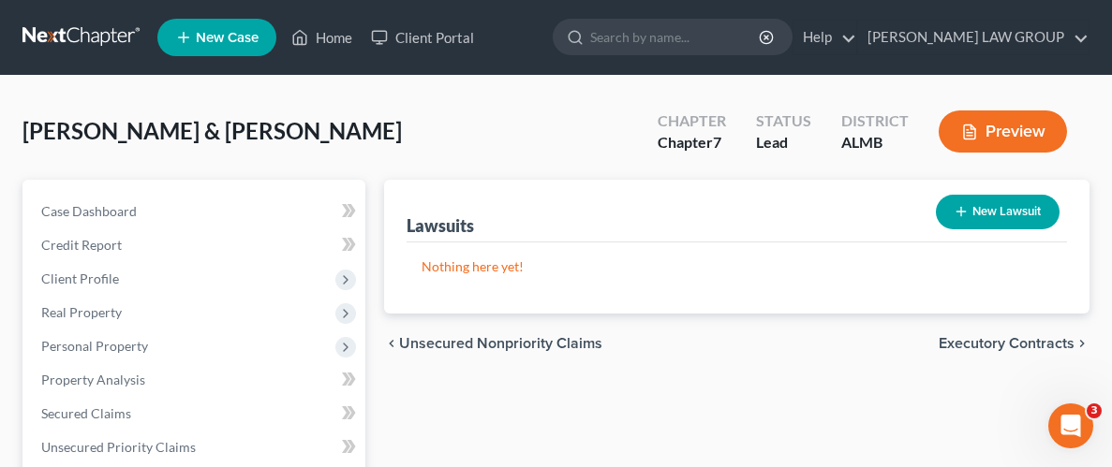
click at [1004, 208] on button "New Lawsuit" at bounding box center [998, 212] width 124 height 35
select select "0"
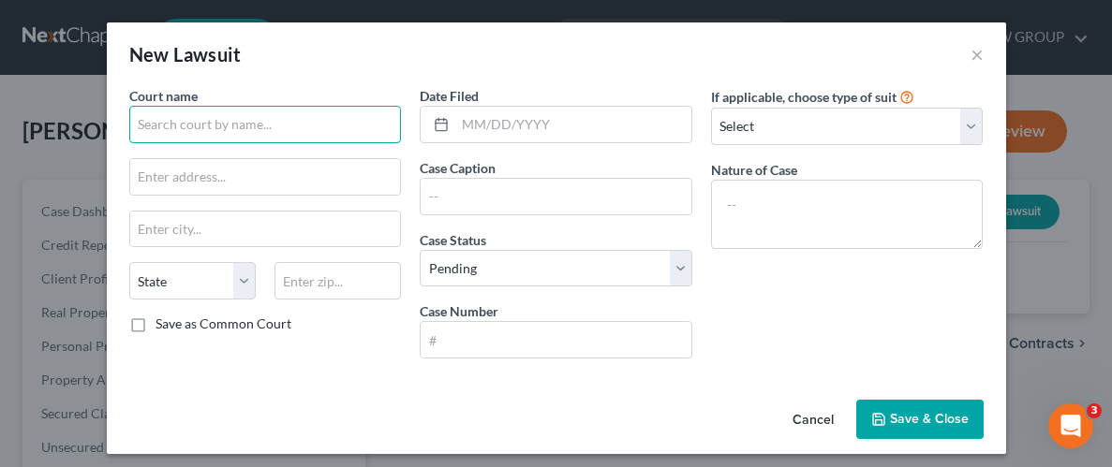
click at [359, 120] on input "text" at bounding box center [265, 124] width 273 height 37
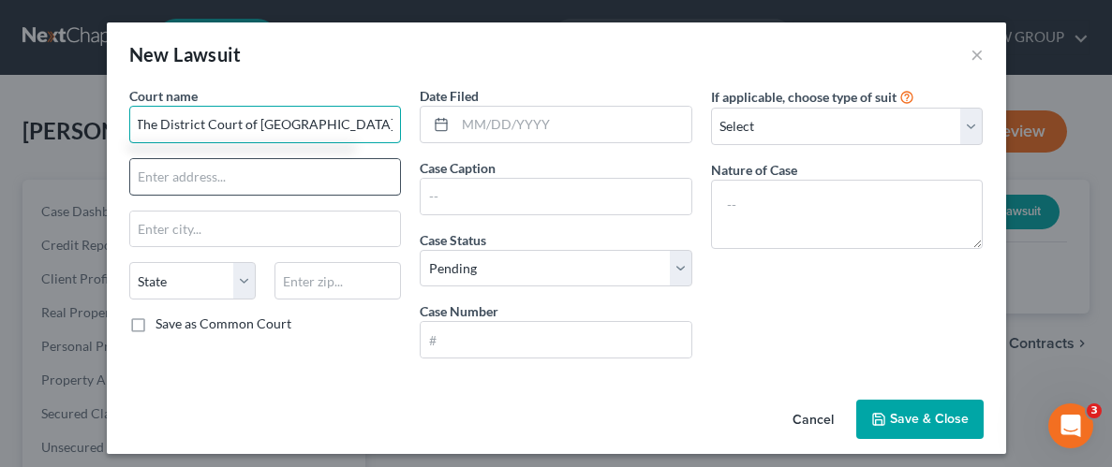
type input "The District Court of [GEOGRAPHIC_DATA], [US_STATE]"
click at [365, 177] on input "text" at bounding box center [265, 177] width 271 height 36
click at [303, 183] on input "text" at bounding box center [265, 177] width 271 height 36
paste input "[STREET_ADDRESS]"
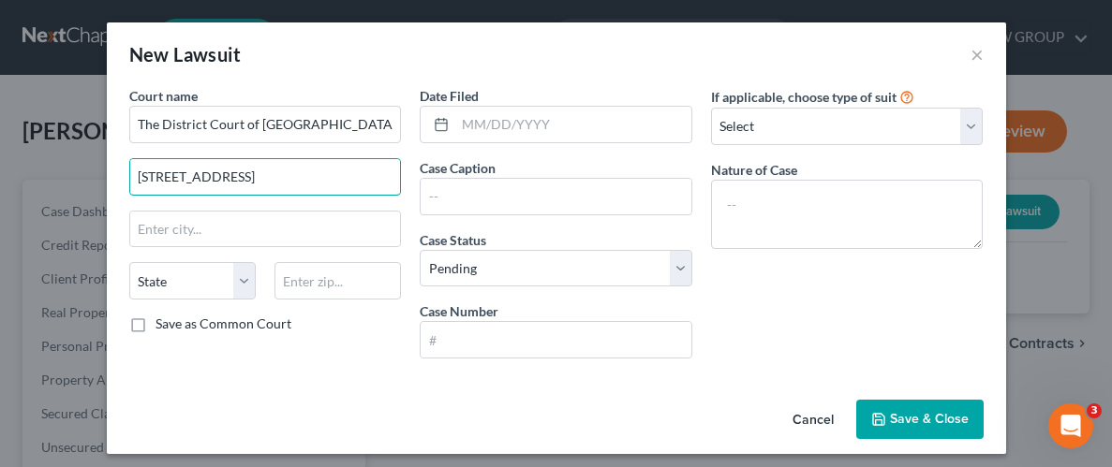
type input "[STREET_ADDRESS]"
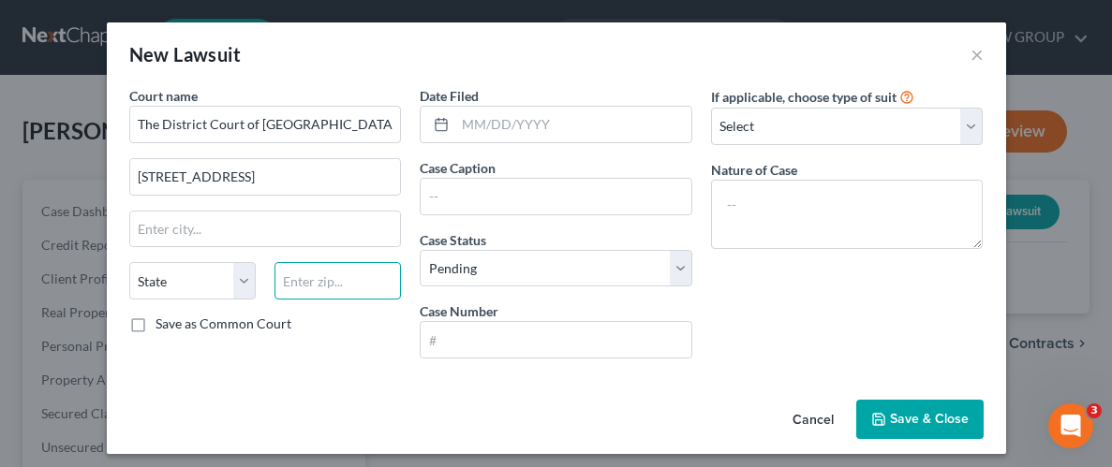
click at [319, 278] on input "text" at bounding box center [337, 280] width 126 height 37
paste input "36037"
type input "36037"
click at [231, 217] on input "text" at bounding box center [265, 230] width 271 height 36
type input "[GEOGRAPHIC_DATA]"
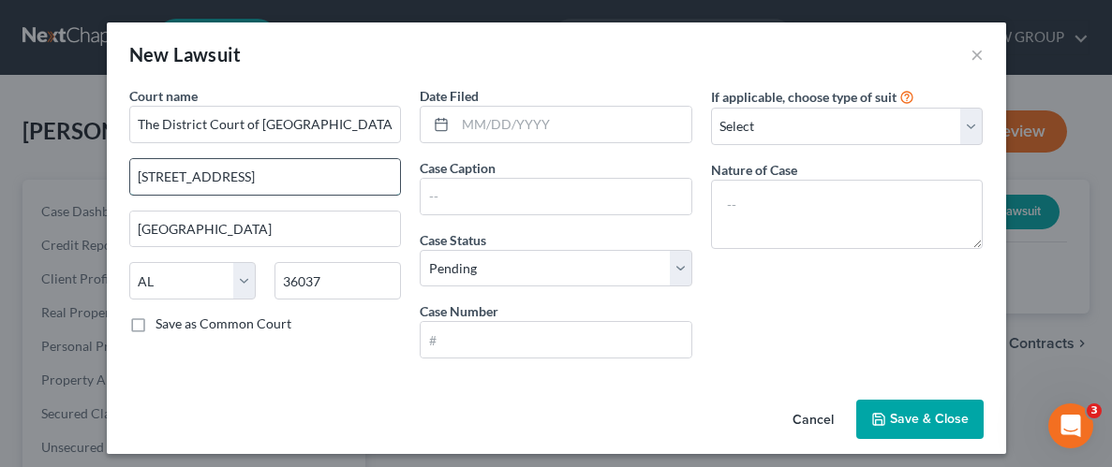
click at [306, 179] on input "[STREET_ADDRESS]" at bounding box center [265, 177] width 271 height 36
click at [214, 179] on input "[STREET_ADDRESS]" at bounding box center [265, 177] width 271 height 36
click at [641, 115] on input "text" at bounding box center [573, 125] width 236 height 36
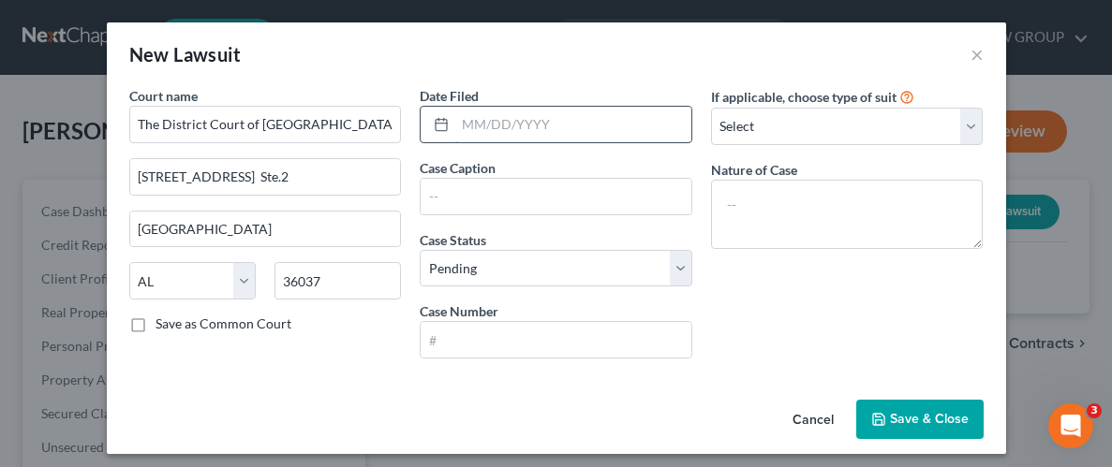
click at [511, 124] on input "text" at bounding box center [573, 125] width 236 height 36
click at [760, 290] on div "If applicable, choose type of suit Select Repossession Garnishment Foreclosure …" at bounding box center [847, 230] width 291 height 288
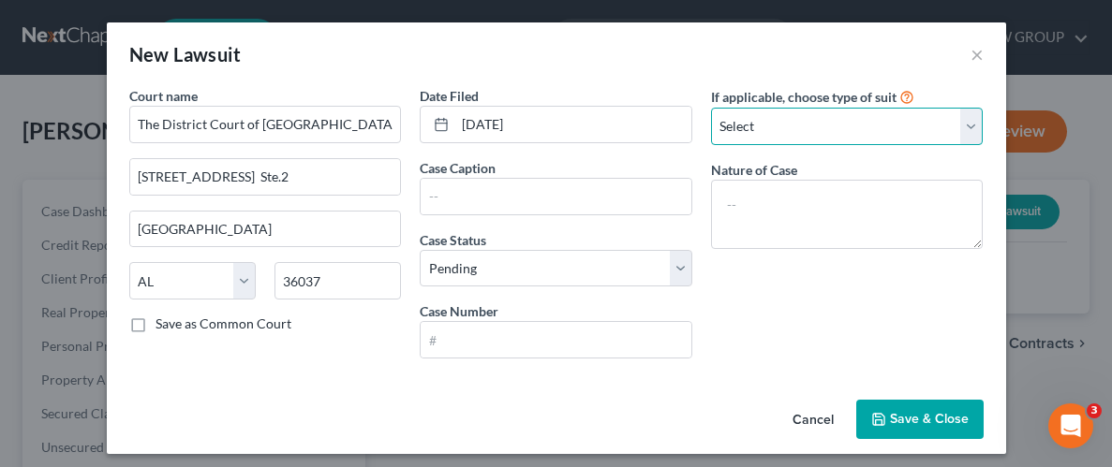
click at [965, 115] on select "Select Repossession Garnishment Foreclosure Attached, Seized, Or Levied Other" at bounding box center [847, 126] width 273 height 37
click at [785, 319] on div "If applicable, choose type of suit Select Repossession Garnishment Foreclosure …" at bounding box center [847, 230] width 291 height 288
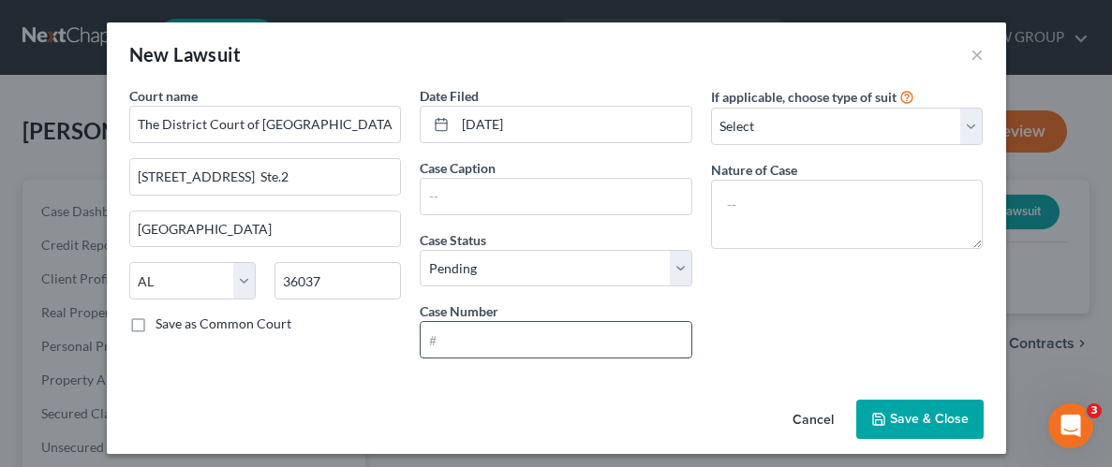
click at [625, 340] on input "text" at bounding box center [556, 340] width 271 height 36
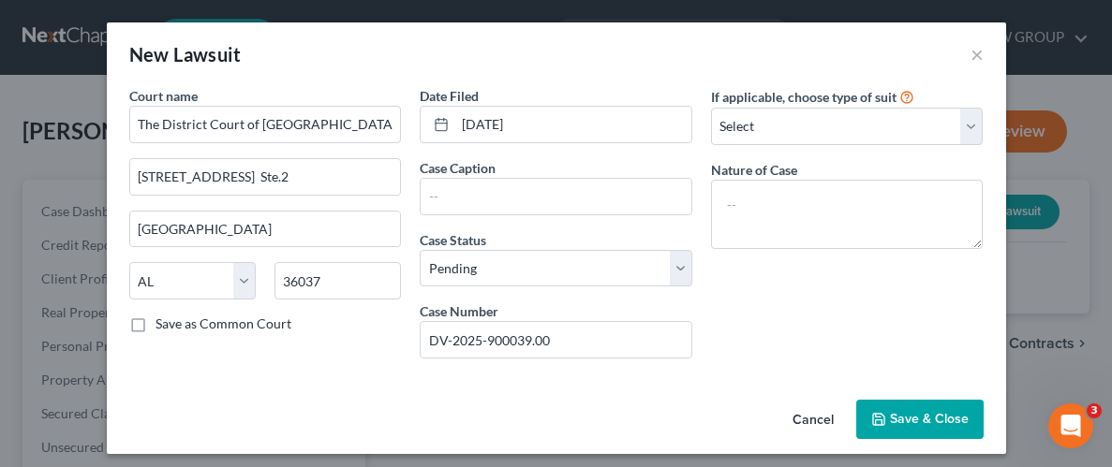
click at [918, 412] on span "Save & Close" at bounding box center [929, 419] width 79 height 16
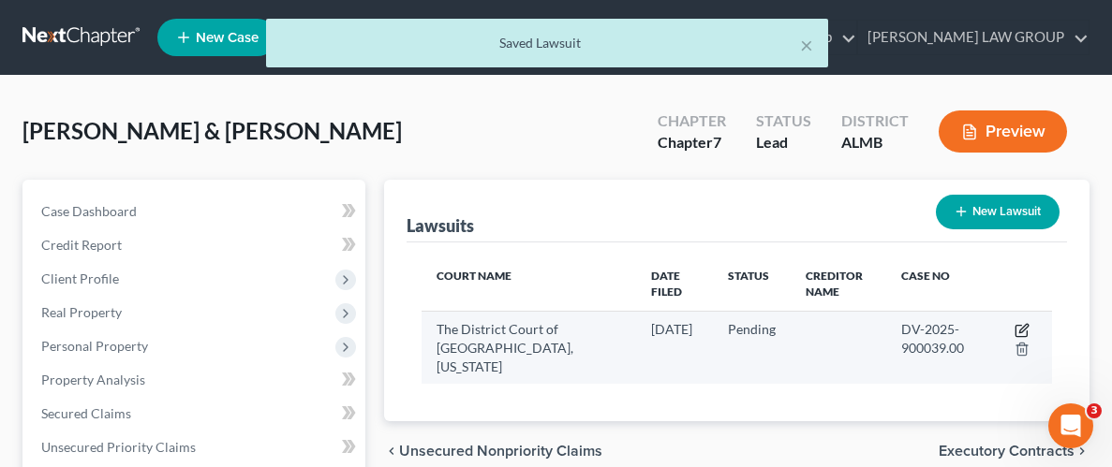
click at [1017, 331] on icon "button" at bounding box center [1021, 330] width 15 height 15
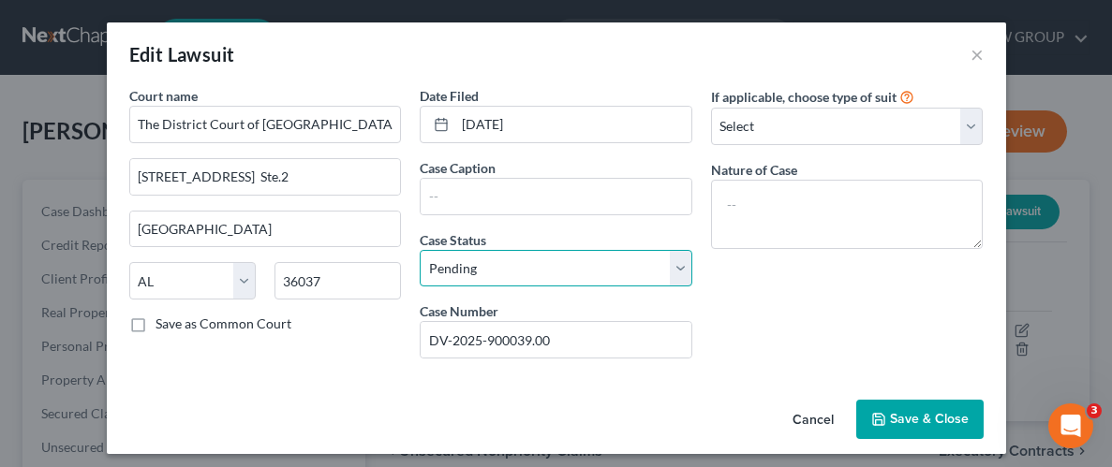
click at [678, 263] on select "Select Pending On Appeal Concluded" at bounding box center [556, 268] width 273 height 37
click at [420, 250] on select "Select Pending On Appeal Concluded" at bounding box center [556, 268] width 273 height 37
click at [934, 411] on span "Save & Close" at bounding box center [929, 419] width 79 height 16
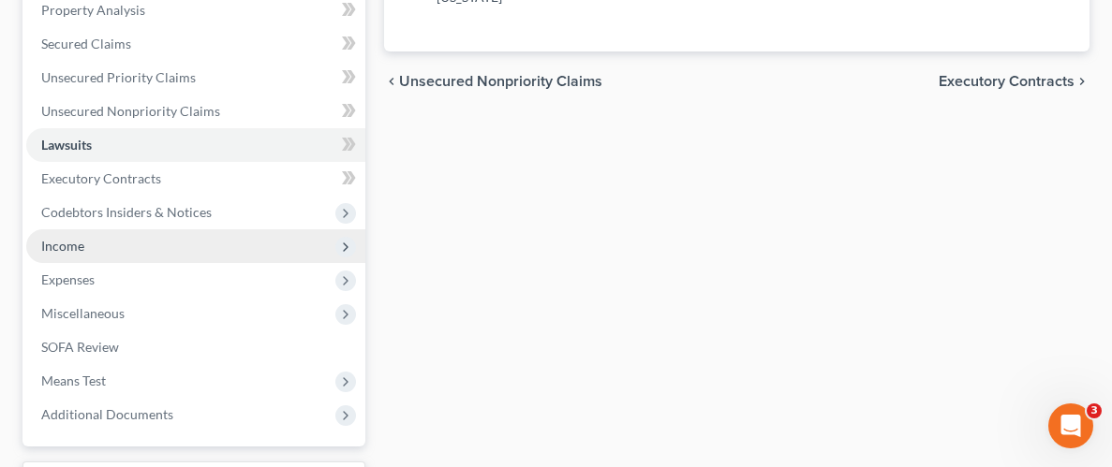
scroll to position [377, 0]
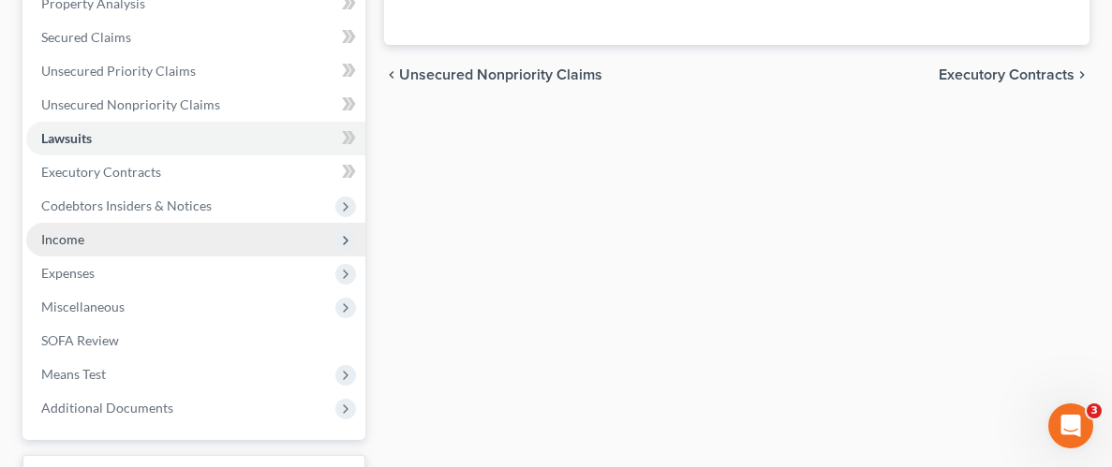
click at [73, 243] on span "Income" at bounding box center [62, 239] width 43 height 16
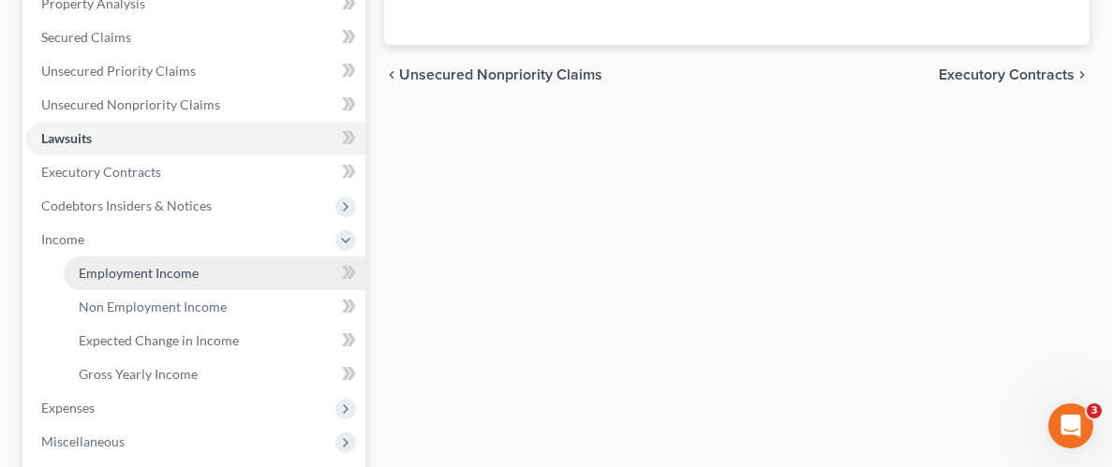
click at [114, 266] on span "Employment Income" at bounding box center [139, 273] width 120 height 16
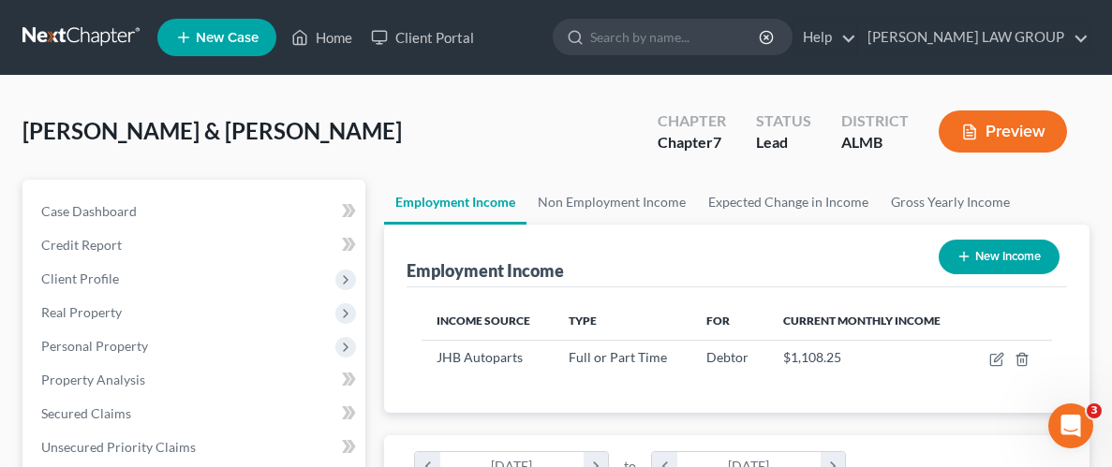
scroll to position [313, 667]
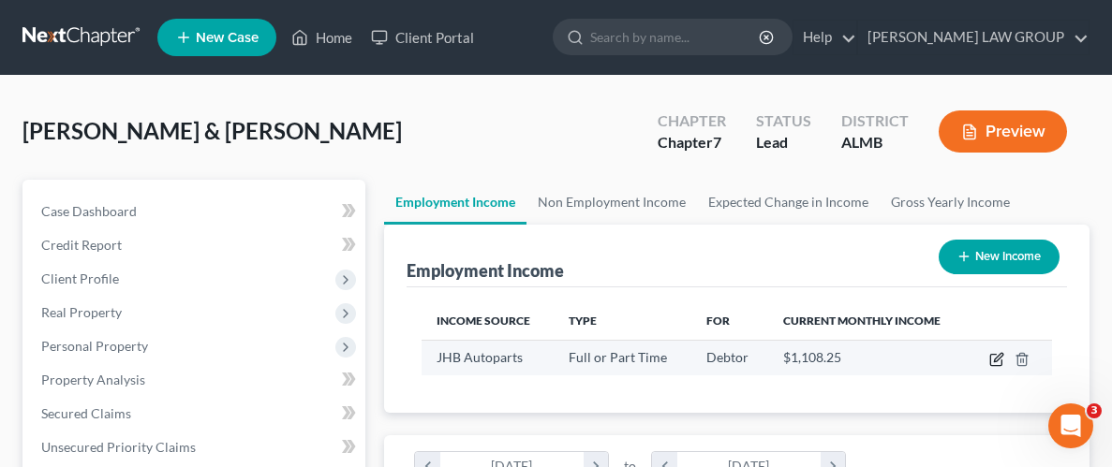
click at [994, 356] on icon "button" at bounding box center [996, 359] width 15 height 15
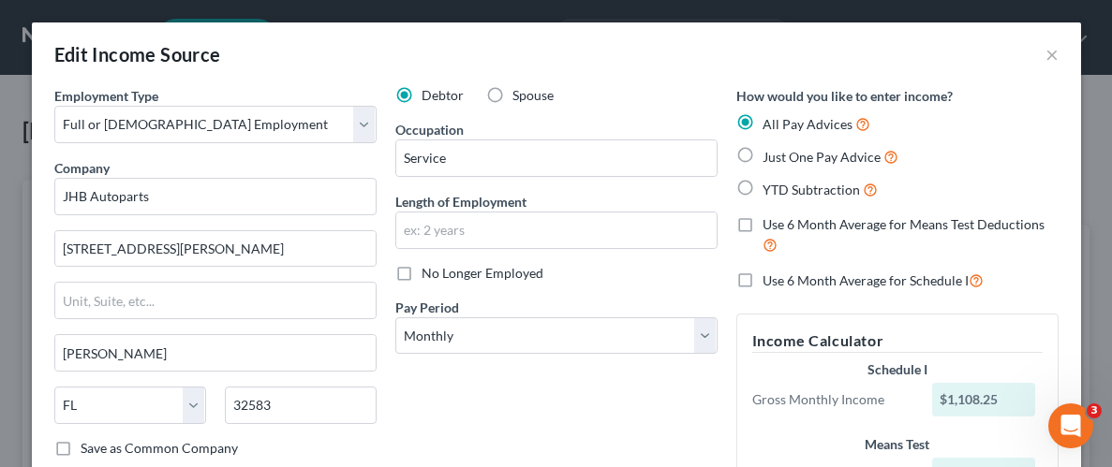
click at [698, 395] on div "Debtor Spouse Occupation Service Length of Employment No Longer Employed Pay Pe…" at bounding box center [556, 325] width 341 height 478
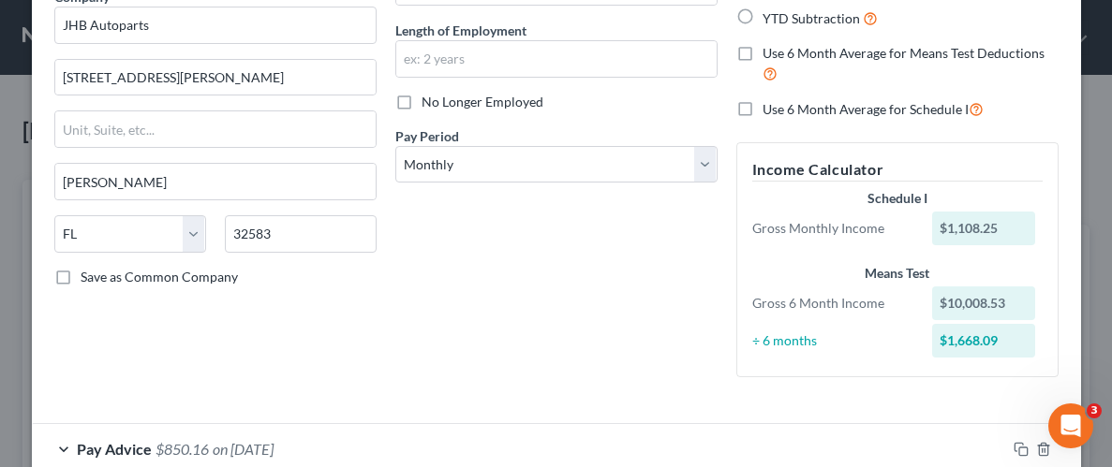
scroll to position [159, 0]
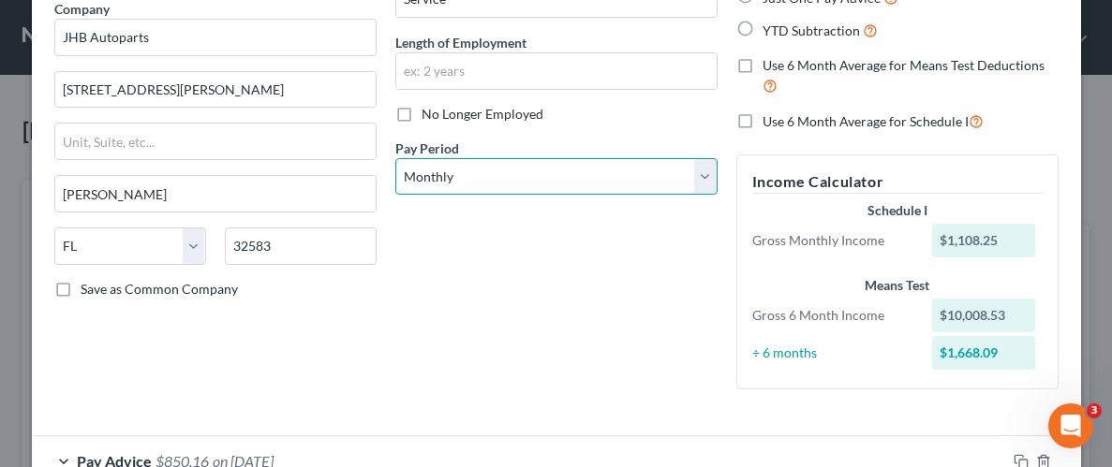
click at [705, 170] on select "Select Monthly Twice Monthly Every Other Week Weekly" at bounding box center [556, 176] width 322 height 37
click at [395, 158] on select "Select Monthly Twice Monthly Every Other Week Weekly" at bounding box center [556, 176] width 322 height 37
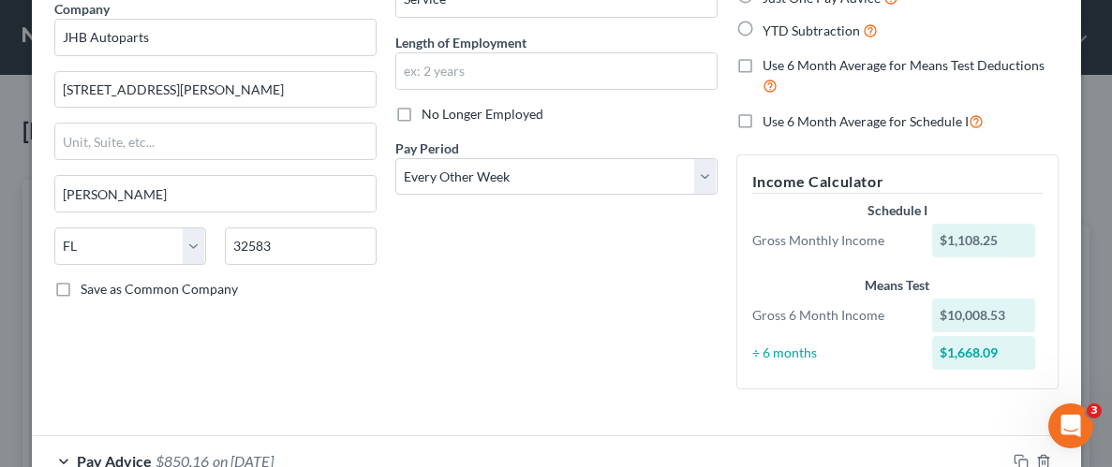
click at [469, 249] on div "Debtor Spouse Occupation Service Length of Employment No Longer Employed Pay Pe…" at bounding box center [556, 166] width 341 height 478
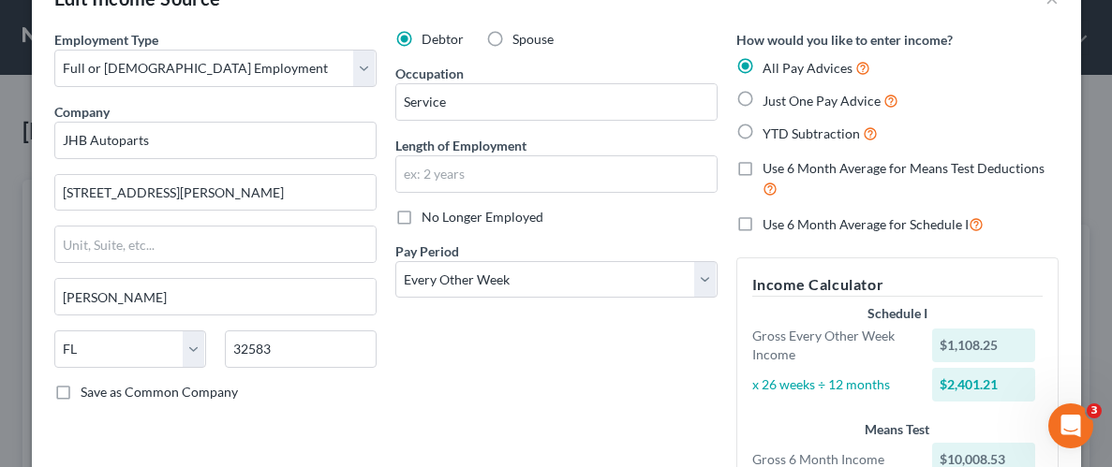
scroll to position [29, 0]
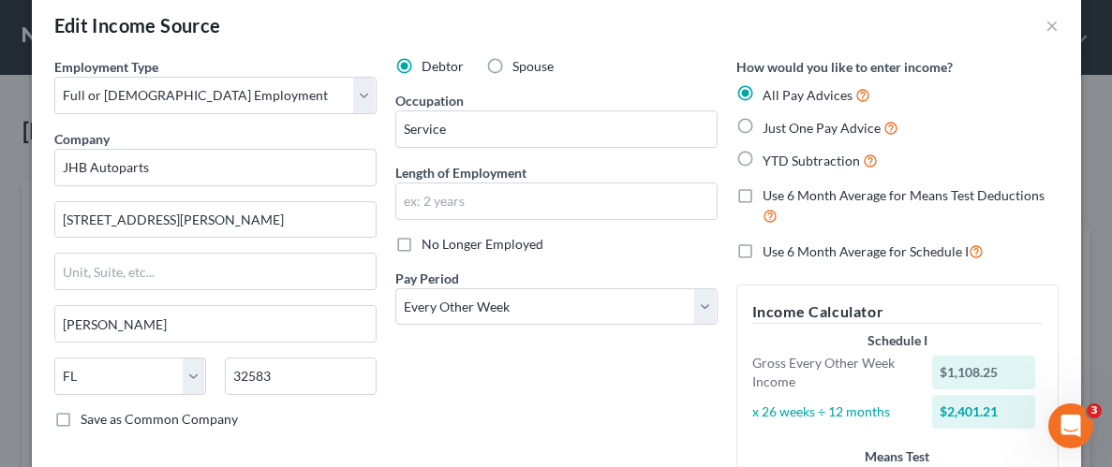
click at [622, 366] on div "Debtor Spouse Occupation Service Length of Employment No Longer Employed Pay Pe…" at bounding box center [556, 316] width 341 height 519
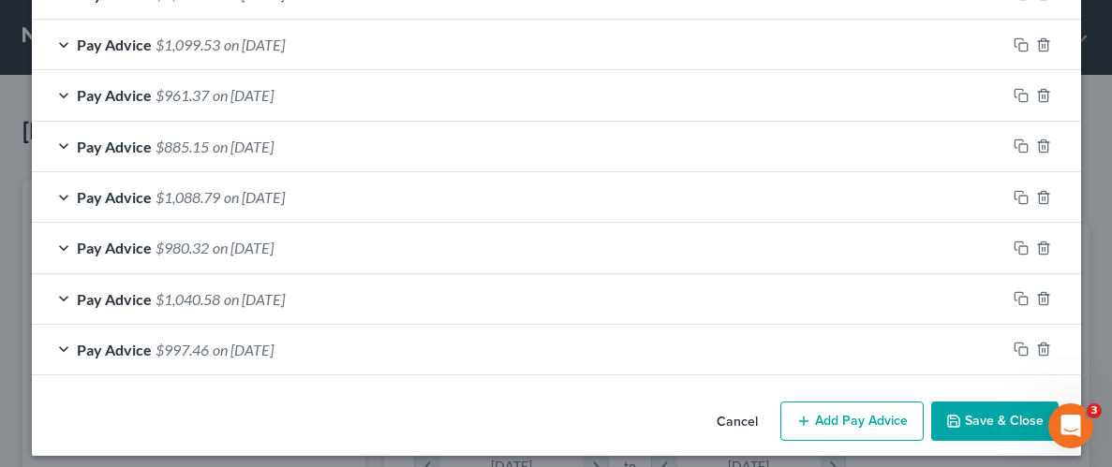
scroll to position [880, 0]
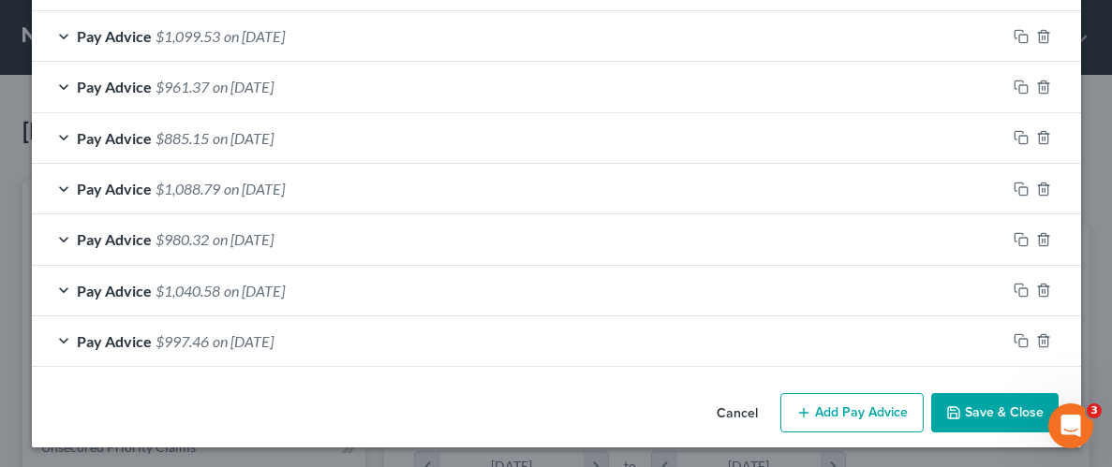
click at [851, 404] on button "Add Pay Advice" at bounding box center [851, 412] width 143 height 39
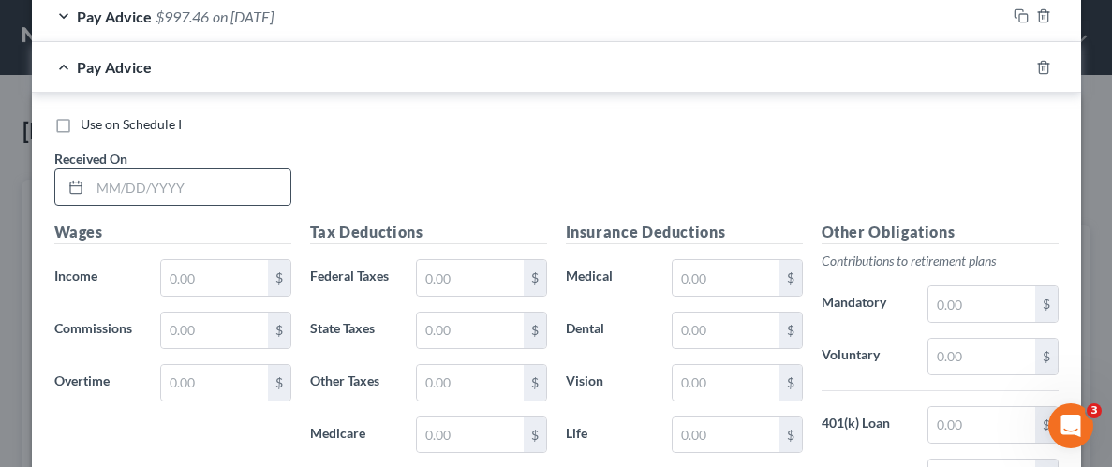
scroll to position [1209, 0]
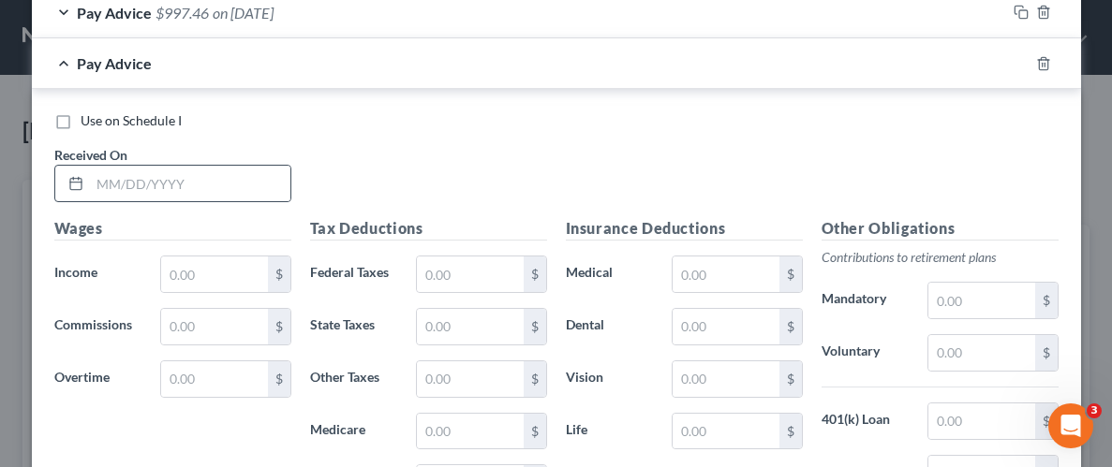
click at [179, 199] on div at bounding box center [172, 183] width 237 height 37
click at [188, 185] on input "text" at bounding box center [190, 184] width 200 height 36
click at [198, 275] on input "text" at bounding box center [214, 275] width 106 height 36
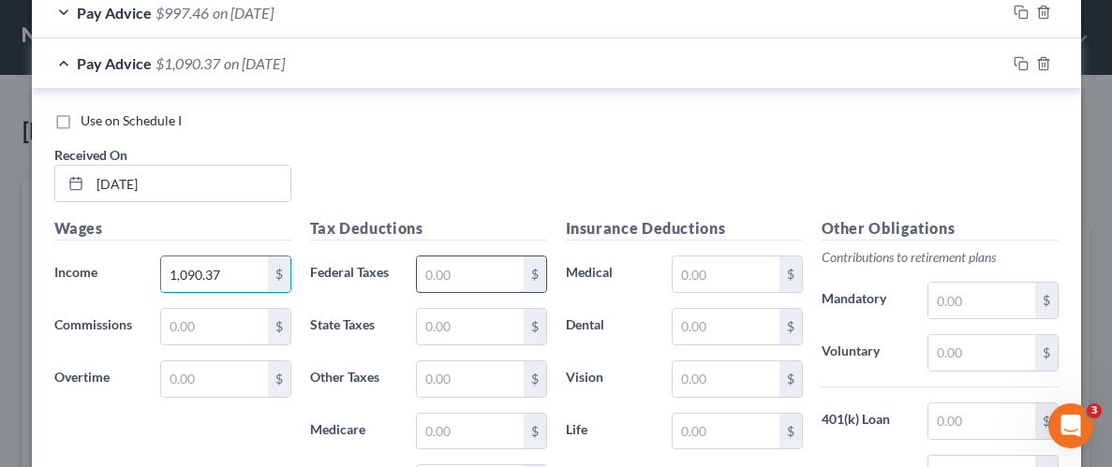
click at [505, 271] on input "text" at bounding box center [470, 275] width 106 height 36
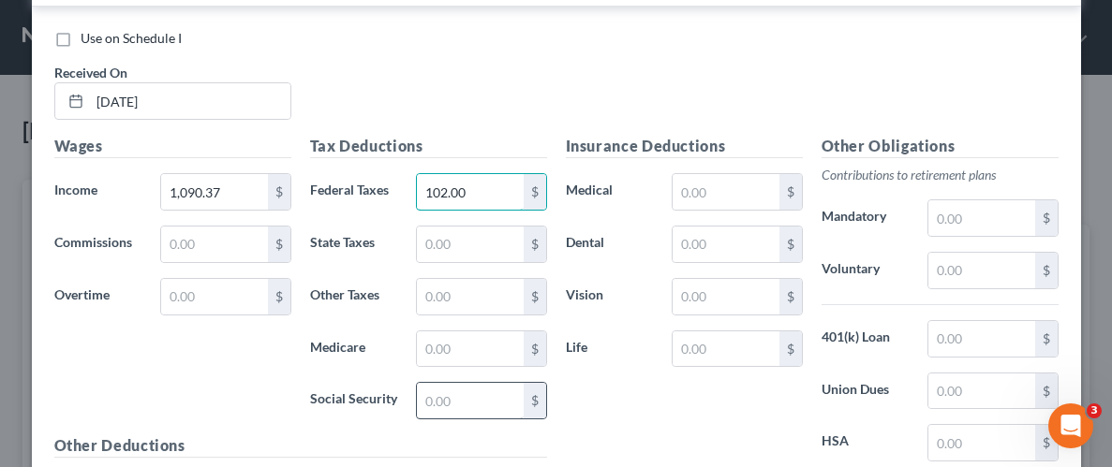
scroll to position [1295, 0]
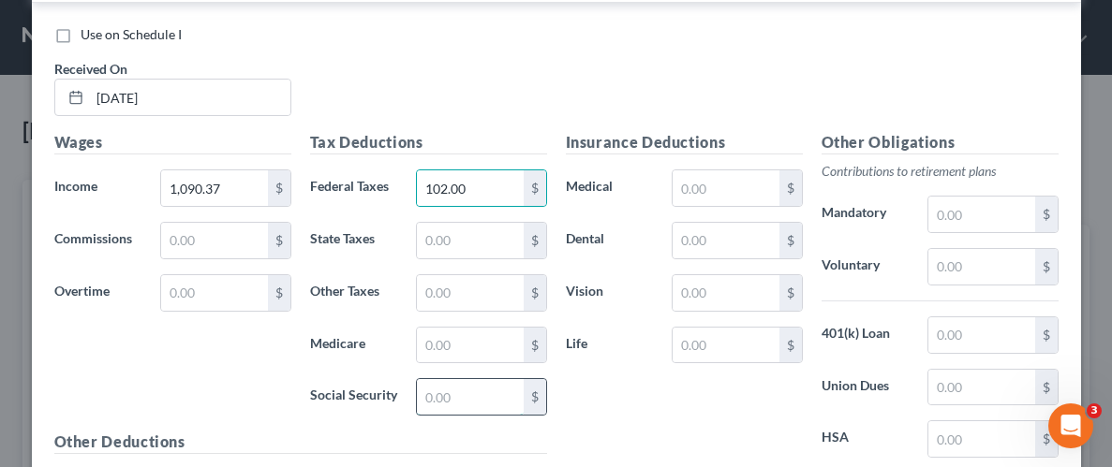
click at [479, 389] on input "text" at bounding box center [470, 397] width 106 height 36
click at [475, 346] on input "text" at bounding box center [470, 346] width 106 height 36
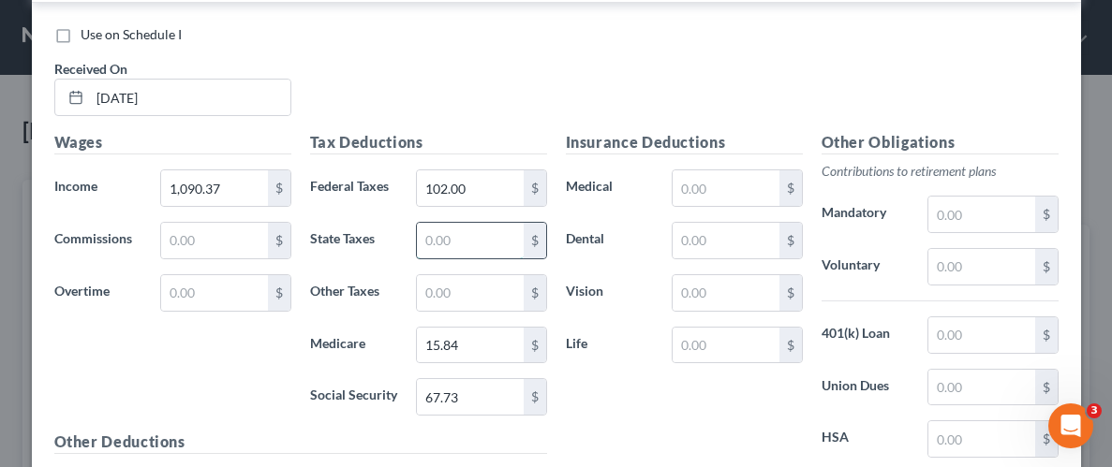
click at [508, 228] on input "text" at bounding box center [470, 241] width 106 height 36
click at [628, 379] on div "Insurance Deductions Medical $ Dental $ Vision $ Life $" at bounding box center [684, 328] width 256 height 394
click at [725, 190] on input "text" at bounding box center [725, 188] width 106 height 36
click at [777, 425] on div "Insurance Deductions Medical 20.00 $ Dental $ Vision $ Life $" at bounding box center [684, 328] width 256 height 394
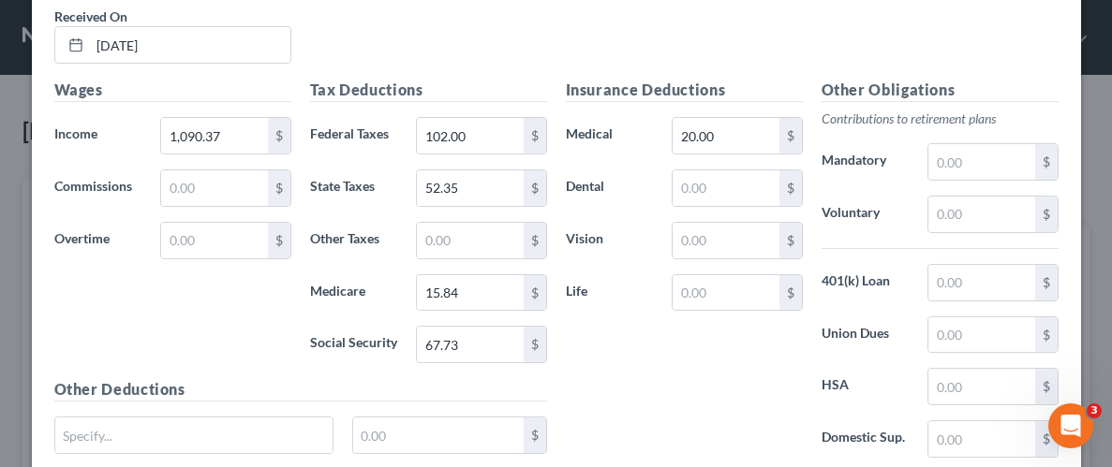
scroll to position [1492, 0]
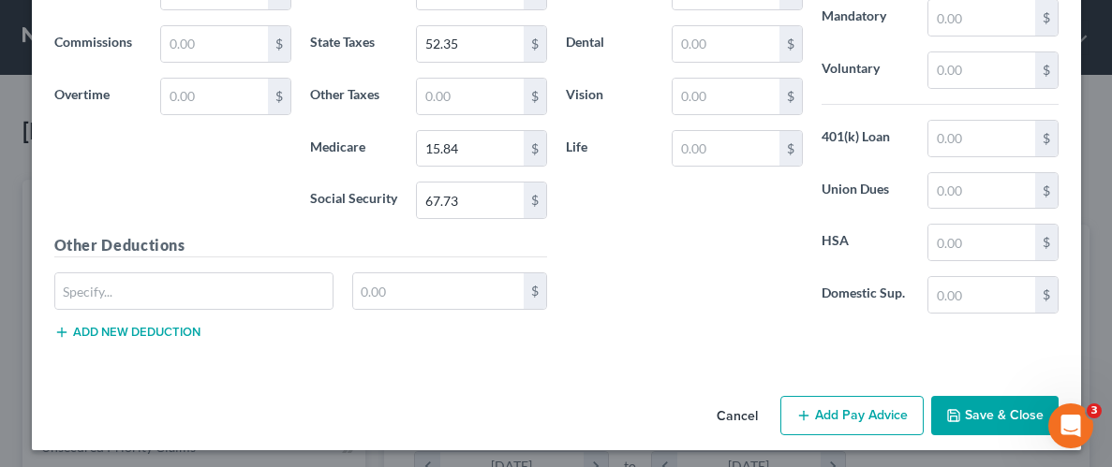
click at [996, 405] on button "Save & Close" at bounding box center [994, 415] width 127 height 39
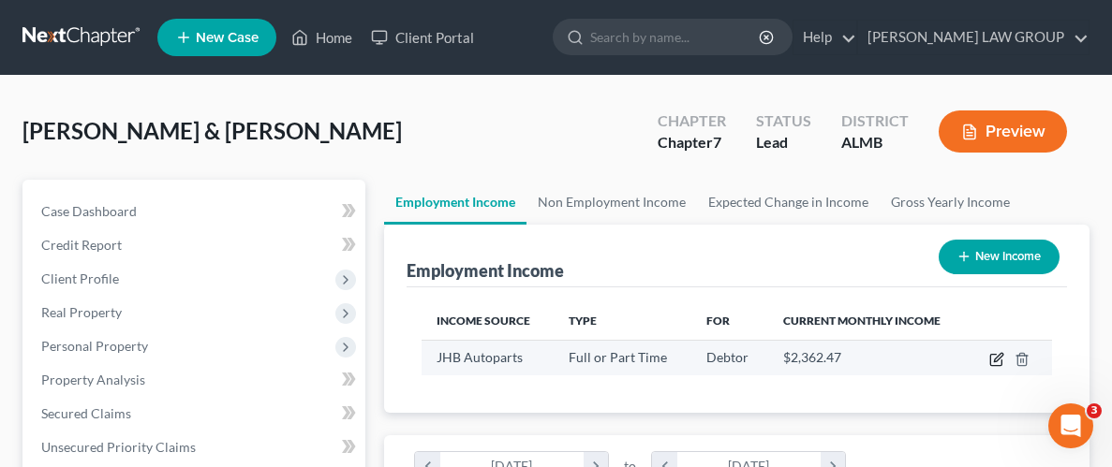
click at [997, 356] on icon "button" at bounding box center [996, 359] width 15 height 15
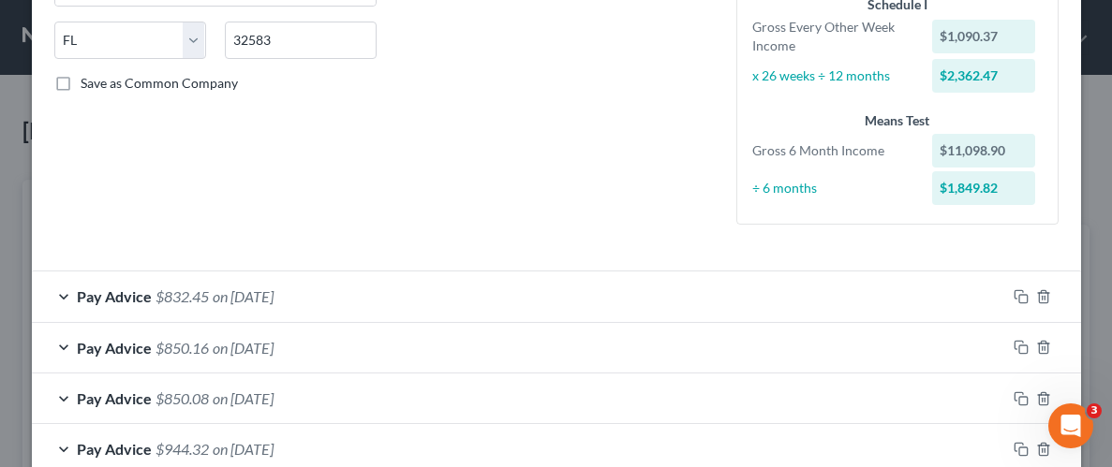
scroll to position [385, 0]
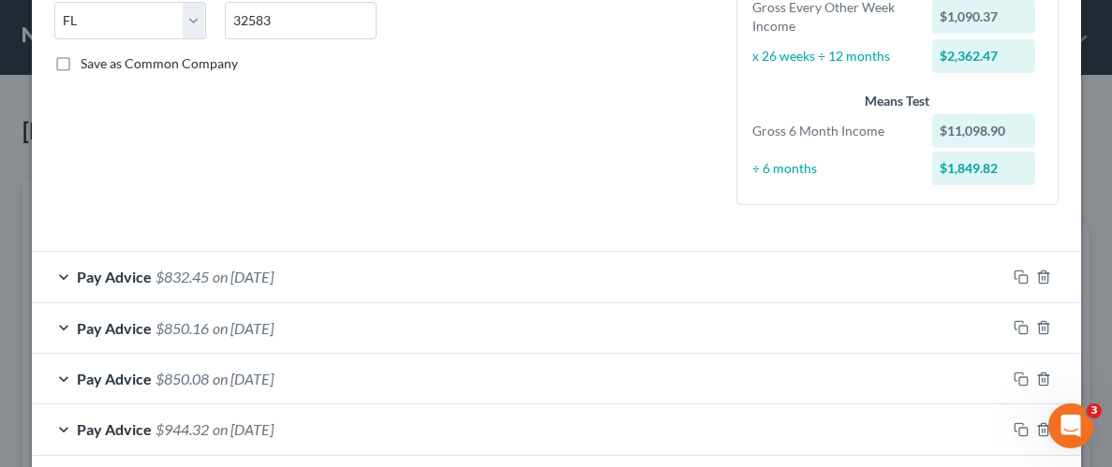
click at [273, 275] on span "on [DATE]" at bounding box center [243, 277] width 61 height 18
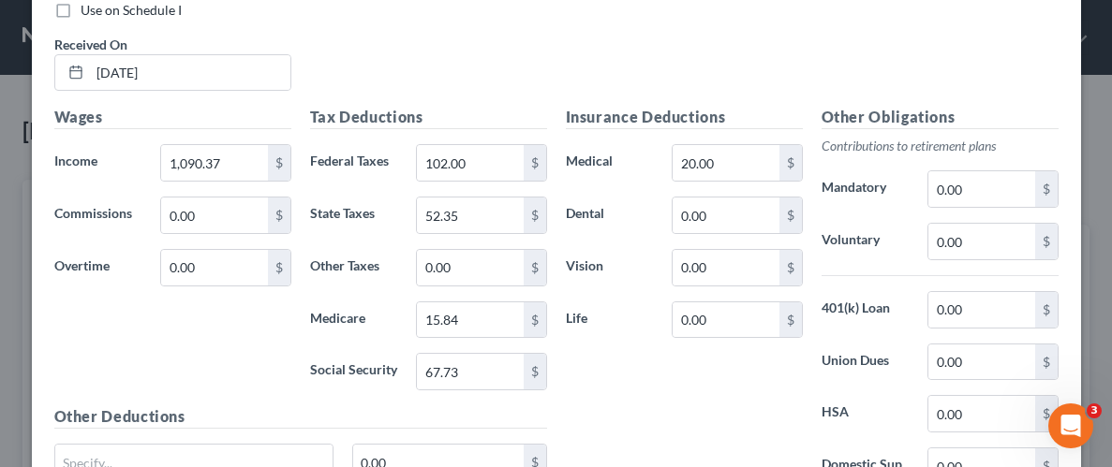
scroll to position [721, 0]
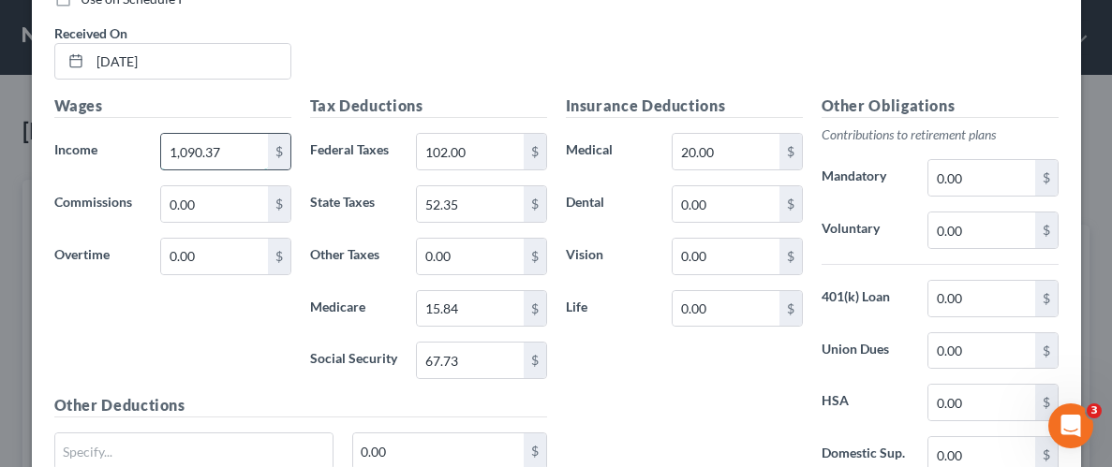
click at [201, 150] on input "1,090.37" at bounding box center [214, 152] width 106 height 36
click at [194, 138] on input "1,090.37" at bounding box center [214, 152] width 106 height 36
click at [205, 152] on input "1,090.37" at bounding box center [214, 152] width 106 height 36
click at [203, 152] on input "1,090.37" at bounding box center [214, 152] width 106 height 36
click at [198, 150] on input "109.37" at bounding box center [214, 152] width 106 height 36
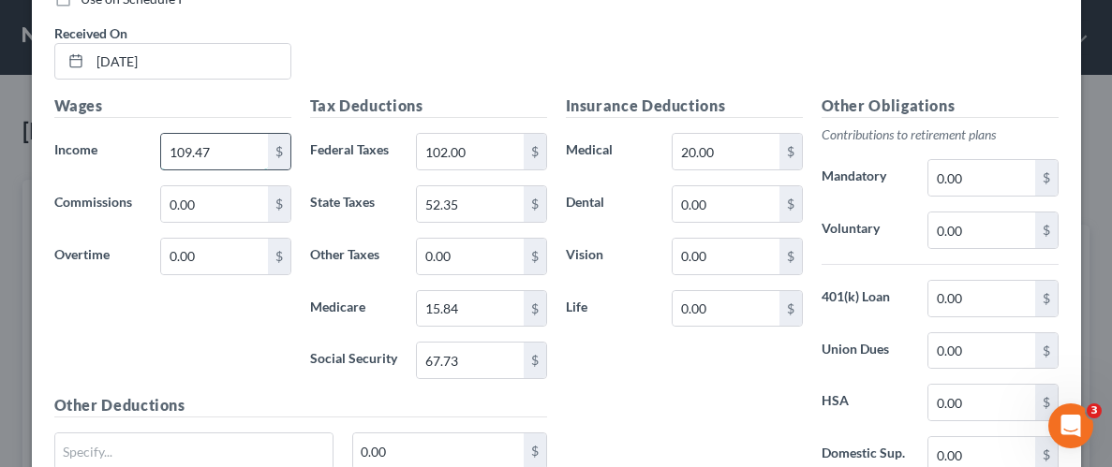
click at [191, 145] on input "109.47" at bounding box center [214, 152] width 106 height 36
click at [241, 320] on div "Wages Income * 1,092.47 $ Commissions 0.00 $ Overtime 0.00 $" at bounding box center [173, 245] width 256 height 300
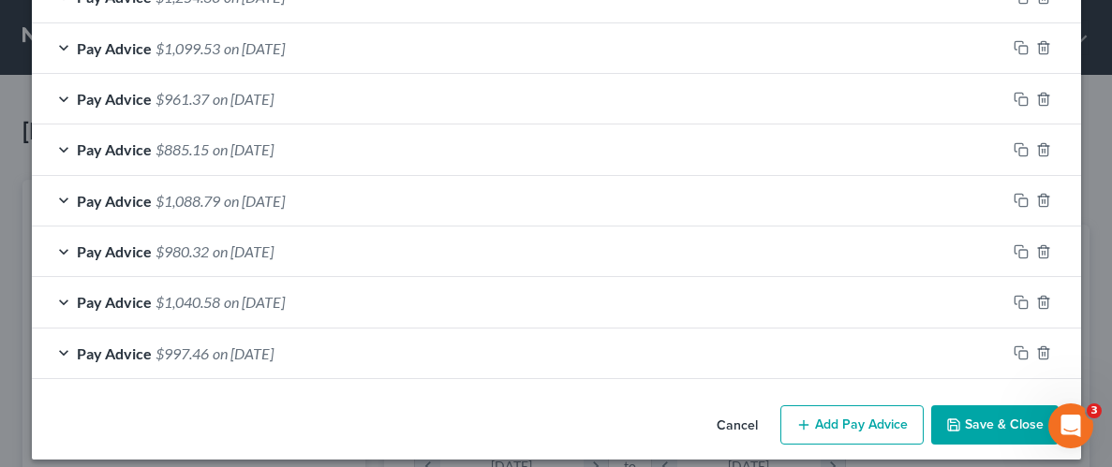
scroll to position [1493, 0]
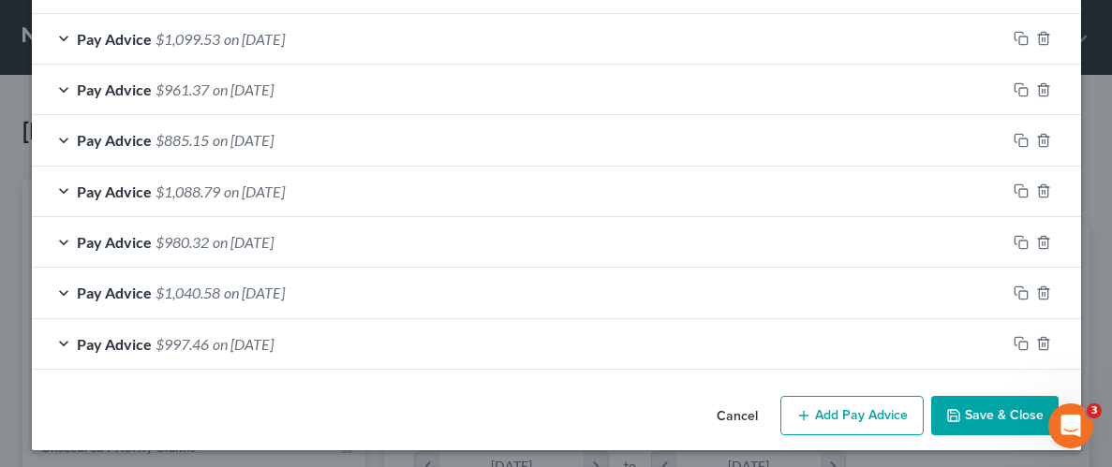
click at [979, 399] on button "Save & Close" at bounding box center [994, 415] width 127 height 39
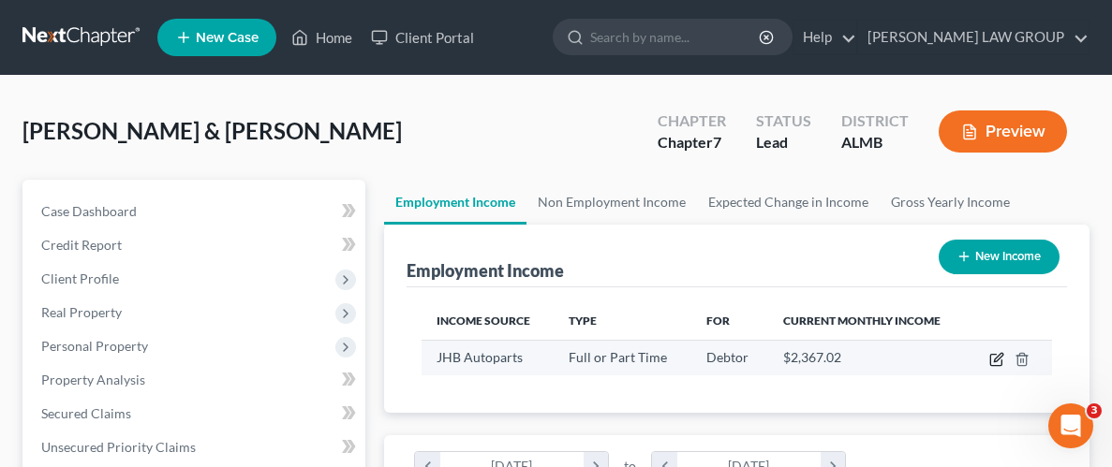
click at [995, 356] on icon "button" at bounding box center [996, 359] width 15 height 15
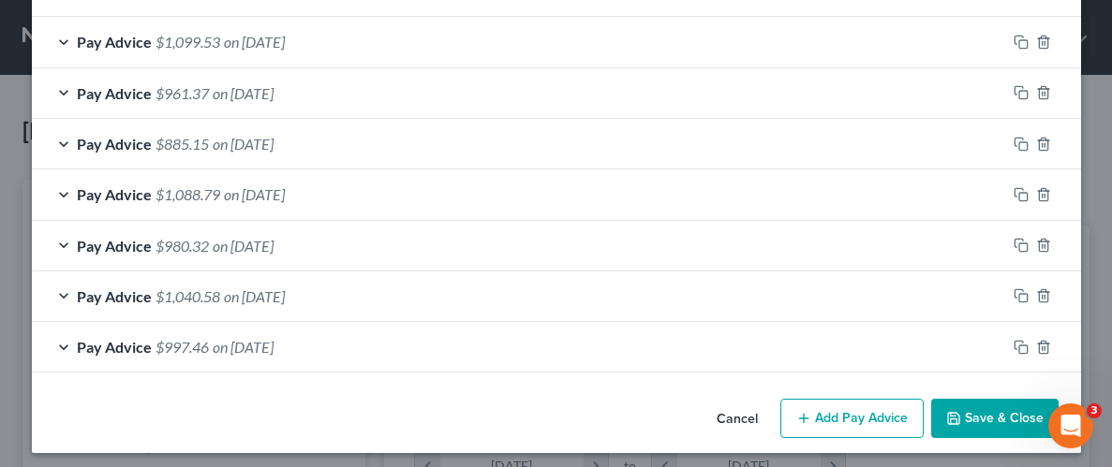
scroll to position [931, 0]
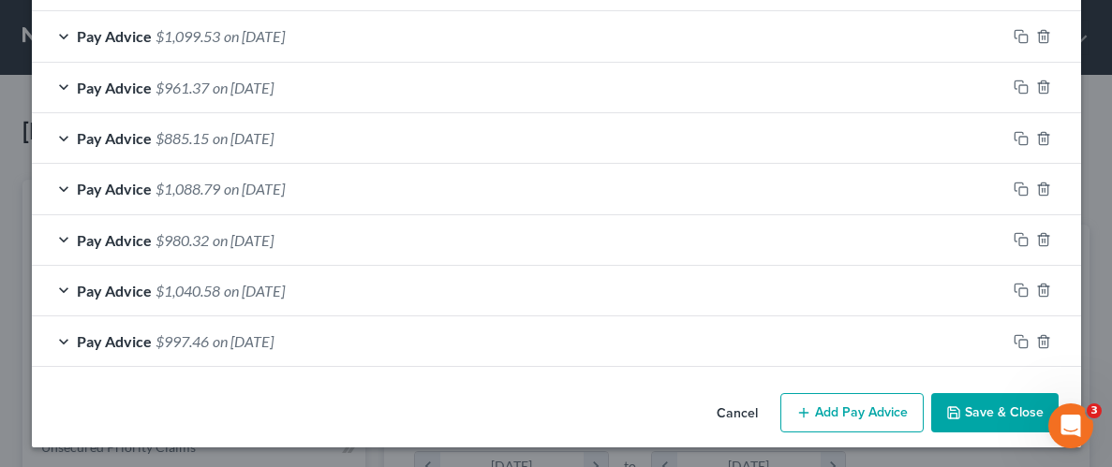
click at [827, 401] on button "Add Pay Advice" at bounding box center [851, 412] width 143 height 39
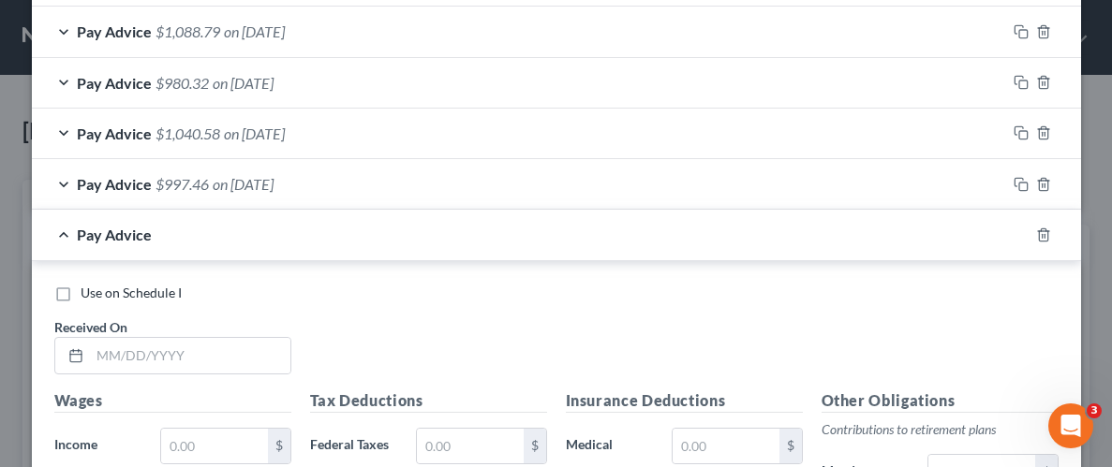
scroll to position [1166, 0]
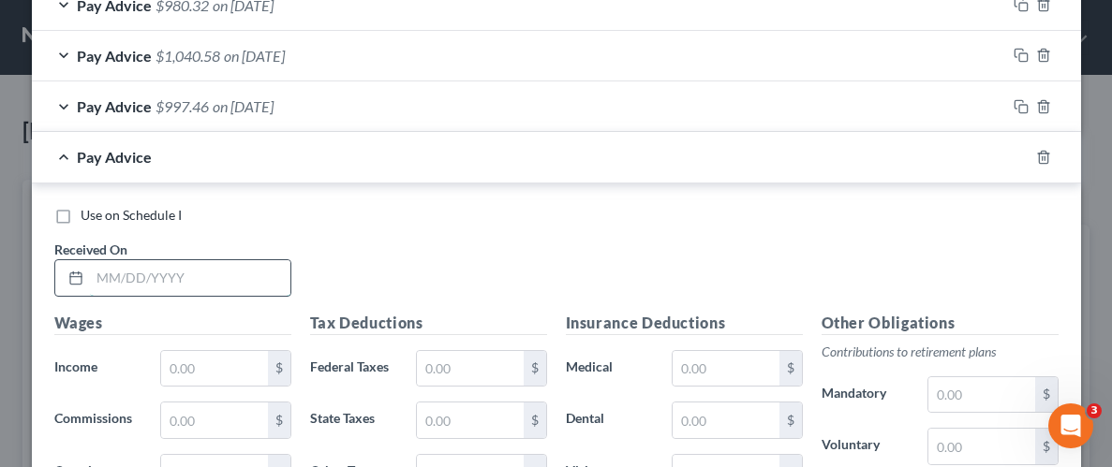
click at [198, 283] on input "text" at bounding box center [190, 278] width 200 height 36
click at [244, 355] on input "text" at bounding box center [214, 369] width 106 height 36
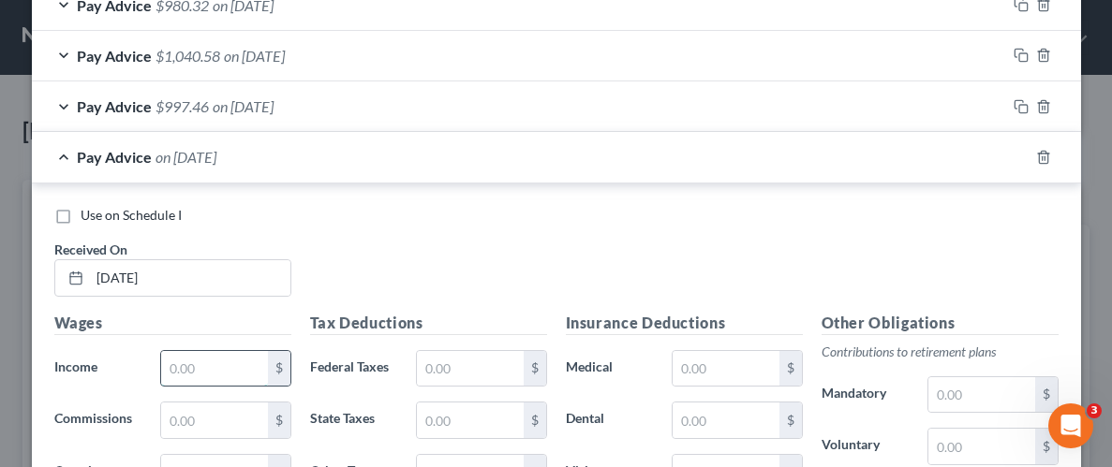
click at [235, 362] on input "text" at bounding box center [214, 369] width 106 height 36
click at [485, 363] on input "text" at bounding box center [470, 369] width 106 height 36
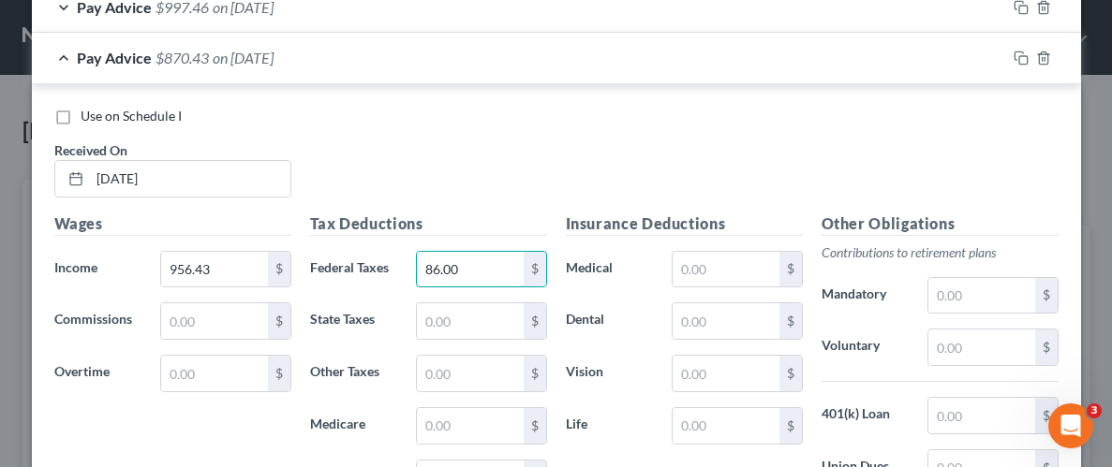
scroll to position [1283, 0]
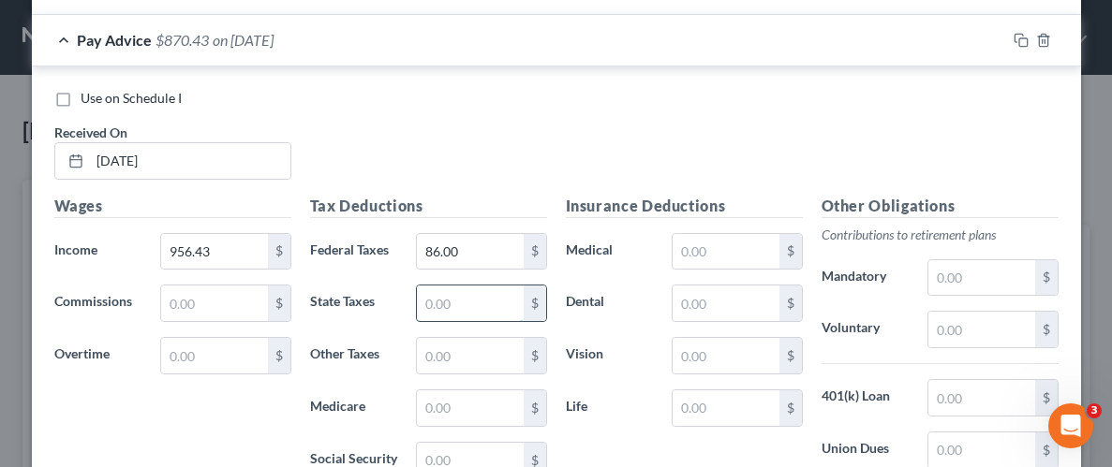
click at [505, 298] on input "text" at bounding box center [470, 304] width 106 height 36
click at [469, 408] on input "text" at bounding box center [470, 409] width 106 height 36
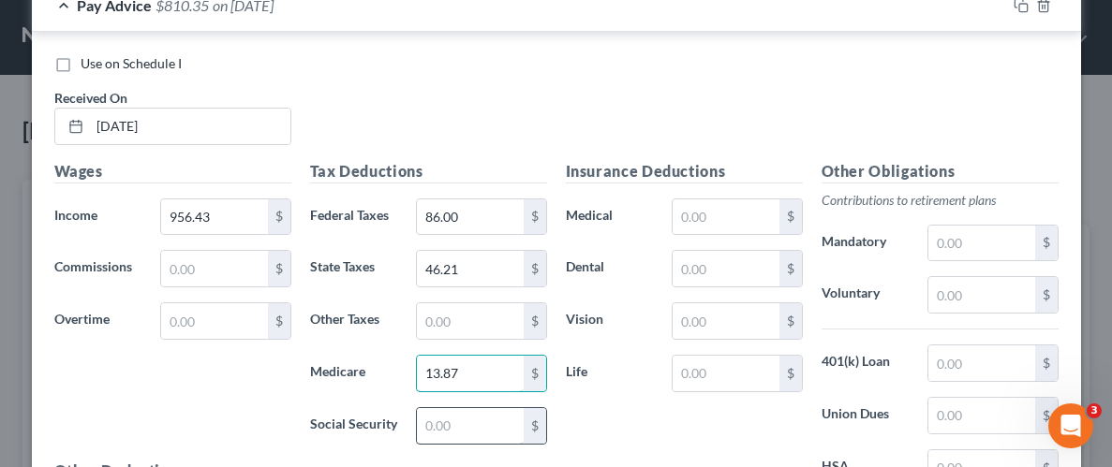
scroll to position [1322, 0]
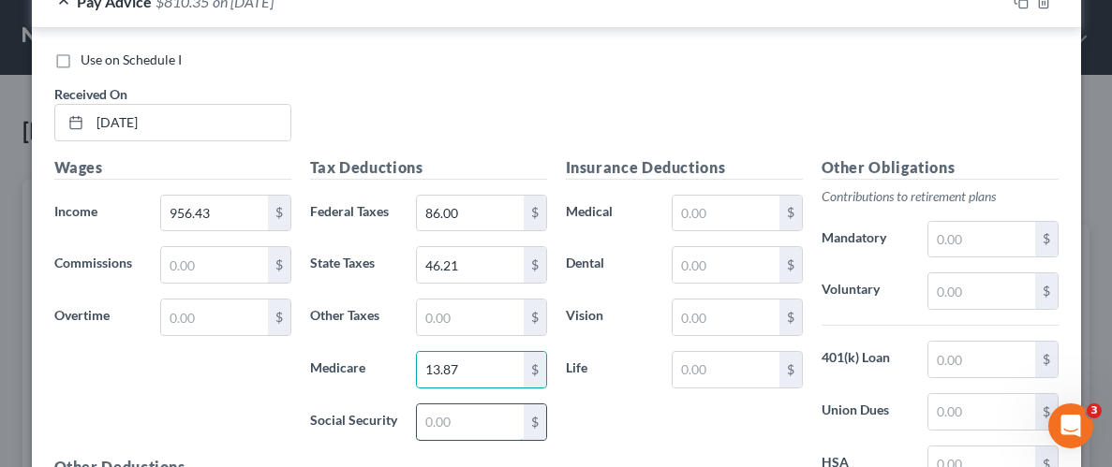
click at [496, 419] on input "text" at bounding box center [470, 423] width 106 height 36
click at [743, 217] on input "text" at bounding box center [725, 214] width 106 height 36
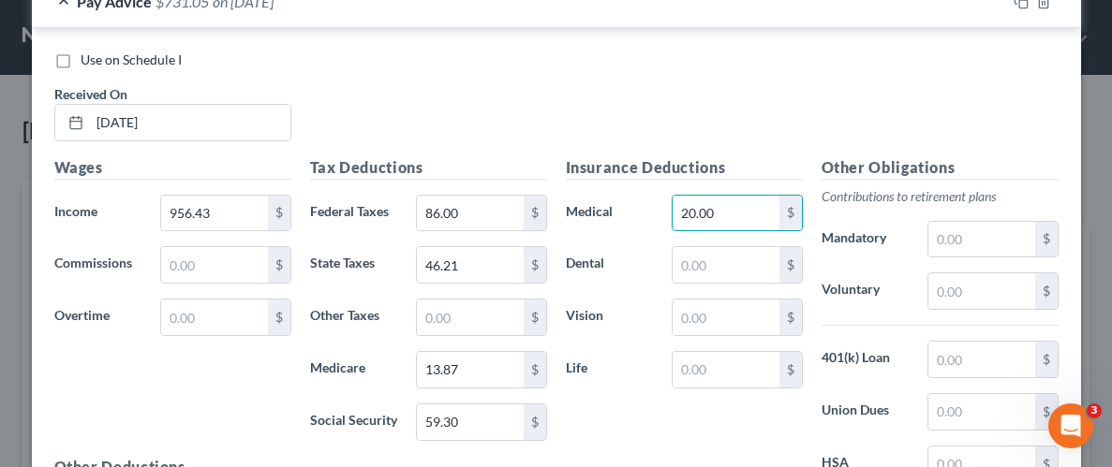
click at [687, 420] on div "Insurance Deductions Medical 20.00 $ Dental $ Vision $ Life $" at bounding box center [684, 353] width 256 height 394
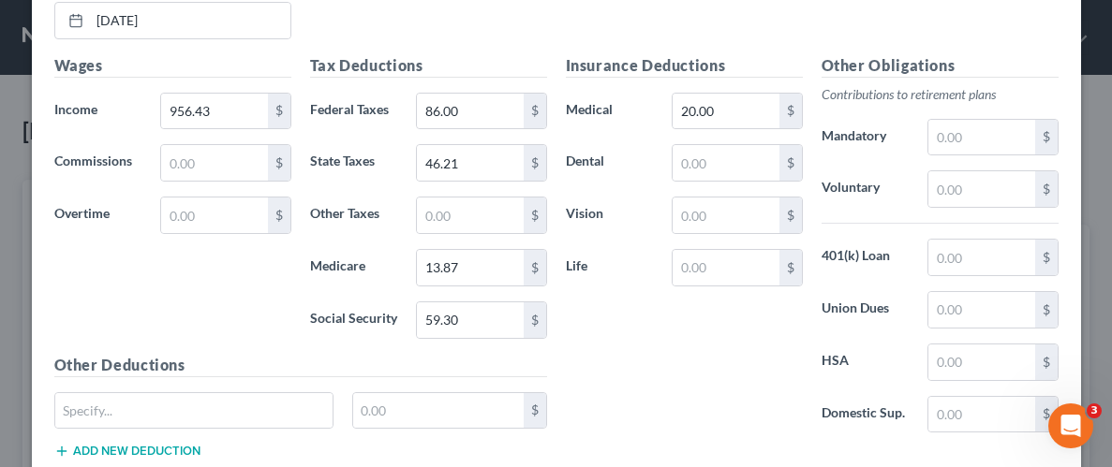
scroll to position [1543, 0]
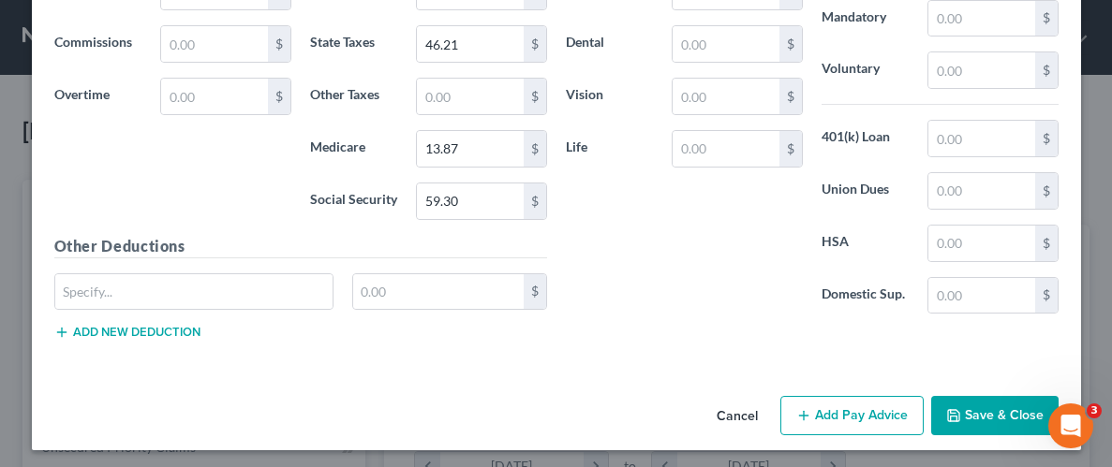
click at [1006, 406] on button "Save & Close" at bounding box center [994, 415] width 127 height 39
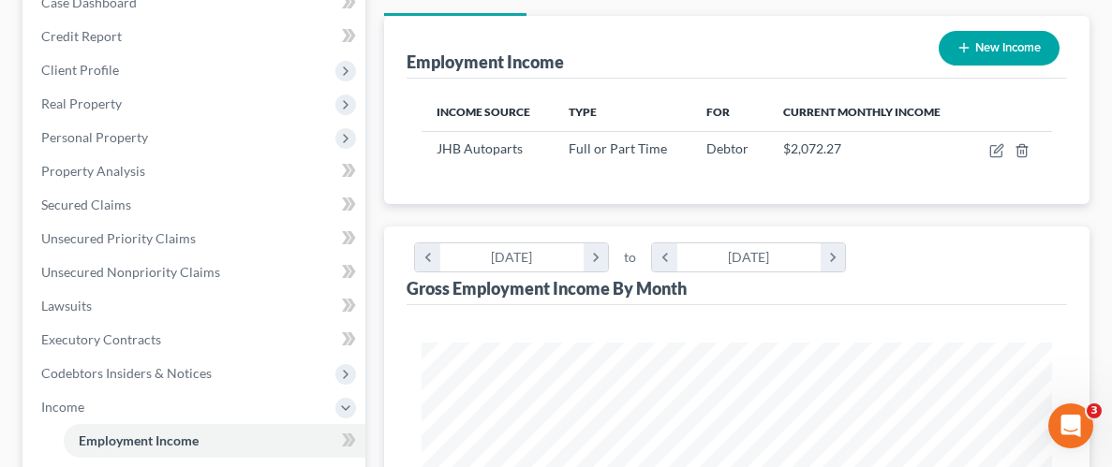
scroll to position [213, 0]
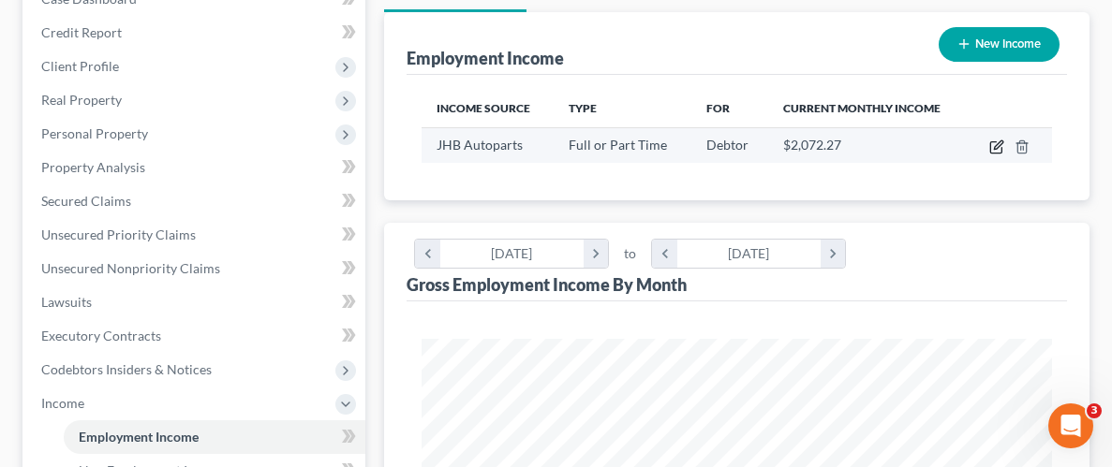
click at [1000, 143] on icon "button" at bounding box center [998, 144] width 8 height 8
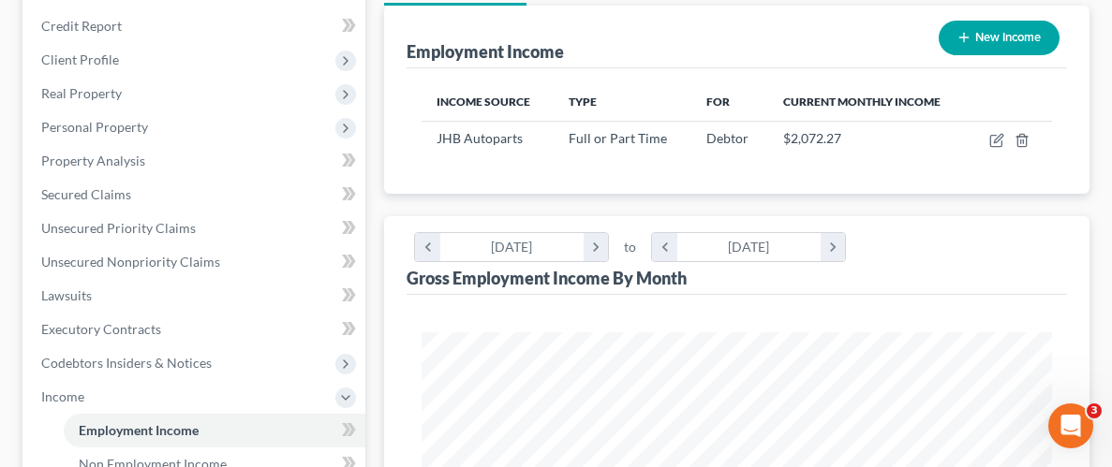
scroll to position [223, 0]
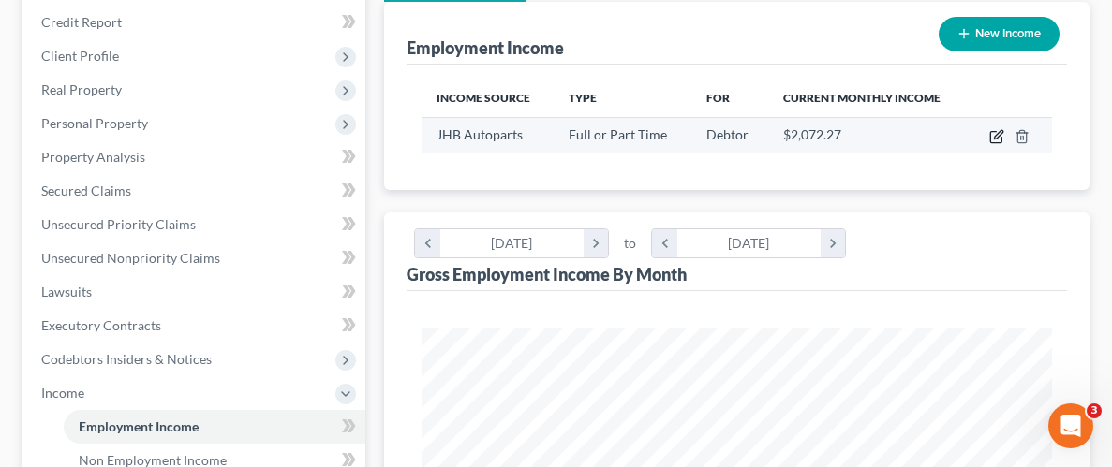
click at [998, 133] on icon "button" at bounding box center [996, 136] width 15 height 15
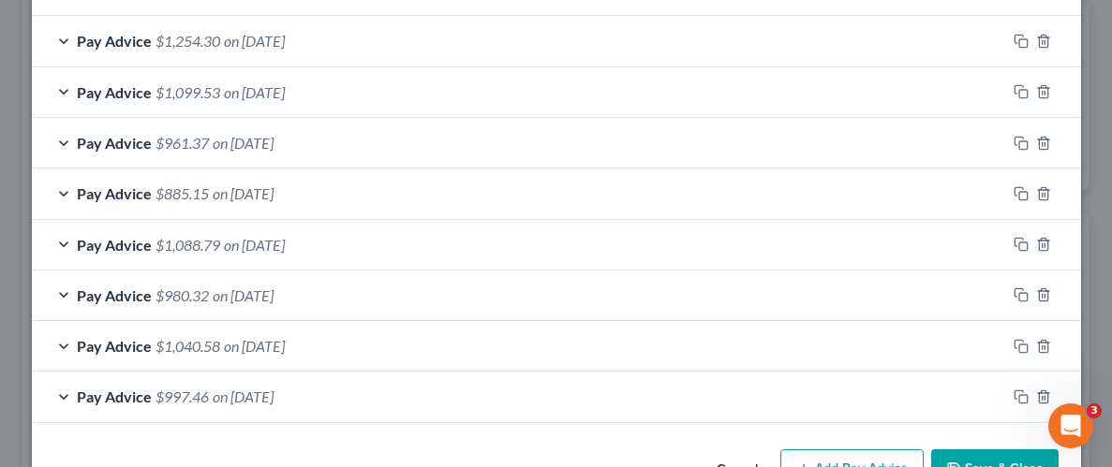
scroll to position [982, 0]
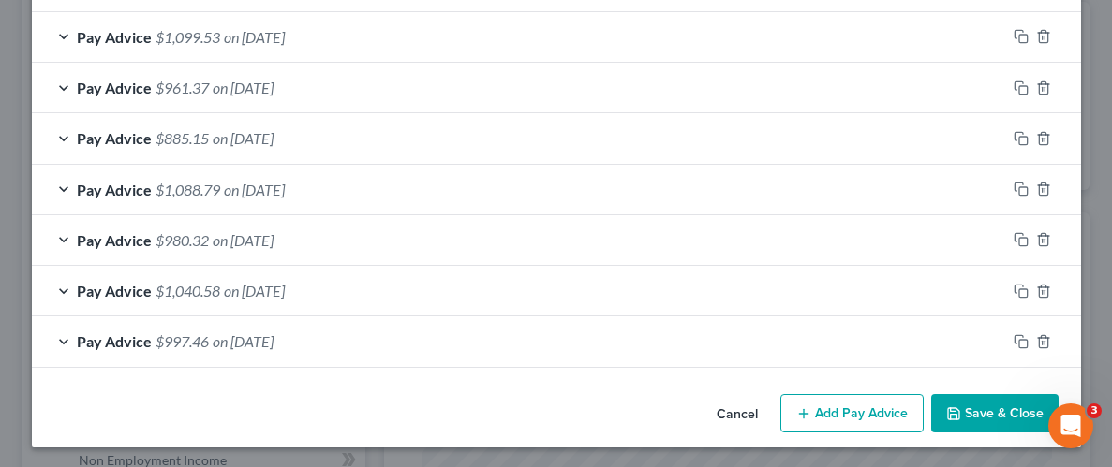
click at [829, 405] on button "Add Pay Advice" at bounding box center [851, 413] width 143 height 39
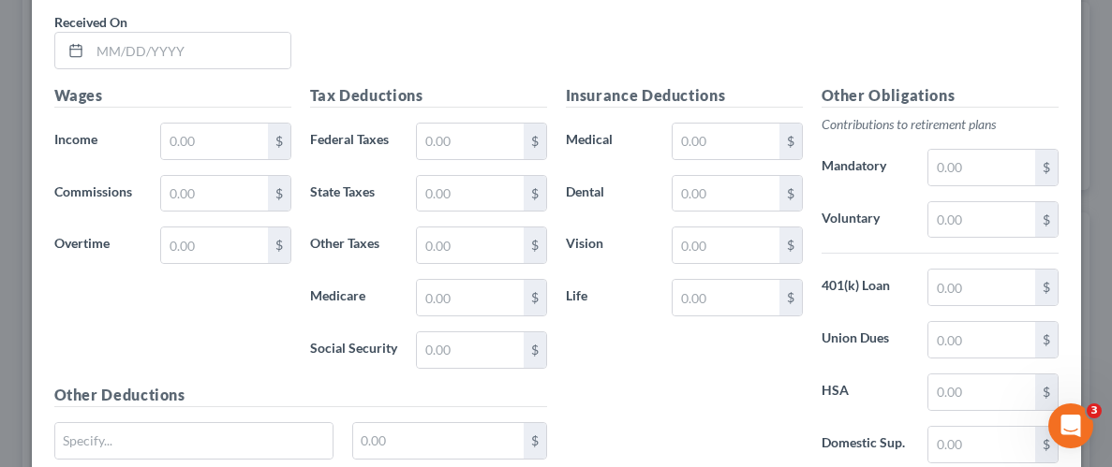
scroll to position [1447, 0]
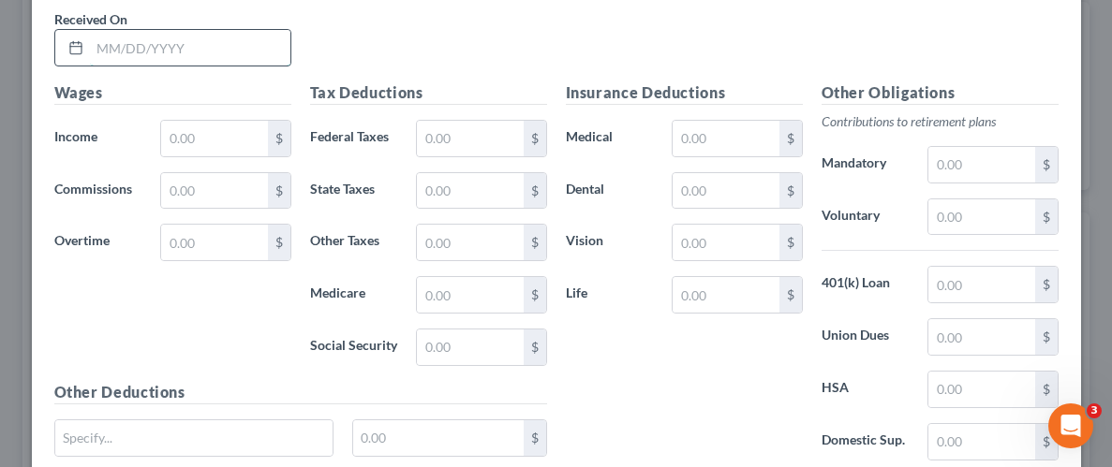
click at [247, 37] on input "text" at bounding box center [190, 48] width 200 height 36
click at [243, 113] on div "Wages Income * $ Commissions $ Overtime $" at bounding box center [173, 231] width 256 height 300
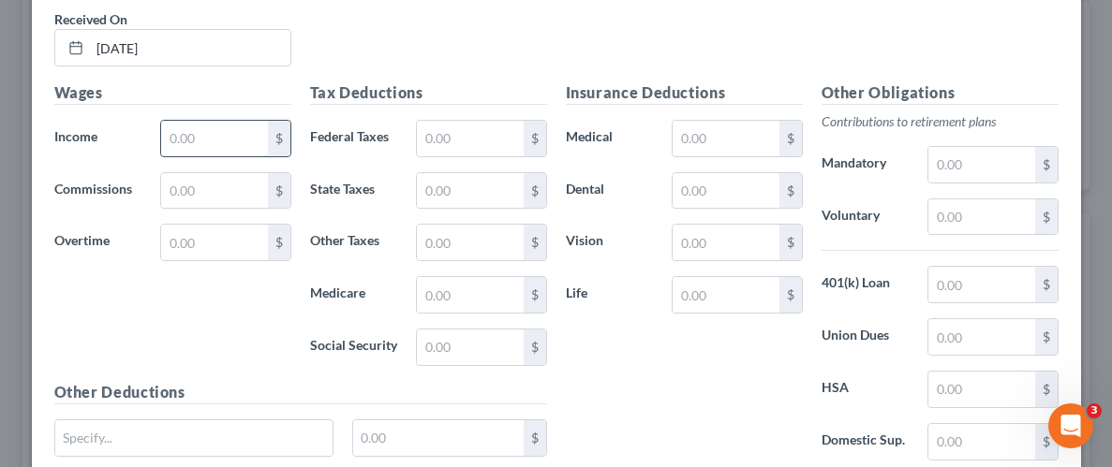
click at [232, 134] on input "text" at bounding box center [214, 139] width 106 height 36
click at [462, 144] on input "text" at bounding box center [470, 139] width 106 height 36
click at [451, 191] on input "text" at bounding box center [470, 191] width 106 height 36
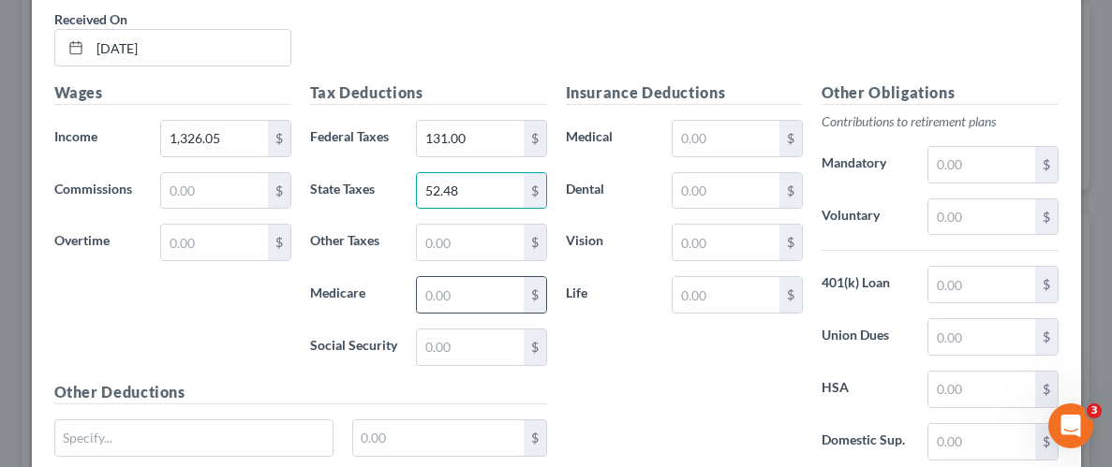
click at [448, 308] on div "$" at bounding box center [481, 294] width 130 height 37
click at [449, 283] on input "text" at bounding box center [470, 295] width 106 height 36
click at [455, 333] on input "text" at bounding box center [470, 348] width 106 height 36
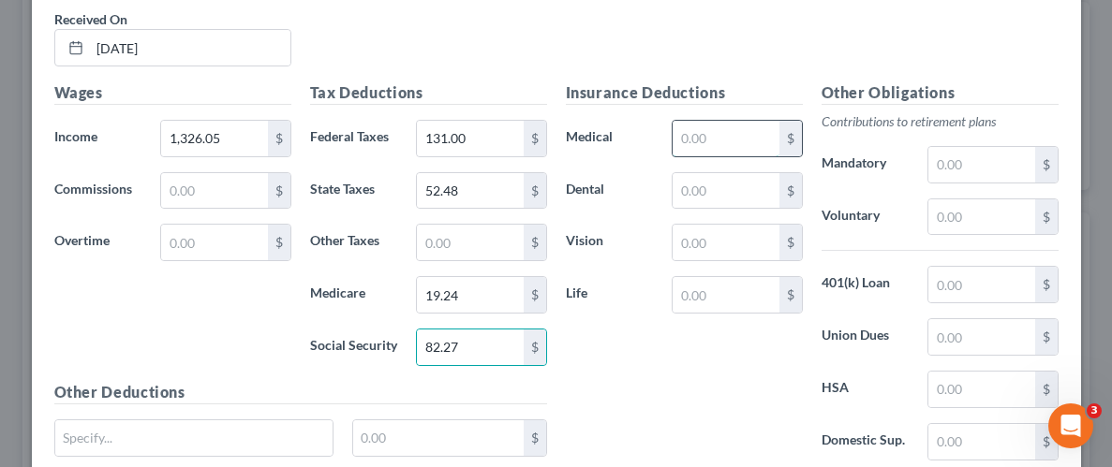
click at [752, 133] on input "text" at bounding box center [725, 139] width 106 height 36
click at [698, 335] on div "Insurance Deductions Medical 20.00 $ Dental $ Vision $ Life $" at bounding box center [684, 278] width 256 height 394
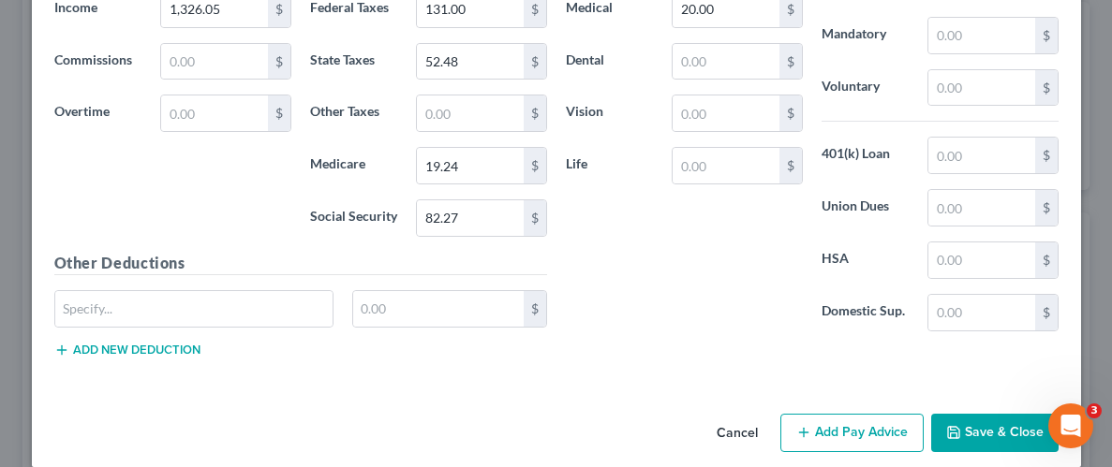
scroll to position [1594, 0]
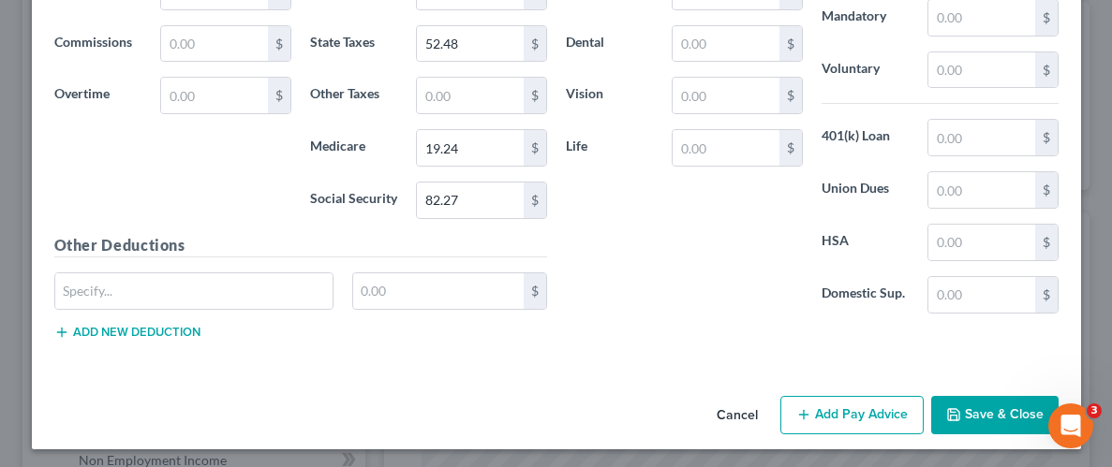
click at [981, 418] on button "Save & Close" at bounding box center [994, 415] width 127 height 39
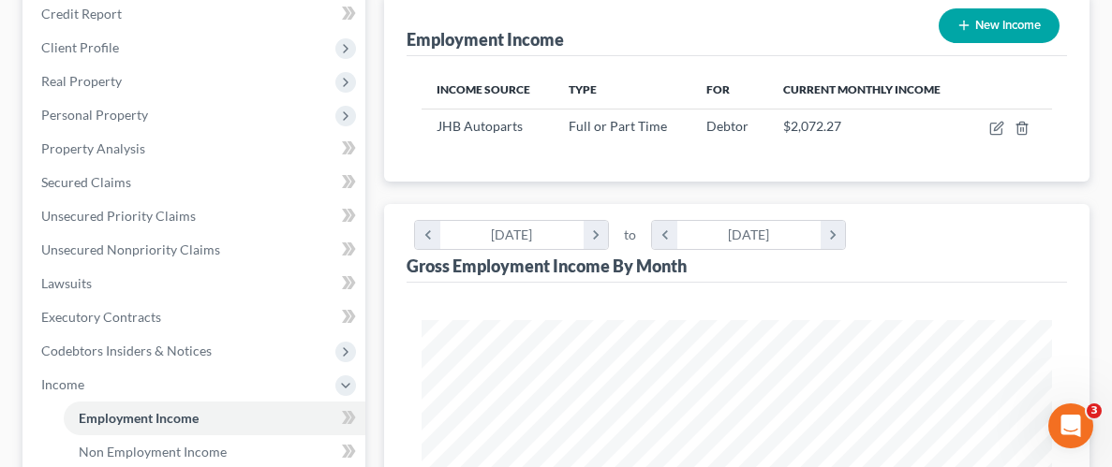
scroll to position [242, 0]
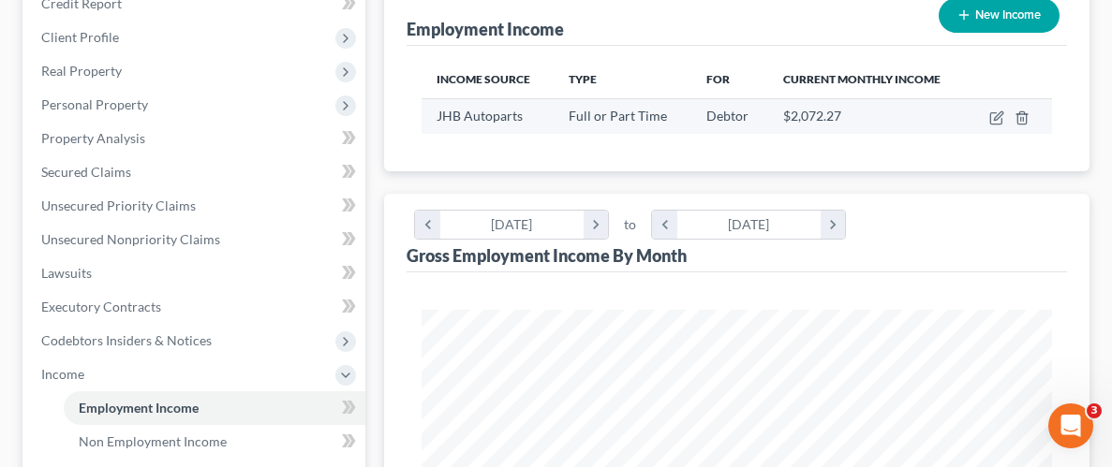
click at [990, 106] on td at bounding box center [1009, 116] width 83 height 36
click at [994, 115] on icon "button" at bounding box center [998, 115] width 8 height 8
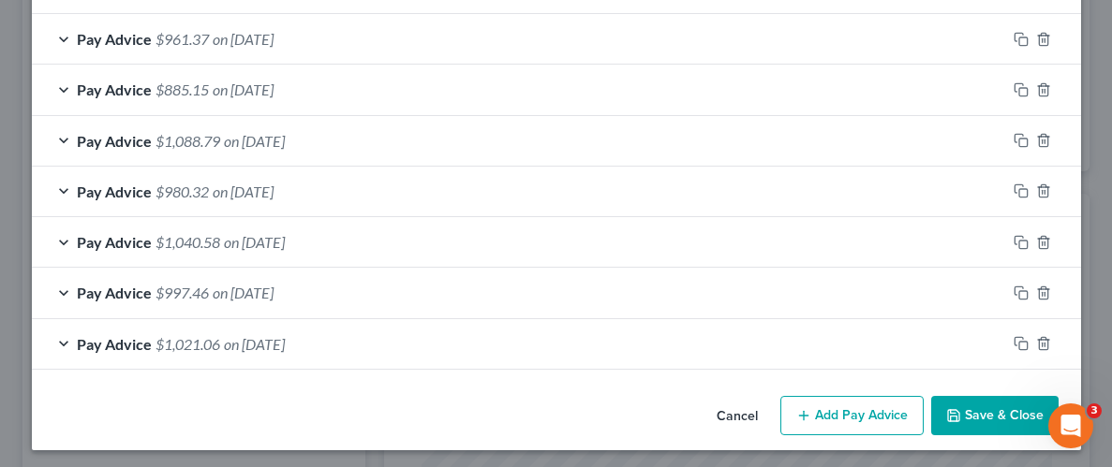
scroll to position [1032, 0]
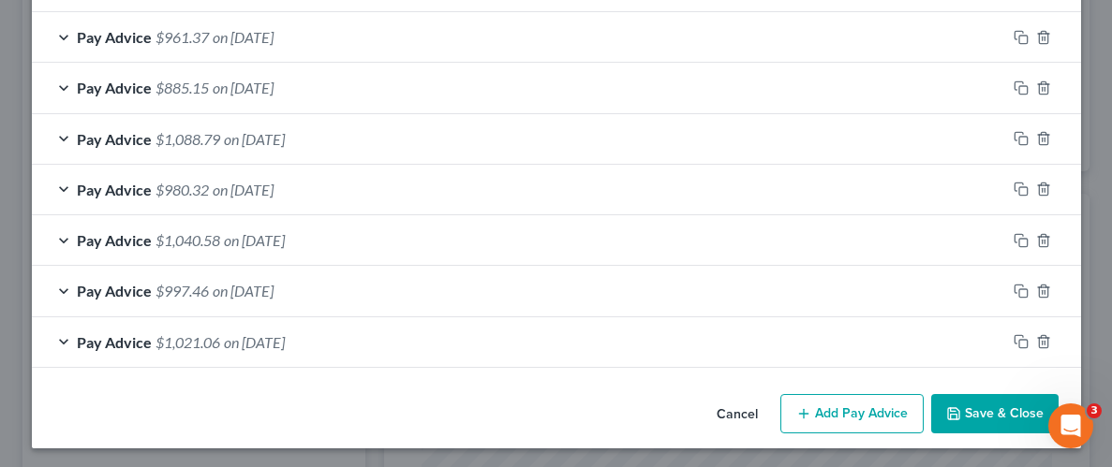
click at [952, 333] on div "Pay Advice $1,021.06 on [DATE]" at bounding box center [519, 343] width 974 height 50
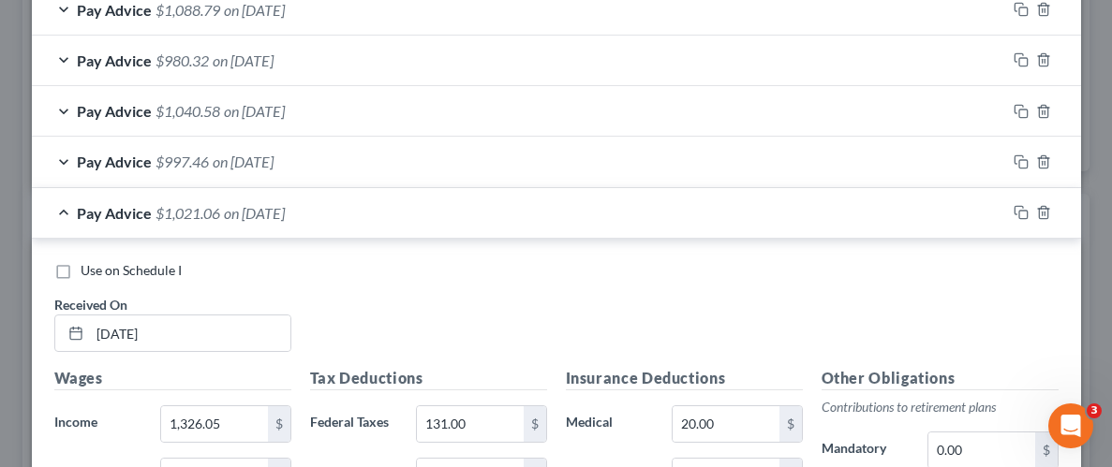
scroll to position [1177, 0]
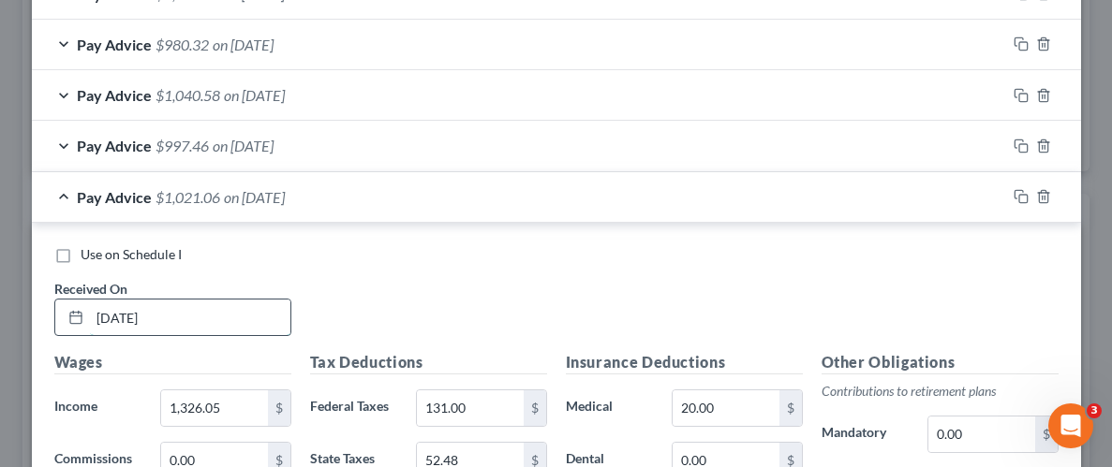
click at [174, 316] on input "[DATE]" at bounding box center [190, 318] width 200 height 36
click at [419, 305] on div "Use on Schedule I Received On * [DATE]" at bounding box center [556, 298] width 1023 height 106
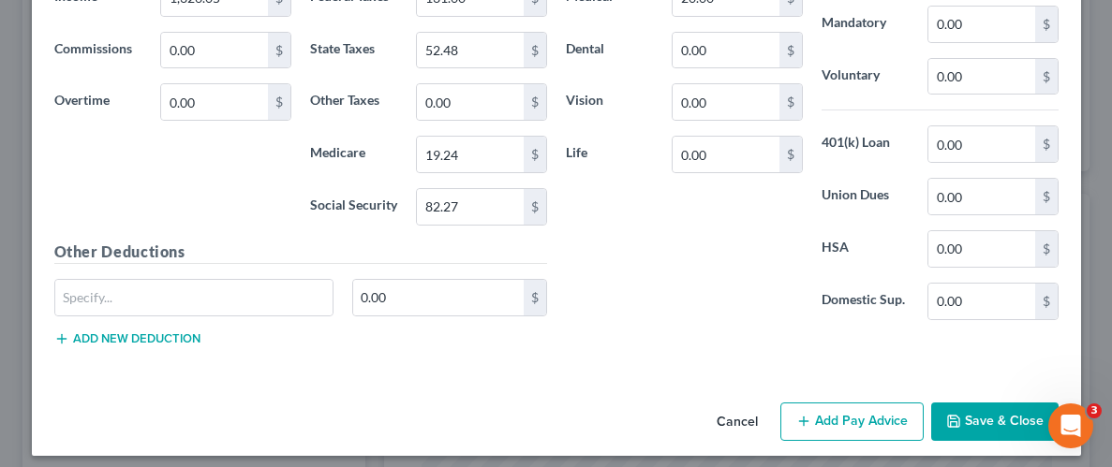
scroll to position [1594, 0]
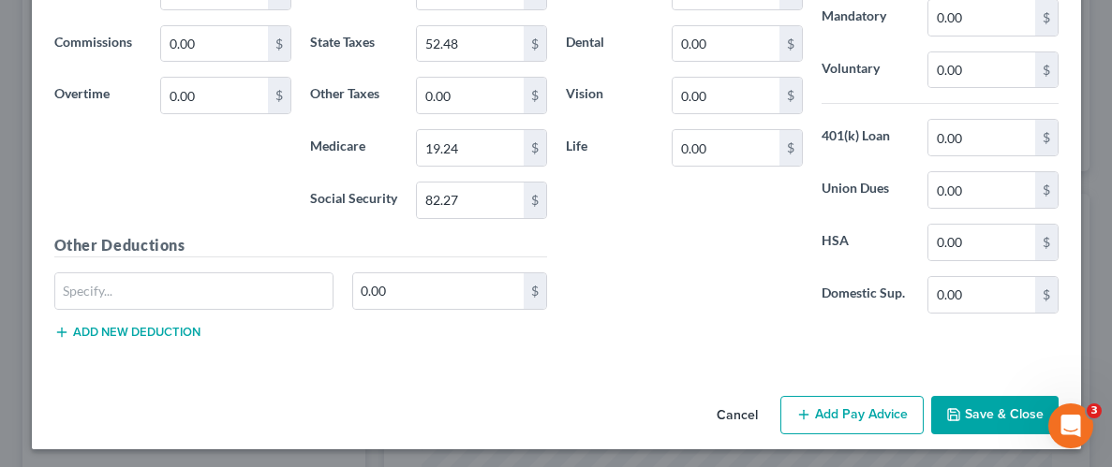
click at [977, 416] on button "Save & Close" at bounding box center [994, 415] width 127 height 39
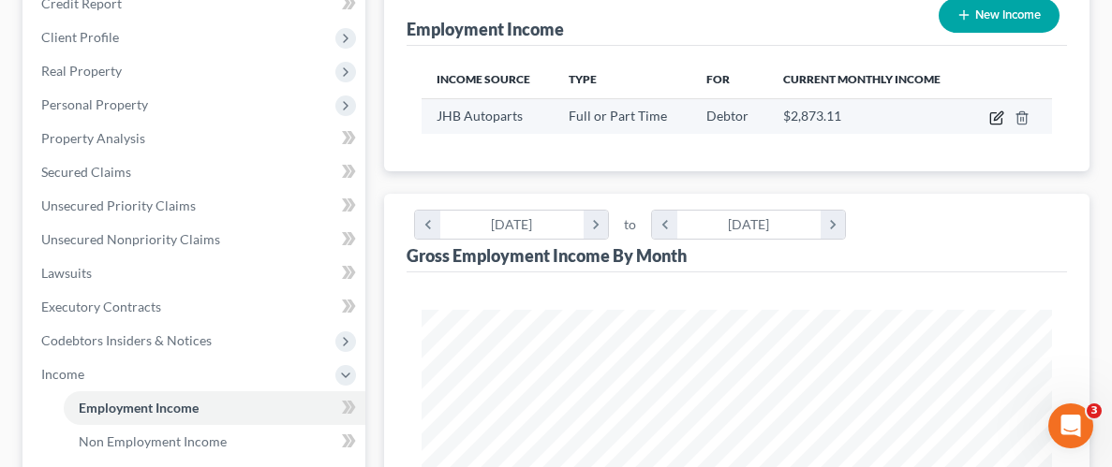
click at [1001, 111] on icon "button" at bounding box center [996, 118] width 15 height 15
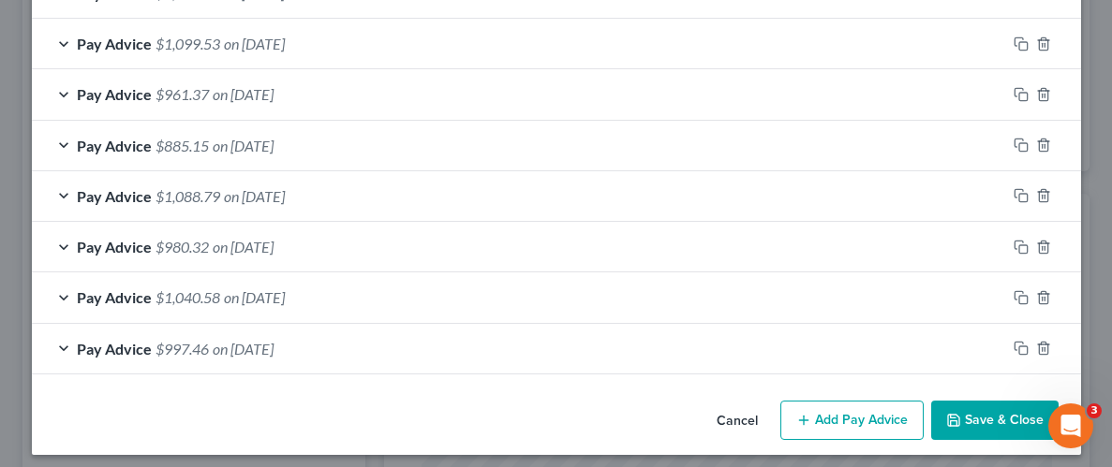
scroll to position [1032, 0]
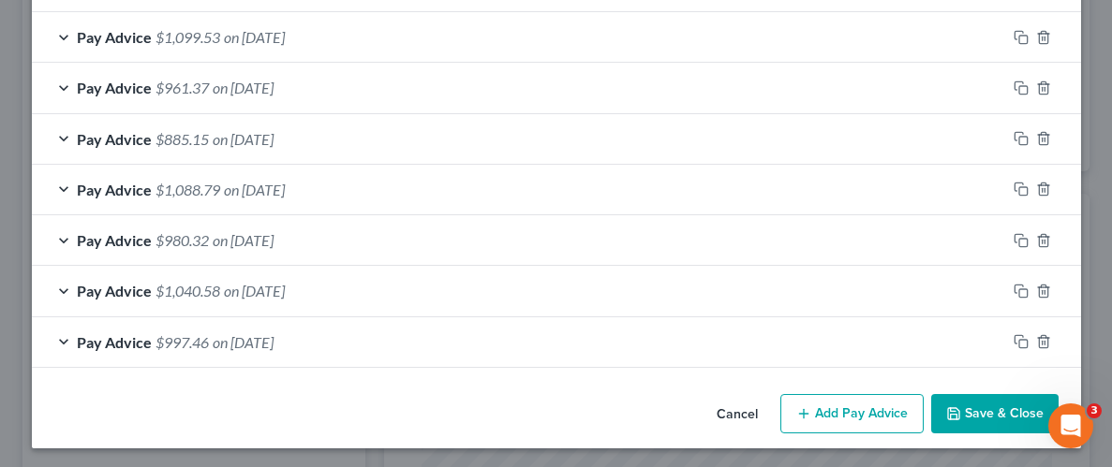
click at [843, 416] on button "Add Pay Advice" at bounding box center [851, 413] width 143 height 39
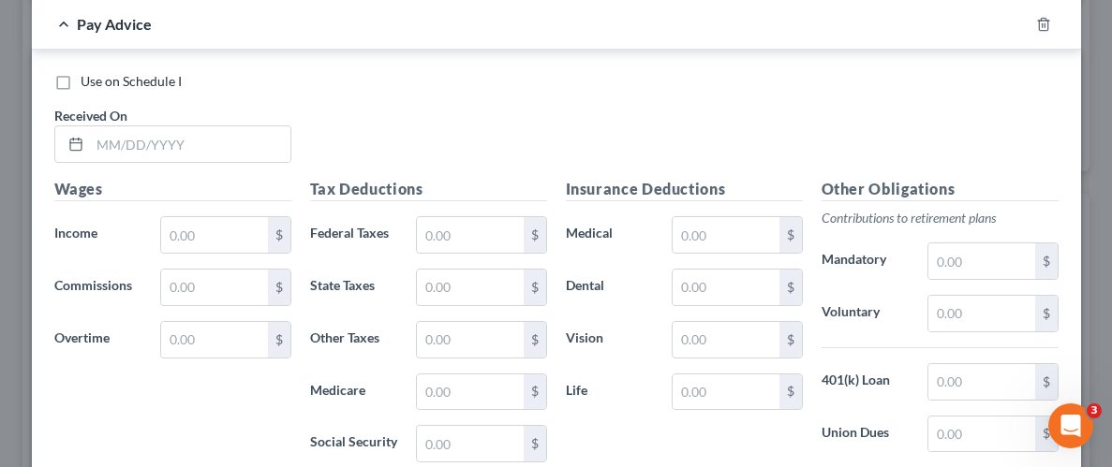
scroll to position [1500, 0]
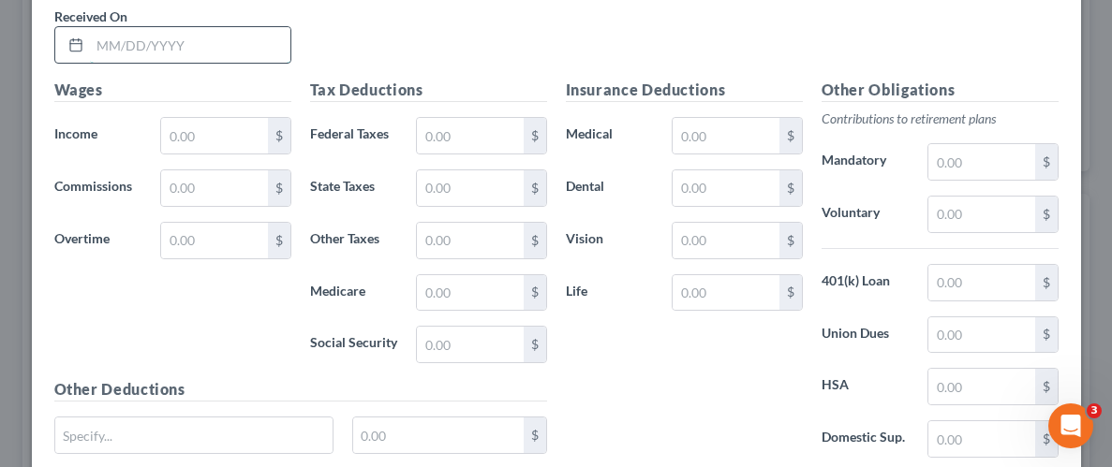
click at [212, 46] on input "text" at bounding box center [190, 45] width 200 height 36
click at [237, 138] on input "text" at bounding box center [214, 136] width 106 height 36
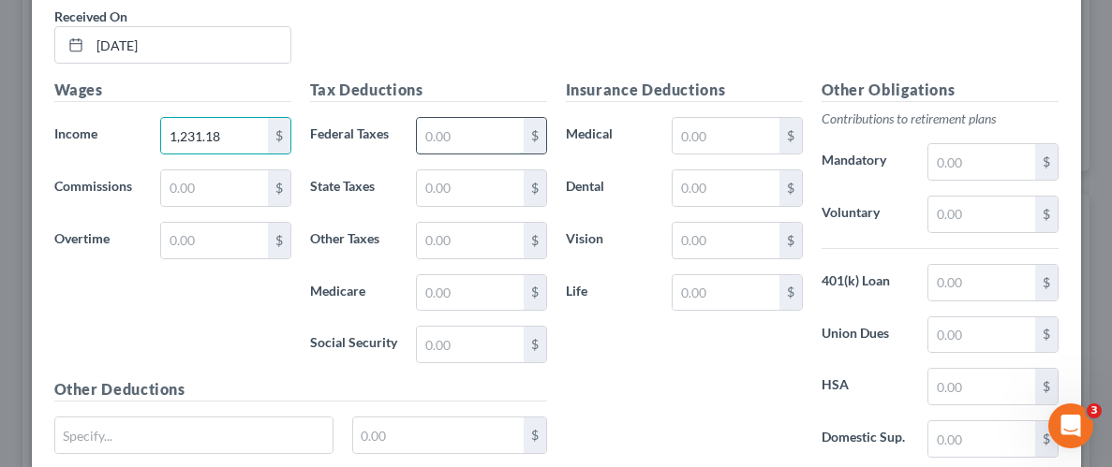
click at [436, 133] on input "text" at bounding box center [470, 136] width 106 height 36
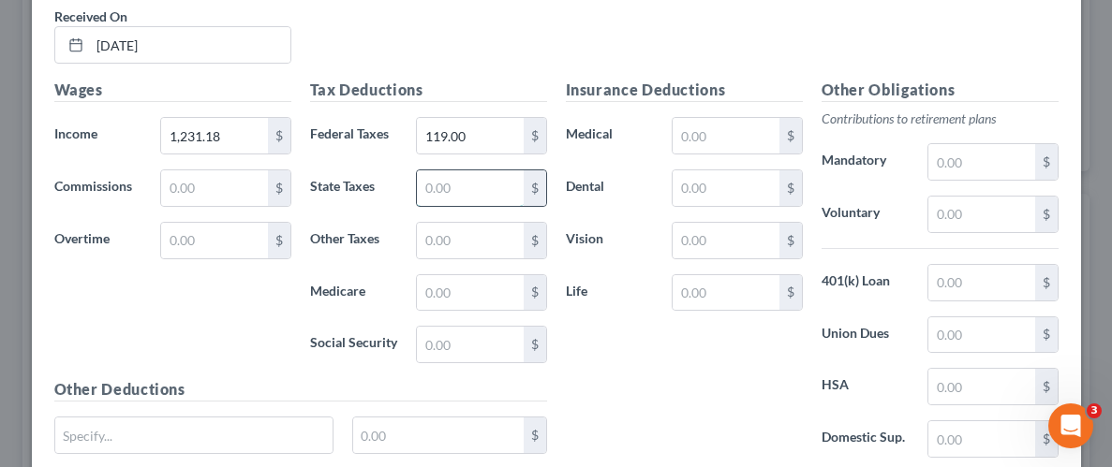
click at [456, 181] on input "text" at bounding box center [470, 188] width 106 height 36
click at [466, 292] on input "text" at bounding box center [470, 293] width 106 height 36
click at [481, 338] on input "text" at bounding box center [470, 345] width 106 height 36
click at [688, 345] on div "Insurance Deductions Medical $ Dental $ Vision $ Life $" at bounding box center [684, 276] width 256 height 394
click at [711, 127] on input "text" at bounding box center [725, 136] width 106 height 36
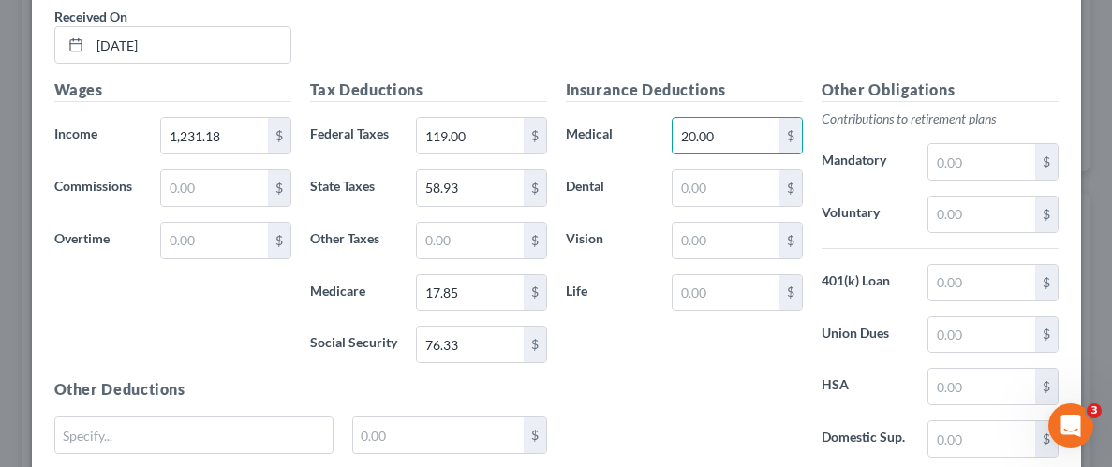
click at [687, 359] on div "Insurance Deductions Medical 20.00 $ Dental $ Vision $ Life $" at bounding box center [684, 276] width 256 height 394
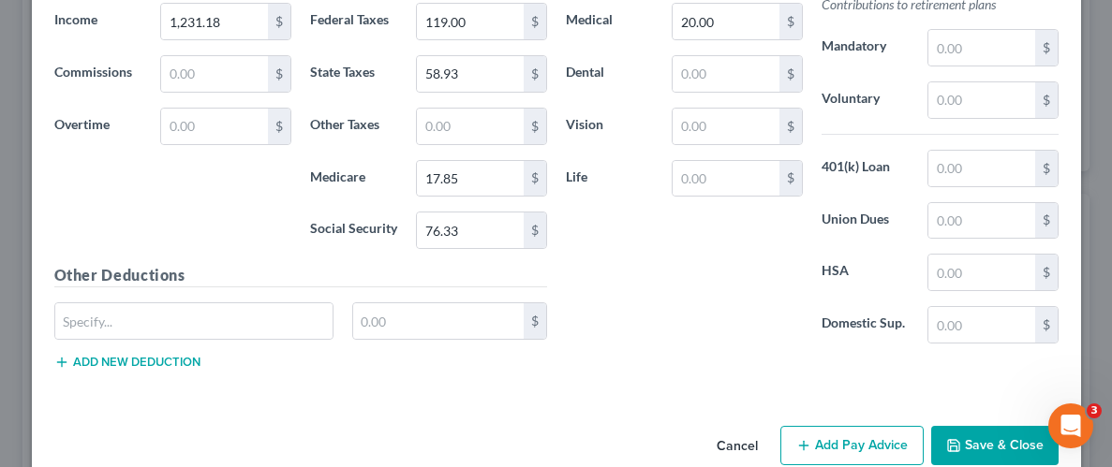
scroll to position [1645, 0]
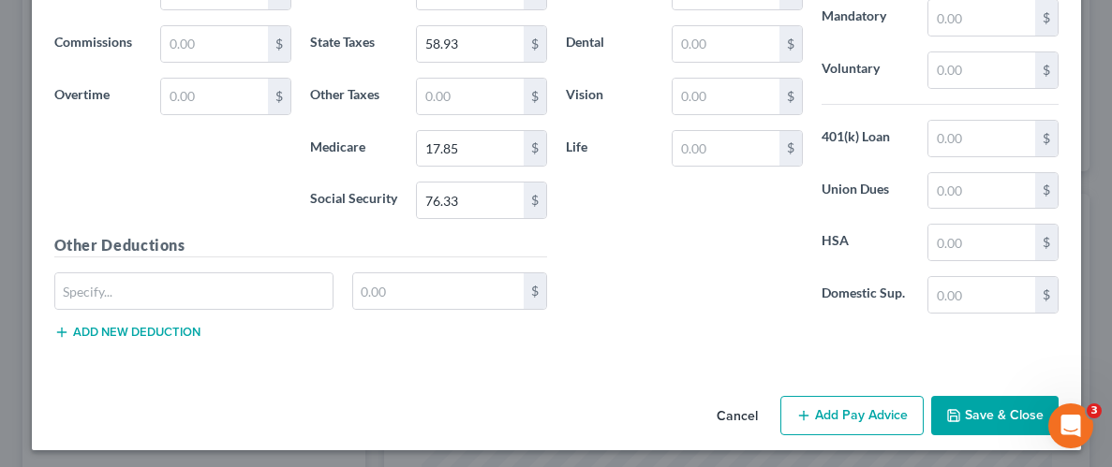
click at [1011, 407] on button "Save & Close" at bounding box center [994, 415] width 127 height 39
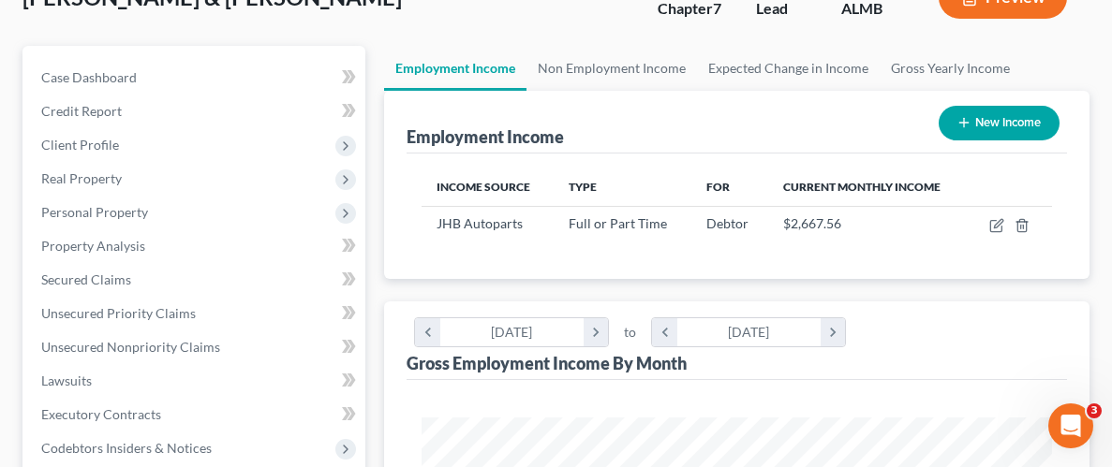
scroll to position [92, 0]
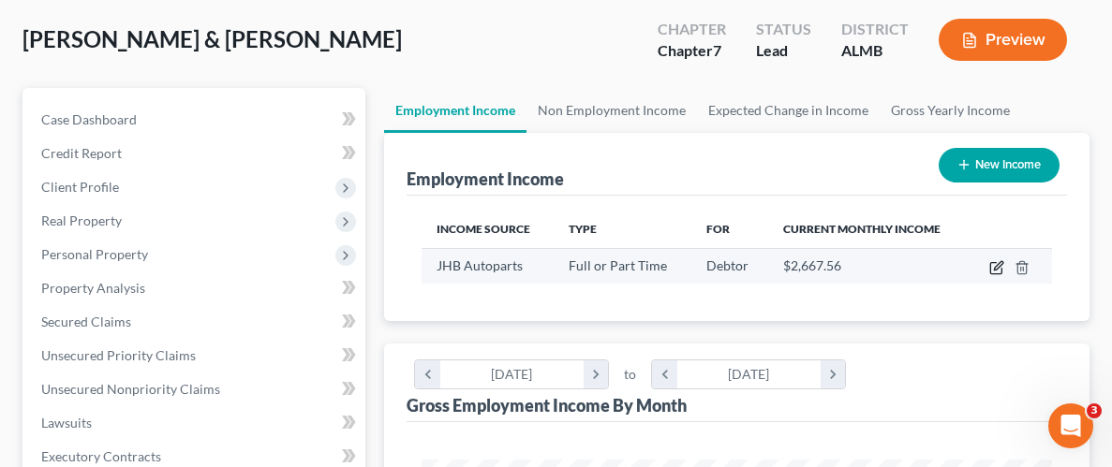
click at [995, 265] on icon "button" at bounding box center [998, 265] width 8 height 8
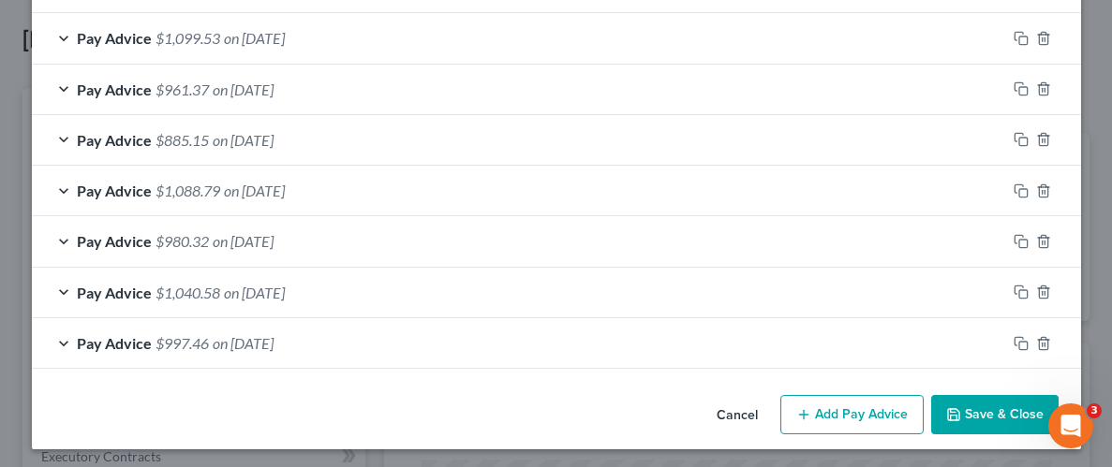
scroll to position [1083, 0]
click at [839, 402] on button "Add Pay Advice" at bounding box center [851, 413] width 143 height 39
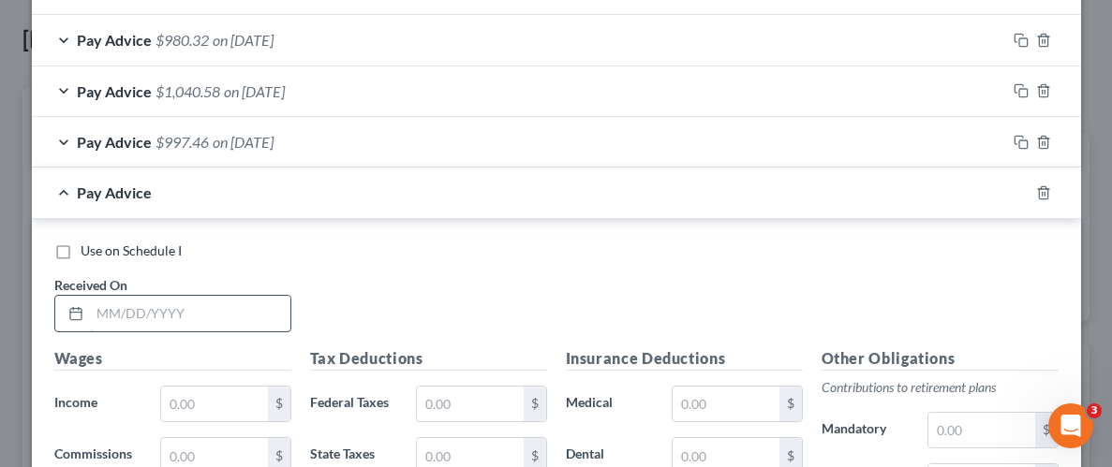
scroll to position [1286, 0]
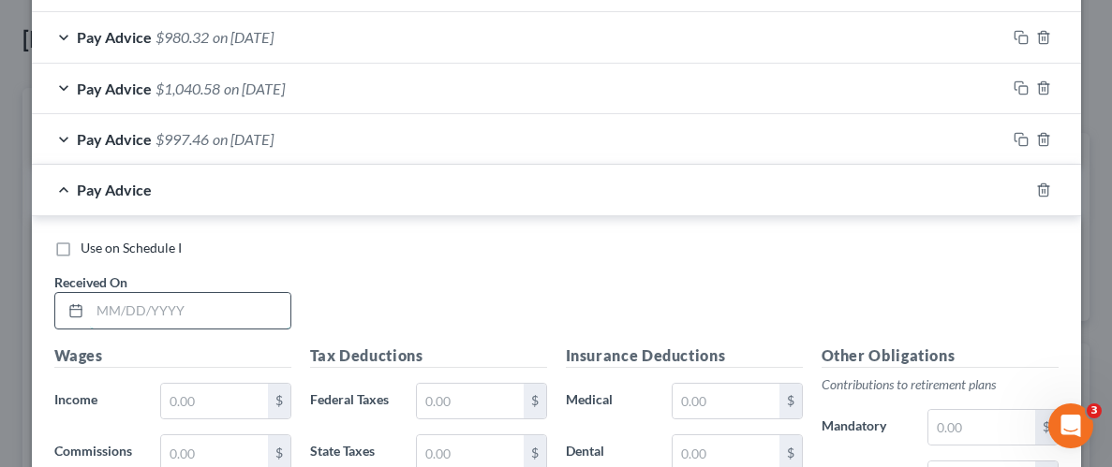
click at [251, 296] on input "text" at bounding box center [190, 311] width 200 height 36
click at [236, 392] on input "text" at bounding box center [214, 402] width 106 height 36
click at [384, 294] on div "Use on Schedule I Received On * [DATE]" at bounding box center [556, 292] width 1023 height 106
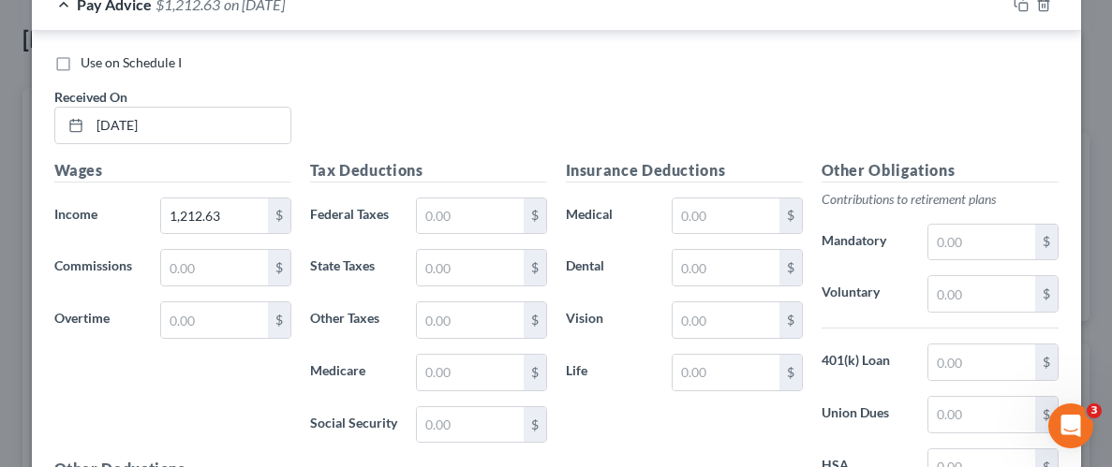
scroll to position [1471, 0]
click at [490, 207] on input "text" at bounding box center [470, 217] width 106 height 36
click at [470, 264] on input "text" at bounding box center [470, 268] width 106 height 36
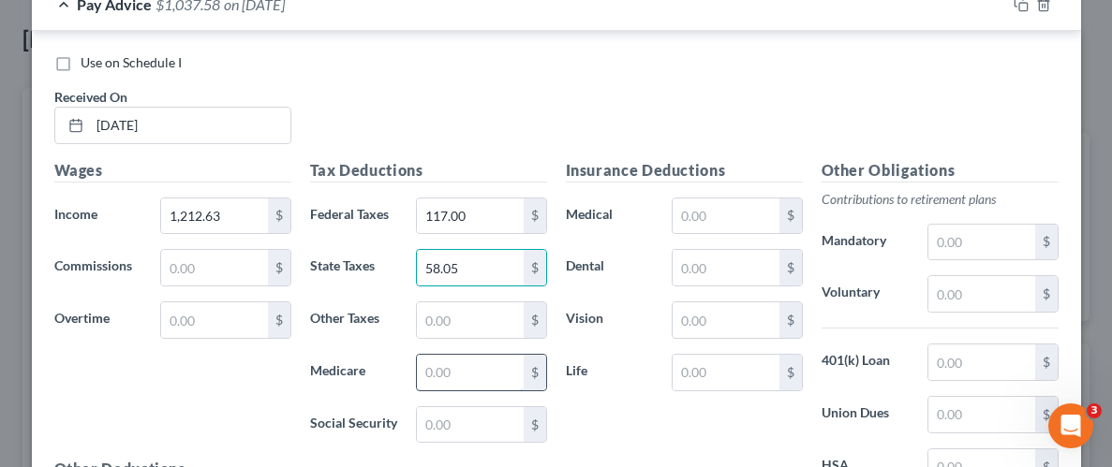
click at [478, 367] on input "text" at bounding box center [470, 373] width 106 height 36
click at [490, 422] on input "text" at bounding box center [470, 425] width 106 height 36
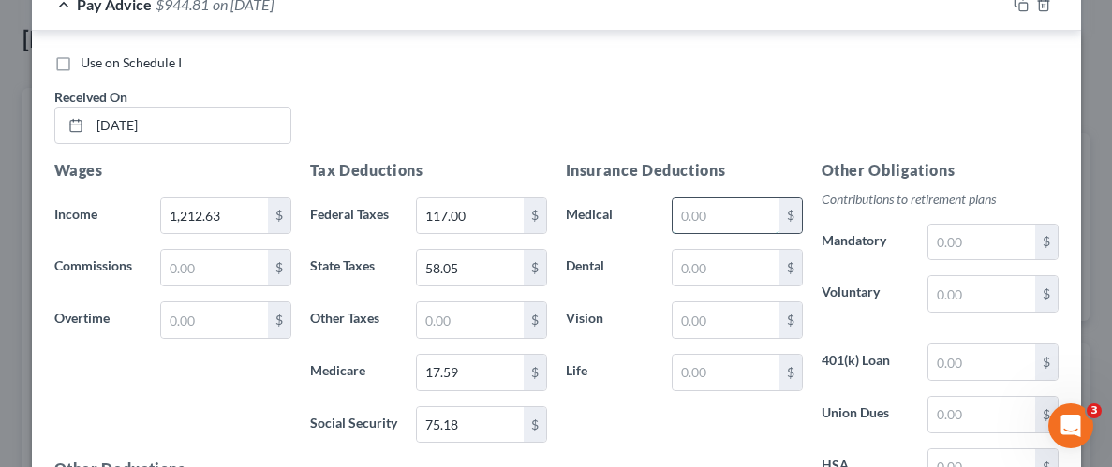
click at [754, 214] on input "text" at bounding box center [725, 217] width 106 height 36
click at [733, 438] on div "Insurance Deductions Medical 20.00 $ Dental $ Vision $ Life $" at bounding box center [684, 356] width 256 height 394
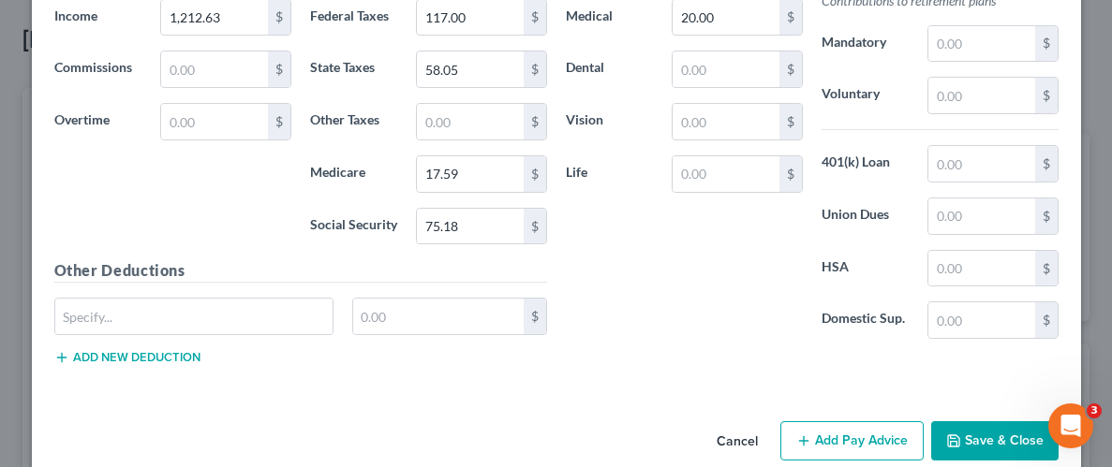
scroll to position [1695, 0]
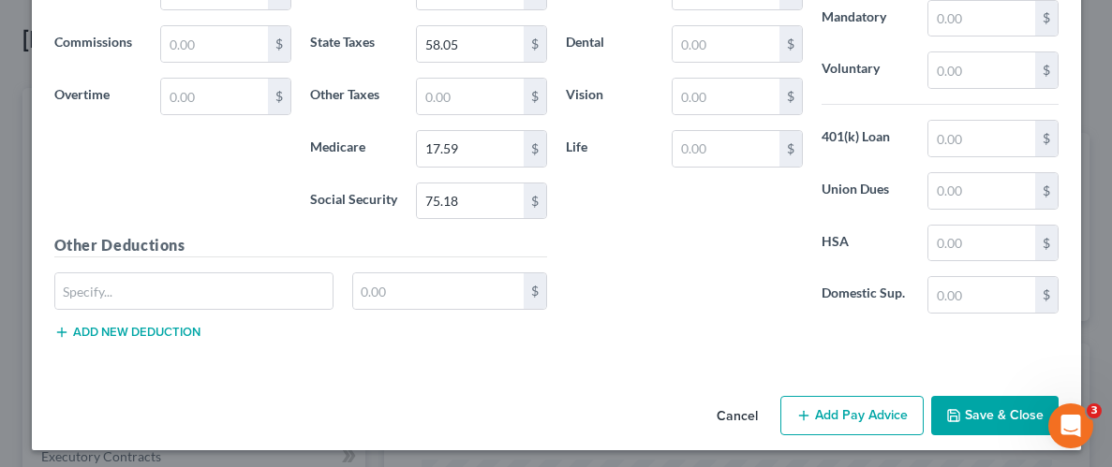
click at [985, 408] on button "Save & Close" at bounding box center [994, 415] width 127 height 39
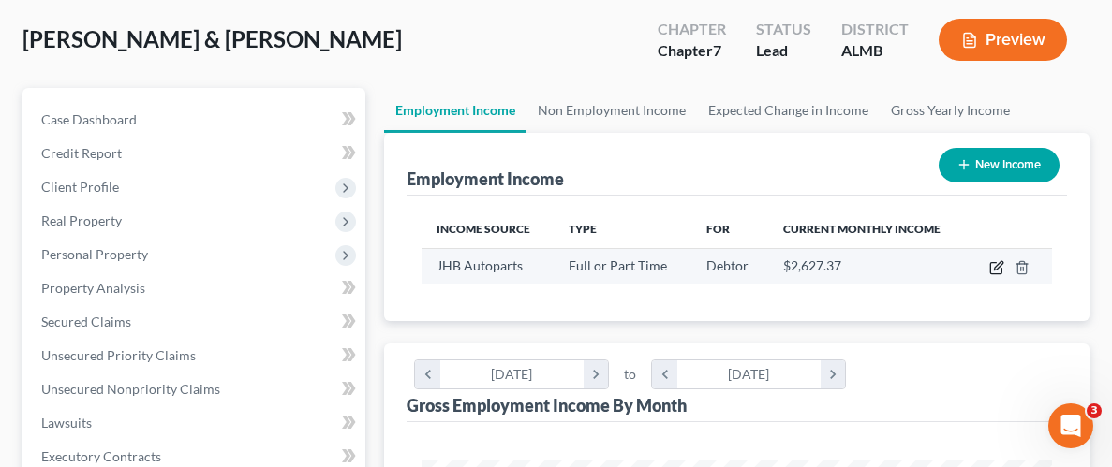
click at [993, 264] on icon "button" at bounding box center [996, 267] width 15 height 15
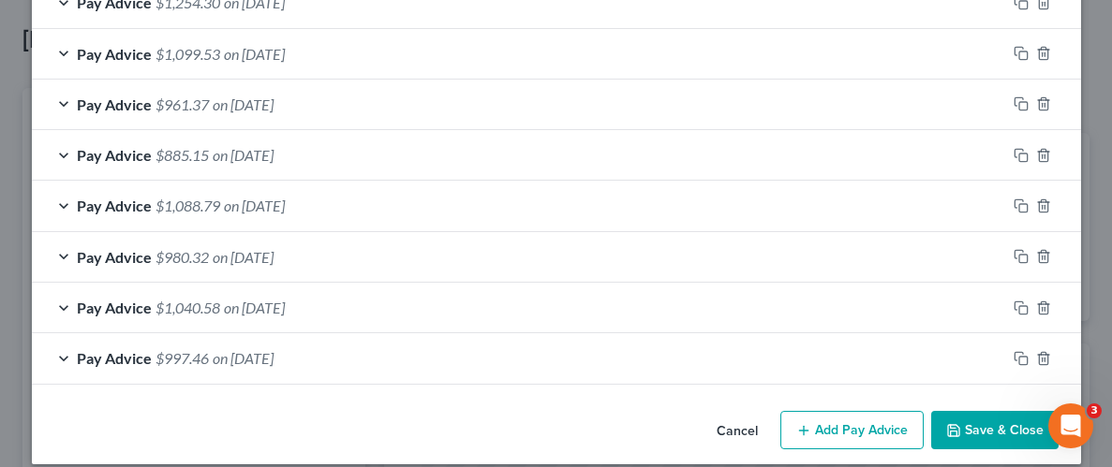
scroll to position [1134, 0]
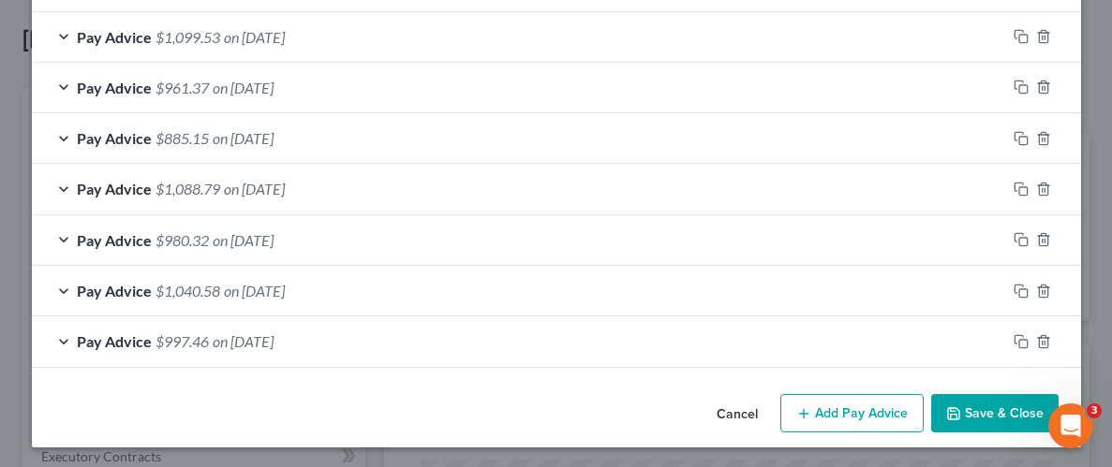
click at [842, 402] on button "Add Pay Advice" at bounding box center [851, 413] width 143 height 39
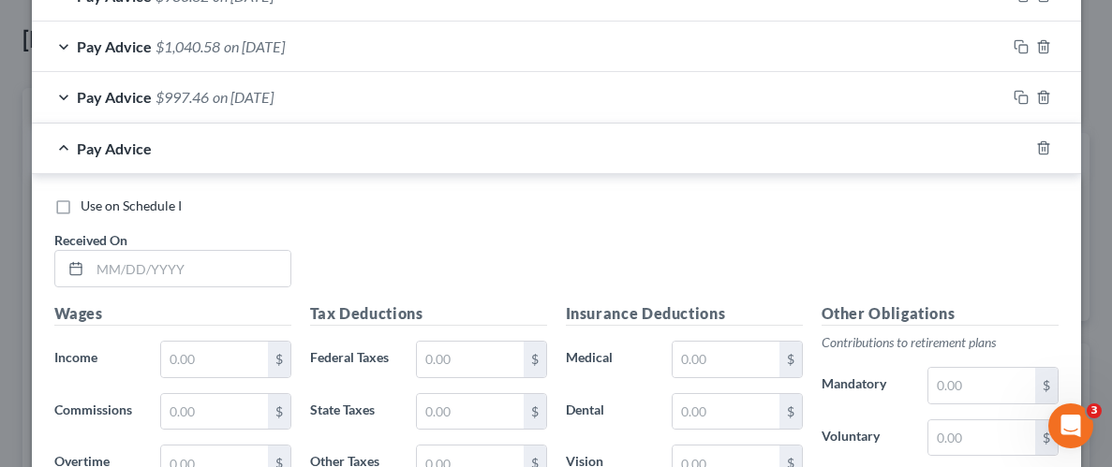
scroll to position [1391, 0]
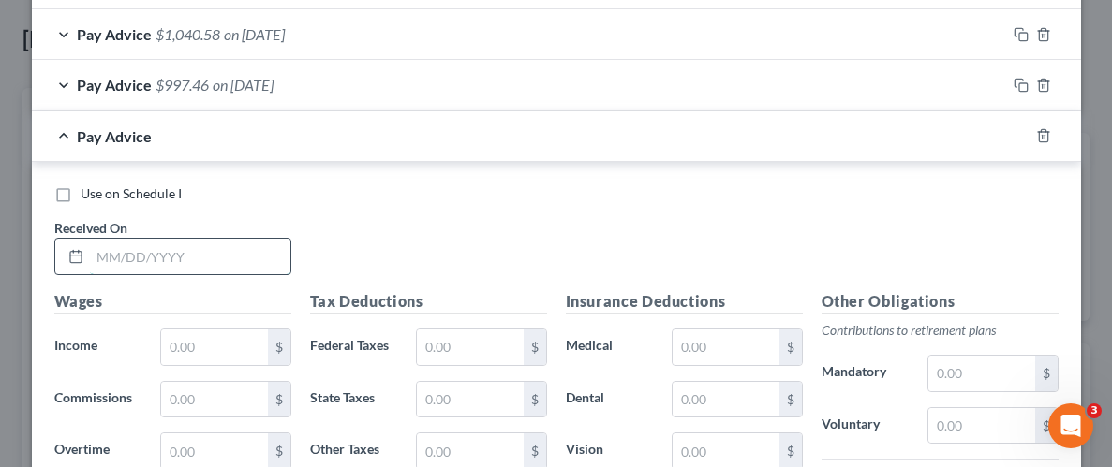
click at [230, 253] on input "text" at bounding box center [190, 257] width 200 height 36
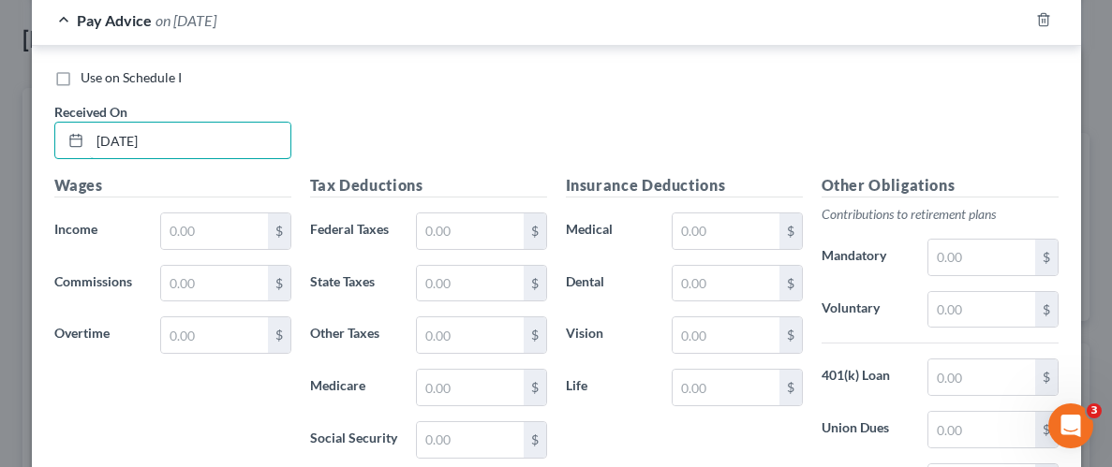
scroll to position [1508, 0]
click at [192, 233] on input "text" at bounding box center [214, 231] width 106 height 36
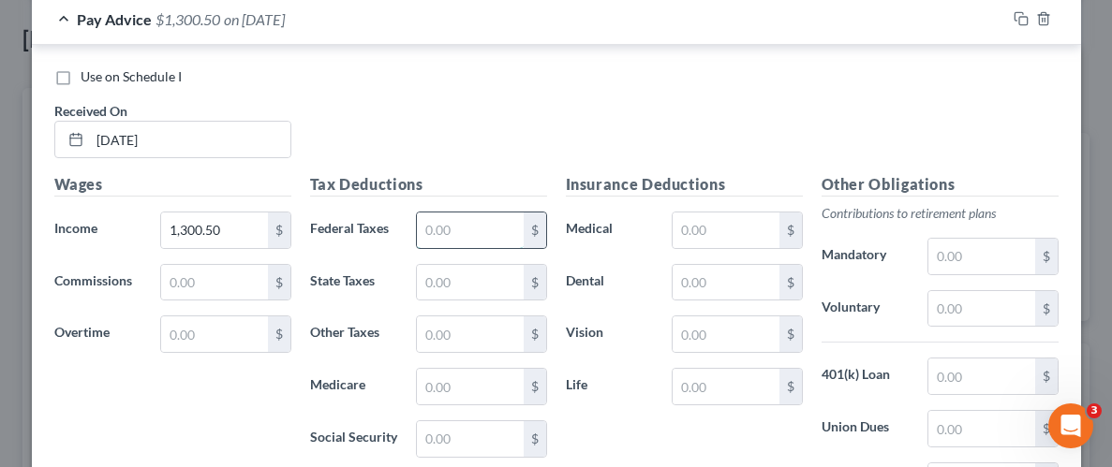
click at [454, 224] on input "text" at bounding box center [470, 231] width 106 height 36
click at [449, 265] on input "text" at bounding box center [470, 283] width 106 height 36
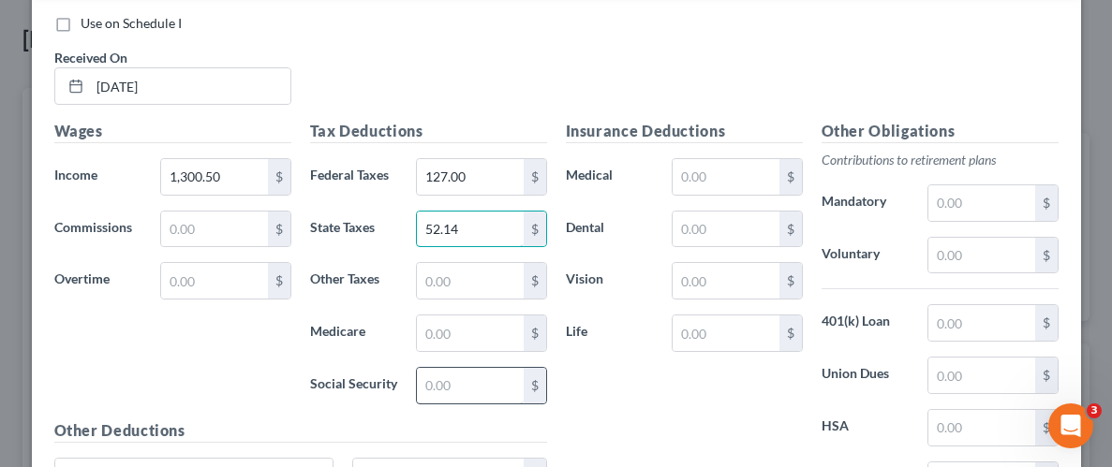
scroll to position [1573, 0]
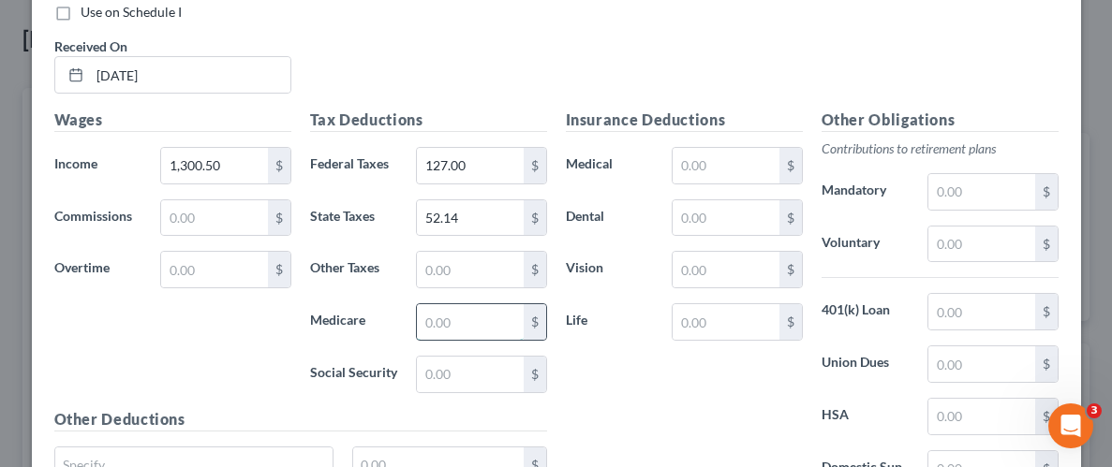
click at [466, 319] on input "text" at bounding box center [470, 322] width 106 height 36
click at [462, 379] on input "text" at bounding box center [470, 375] width 106 height 36
click at [609, 399] on div "Insurance Deductions Medical $ Dental $ Vision $ Life $" at bounding box center [684, 306] width 256 height 394
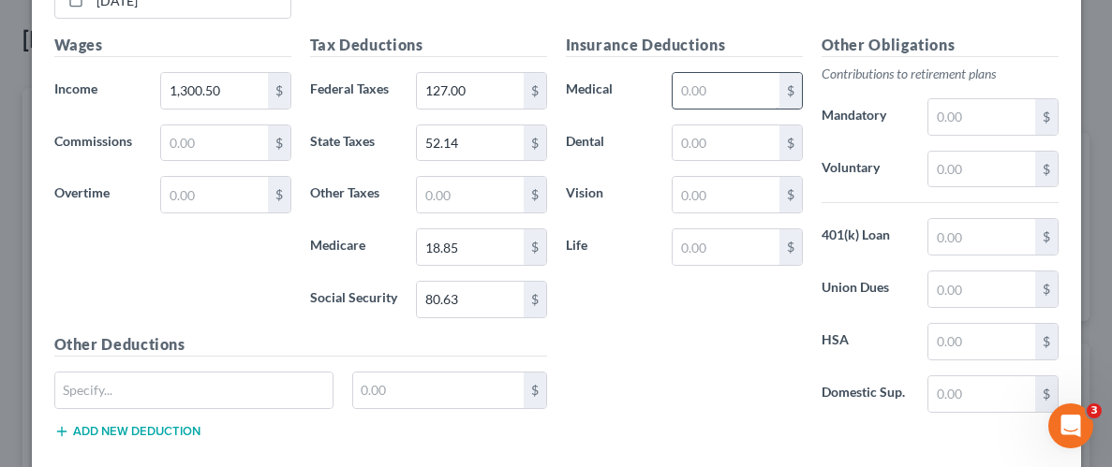
scroll to position [1663, 0]
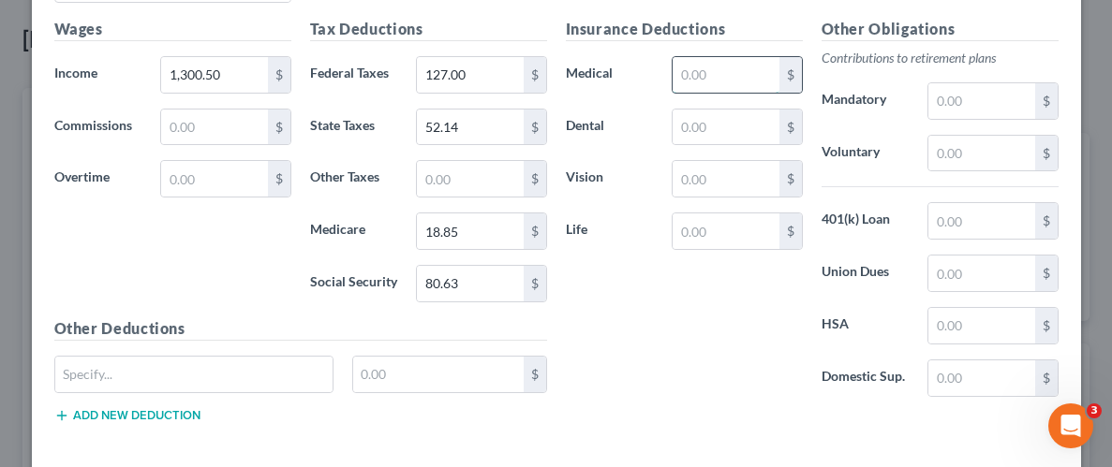
click at [739, 62] on input "text" at bounding box center [725, 75] width 106 height 36
click at [709, 320] on div "Insurance Deductions Medical 20.00 $ Dental $ Vision $ Life $" at bounding box center [684, 215] width 256 height 394
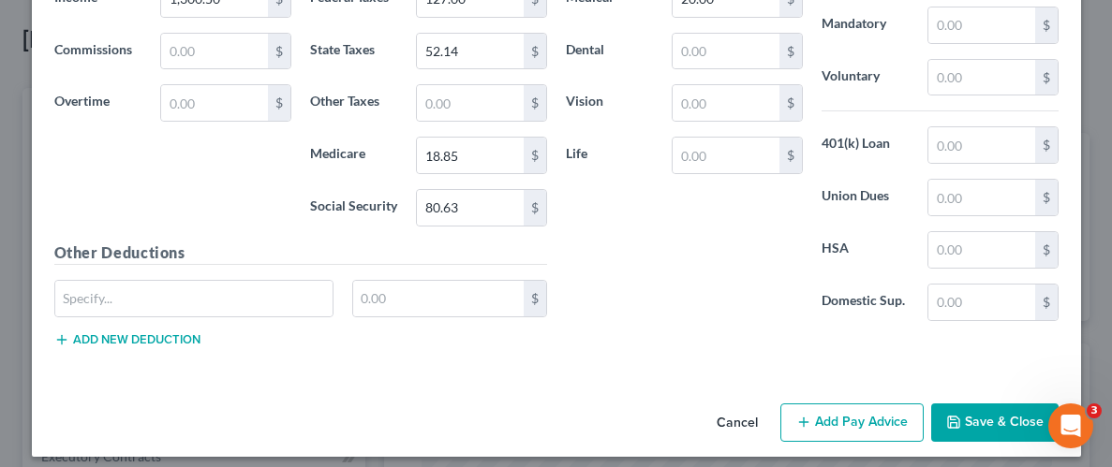
scroll to position [1746, 0]
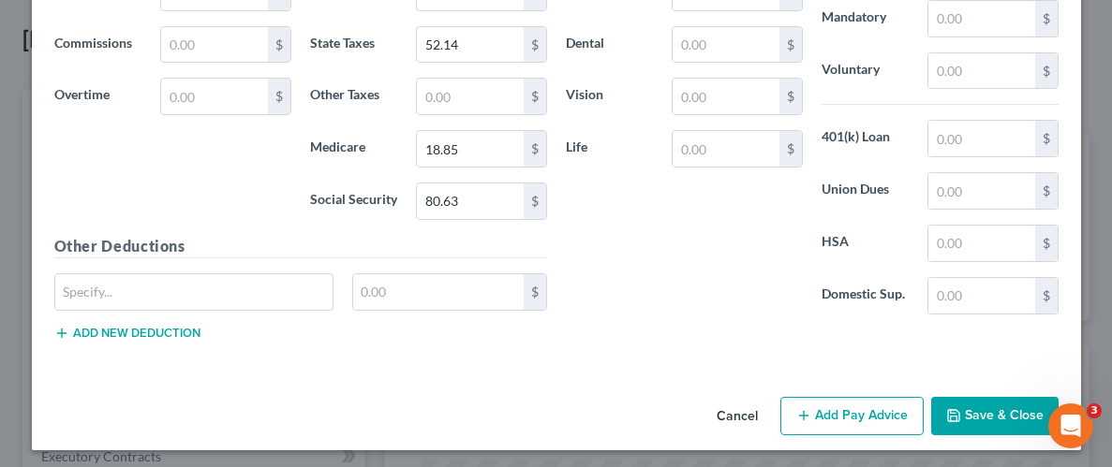
click at [977, 399] on button "Save & Close" at bounding box center [994, 416] width 127 height 39
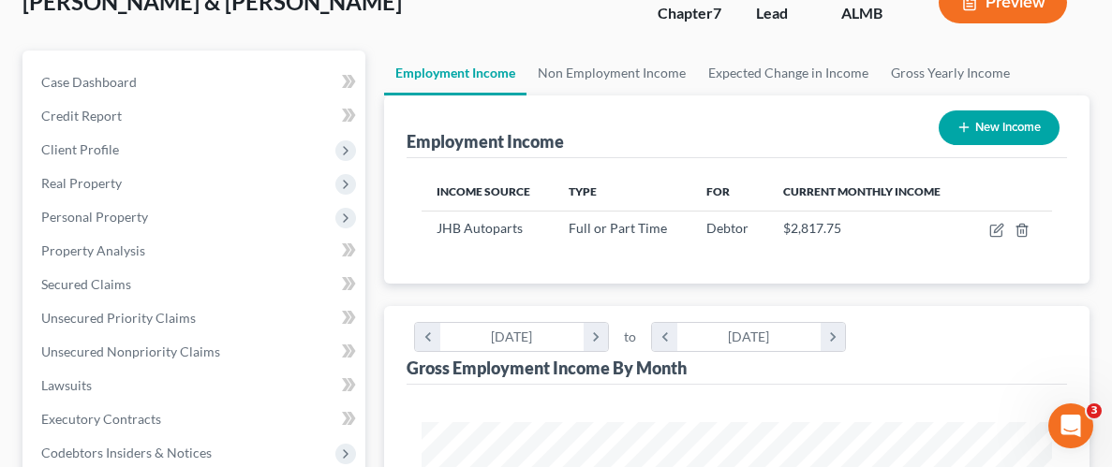
scroll to position [0, 0]
